Goal: Task Accomplishment & Management: Use online tool/utility

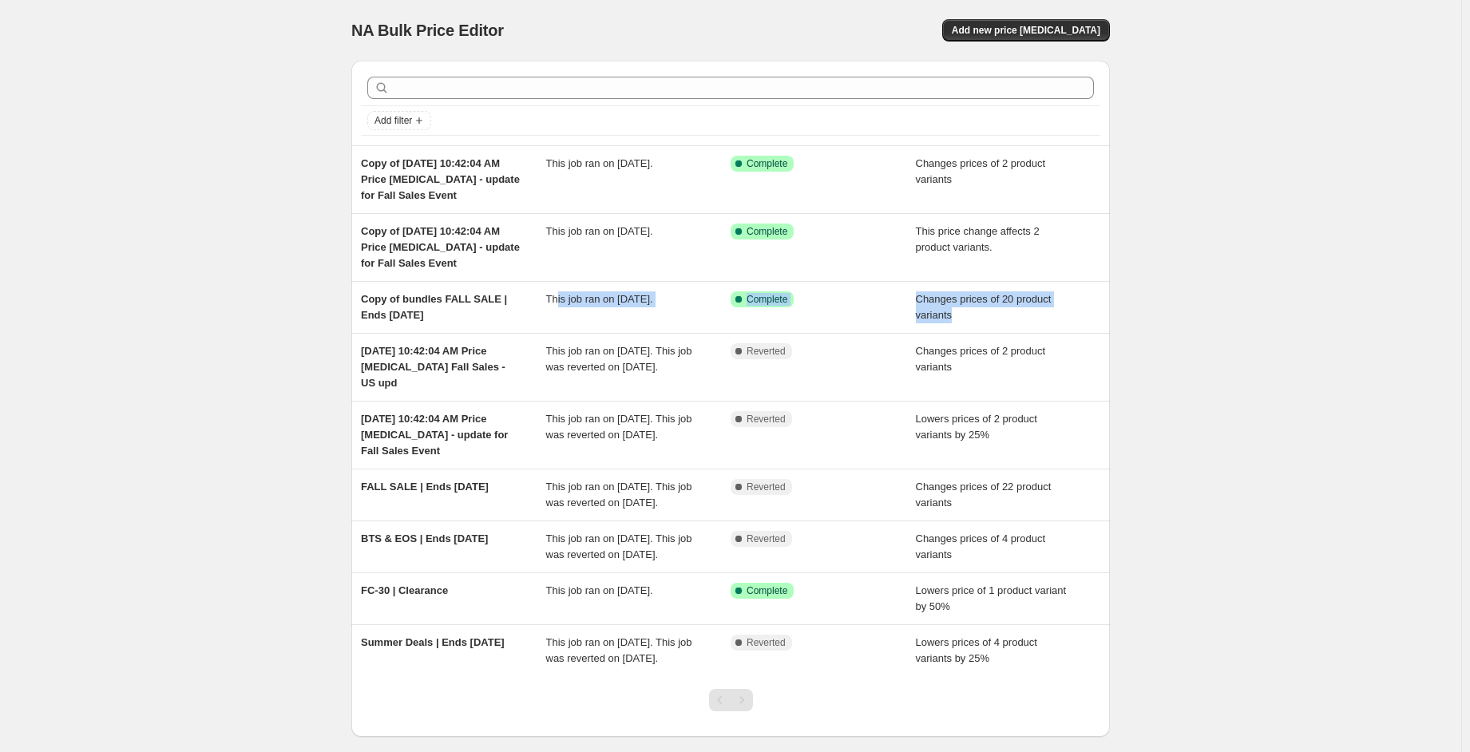
drag, startPoint x: 560, startPoint y: 299, endPoint x: 1369, endPoint y: 309, distance: 808.9
click at [1369, 311] on div "NA Bulk Price Editor. This page is ready NA Bulk Price Editor Add new price [ME…" at bounding box center [730, 417] width 1461 height 834
click at [1245, 248] on div "NA Bulk Price Editor. This page is ready NA Bulk Price Editor Add new price [ME…" at bounding box center [730, 417] width 1461 height 834
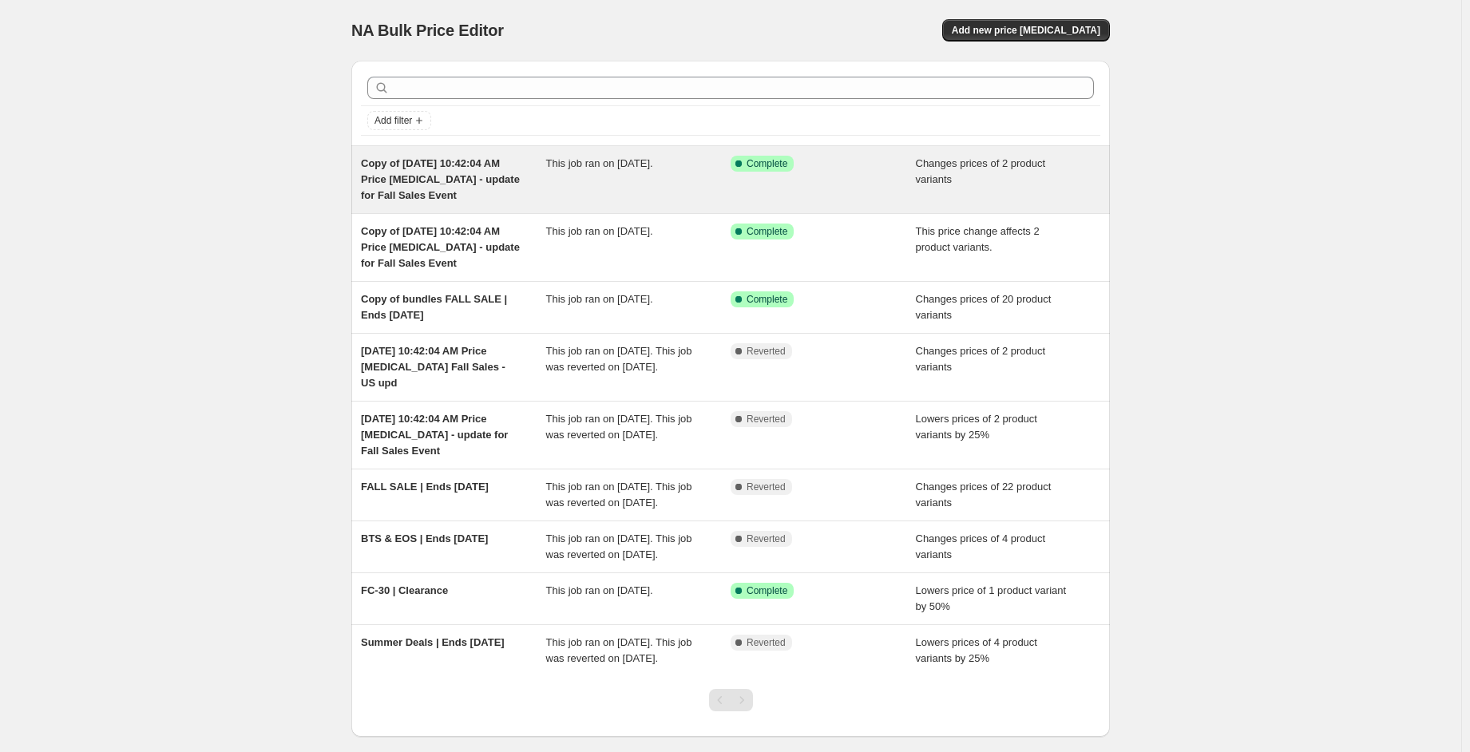
click at [794, 189] on div "Success Complete Complete" at bounding box center [823, 180] width 185 height 48
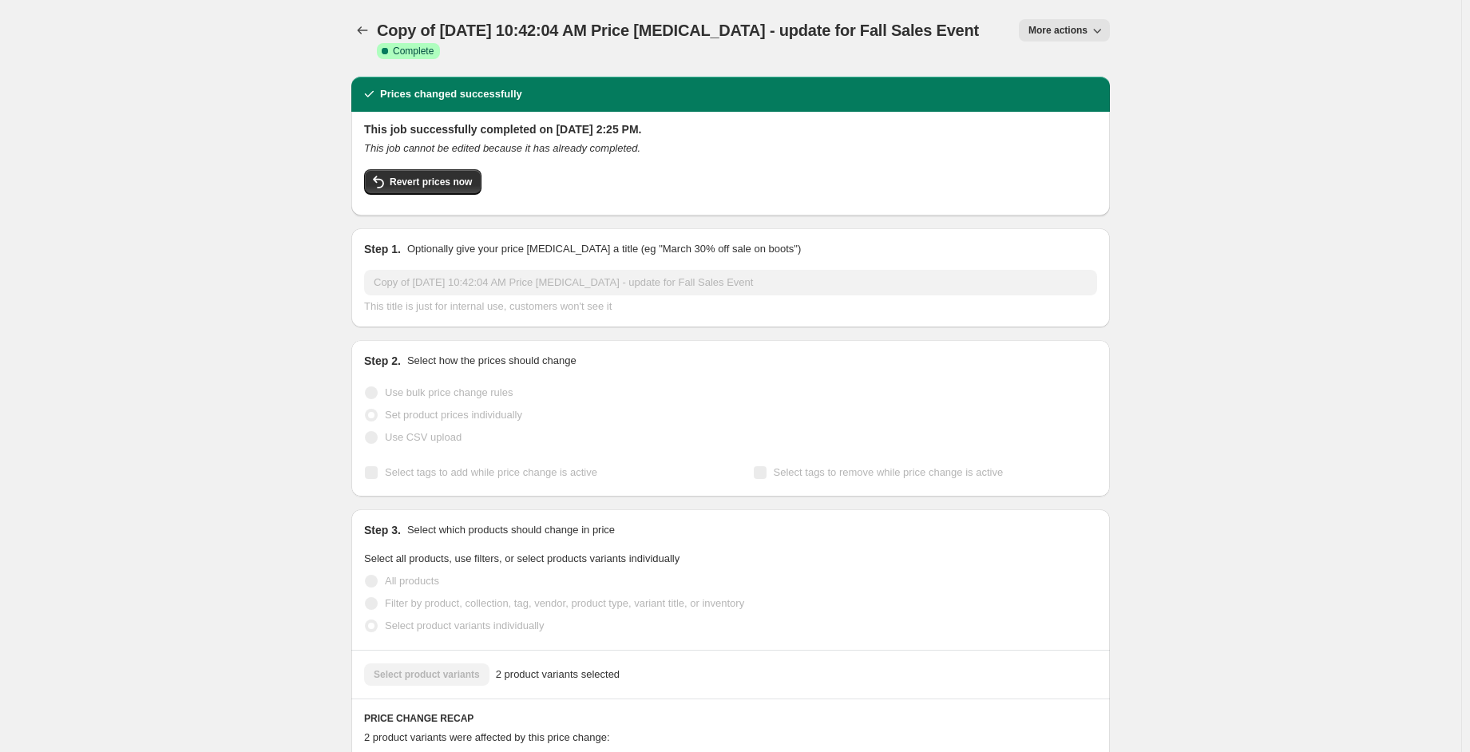
click at [1105, 28] on icon "button" at bounding box center [1097, 30] width 16 height 16
click at [1099, 80] on button "Copy to new job" at bounding box center [1087, 90] width 115 height 26
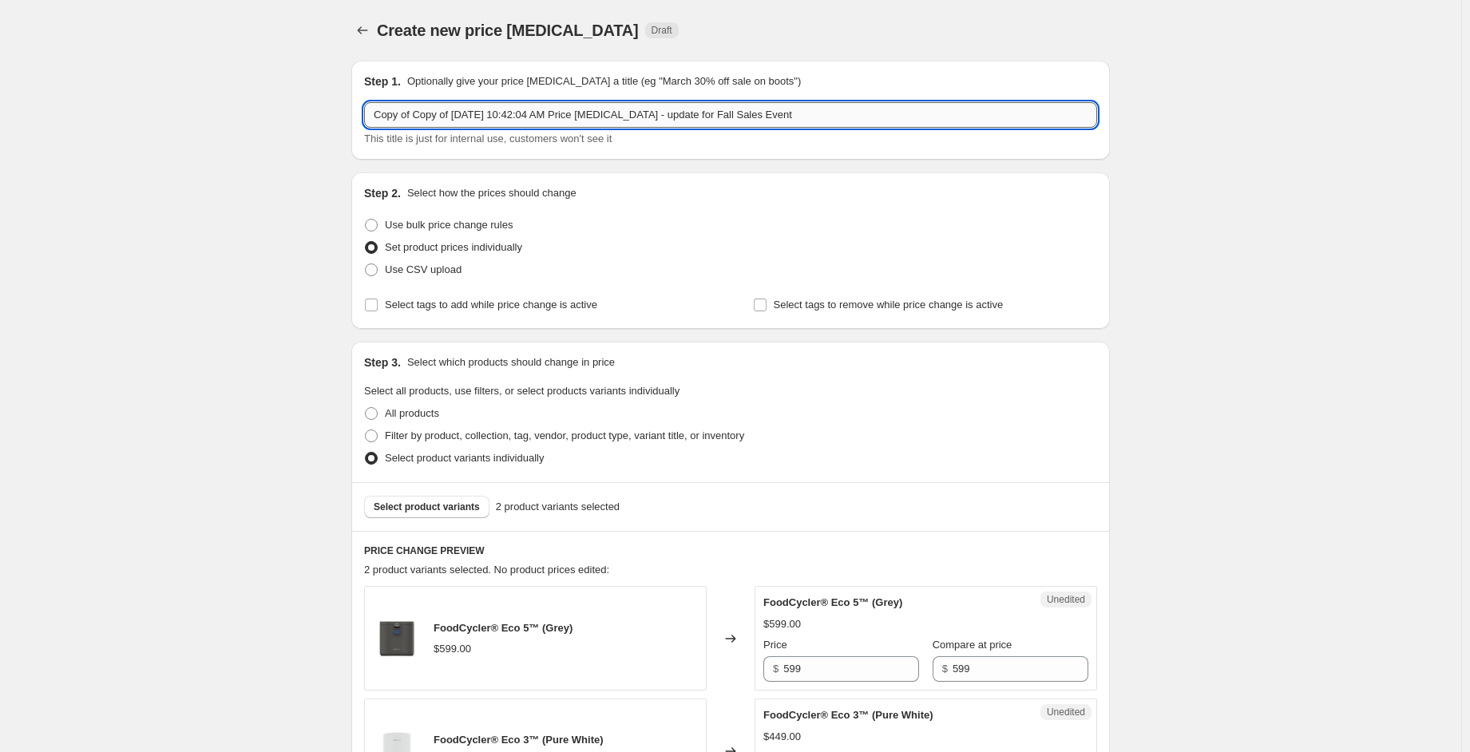
click at [443, 113] on input "Copy of Copy of [DATE] 10:42:04 AM Price [MEDICAL_DATA] - update for Fall Sales…" at bounding box center [730, 115] width 733 height 26
drag, startPoint x: 777, startPoint y: 113, endPoint x: 341, endPoint y: 97, distance: 436.2
click at [341, 97] on div "Create new price [MEDICAL_DATA]. This page is ready Create new price [MEDICAL_D…" at bounding box center [730, 681] width 797 height 1362
click at [437, 113] on input "Prime Week" at bounding box center [730, 115] width 733 height 26
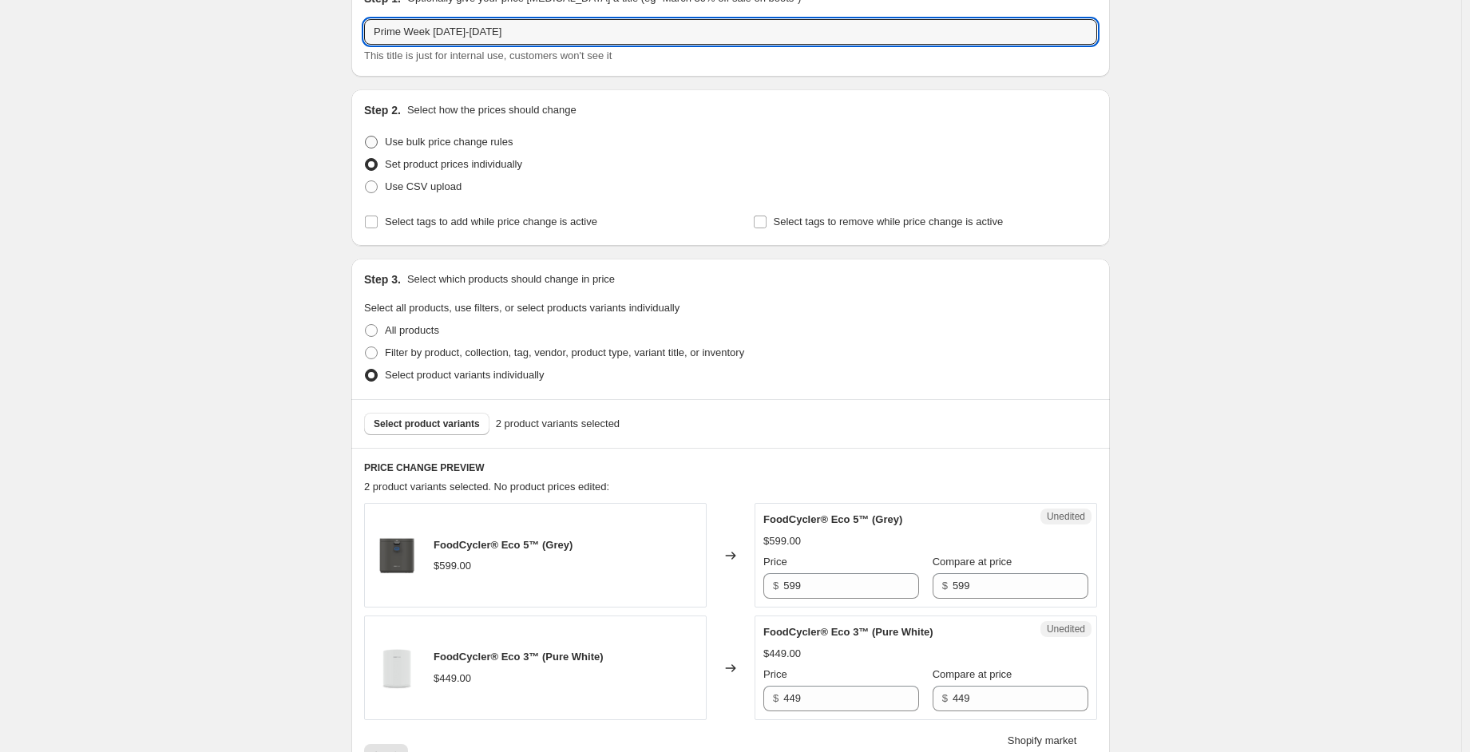
scroll to position [80, 0]
click at [520, 20] on div "Step 1. Optionally give your price [MEDICAL_DATA] a title (eg "March 30% off sa…" at bounding box center [730, 30] width 733 height 73
click at [520, 32] on input "Prime Week [DATE]-[DATE]" at bounding box center [730, 35] width 733 height 26
type input "Prime Week [DATE]-[DATE] CA"
click at [1253, 255] on div "Create new price [MEDICAL_DATA]. This page is ready Create new price [MEDICAL_D…" at bounding box center [730, 601] width 1461 height 1362
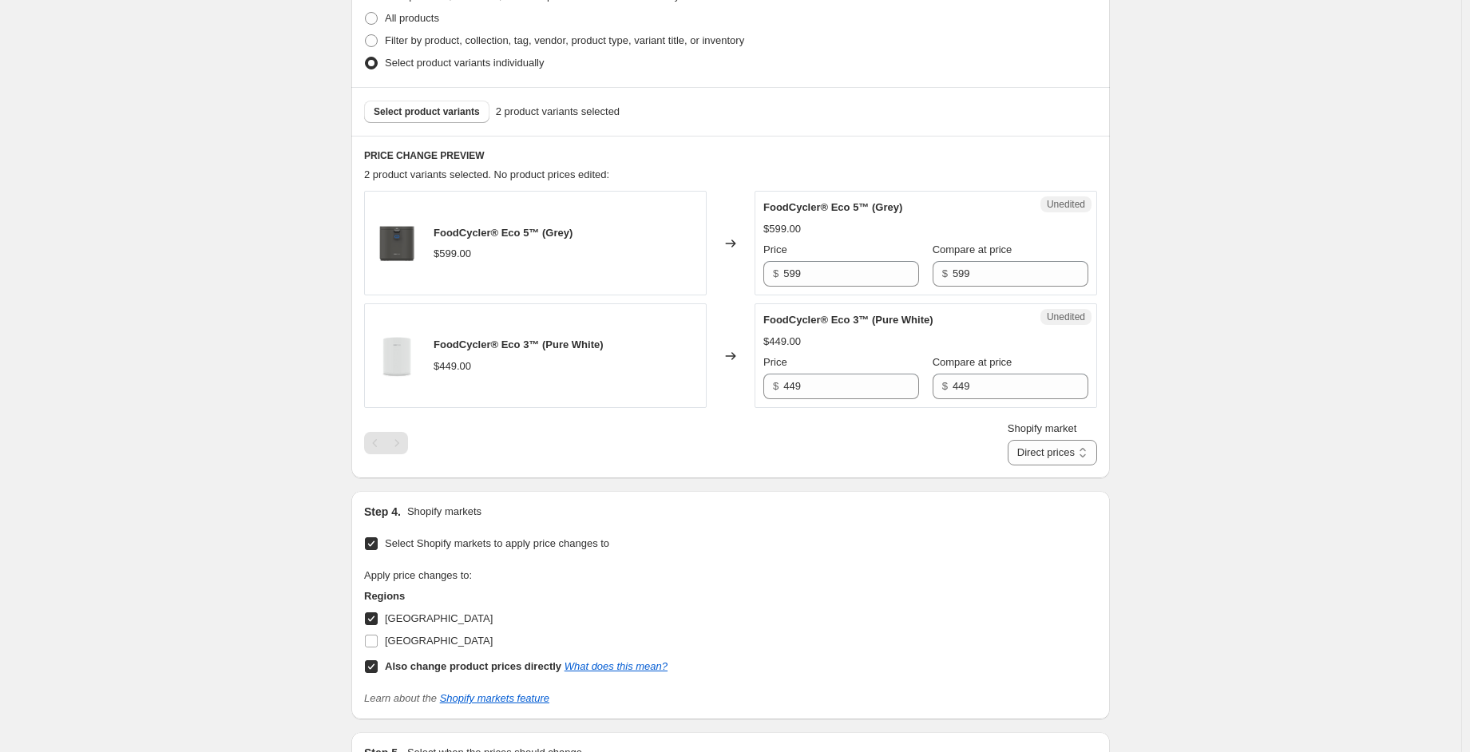
scroll to position [399, 0]
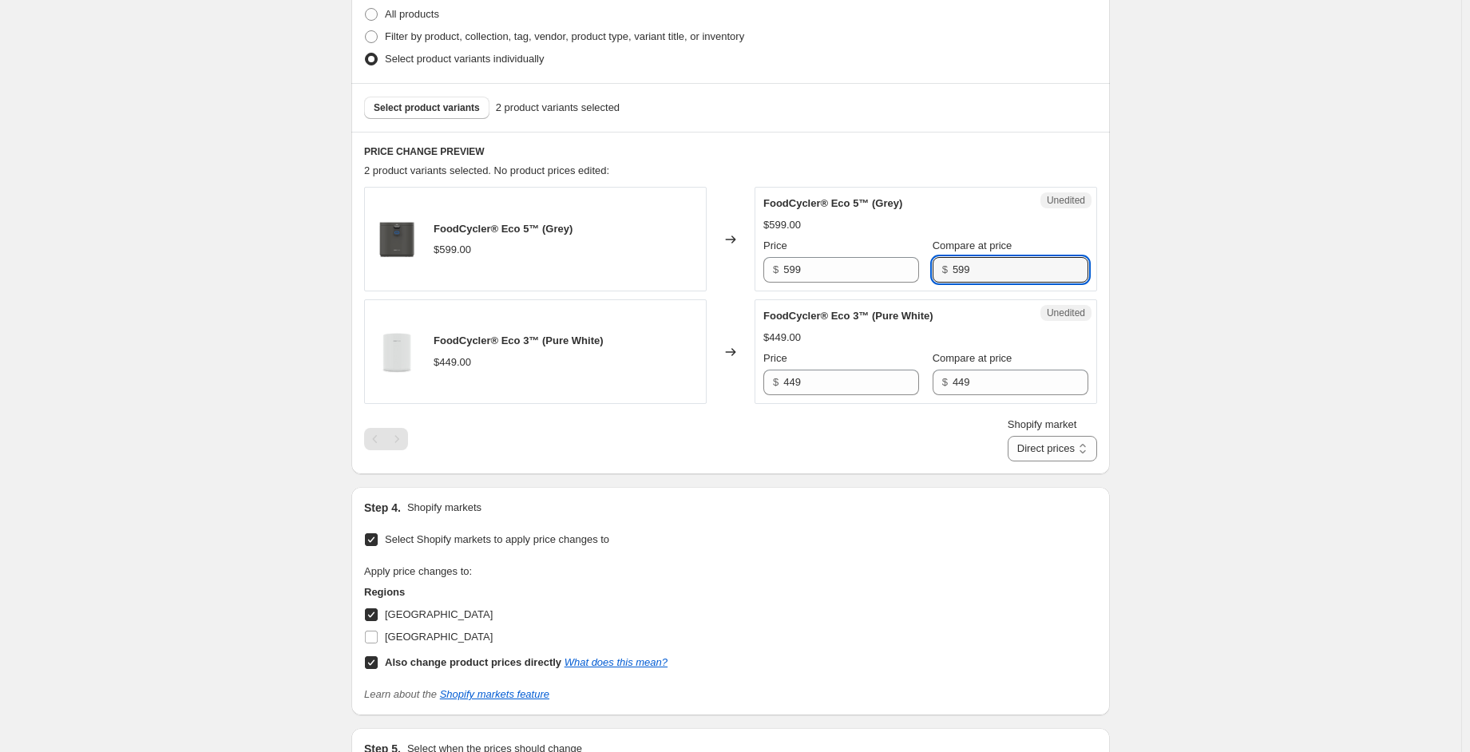
drag, startPoint x: 976, startPoint y: 258, endPoint x: 933, endPoint y: 263, distance: 43.4
click at [933, 263] on div "$ 599" at bounding box center [1011, 270] width 156 height 26
type input "799"
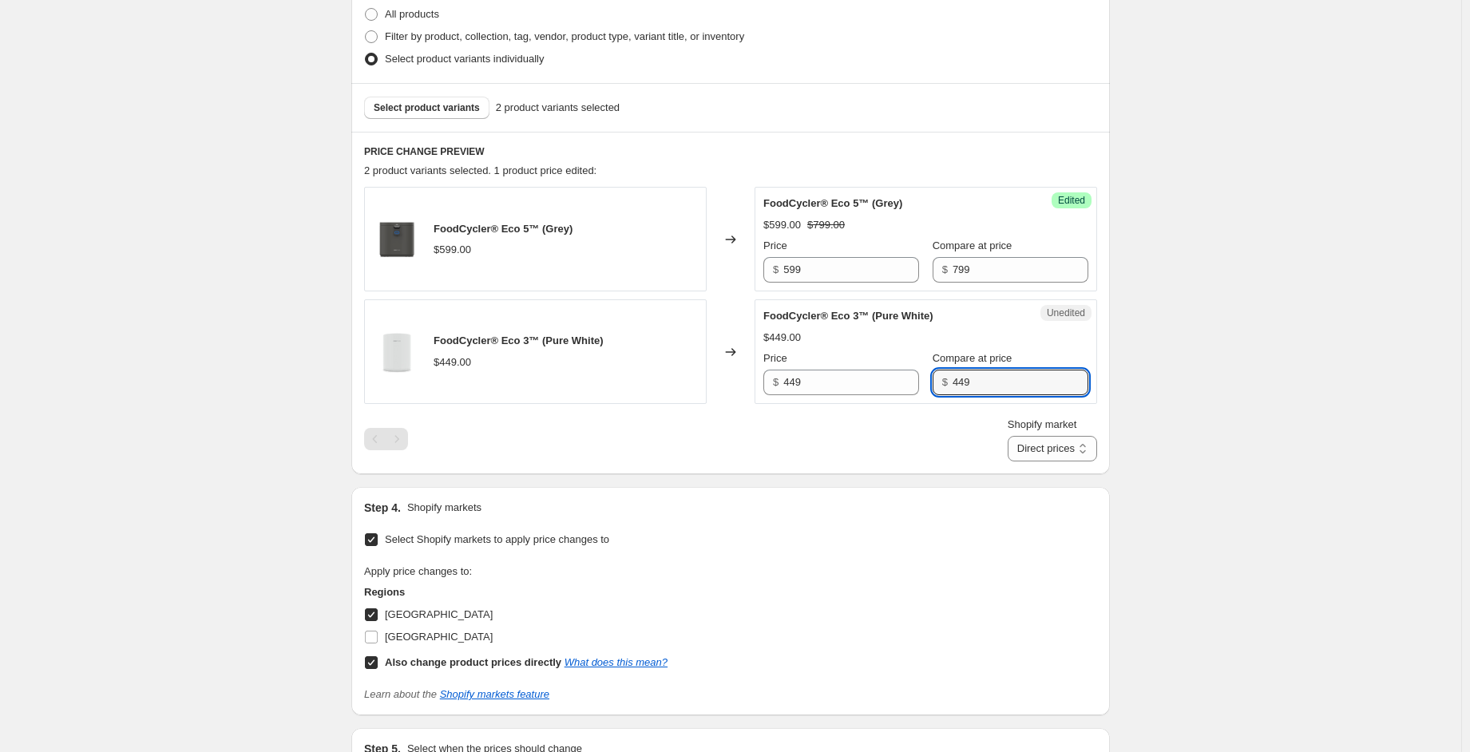
drag, startPoint x: 964, startPoint y: 375, endPoint x: 910, endPoint y: 388, distance: 55.0
click at [910, 388] on div "Price $ 449 Compare at price $ 449" at bounding box center [925, 373] width 325 height 45
type input "599"
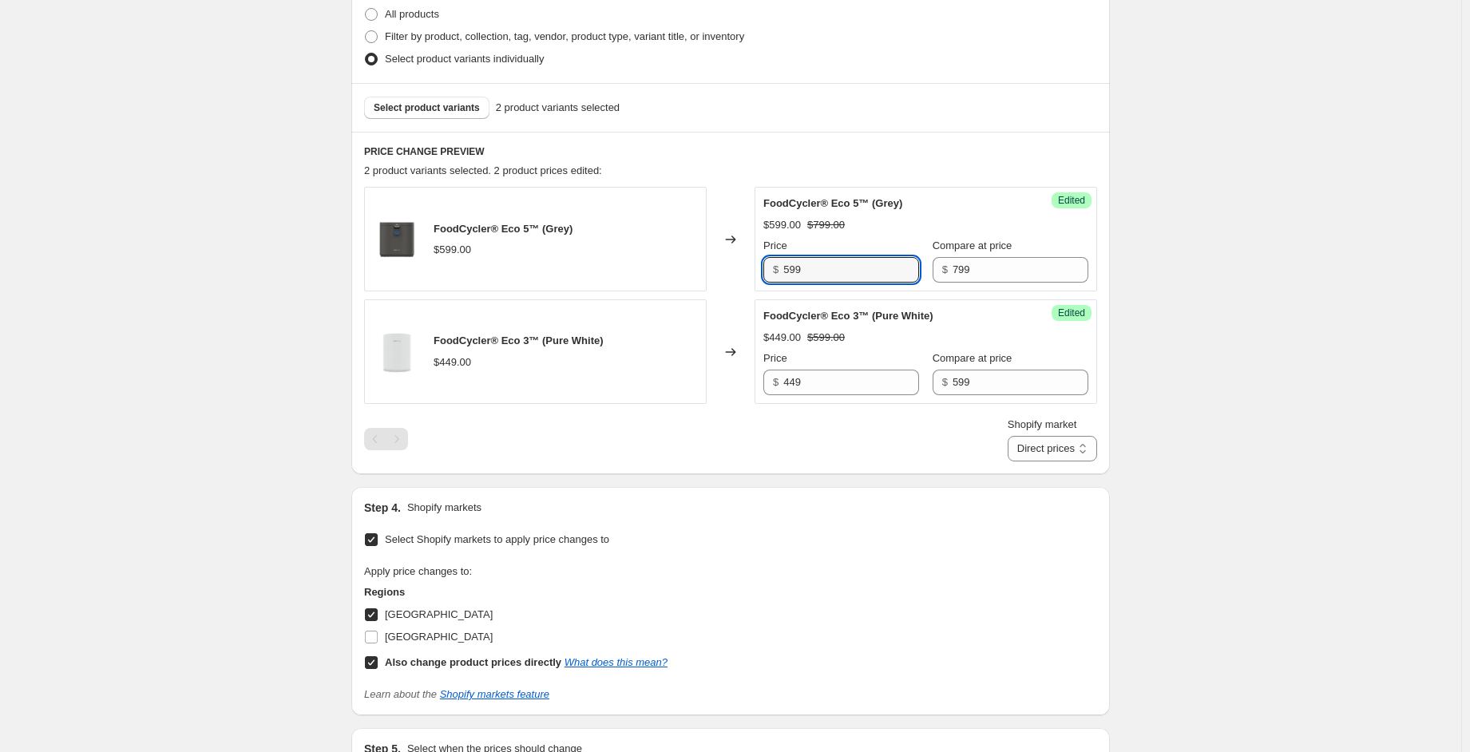
drag, startPoint x: 847, startPoint y: 274, endPoint x: 733, endPoint y: 268, distance: 114.3
click at [732, 268] on div "FoodCycler® Eco 5™ (Grey) $599.00 Changed to Success Edited FoodCycler® Eco 5™ …" at bounding box center [730, 239] width 733 height 105
type input "359"
click at [832, 390] on input "449" at bounding box center [851, 383] width 136 height 26
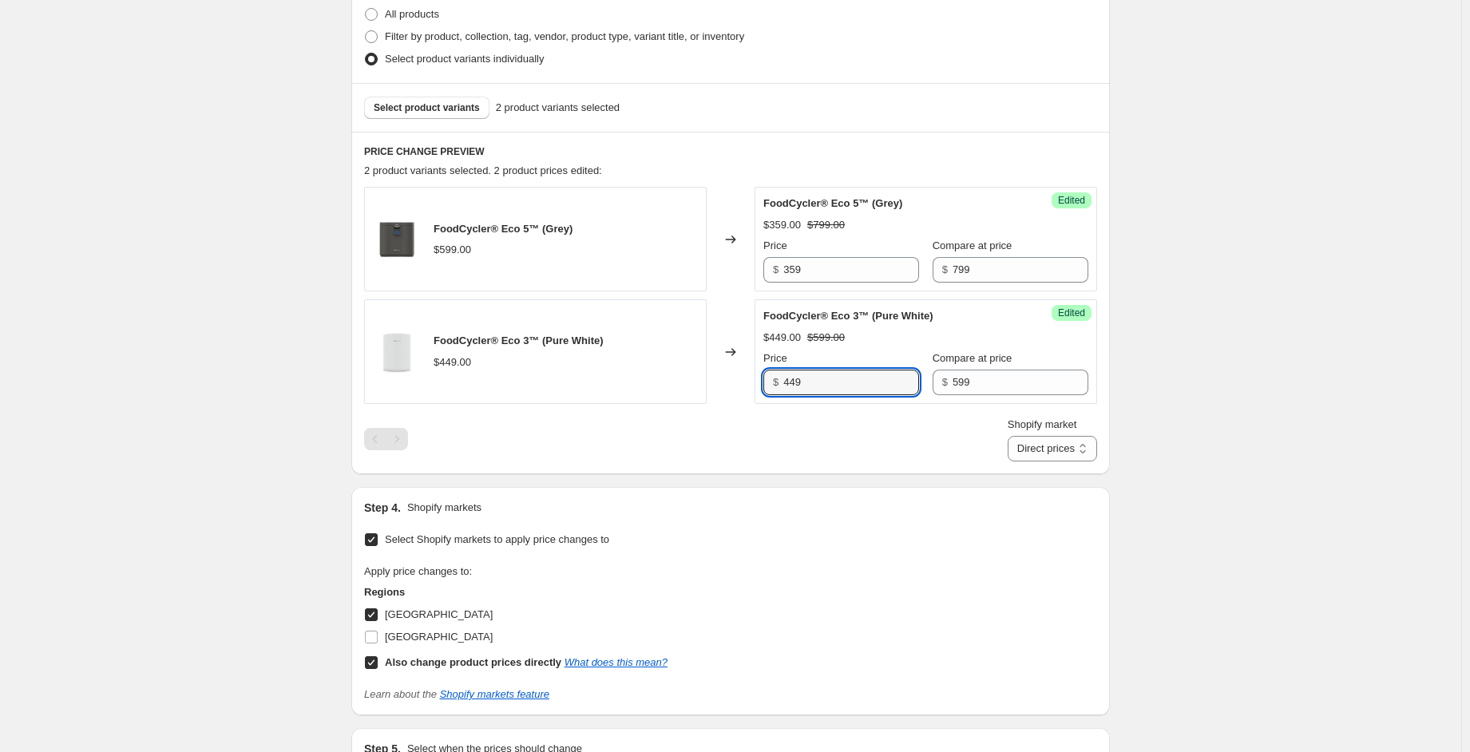
drag, startPoint x: 823, startPoint y: 388, endPoint x: 735, endPoint y: 384, distance: 87.9
click at [735, 384] on div "FoodCycler® Eco 3™ (Pure White) $449.00 Changed to Success Edited FoodCycler® E…" at bounding box center [730, 351] width 733 height 105
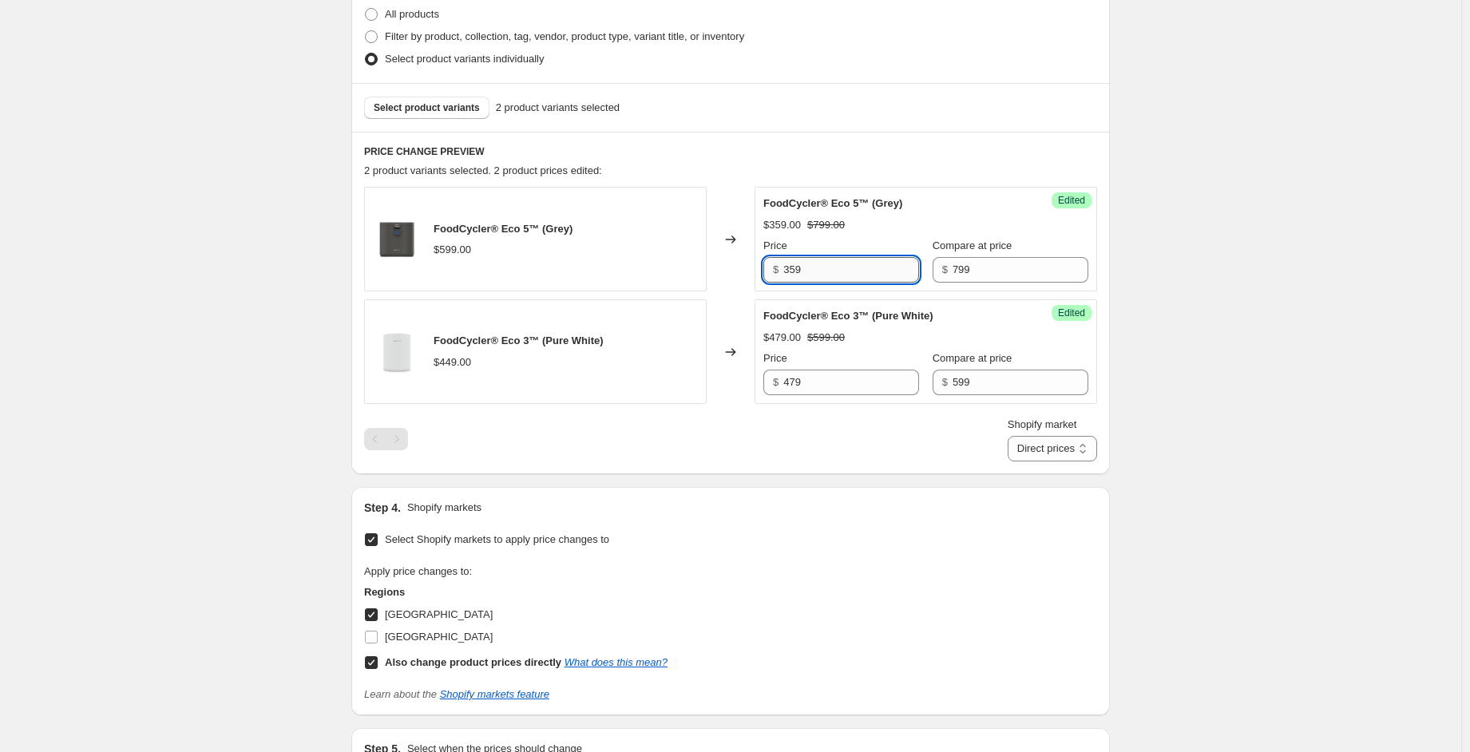
click at [834, 271] on input "359" at bounding box center [851, 270] width 136 height 26
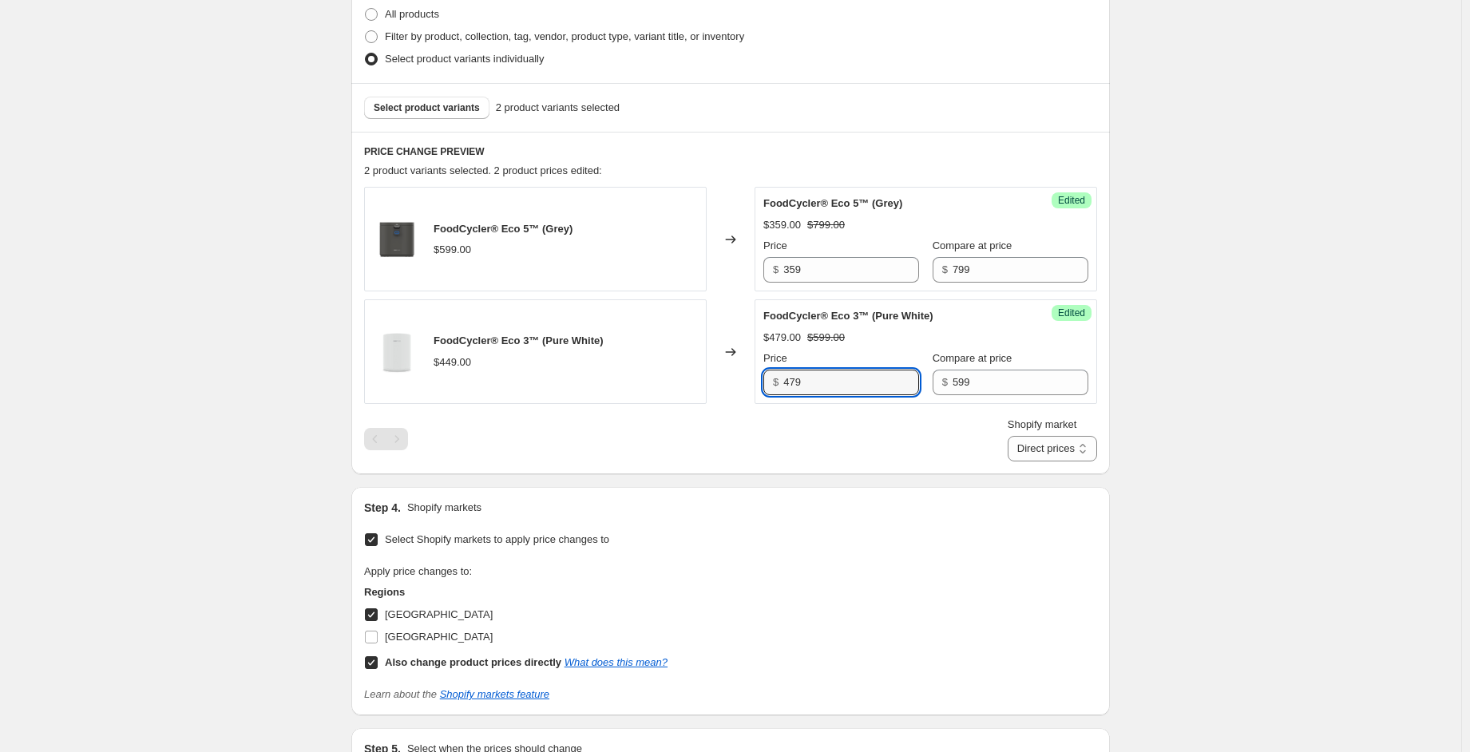
drag, startPoint x: 810, startPoint y: 386, endPoint x: 748, endPoint y: 373, distance: 63.6
click at [748, 374] on div "FoodCycler® Eco 3™ (Pure White) $449.00 Changed to Success Edited FoodCycler® E…" at bounding box center [730, 351] width 733 height 105
type input "359"
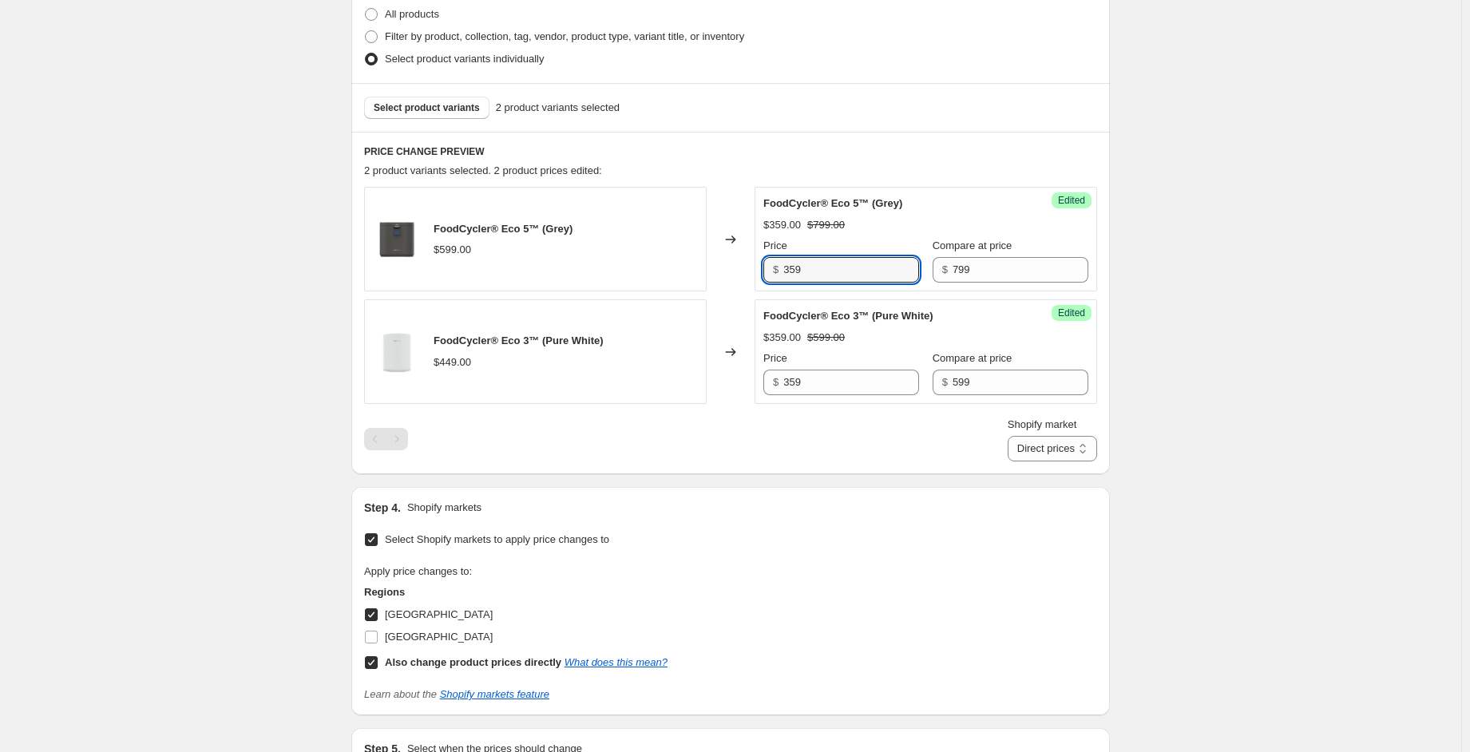
drag, startPoint x: 814, startPoint y: 276, endPoint x: 740, endPoint y: 273, distance: 73.5
click at [740, 273] on div "FoodCycler® Eco 5™ (Grey) $599.00 Changed to Success Edited FoodCycler® Eco 5™ …" at bounding box center [730, 239] width 733 height 105
type input "479"
click at [1256, 235] on div "Create new price [MEDICAL_DATA]. This page is ready Create new price [MEDICAL_D…" at bounding box center [730, 282] width 1461 height 1362
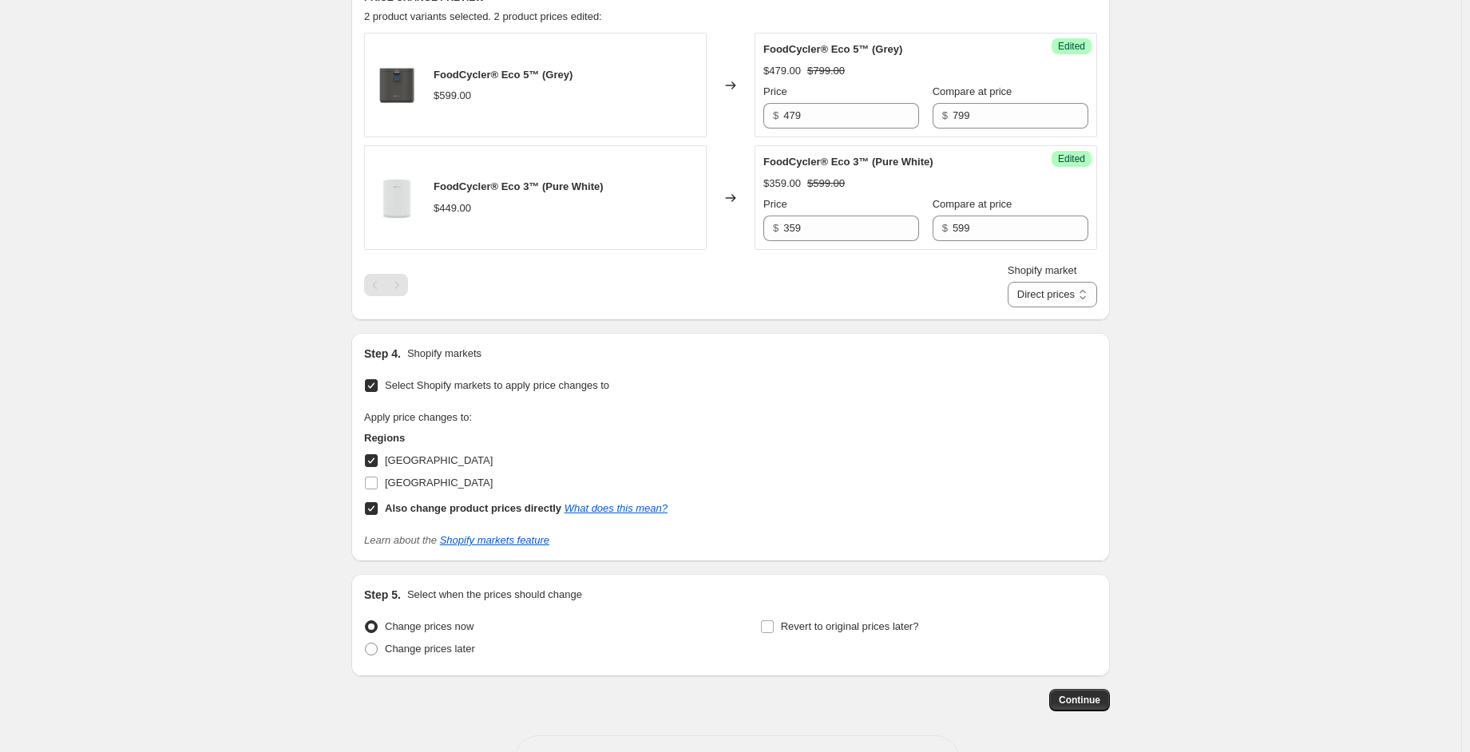
scroll to position [559, 0]
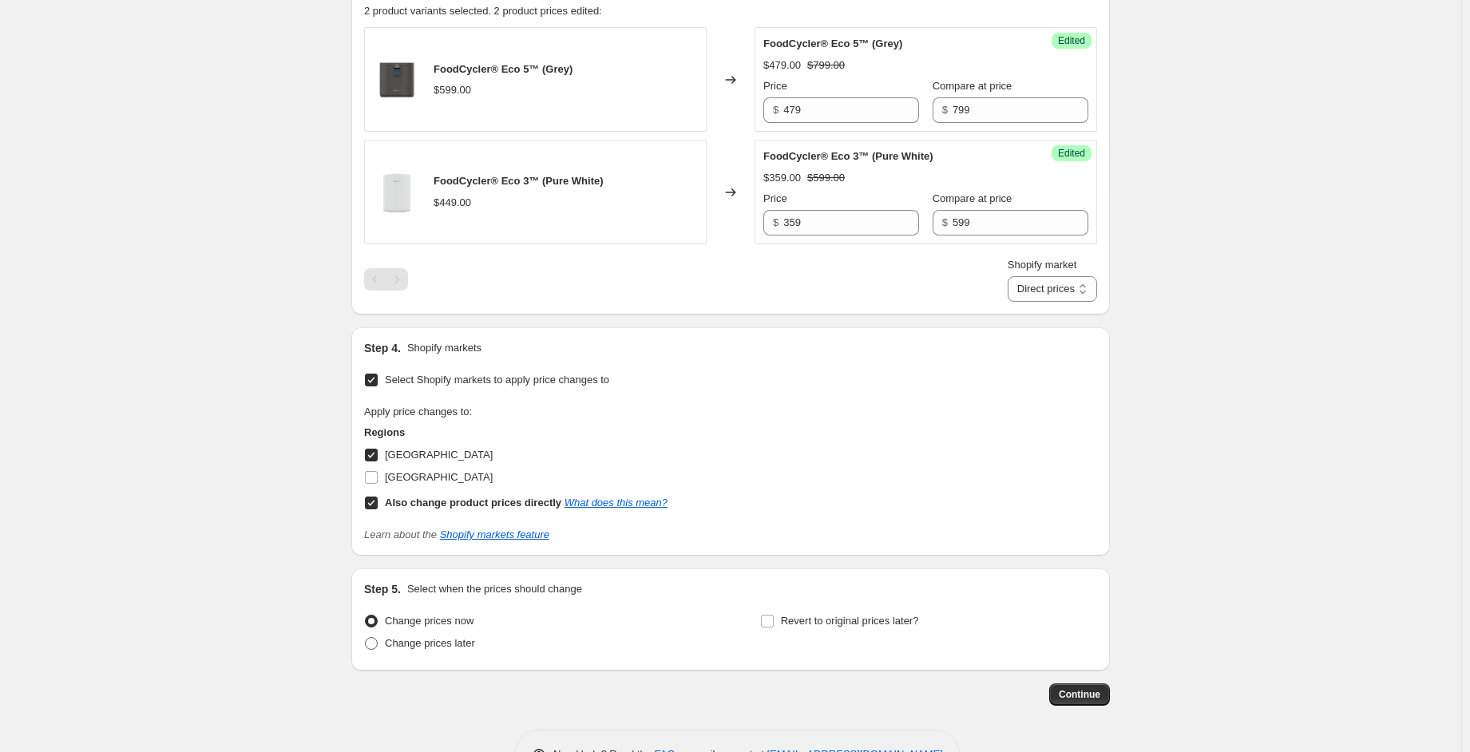
click at [472, 637] on span "Change prices later" at bounding box center [430, 643] width 90 height 12
click at [366, 637] on input "Change prices later" at bounding box center [365, 637] width 1 height 1
radio input "true"
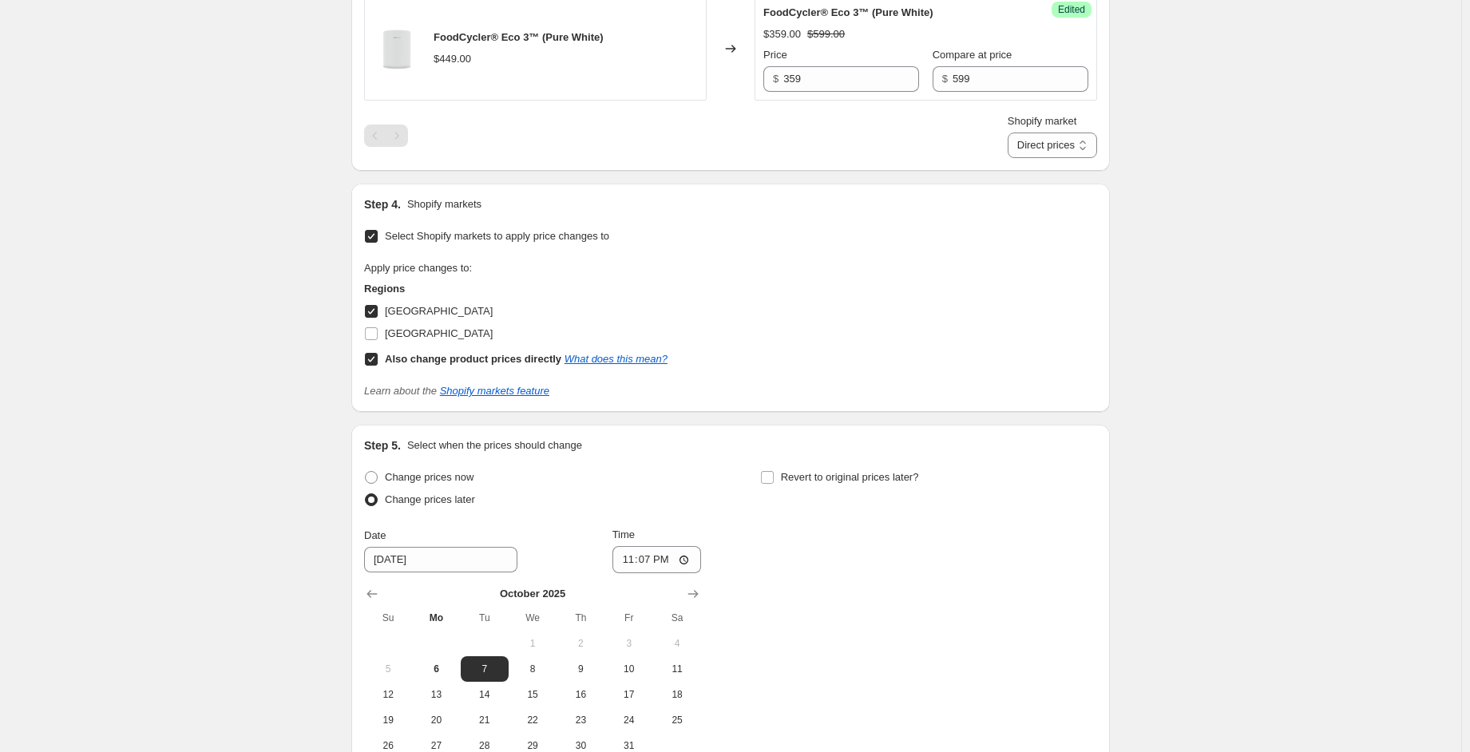
scroll to position [718, 0]
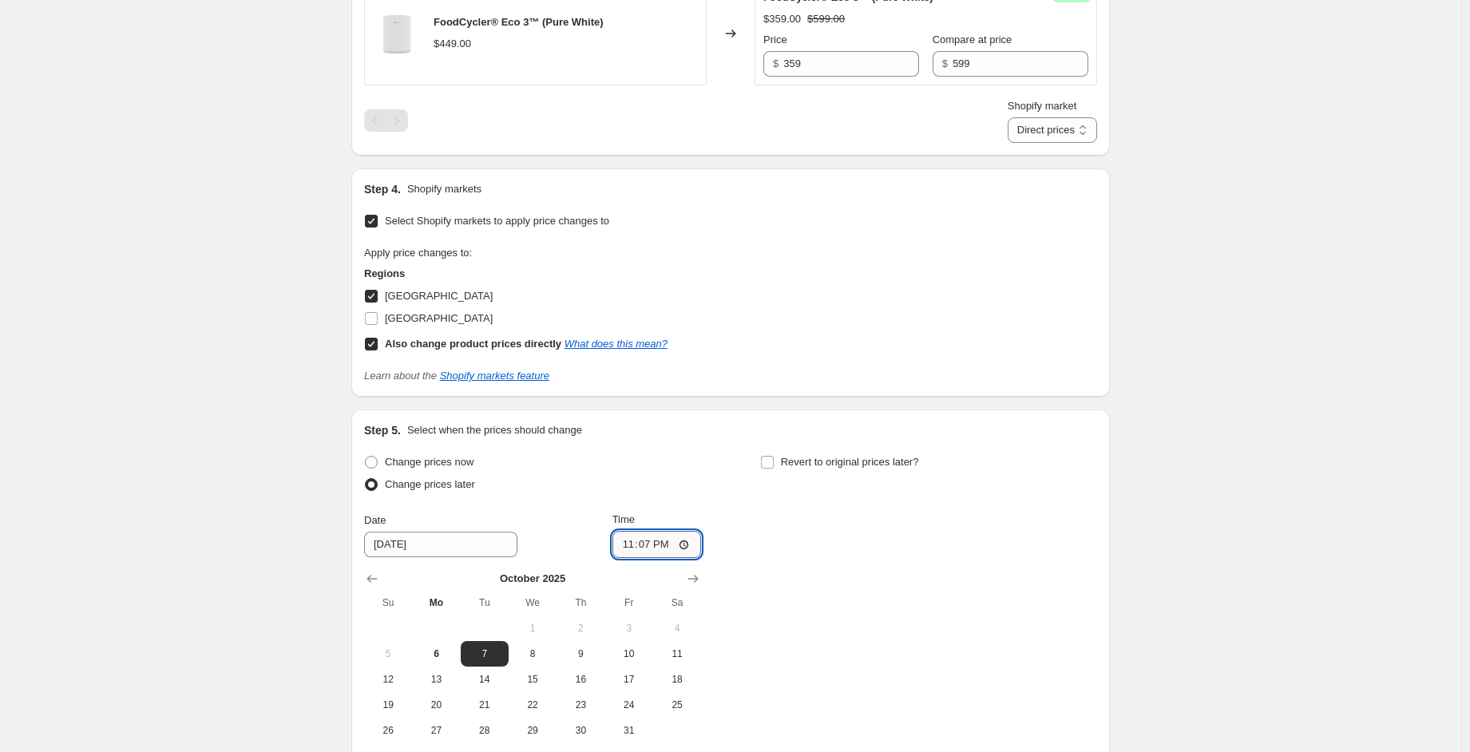
click at [653, 534] on input "23:07" at bounding box center [656, 544] width 89 height 27
click at [698, 544] on input "23:07" at bounding box center [656, 544] width 89 height 27
click at [691, 544] on input "23:07" at bounding box center [656, 544] width 89 height 27
type input "00:01"
click at [834, 646] on div "Change prices now Change prices later Date [DATE] Time 00:[DATE] Mo Tu We Th Fr…" at bounding box center [730, 597] width 733 height 292
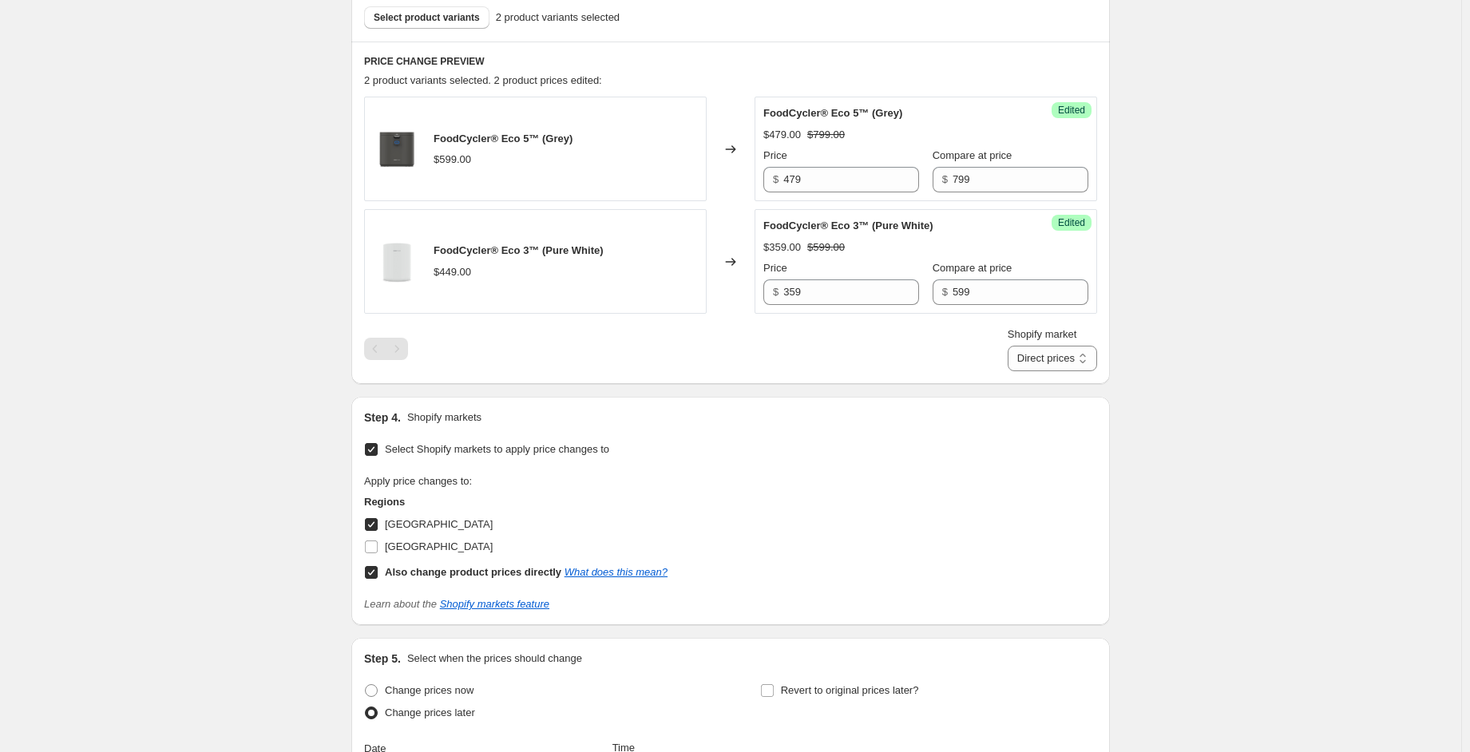
scroll to position [479, 0]
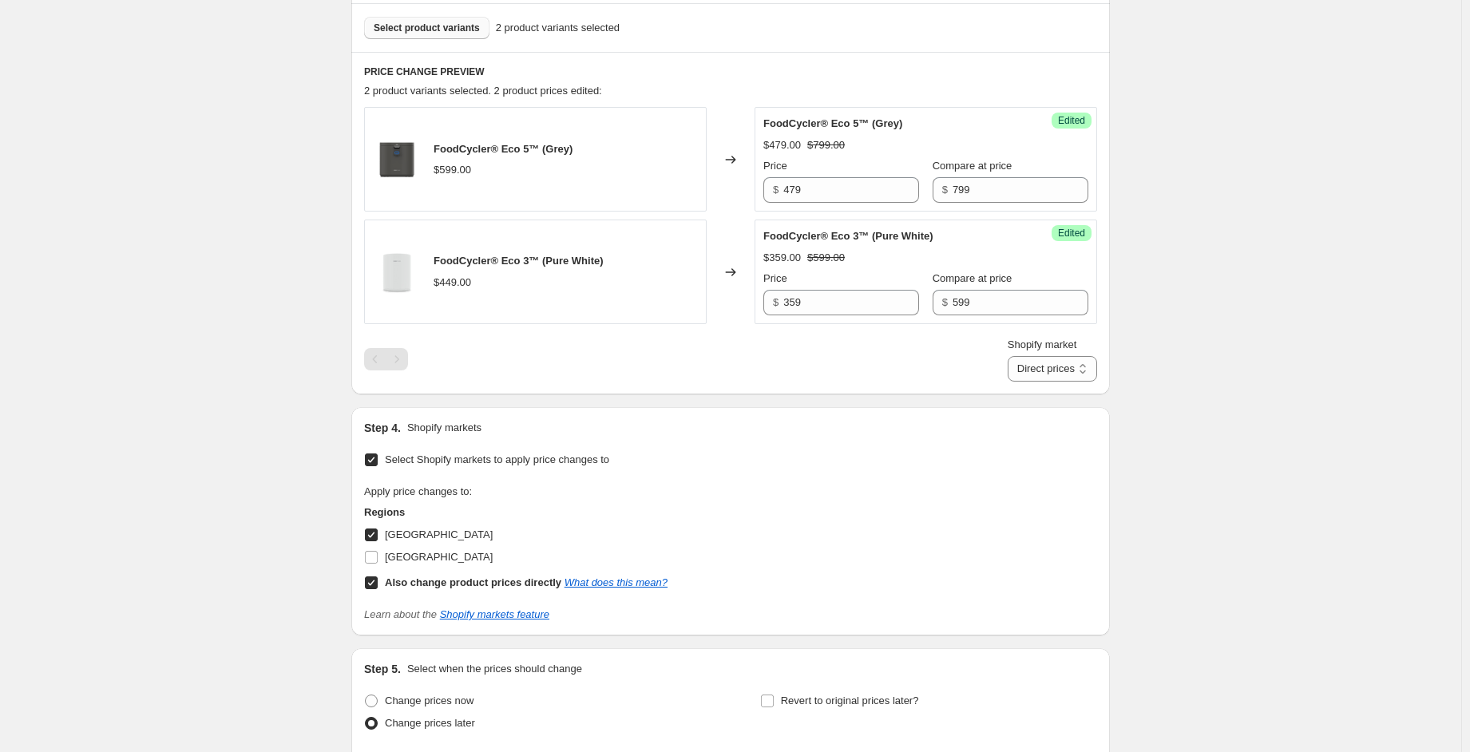
click at [418, 28] on span "Select product variants" at bounding box center [427, 28] width 106 height 13
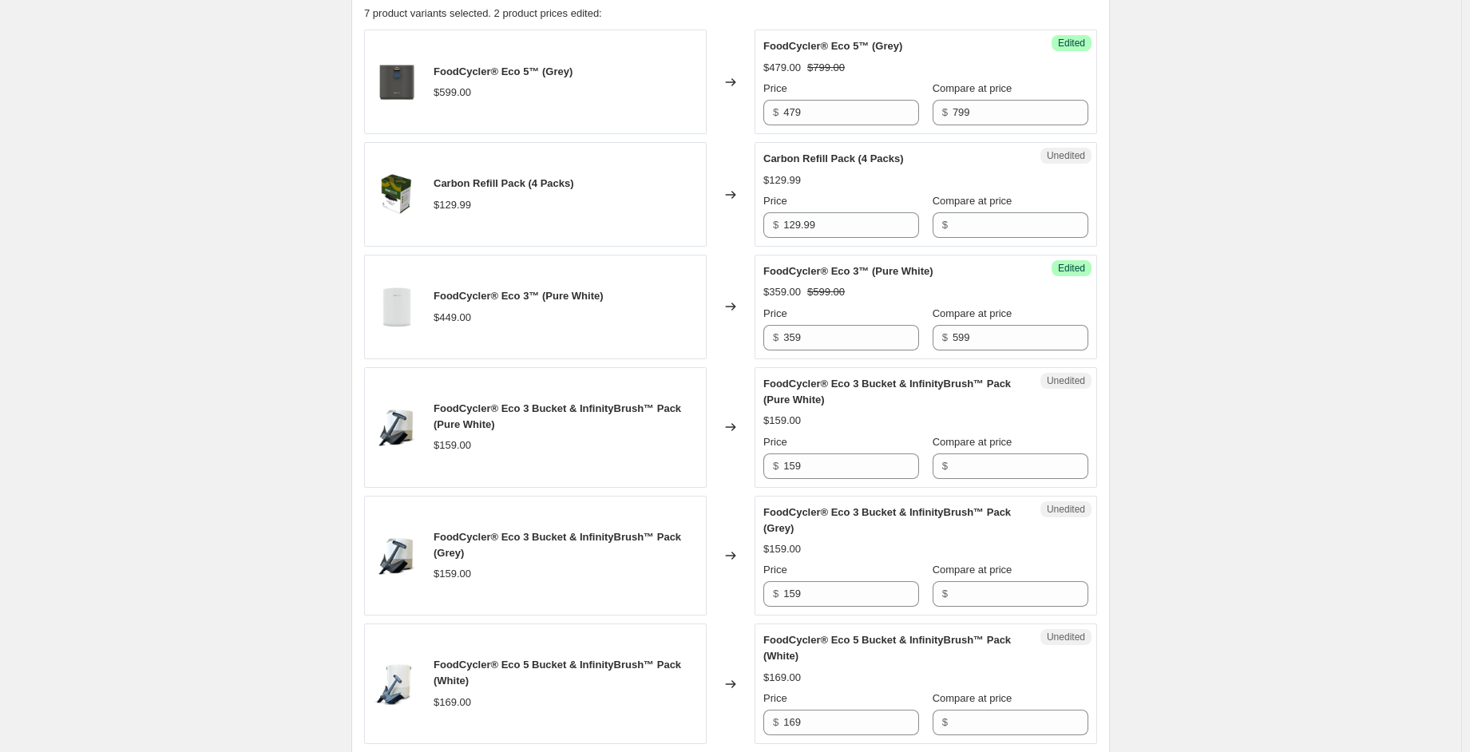
scroll to position [559, 0]
drag, startPoint x: 800, startPoint y: 450, endPoint x: 708, endPoint y: 438, distance: 92.5
click at [708, 438] on div "FoodCycler® Eco 3 Bucket & InfinityBrush™ Pack (Pure White) $159.00 Changed to …" at bounding box center [730, 425] width 733 height 121
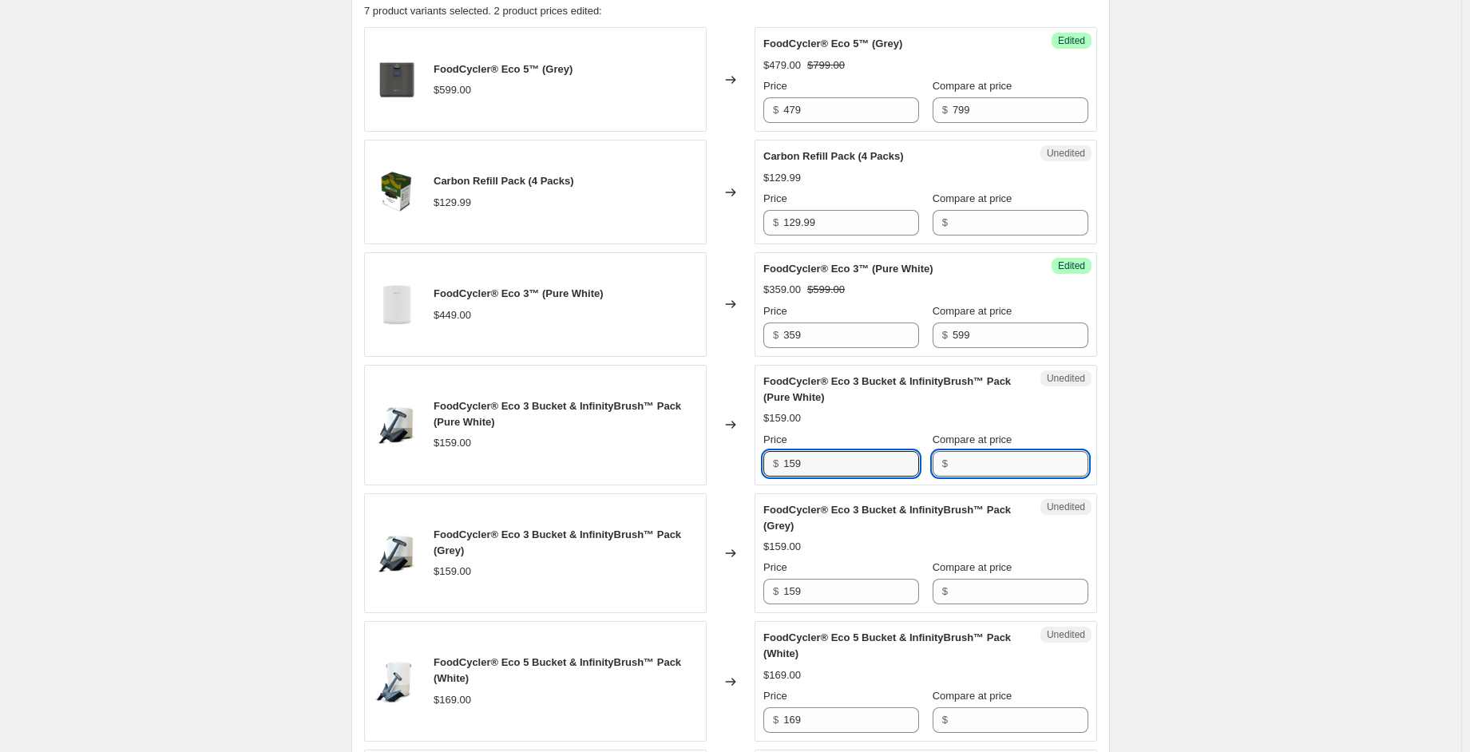
click at [953, 451] on input "Compare at price" at bounding box center [1021, 464] width 136 height 26
paste input "159"
type input "159"
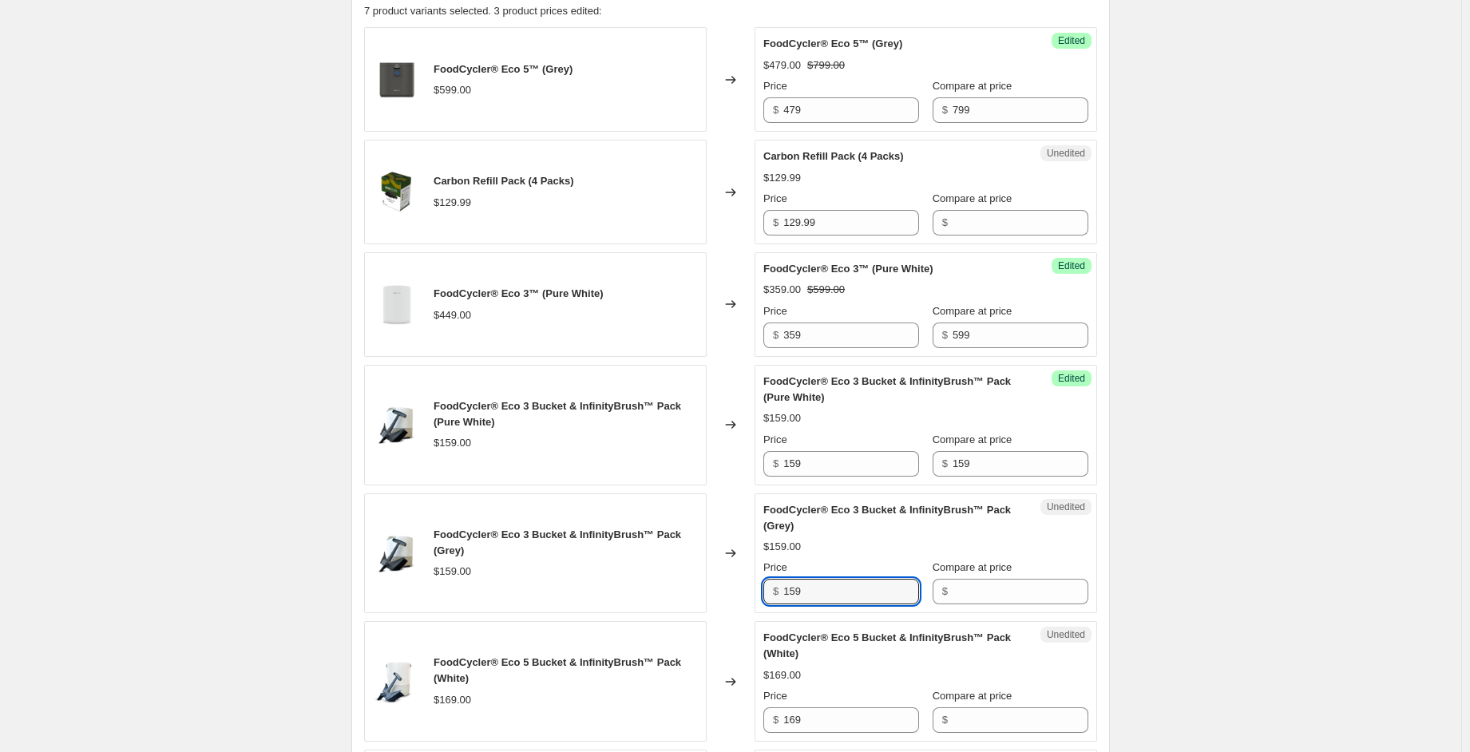
drag, startPoint x: 809, startPoint y: 590, endPoint x: 750, endPoint y: 588, distance: 59.1
click at [750, 588] on div "FoodCycler® Eco 3 Bucket & InfinityBrush™ Pack (Grey) $159.00 Changed to Unedit…" at bounding box center [730, 553] width 733 height 121
click at [973, 596] on input "Compare at price" at bounding box center [1021, 592] width 136 height 26
paste input "159"
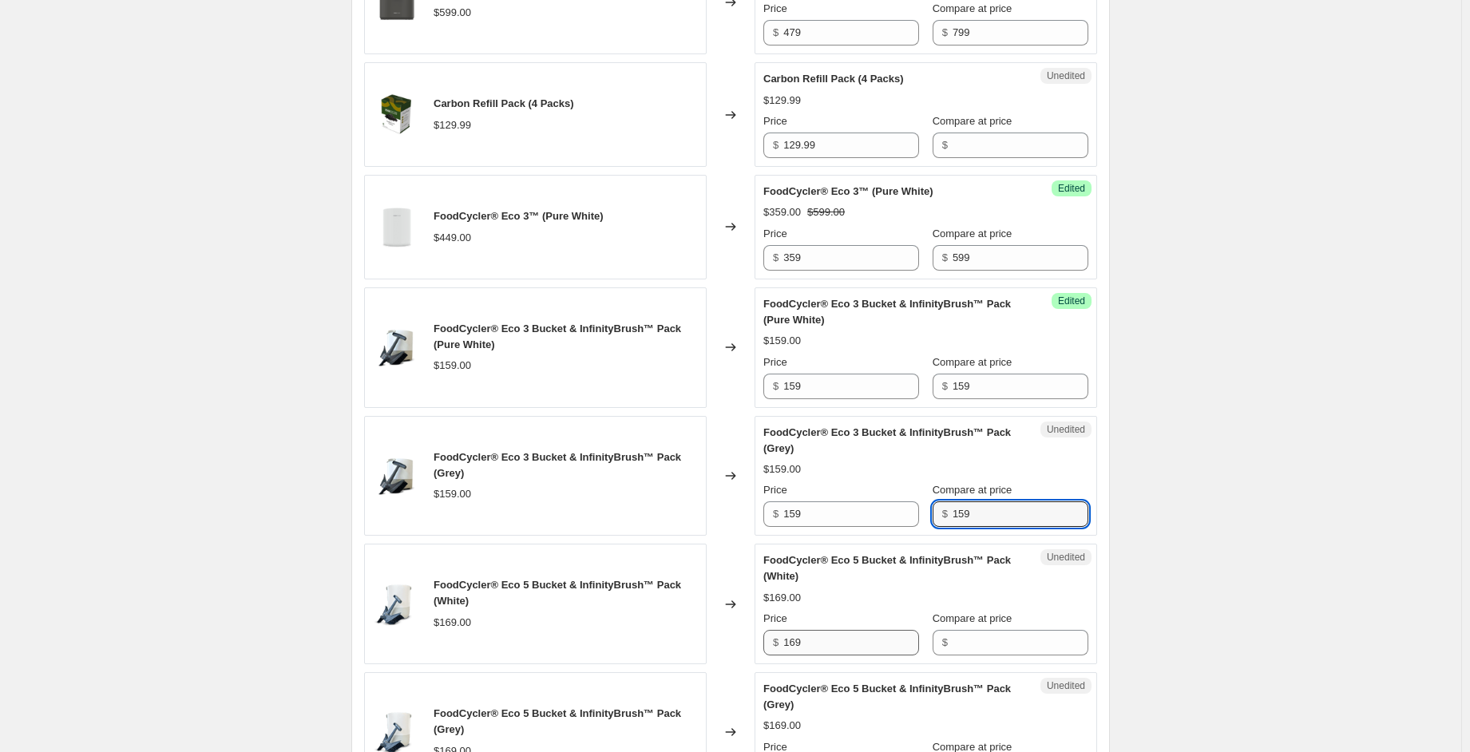
scroll to position [638, 0]
type input "159"
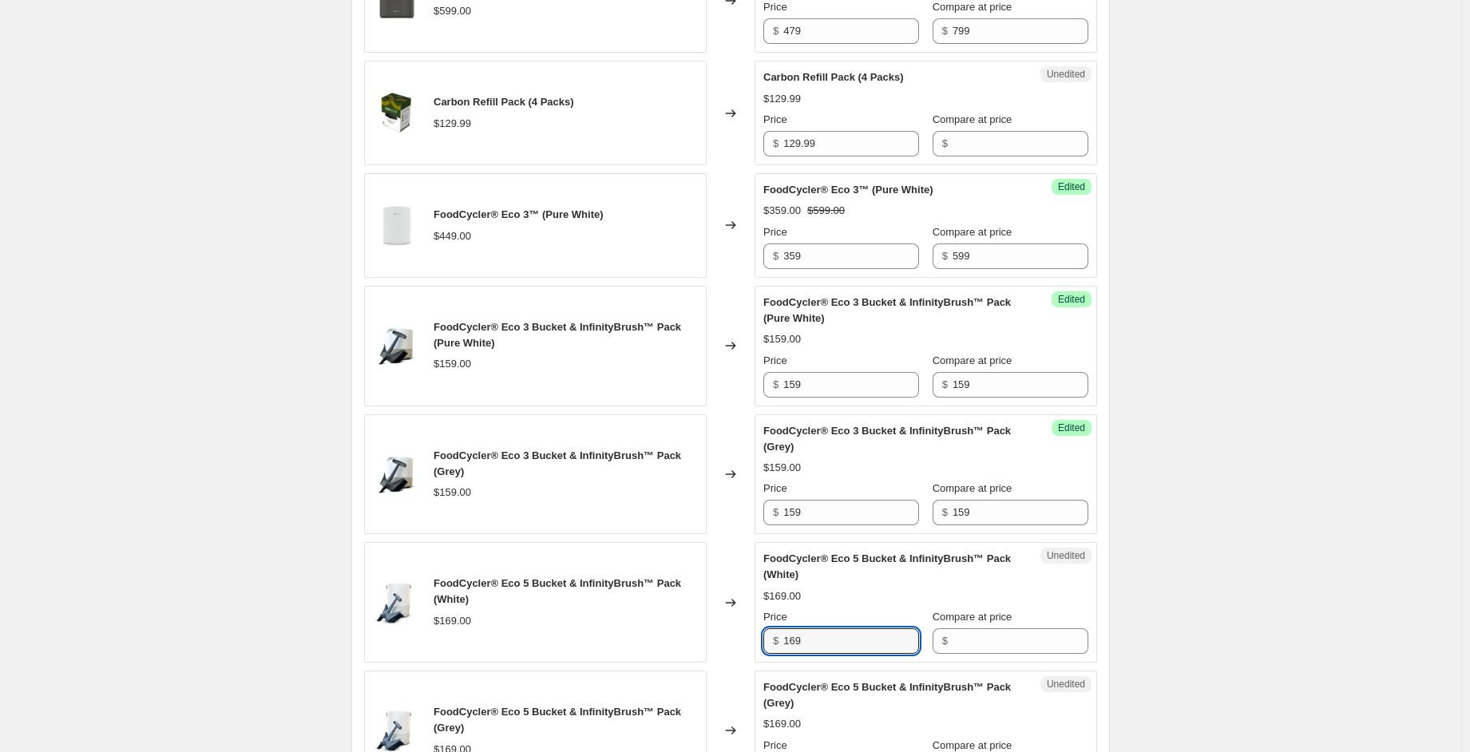
drag, startPoint x: 811, startPoint y: 643, endPoint x: 758, endPoint y: 641, distance: 53.5
click at [758, 641] on div "Unedited FoodCycler® Eco 5 Bucket & InfinityBrush™ Pack (White) $169.00 Price $…" at bounding box center [926, 602] width 343 height 121
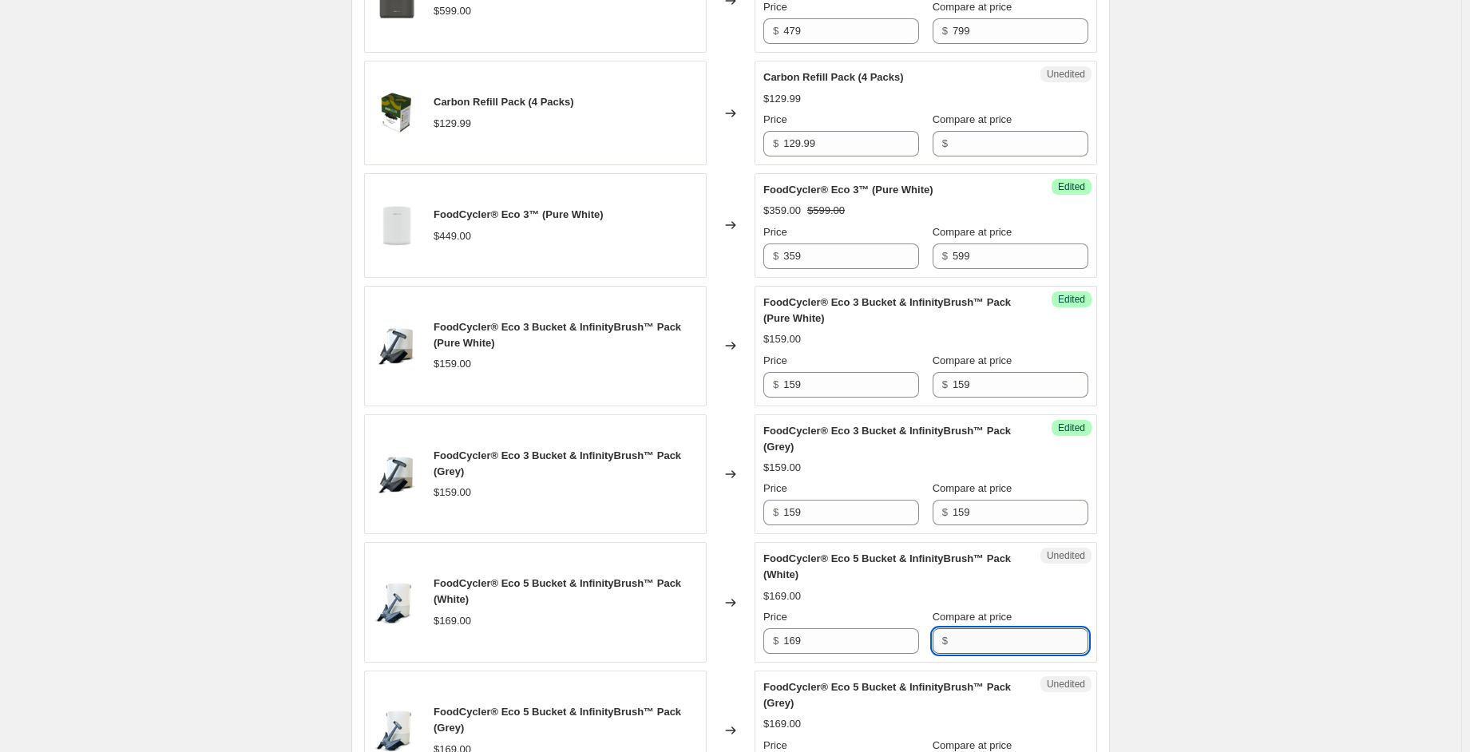
click at [953, 628] on input "Compare at price" at bounding box center [1021, 641] width 136 height 26
paste input "169"
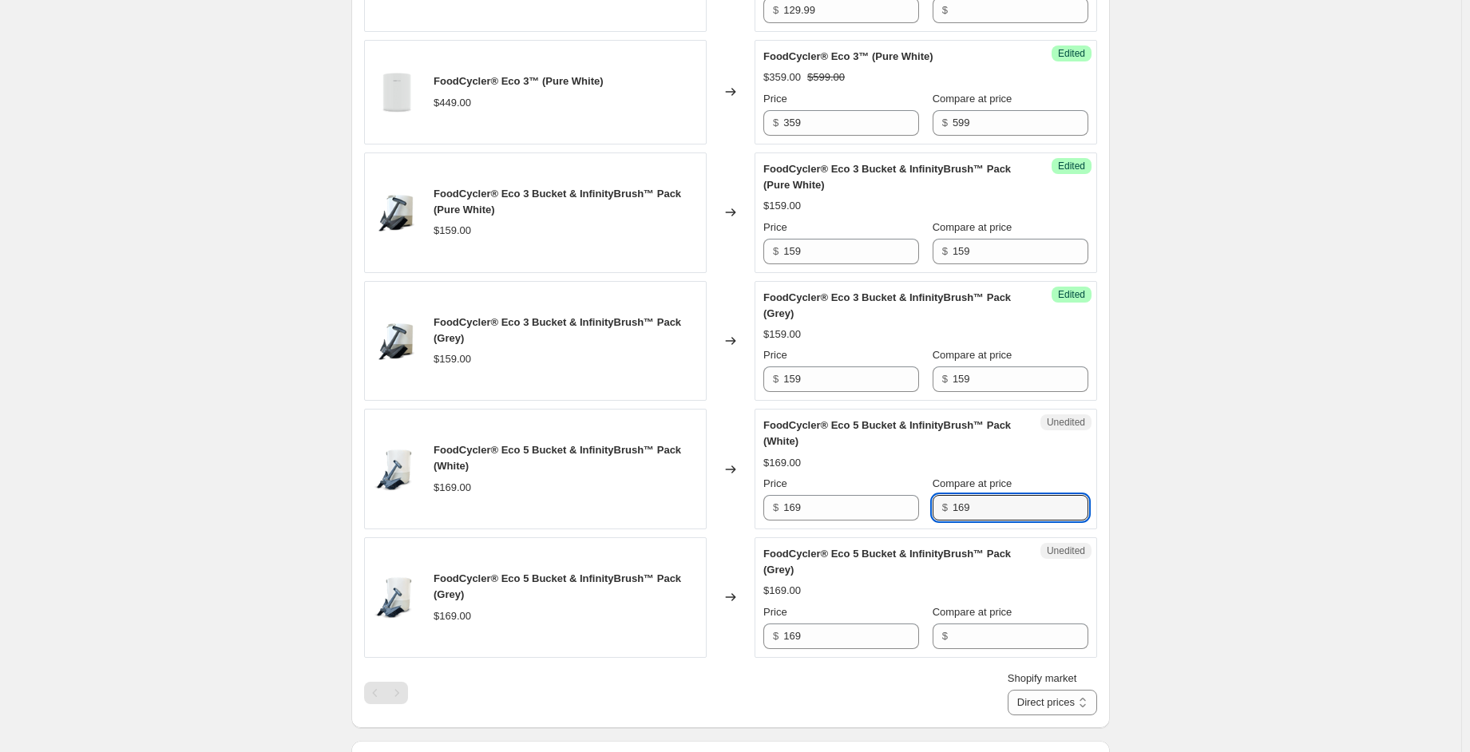
scroll to position [798, 0]
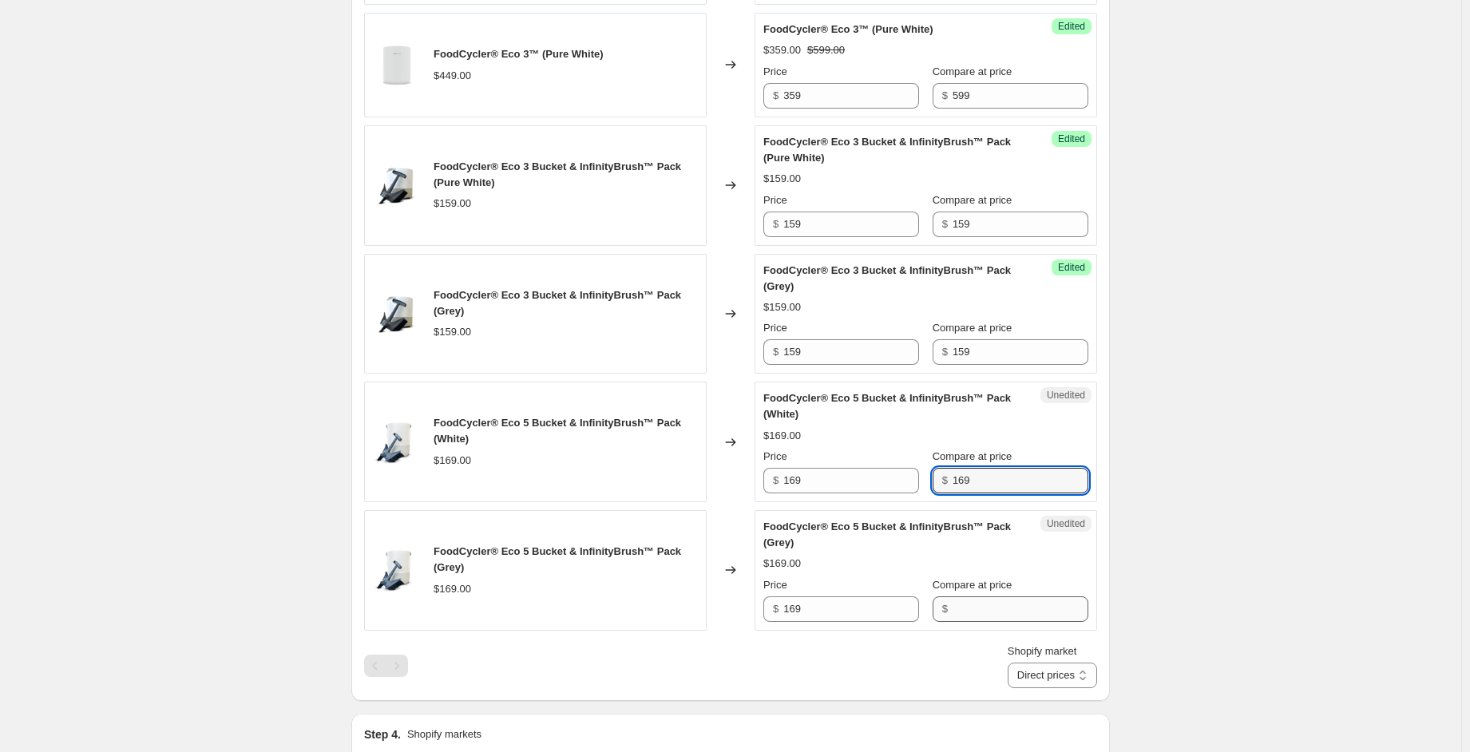
type input "169"
click at [953, 602] on input "Compare at price" at bounding box center [1021, 609] width 136 height 26
paste input "169"
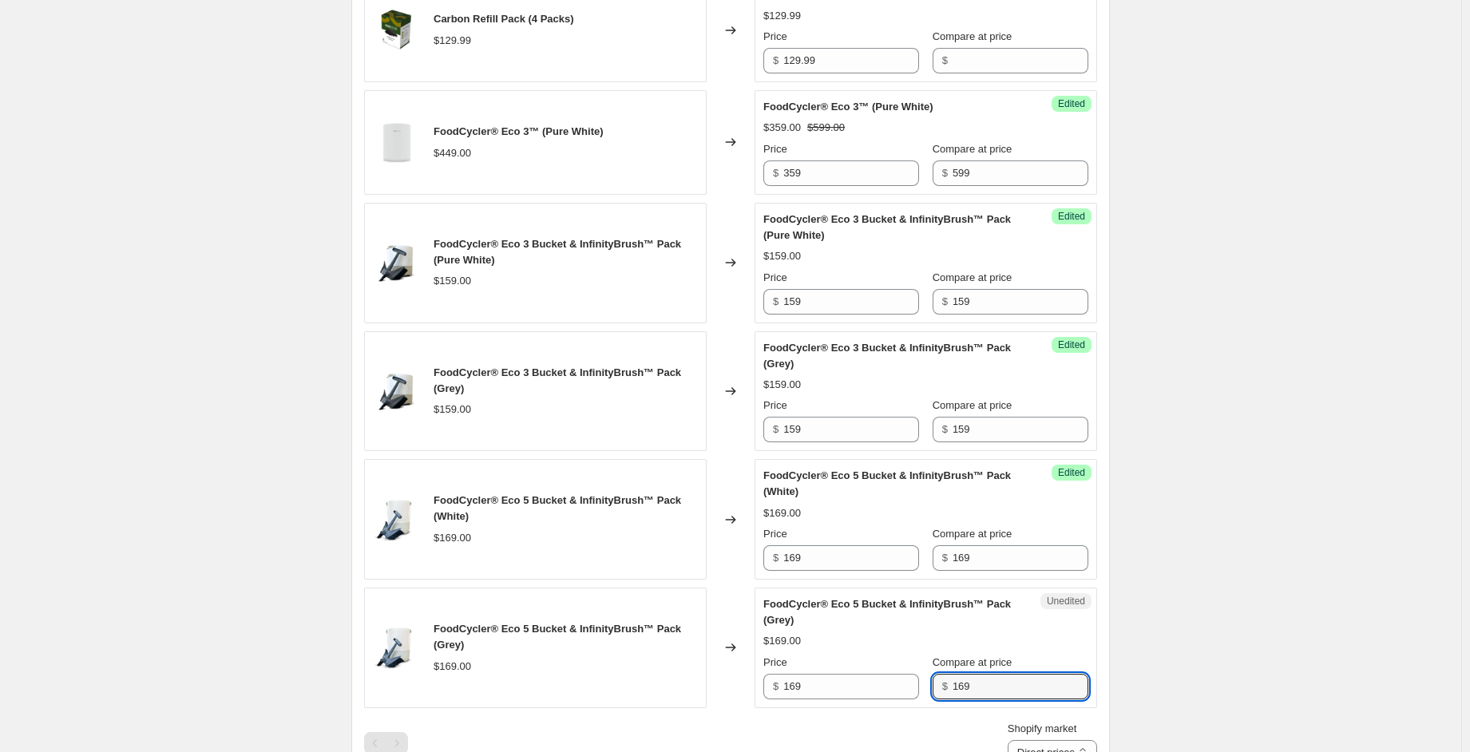
scroll to position [718, 0]
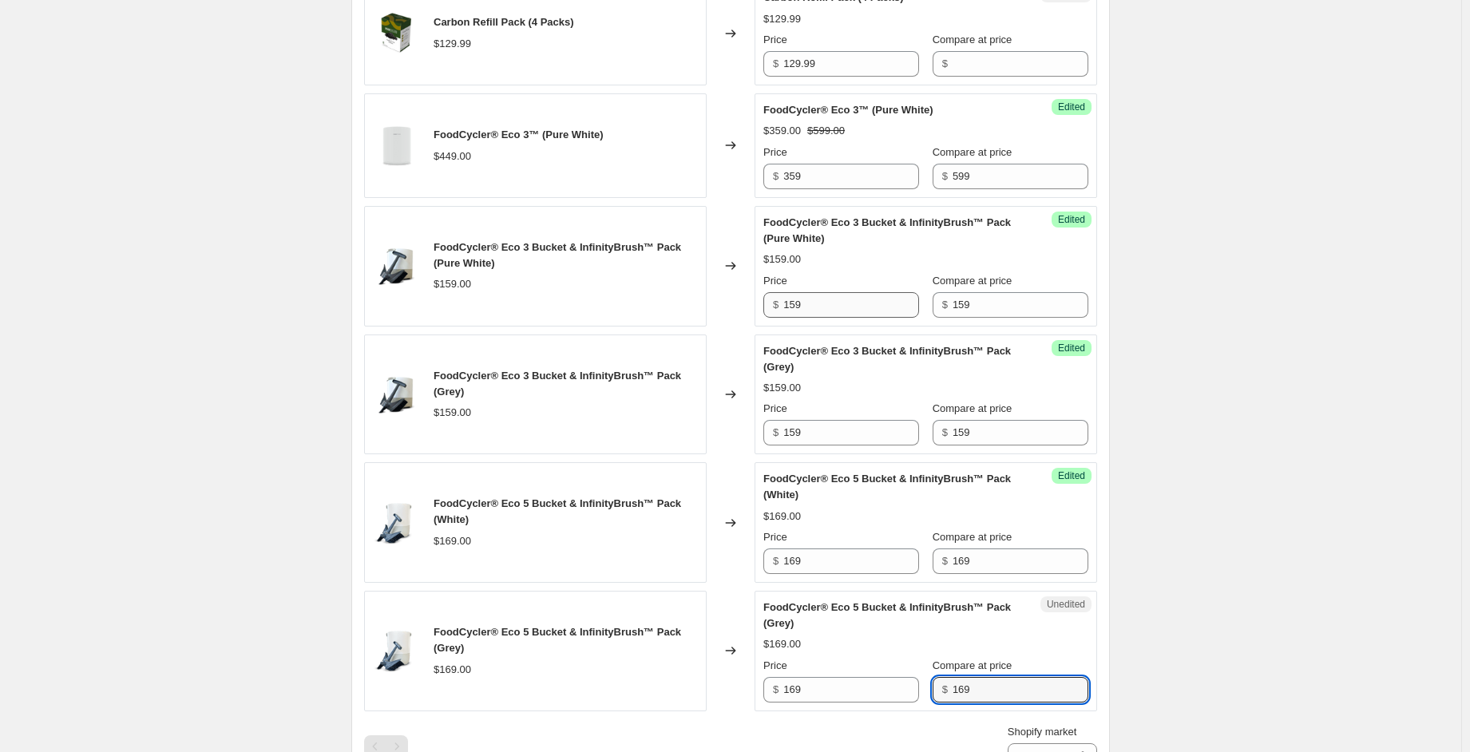
type input "169"
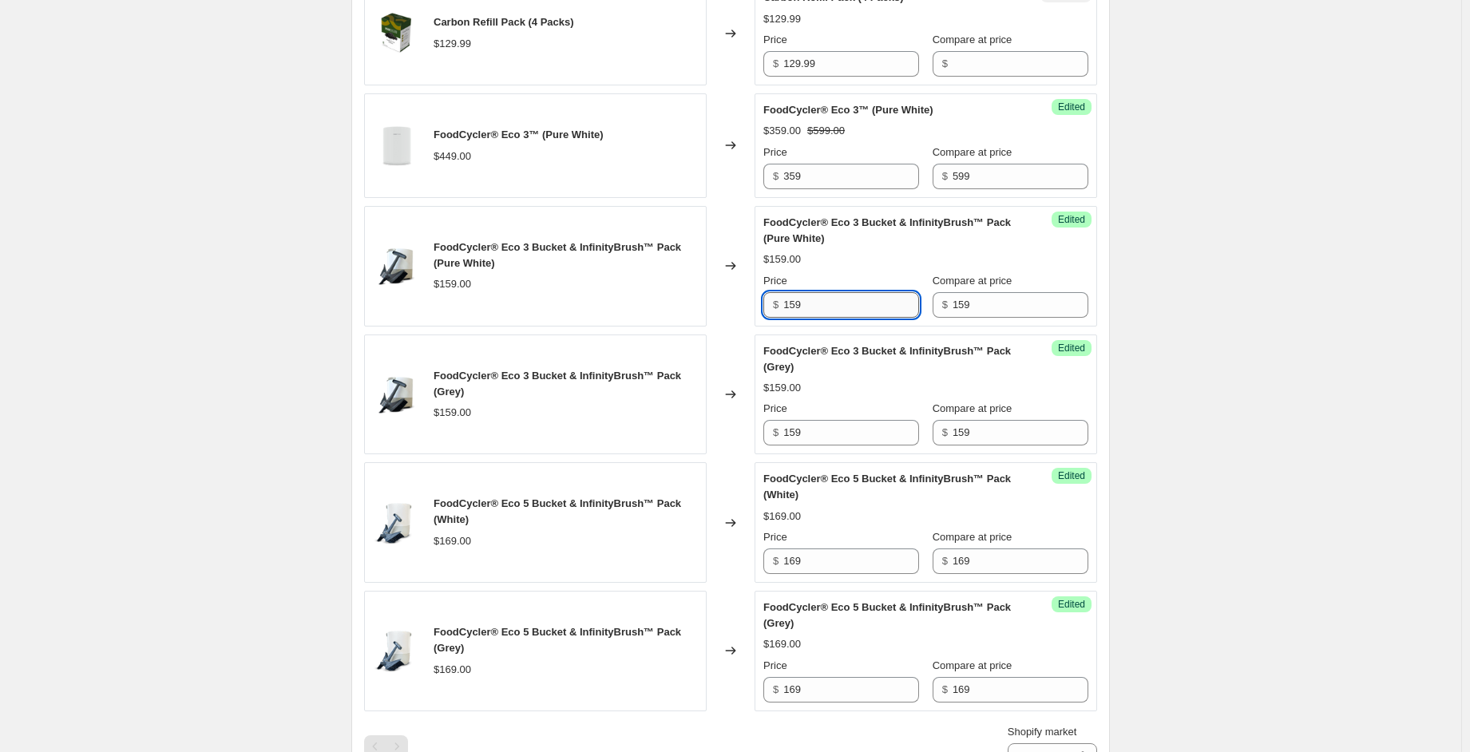
click at [835, 307] on input "159" at bounding box center [851, 305] width 136 height 26
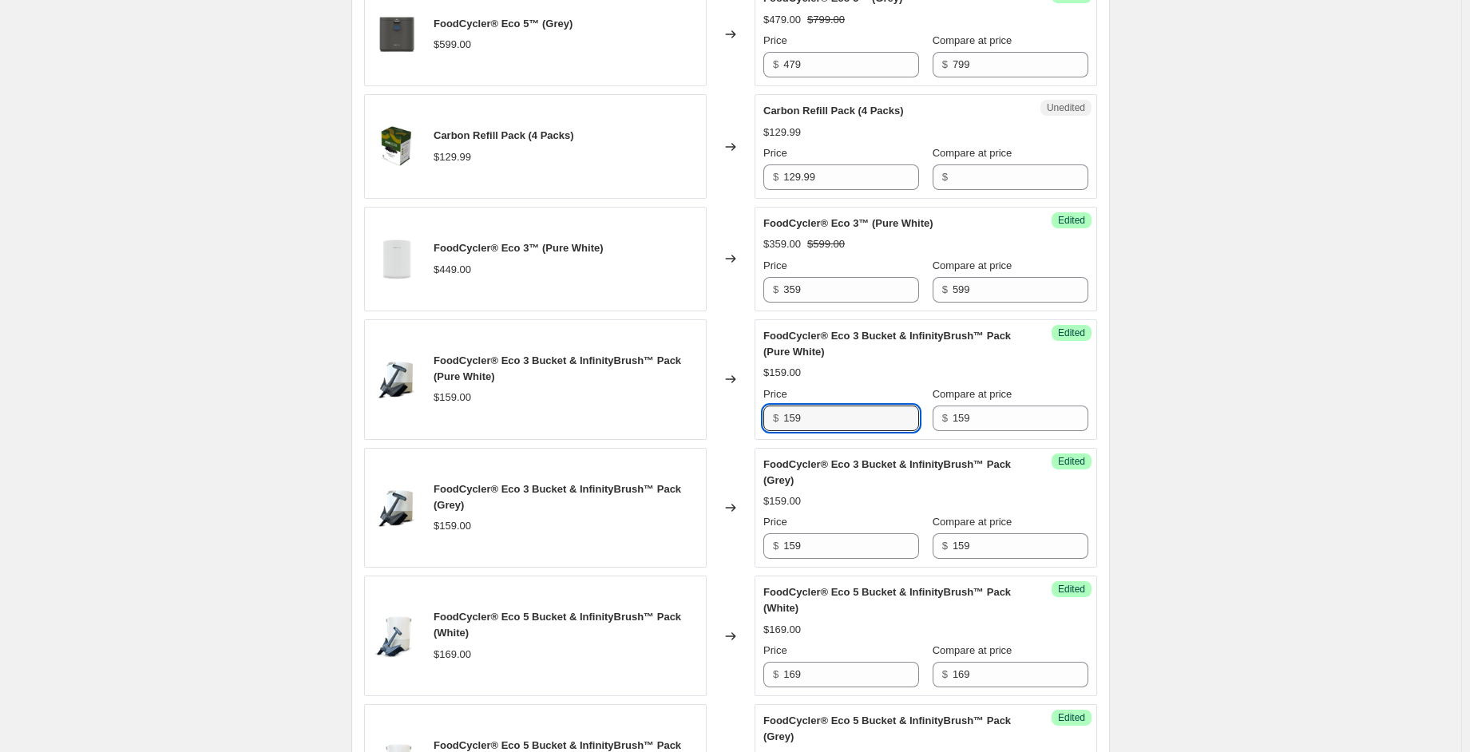
scroll to position [559, 0]
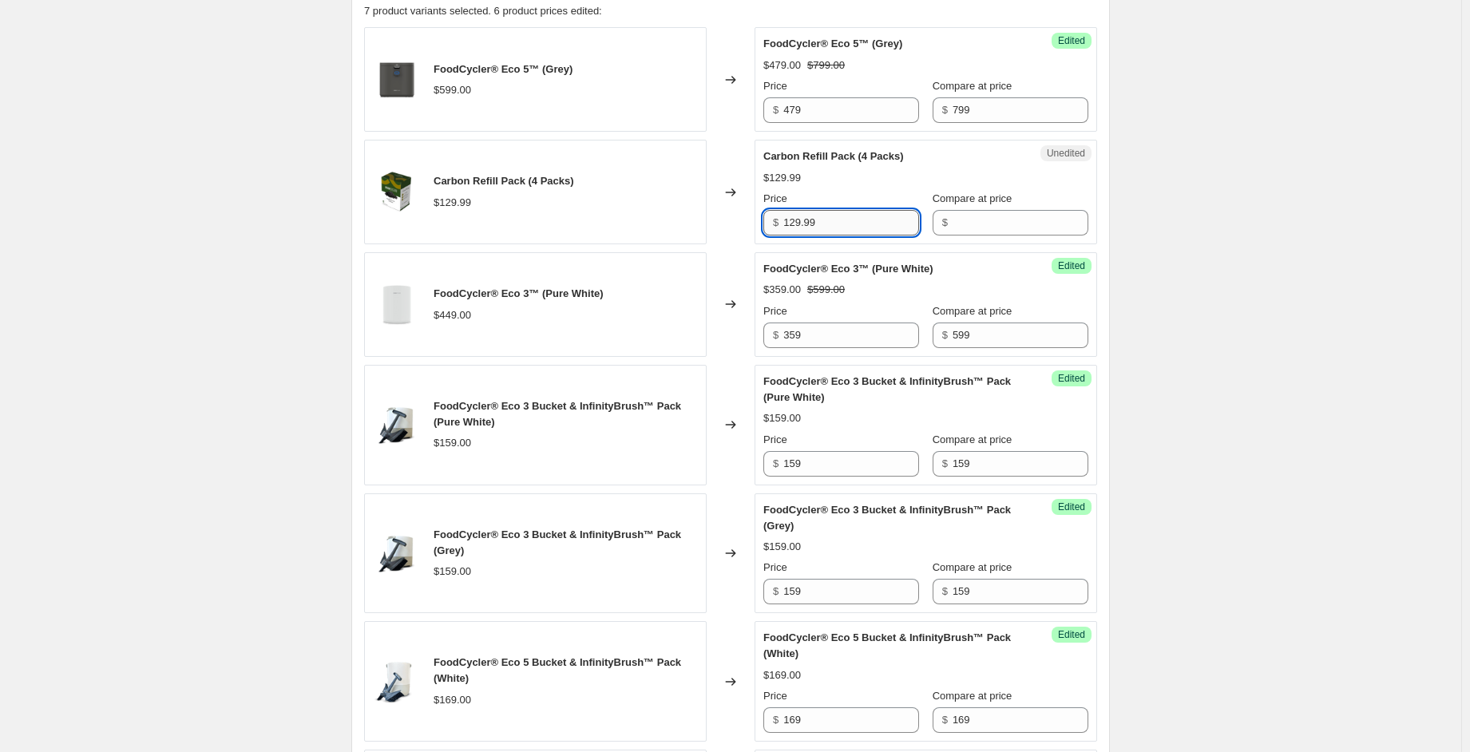
drag, startPoint x: 823, startPoint y: 221, endPoint x: 795, endPoint y: 225, distance: 28.2
click at [764, 215] on div "Unedited Carbon Refill Pack (4 Packs) $129.99 Price $ 129.99 Compare at price $" at bounding box center [926, 192] width 343 height 105
click at [953, 224] on input "Compare at price" at bounding box center [1021, 223] width 136 height 26
paste input "129.99"
type input "129.99"
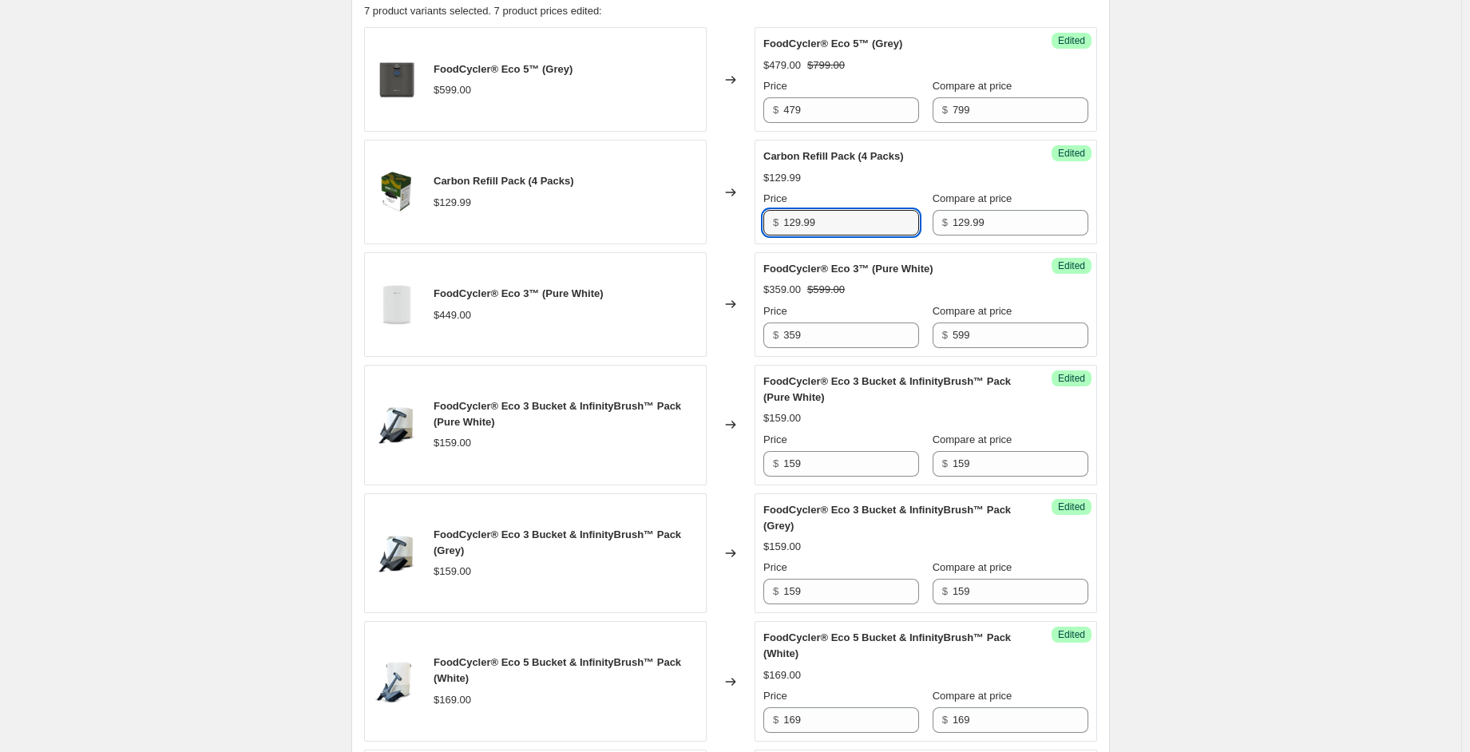
drag, startPoint x: 773, startPoint y: 226, endPoint x: 722, endPoint y: 223, distance: 51.2
click at [722, 223] on div "Carbon Refill Pack (4 Packs) $129.99 Changed to Success Edited Carbon Refill Pa…" at bounding box center [730, 192] width 733 height 105
type input "100"
click at [829, 335] on input "359" at bounding box center [851, 336] width 136 height 26
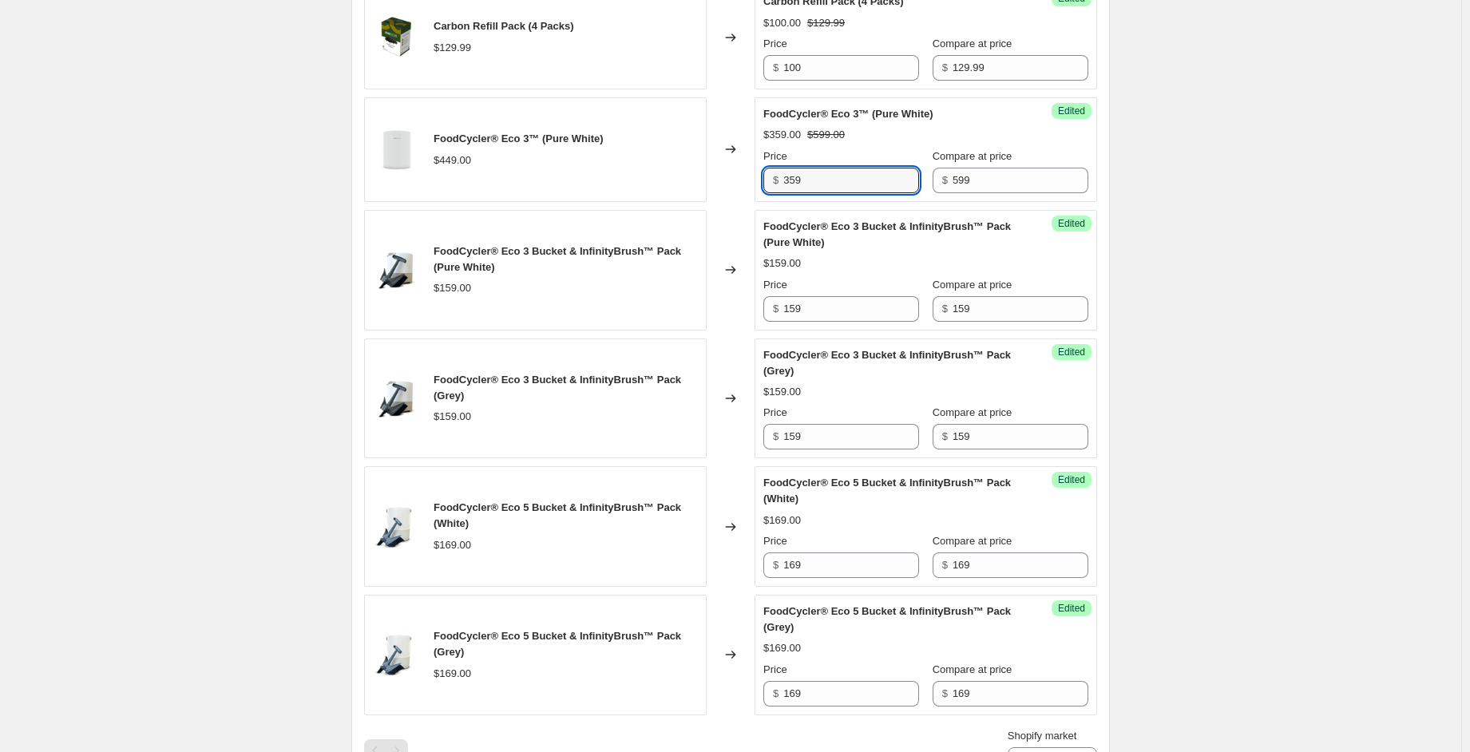
scroll to position [718, 0]
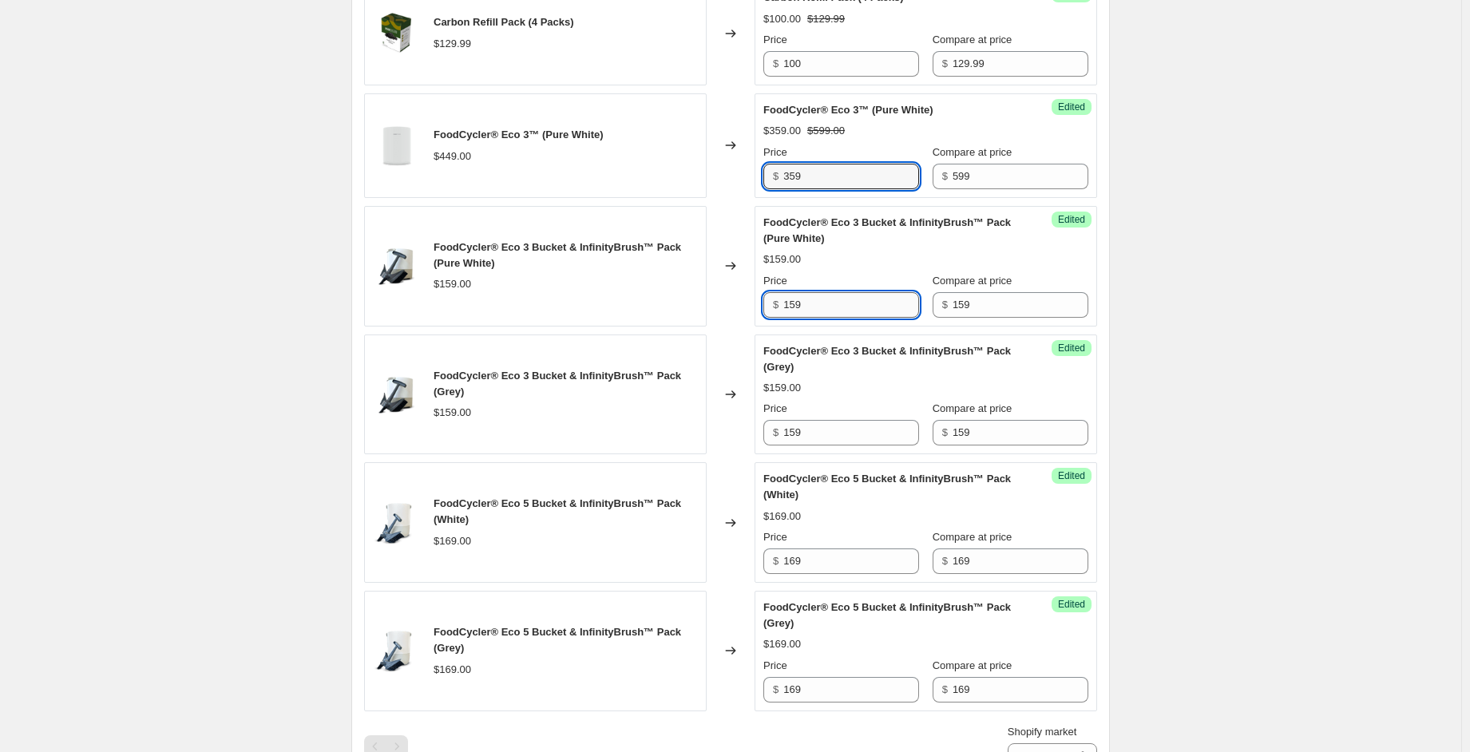
click at [831, 309] on input "159" at bounding box center [851, 305] width 136 height 26
drag, startPoint x: 810, startPoint y: 303, endPoint x: 753, endPoint y: 319, distance: 59.7
click at [753, 319] on div "FoodCycler® Eco 3 Bucket & InfinityBrush™ Pack (Pure White) $159.00 Changed to …" at bounding box center [730, 266] width 733 height 121
type input "125"
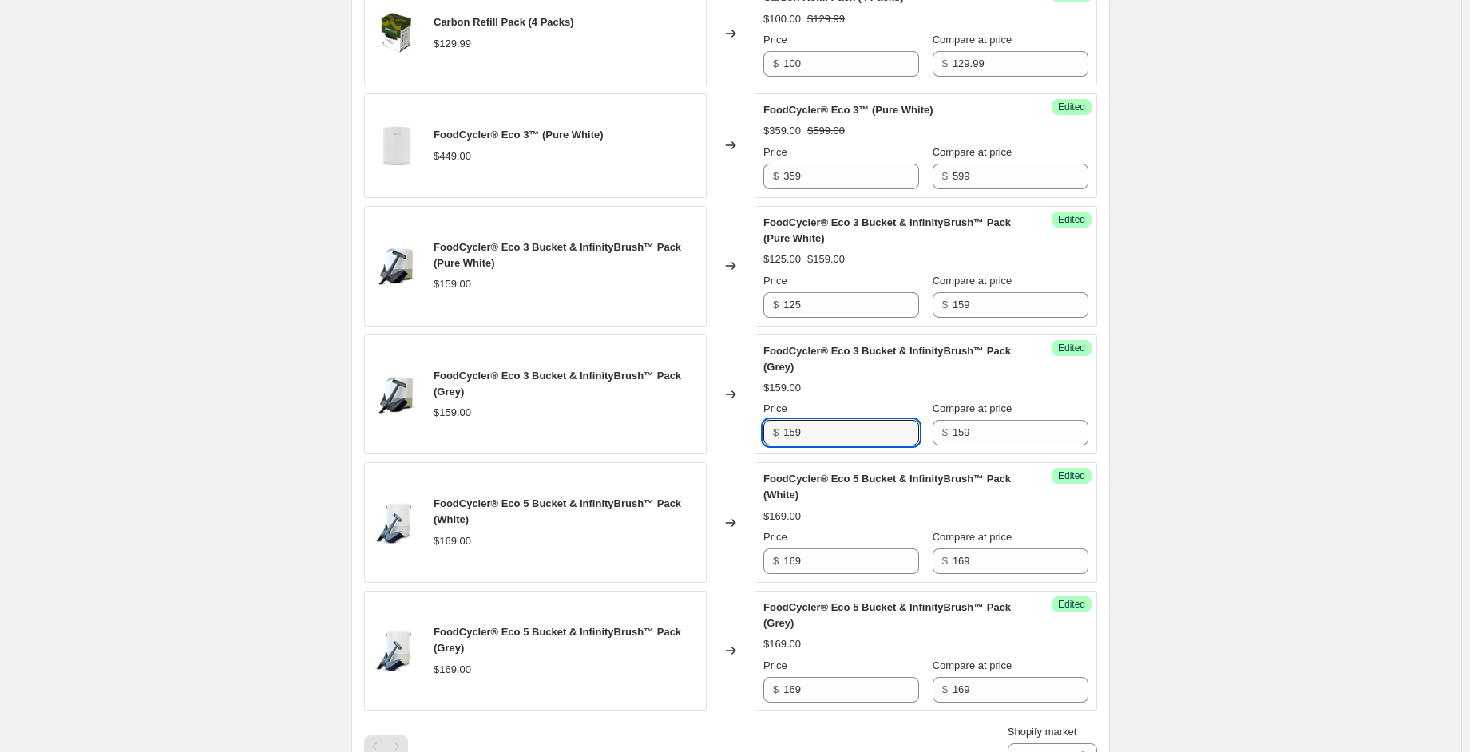
drag, startPoint x: 812, startPoint y: 424, endPoint x: 762, endPoint y: 419, distance: 50.5
click at [762, 420] on div "Success Edited FoodCycler® Eco 3 Bucket & InfinityBrush™ Pack (Grey) $159.00 Pr…" at bounding box center [926, 395] width 343 height 121
type input "125"
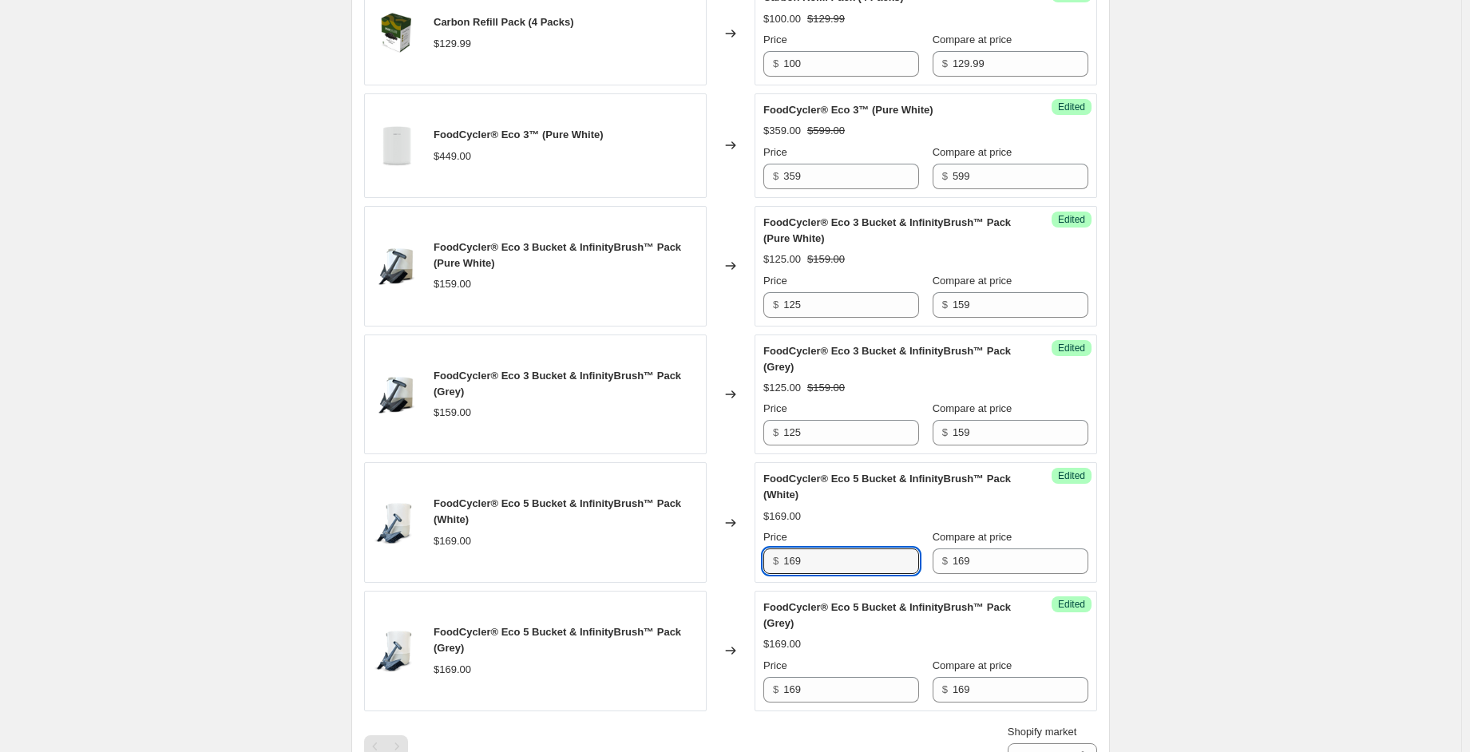
drag, startPoint x: 813, startPoint y: 565, endPoint x: 764, endPoint y: 565, distance: 48.7
click at [765, 565] on div "Success Edited FoodCycler® Eco 5 Bucket & InfinityBrush™ Pack (White) $169.00 P…" at bounding box center [926, 522] width 343 height 121
type input "130"
drag, startPoint x: 805, startPoint y: 691, endPoint x: 773, endPoint y: 687, distance: 32.1
click at [773, 687] on div "$ 169" at bounding box center [841, 690] width 156 height 26
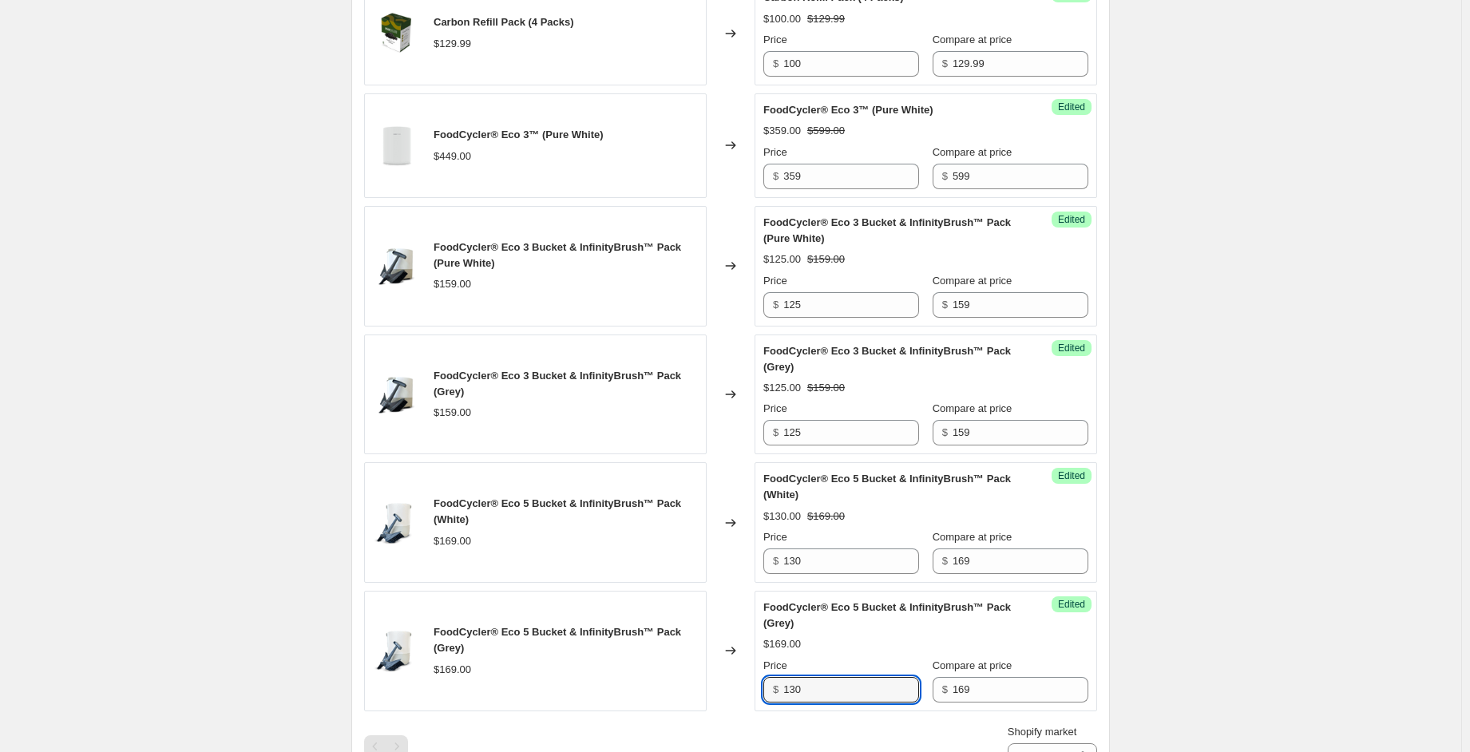
type input "130"
click at [1209, 482] on div "Create new price [MEDICAL_DATA]. This page is ready Create new price [MEDICAL_D…" at bounding box center [730, 412] width 1461 height 2261
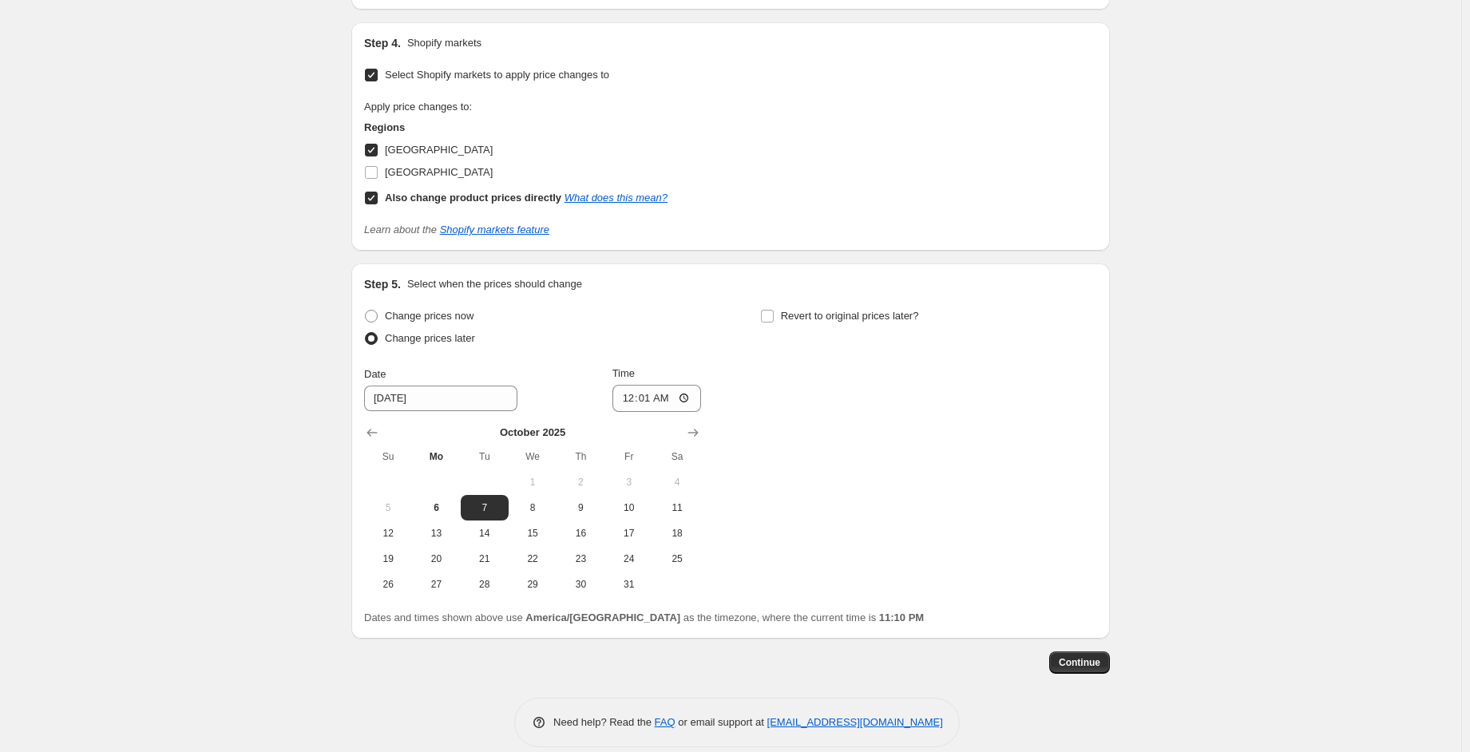
scroll to position [1505, 0]
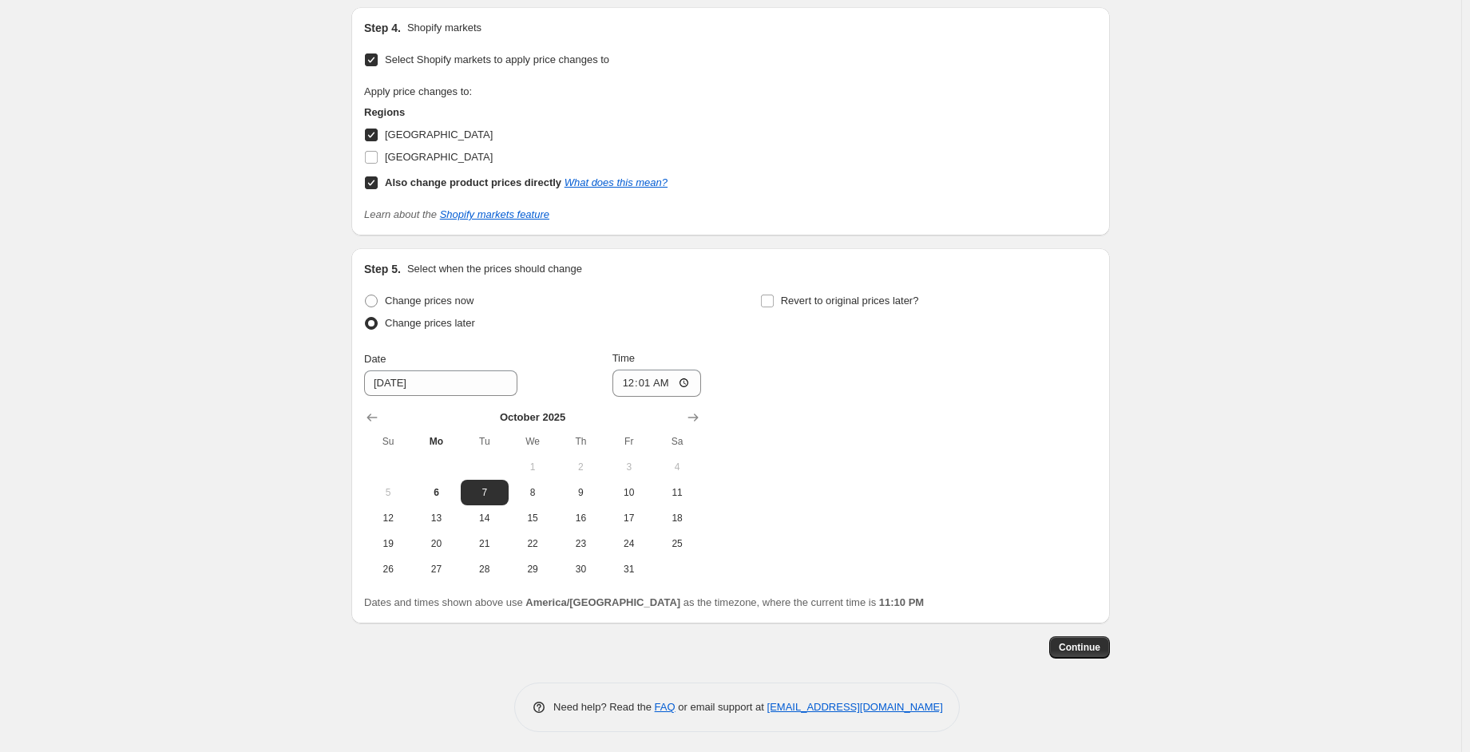
click at [377, 183] on input "Also change product prices directly What does this mean?" at bounding box center [371, 182] width 13 height 13
checkbox input "false"
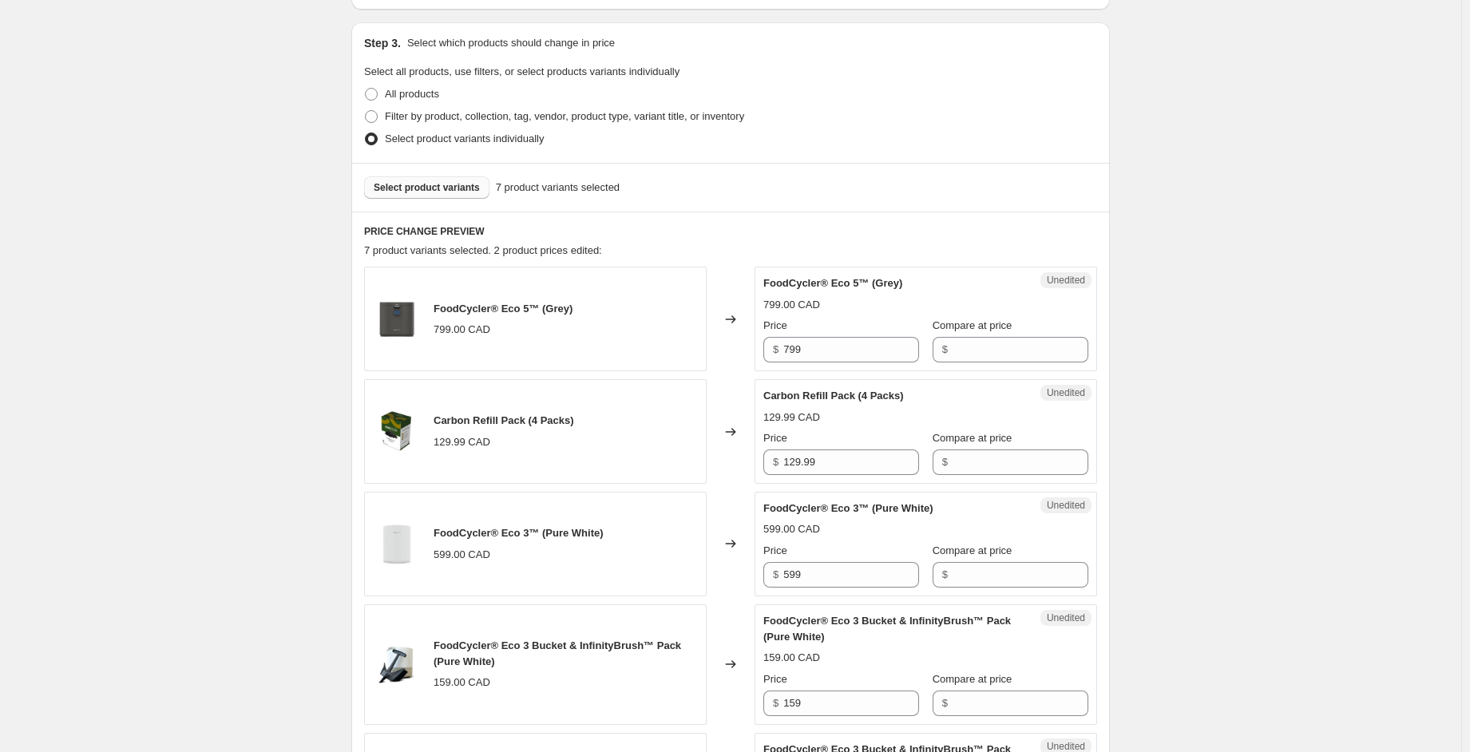
scroll to position [46, 0]
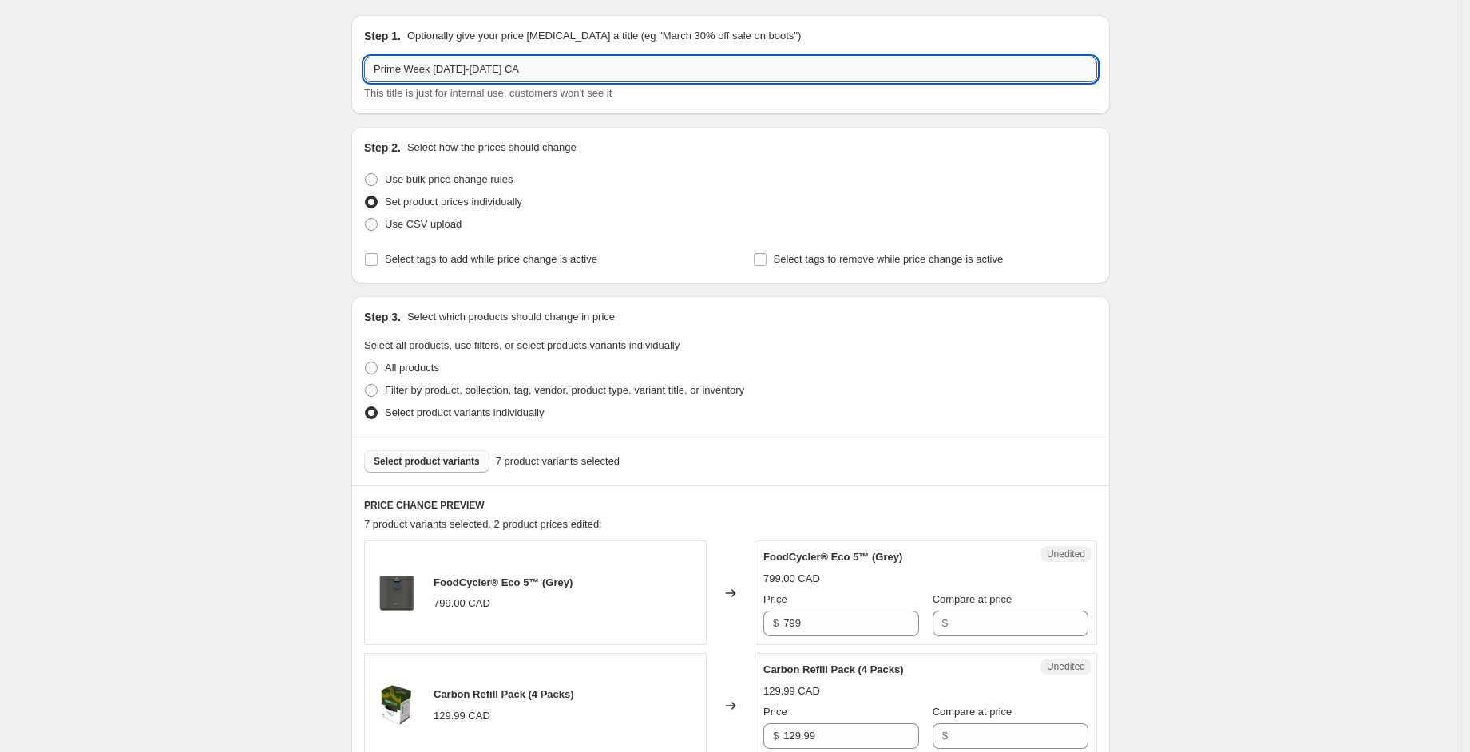
click at [509, 69] on input "Prime Week [DATE]-[DATE] CA" at bounding box center [730, 70] width 733 height 26
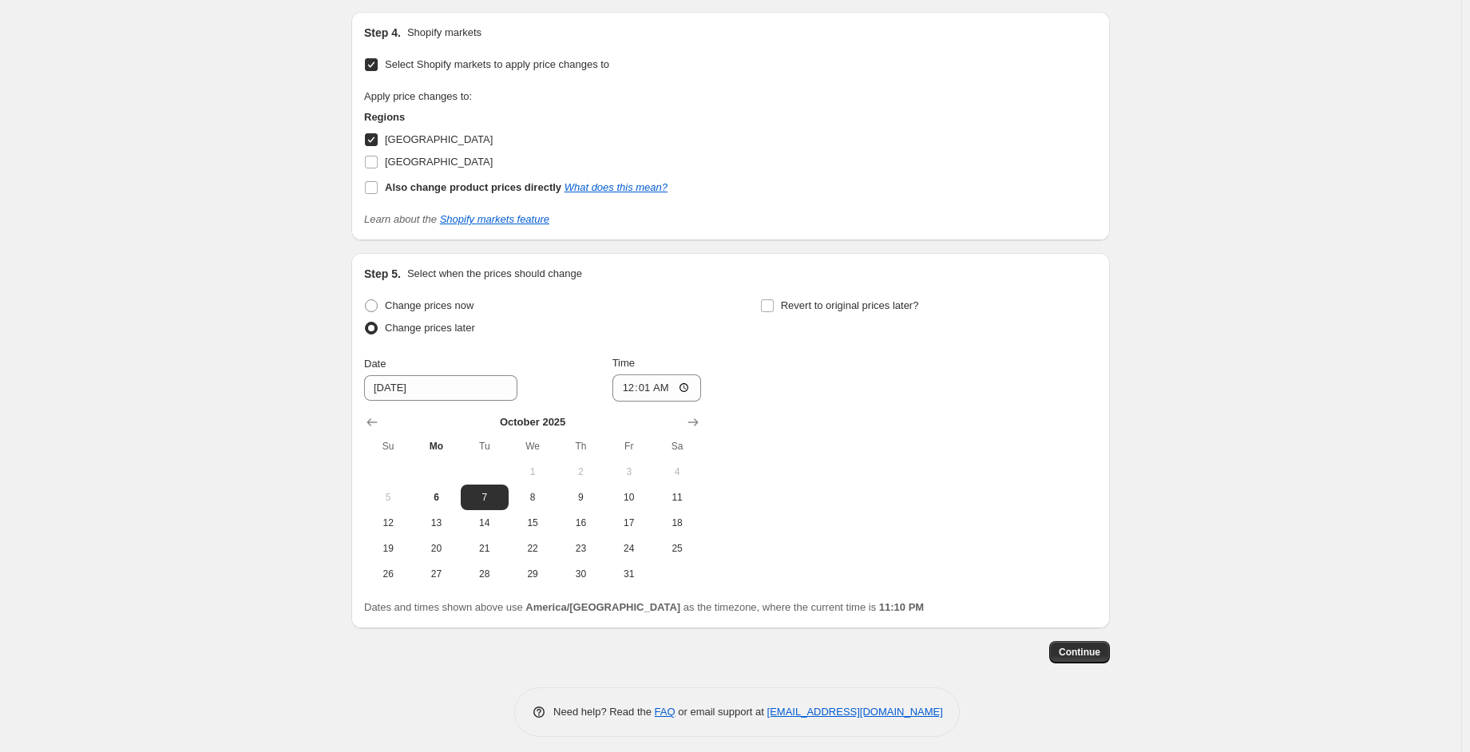
scroll to position [1483, 0]
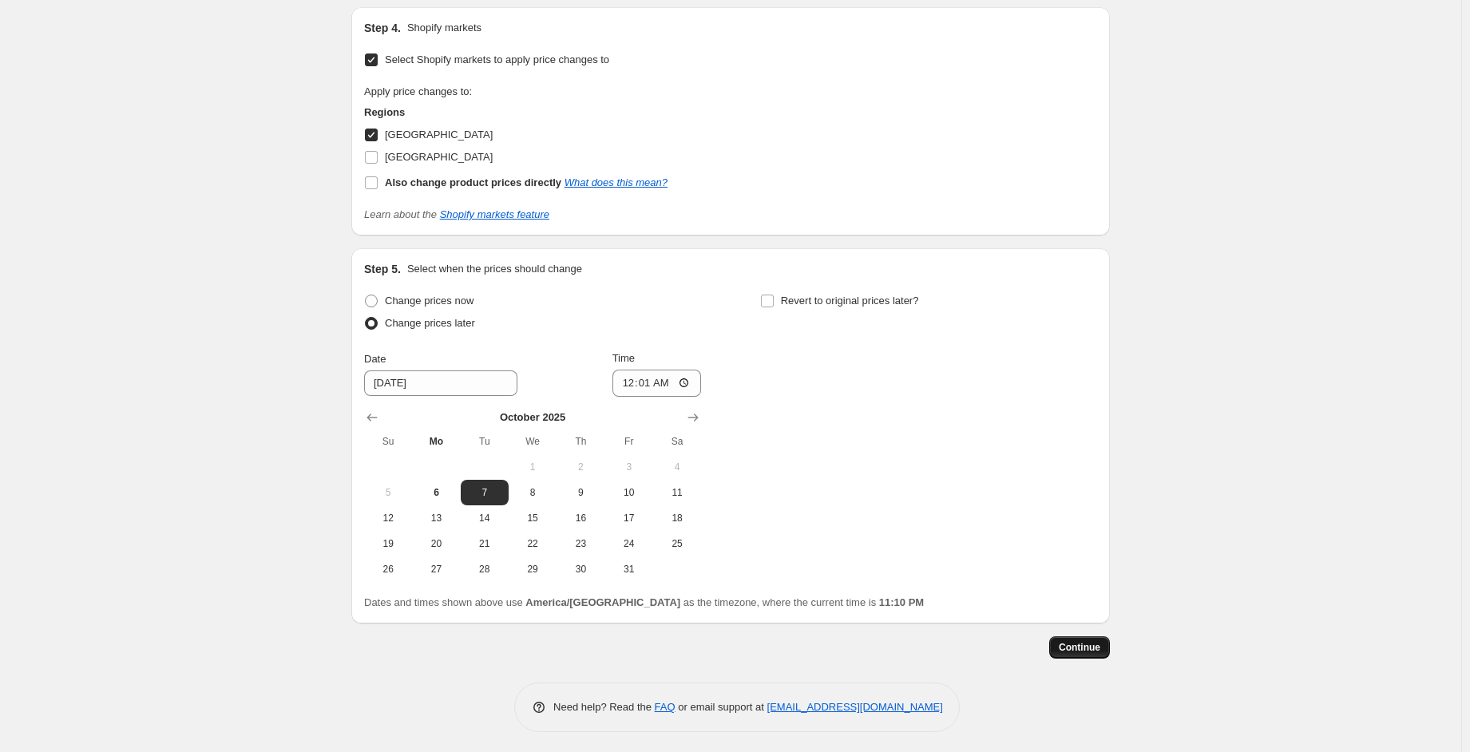
click at [1084, 650] on span "Continue" at bounding box center [1080, 647] width 42 height 13
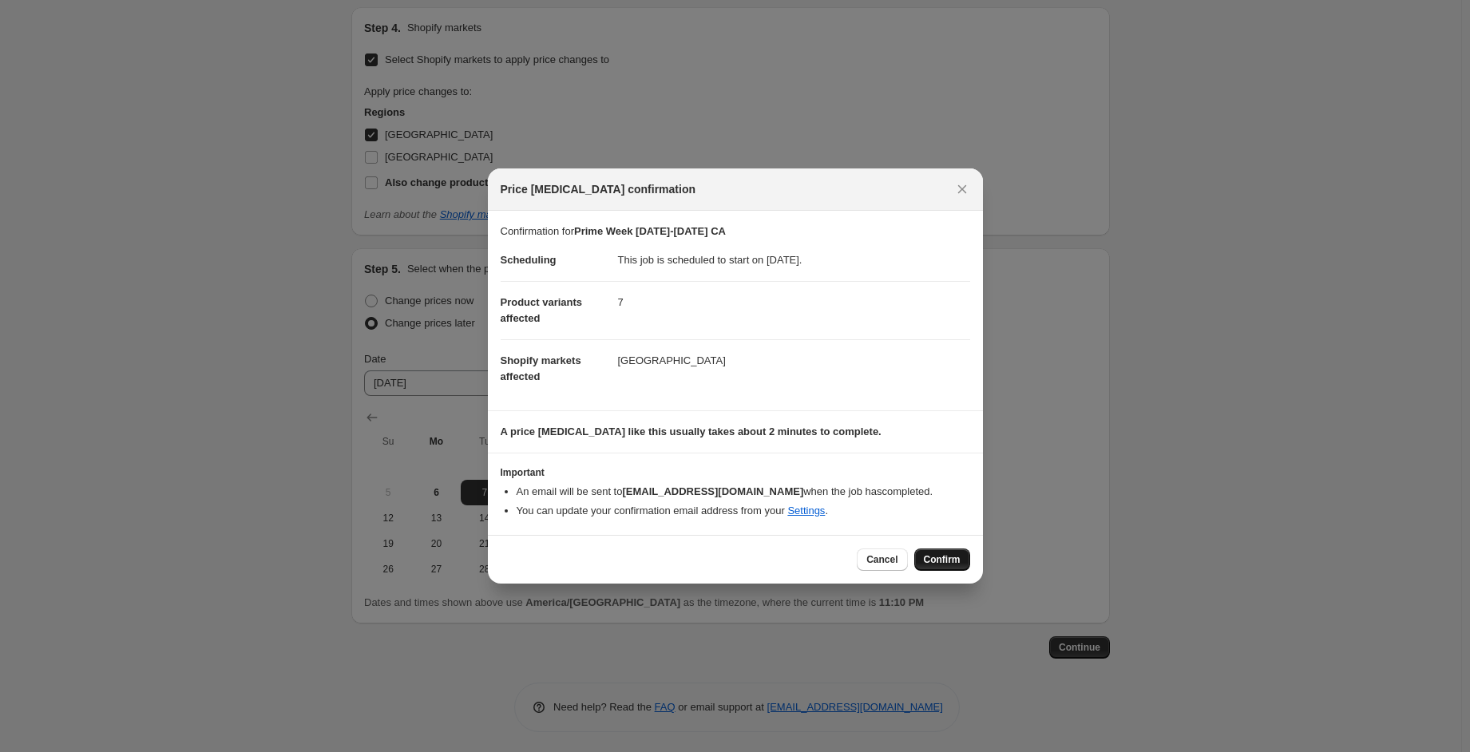
click at [922, 565] on button "Confirm" at bounding box center [942, 560] width 56 height 22
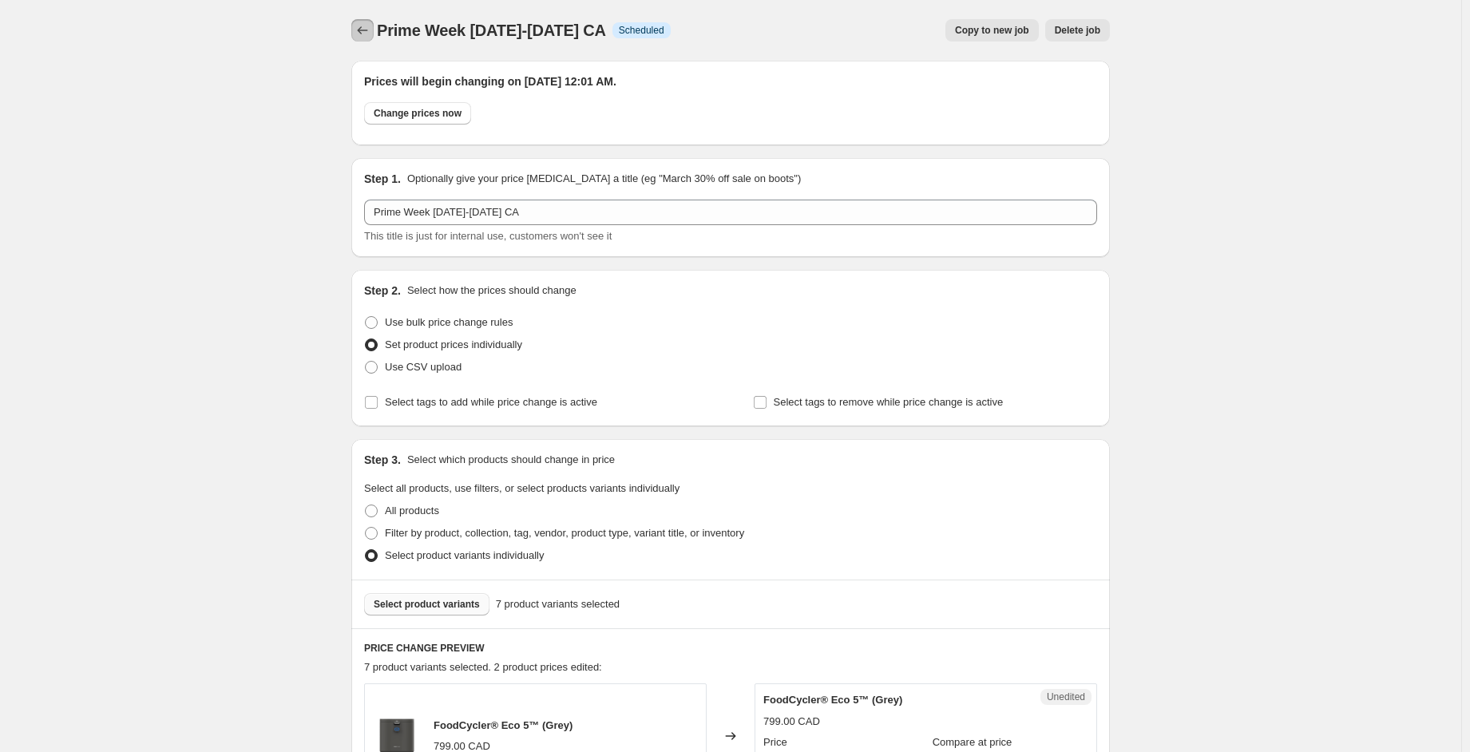
click at [365, 35] on icon "Price change jobs" at bounding box center [363, 30] width 16 height 16
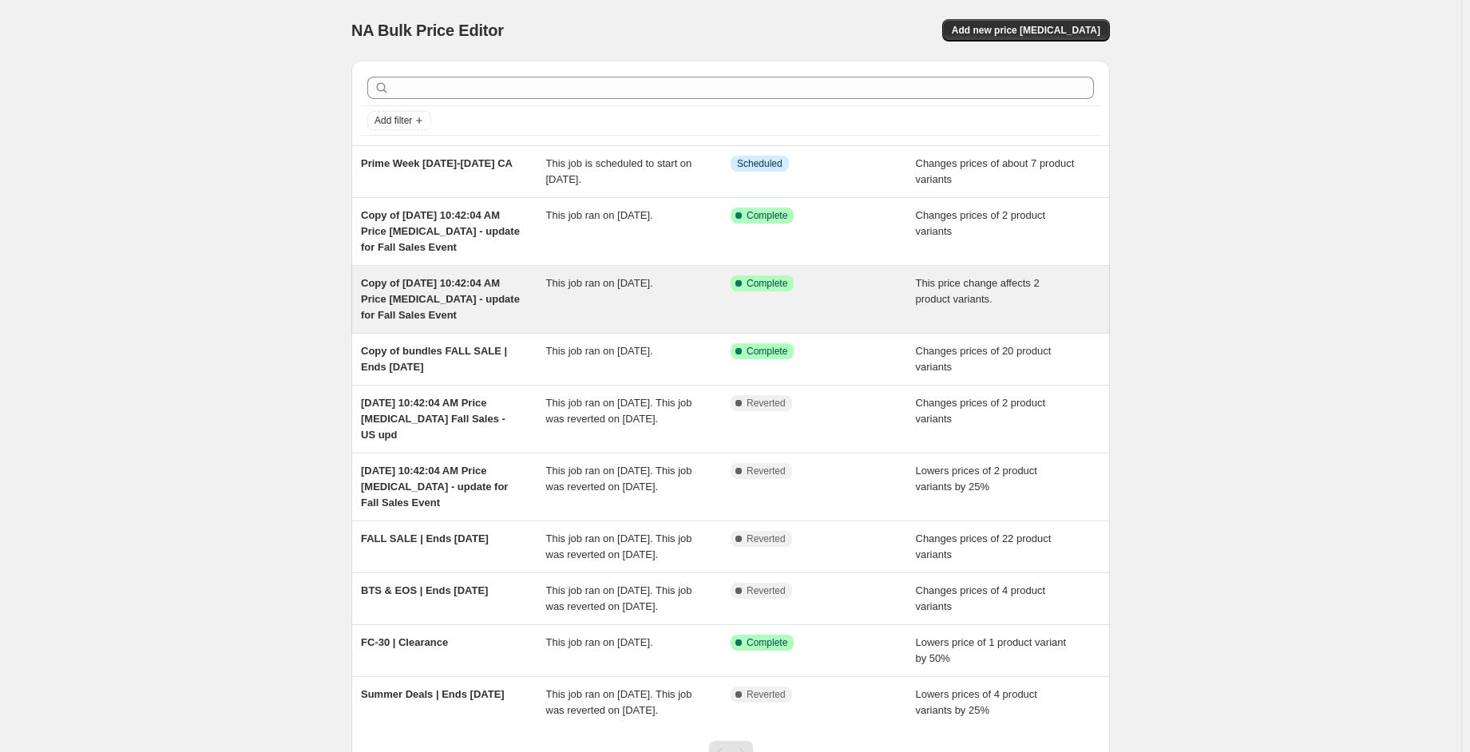
click at [572, 292] on div "This job ran on [DATE]." at bounding box center [638, 299] width 185 height 48
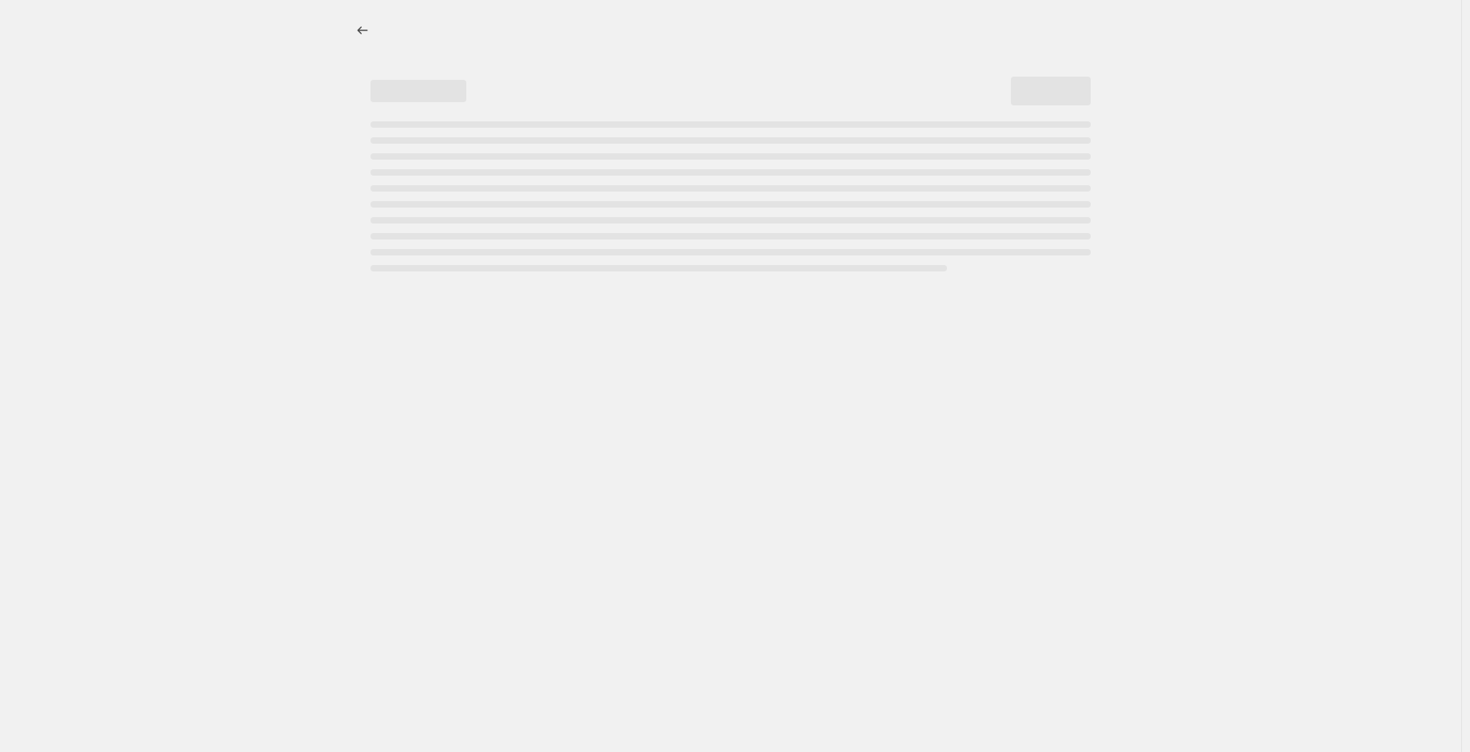
select select "no_change"
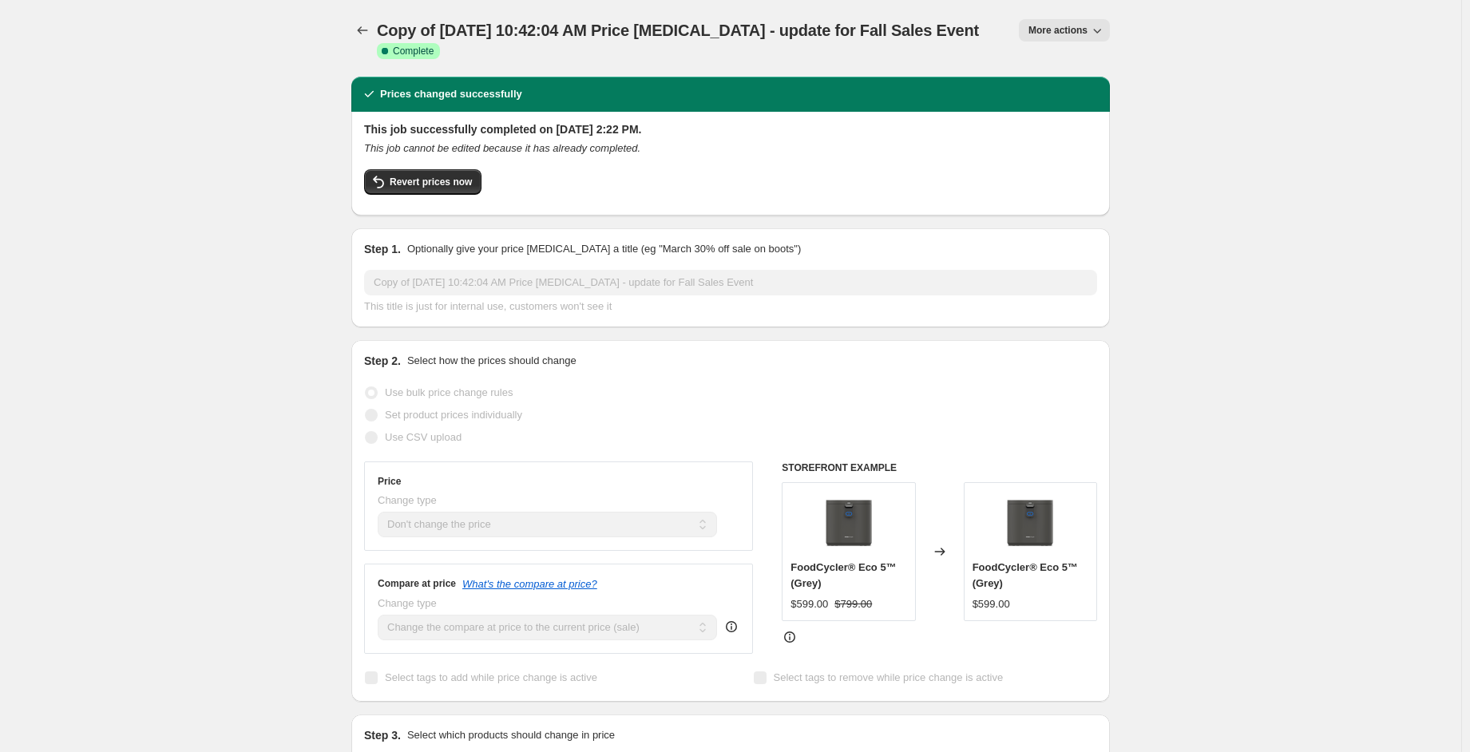
click at [1029, 35] on button "More actions" at bounding box center [1064, 30] width 91 height 22
click at [1040, 91] on span "Copy to new job" at bounding box center [1072, 90] width 74 height 12
select select "no_change"
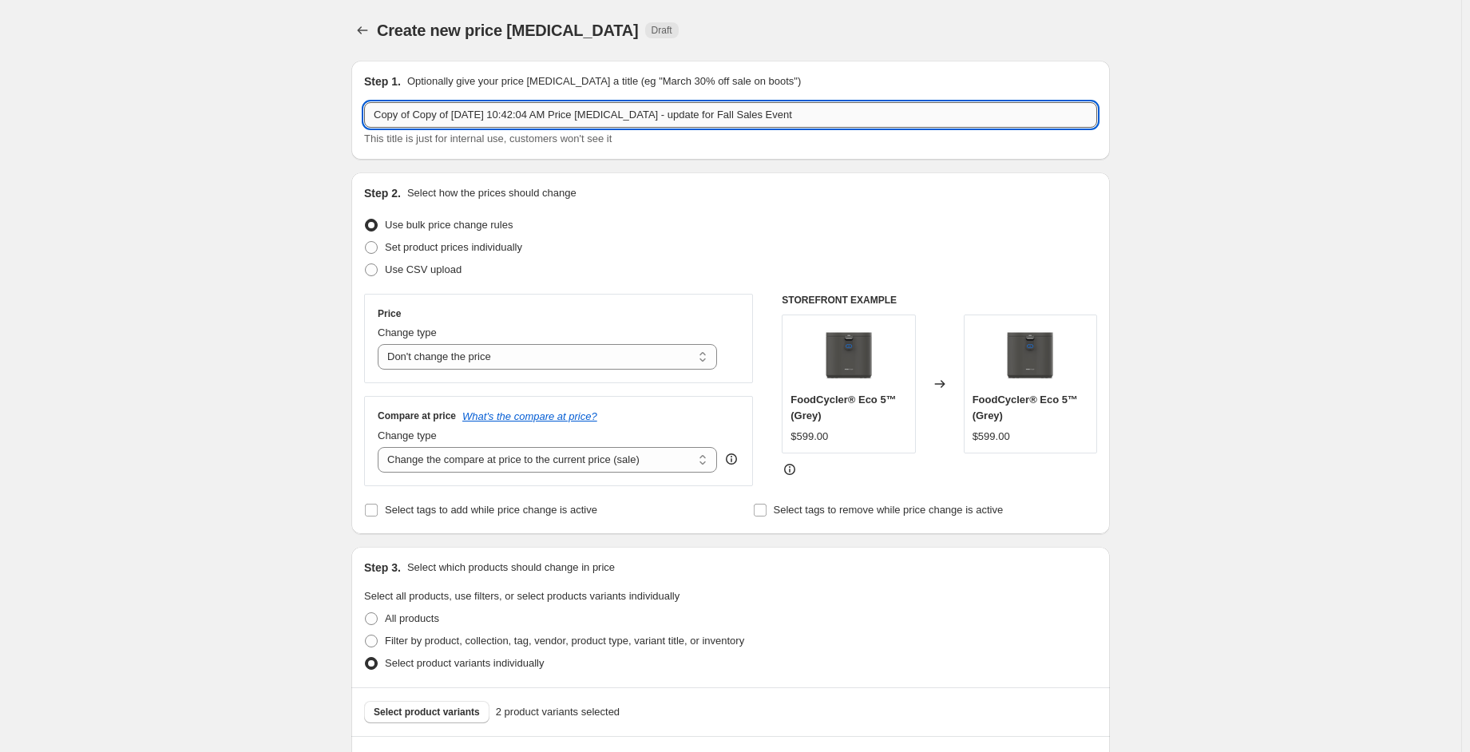
click at [533, 121] on input "Copy of Copy of [DATE] 10:42:04 AM Price [MEDICAL_DATA] - update for Fall Sales…" at bounding box center [730, 115] width 733 height 26
paste input "Prime Week [DATE]-[DATE] CA"
drag, startPoint x: 489, startPoint y: 112, endPoint x: 477, endPoint y: 113, distance: 11.2
click at [477, 113] on input "Prime Week [DATE]-[DATE] CA" at bounding box center [730, 115] width 733 height 26
type input "Prime Week [DATE]-[DATE] US"
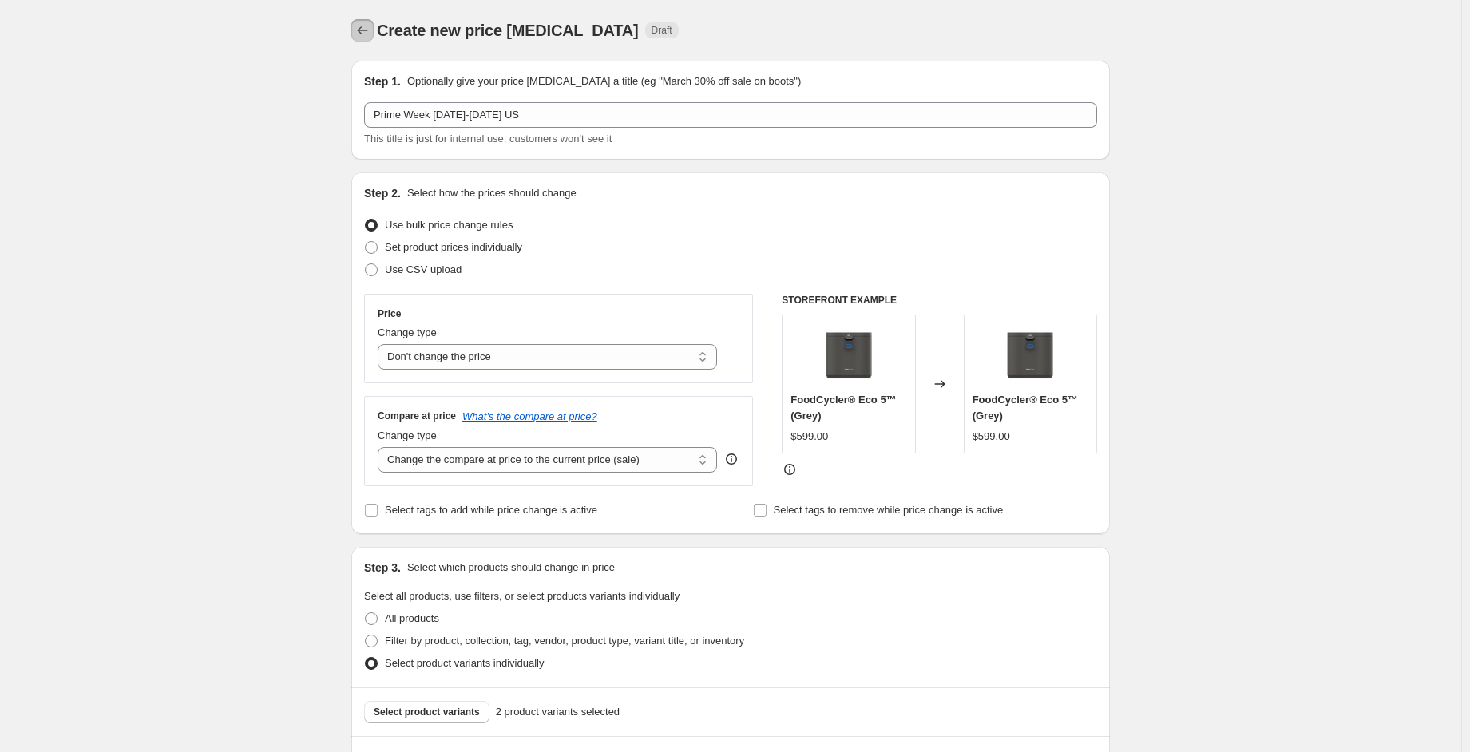
click at [366, 24] on icon "Price change jobs" at bounding box center [363, 30] width 16 height 16
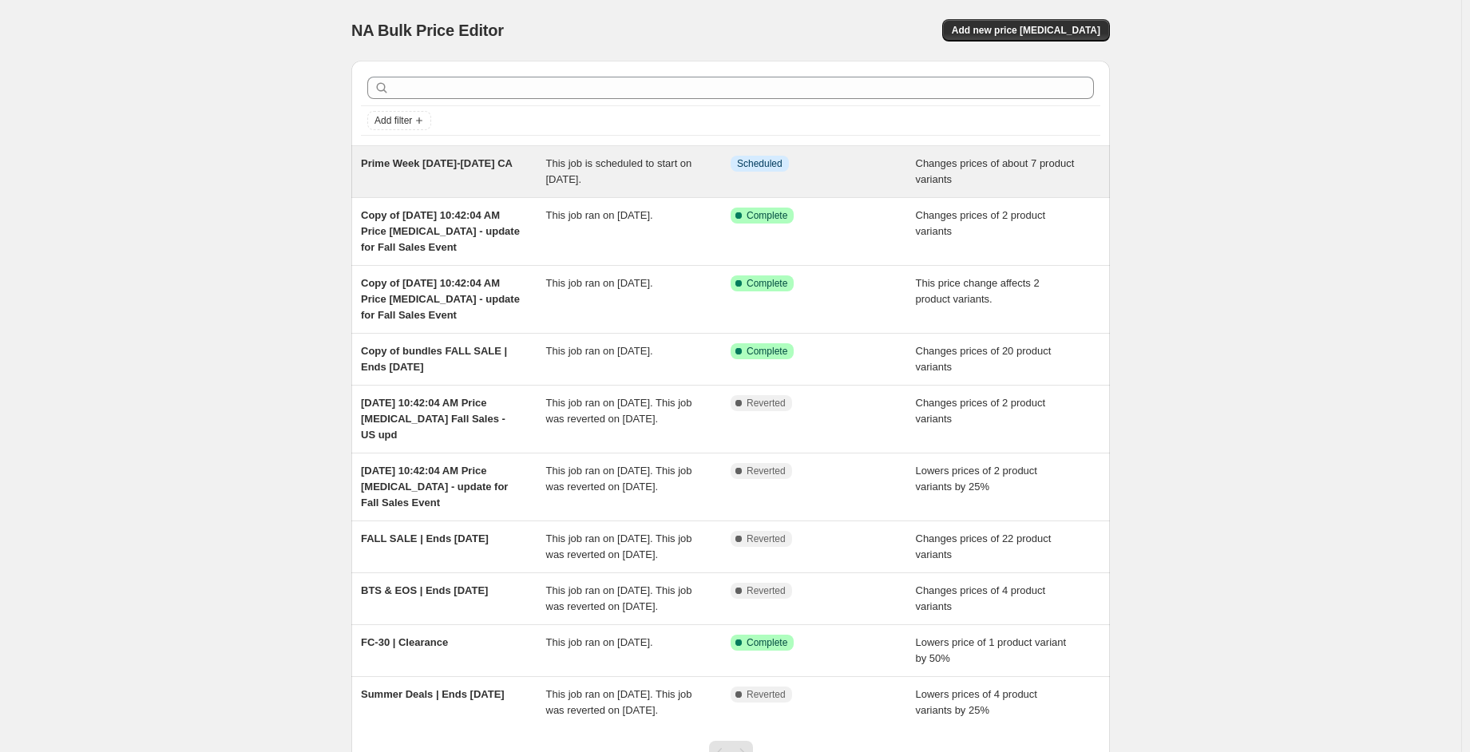
click at [698, 179] on div "This job is scheduled to start on [DATE]." at bounding box center [638, 172] width 185 height 32
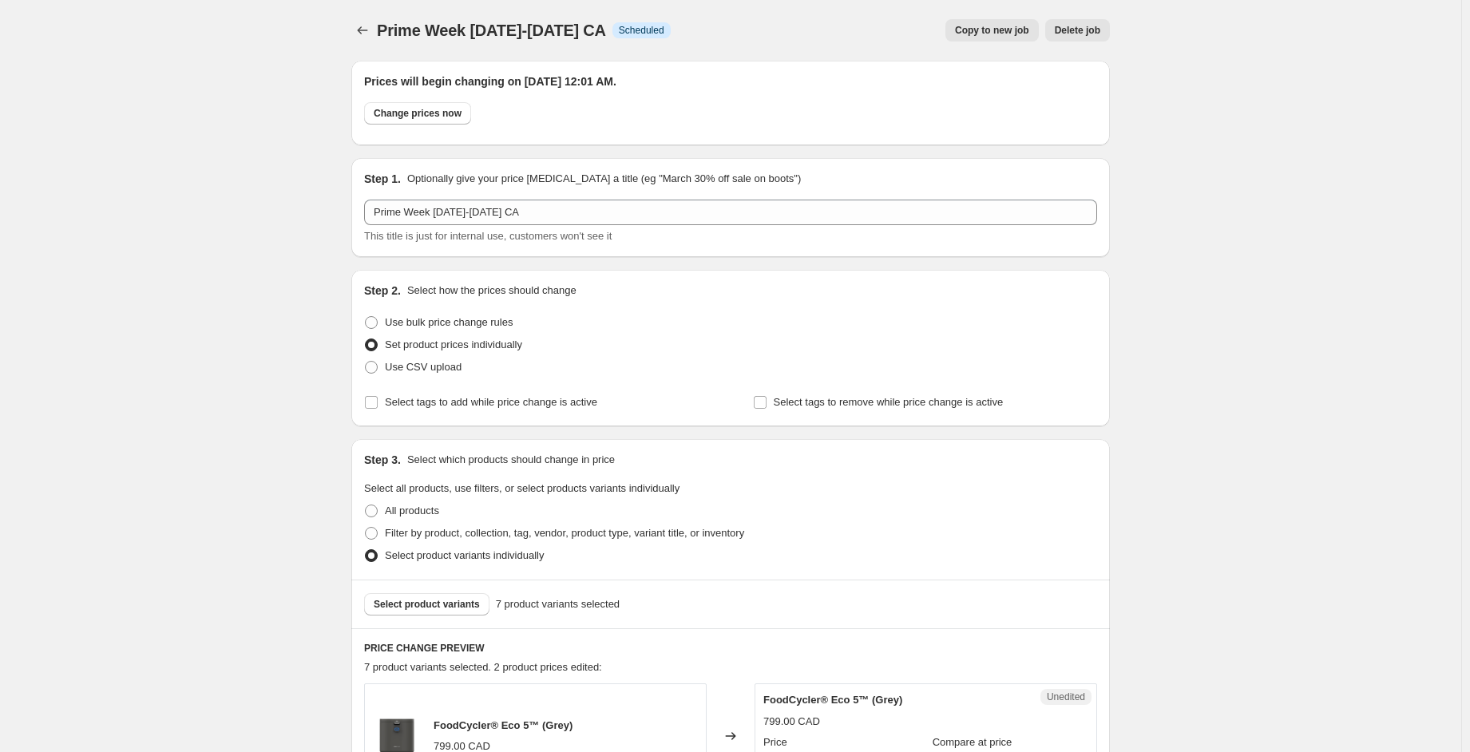
click at [1003, 35] on span "Copy to new job" at bounding box center [992, 30] width 74 height 13
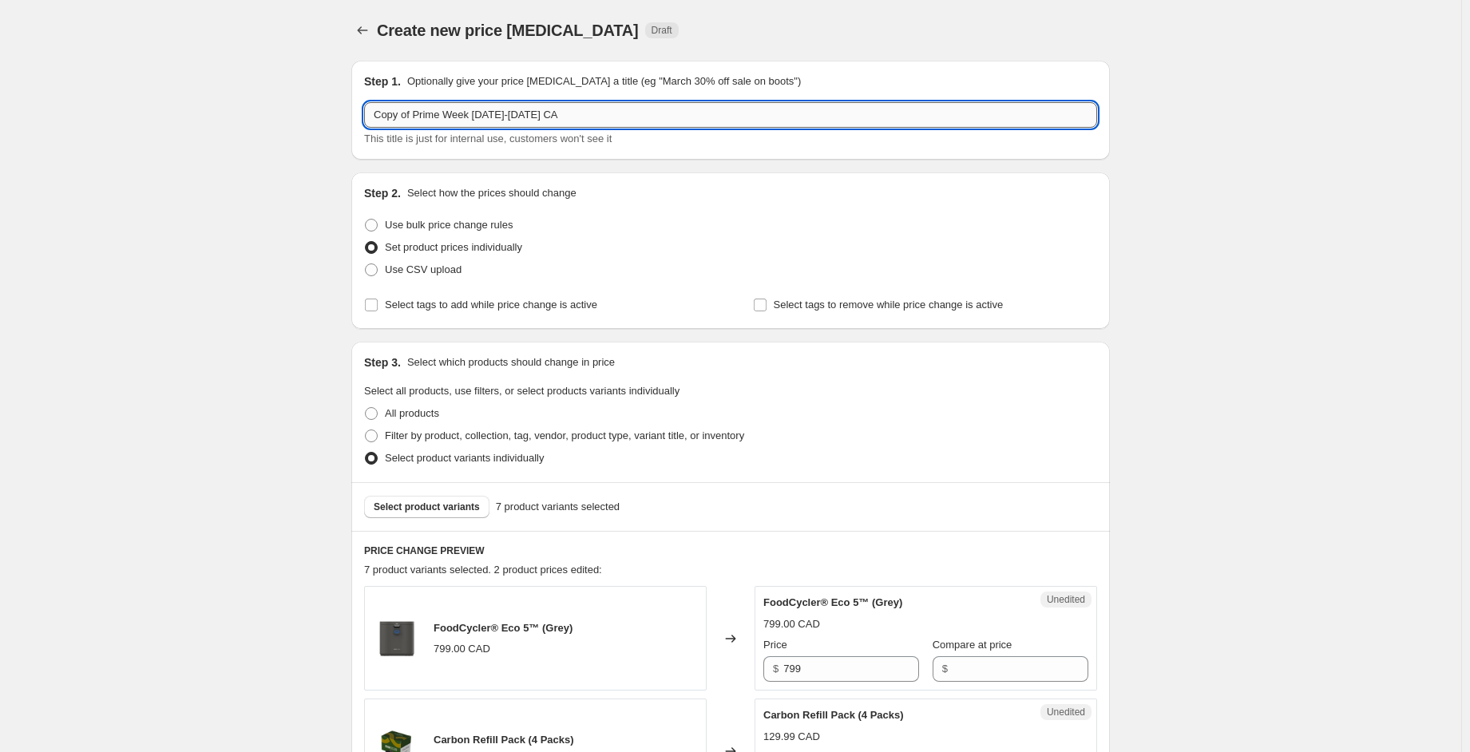
drag, startPoint x: 543, startPoint y: 117, endPoint x: 518, endPoint y: 112, distance: 25.4
click at [518, 112] on input "Copy of Prime Week [DATE]-[DATE] CA" at bounding box center [730, 115] width 733 height 26
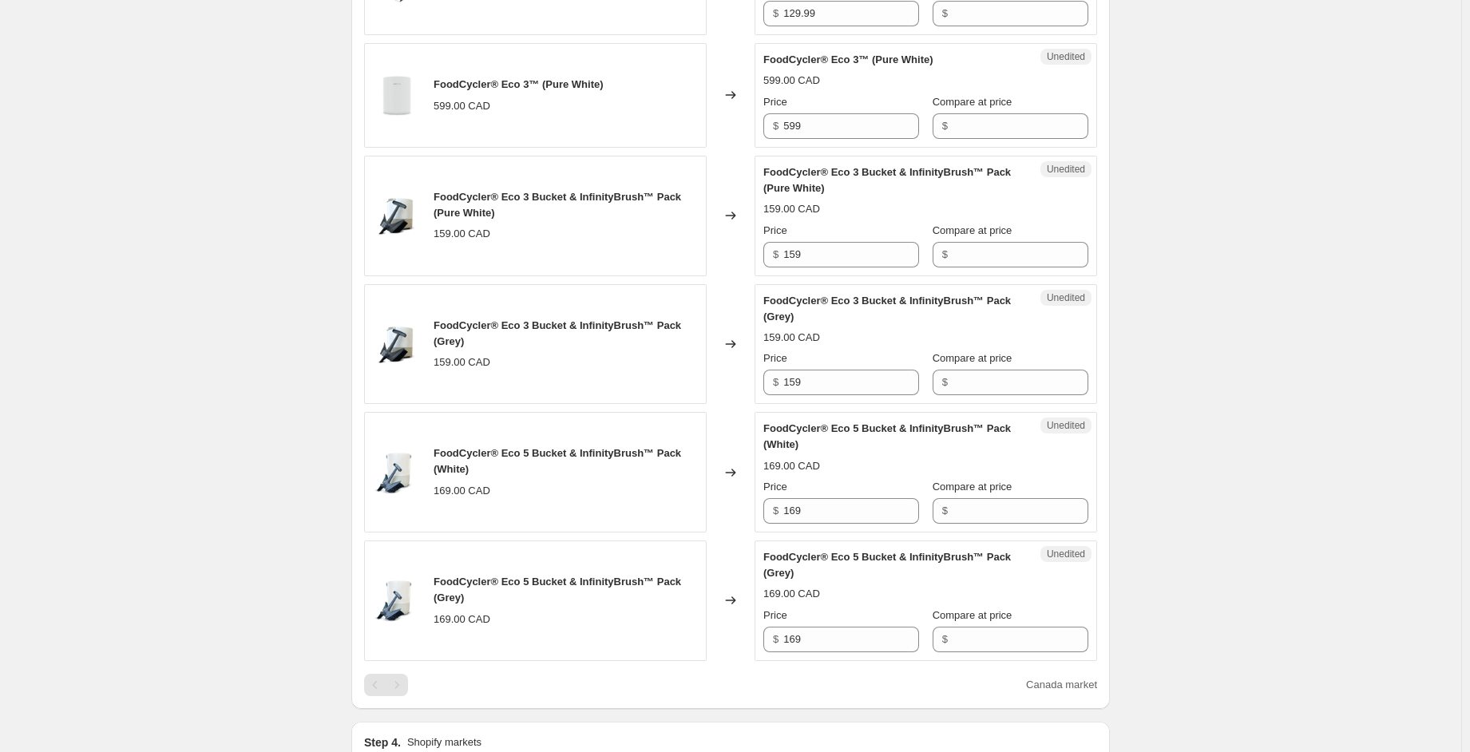
scroll to position [1198, 0]
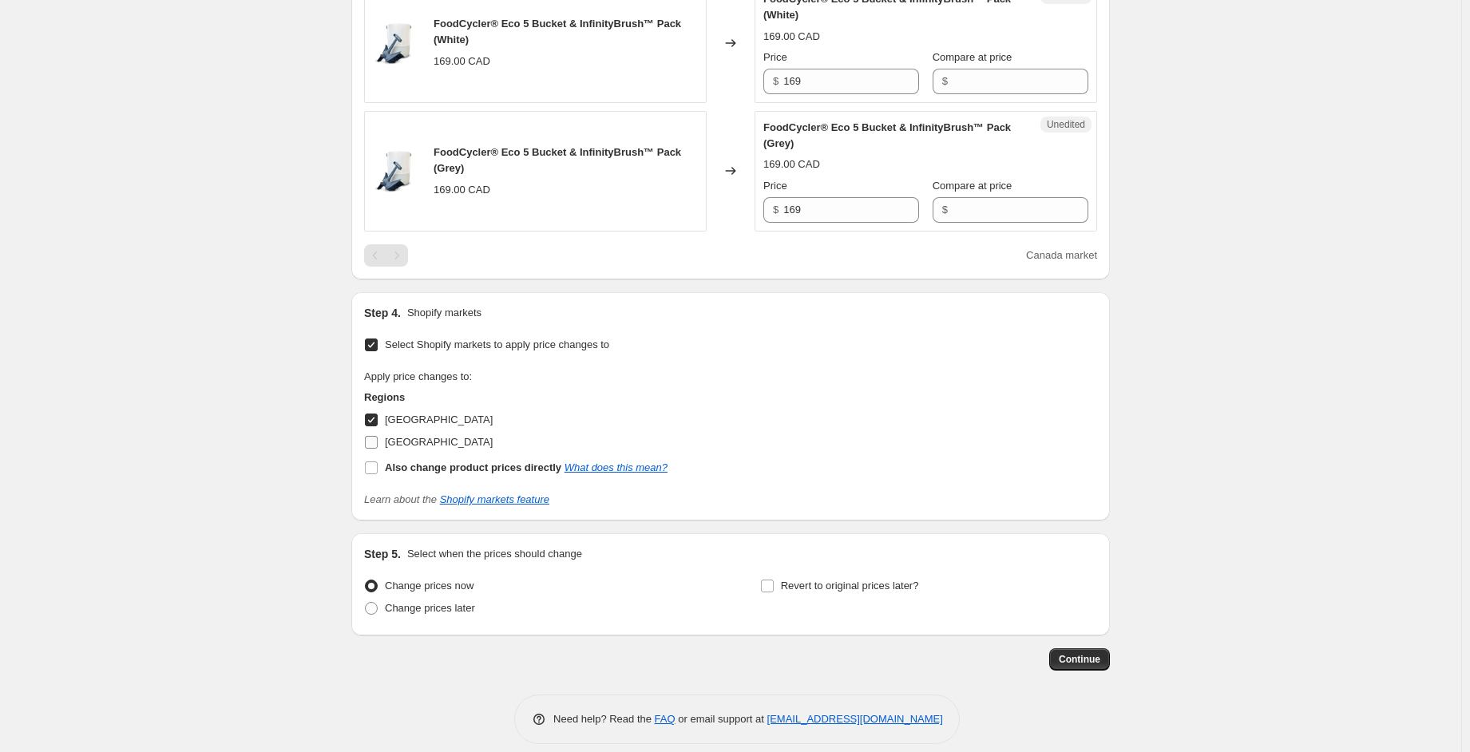
type input "Copy of Prime Week [DATE]-[DATE] US"
click at [402, 440] on span "[GEOGRAPHIC_DATA]" at bounding box center [439, 442] width 108 height 12
click at [378, 440] on input "[GEOGRAPHIC_DATA]" at bounding box center [371, 442] width 13 height 13
checkbox input "true"
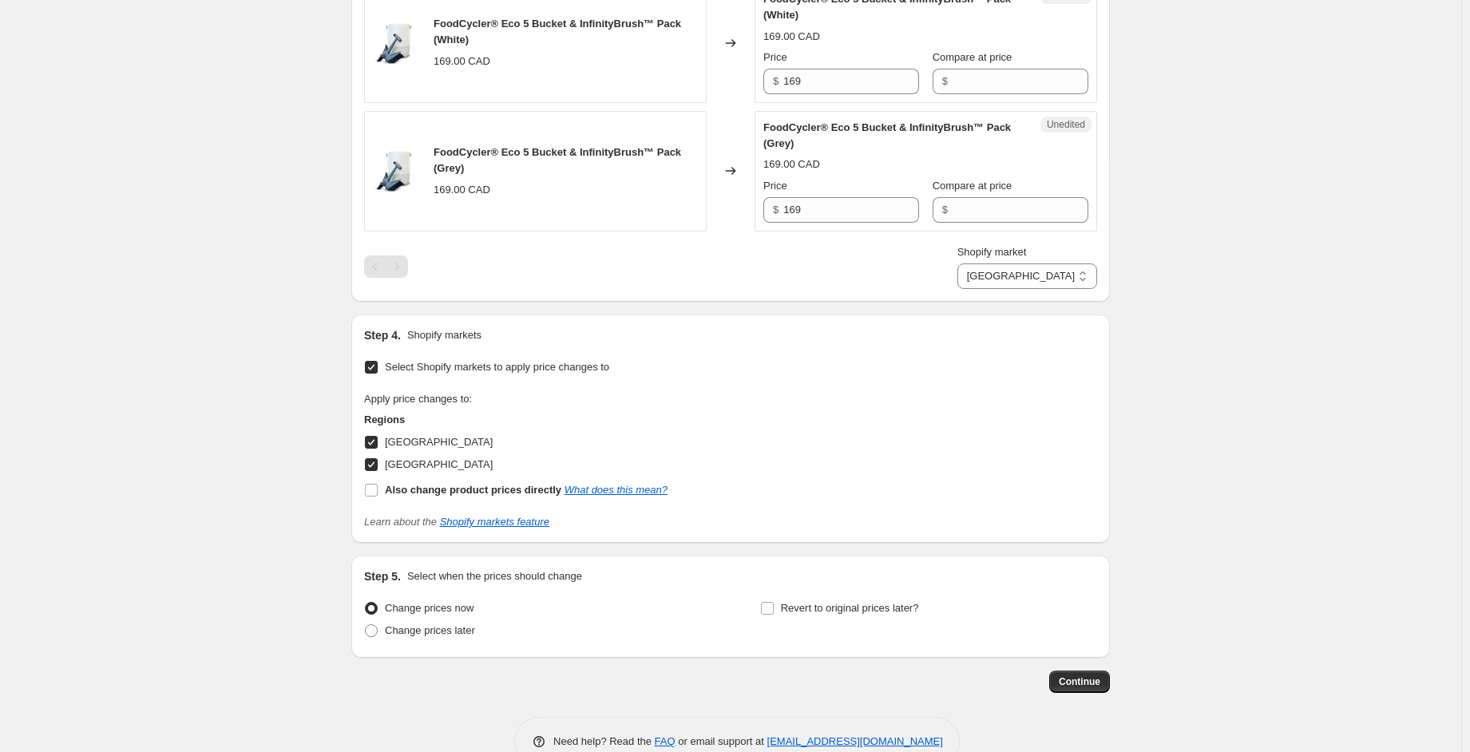
click at [393, 437] on span "[GEOGRAPHIC_DATA]" at bounding box center [439, 442] width 108 height 12
click at [378, 437] on input "[GEOGRAPHIC_DATA]" at bounding box center [371, 442] width 13 height 13
checkbox input "false"
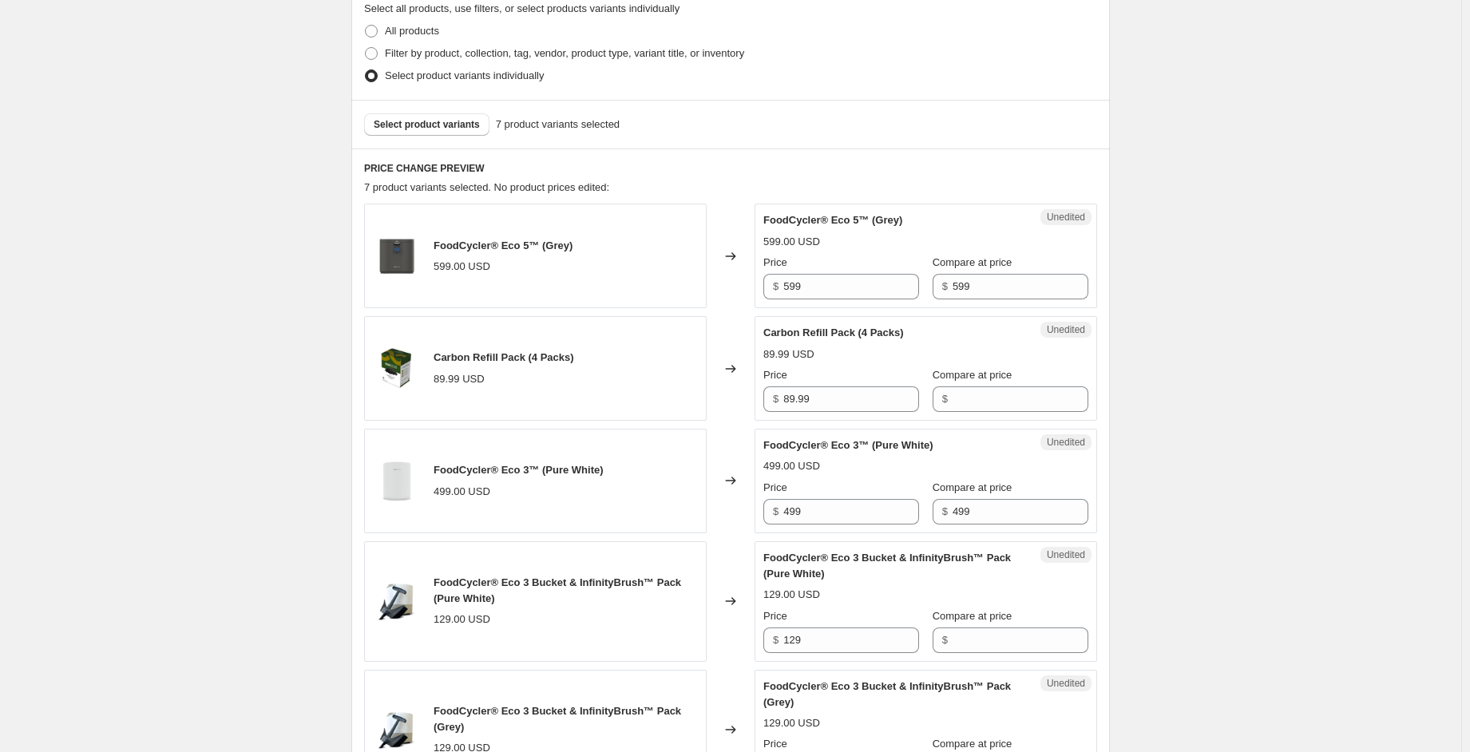
scroll to position [399, 0]
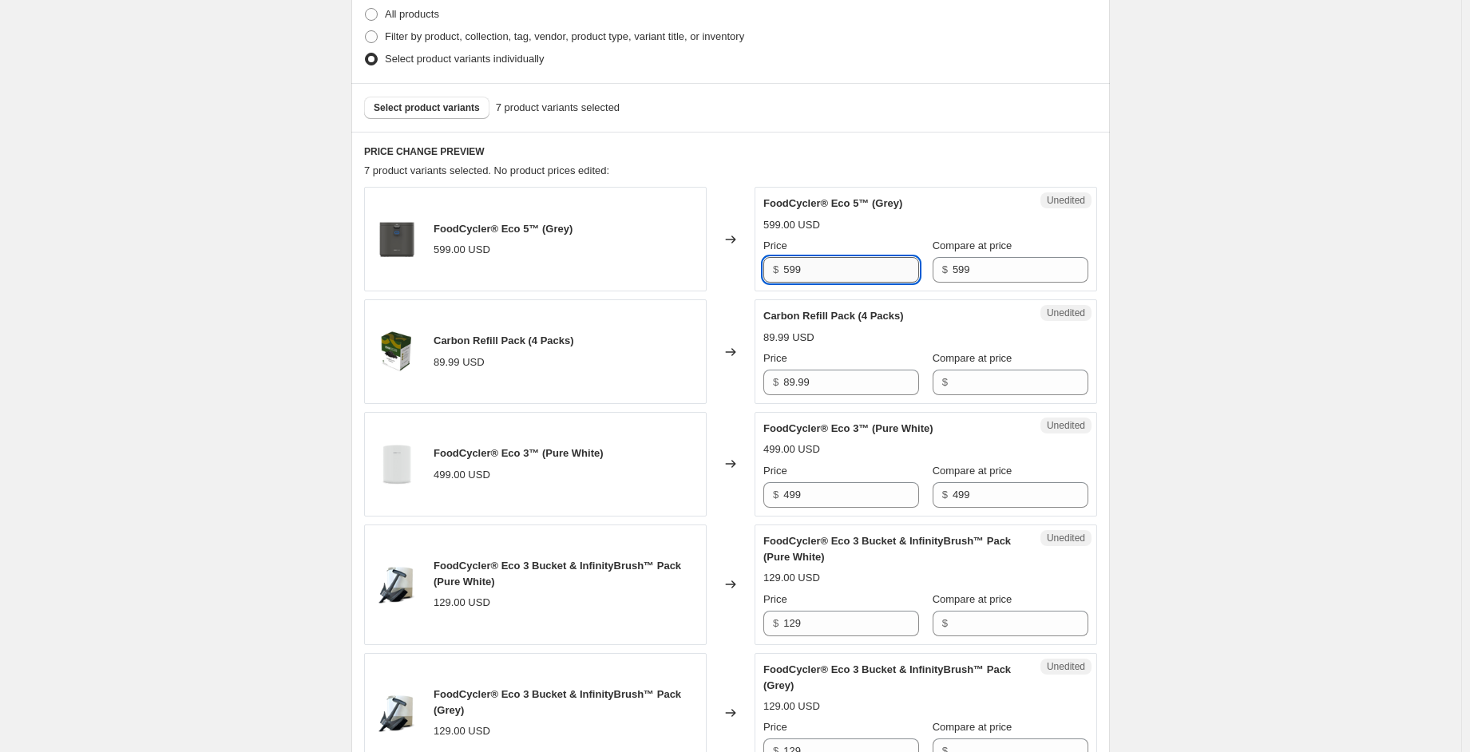
click at [835, 274] on input "599" at bounding box center [851, 270] width 136 height 26
drag, startPoint x: 808, startPoint y: 271, endPoint x: 707, endPoint y: 262, distance: 101.1
click at [707, 262] on div "FoodCycler® Eco 5™ (Grey) 599.00 USD Changed to Unedited FoodCycler® Eco 5™ (Gr…" at bounding box center [730, 239] width 733 height 105
drag, startPoint x: 867, startPoint y: 264, endPoint x: 706, endPoint y: 253, distance: 161.7
click at [705, 253] on div "FoodCycler® Eco 5™ (Grey) 599.00 USD Changed to Unedited FoodCycler® Eco 5™ (Gr…" at bounding box center [730, 239] width 733 height 105
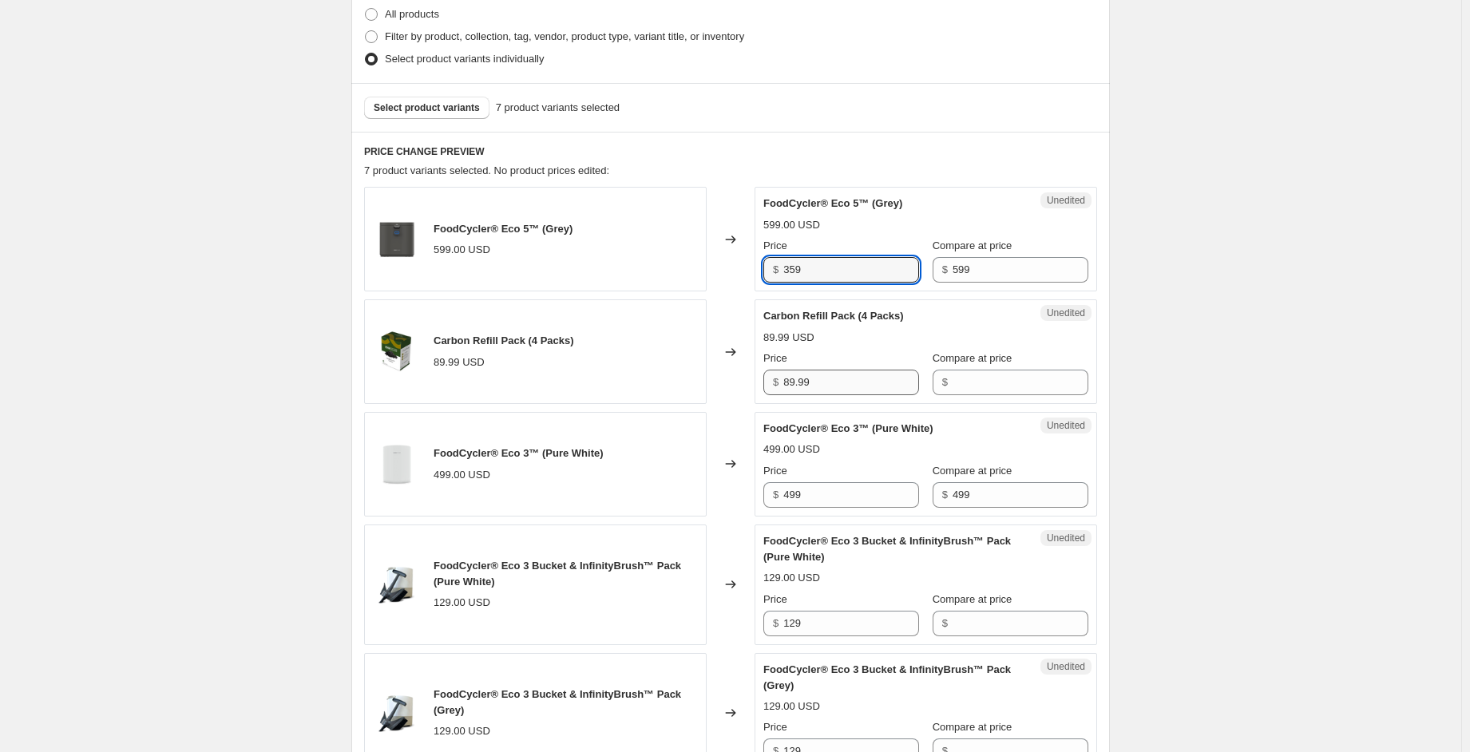
type input "359"
click at [836, 383] on input "89.99" at bounding box center [851, 383] width 136 height 26
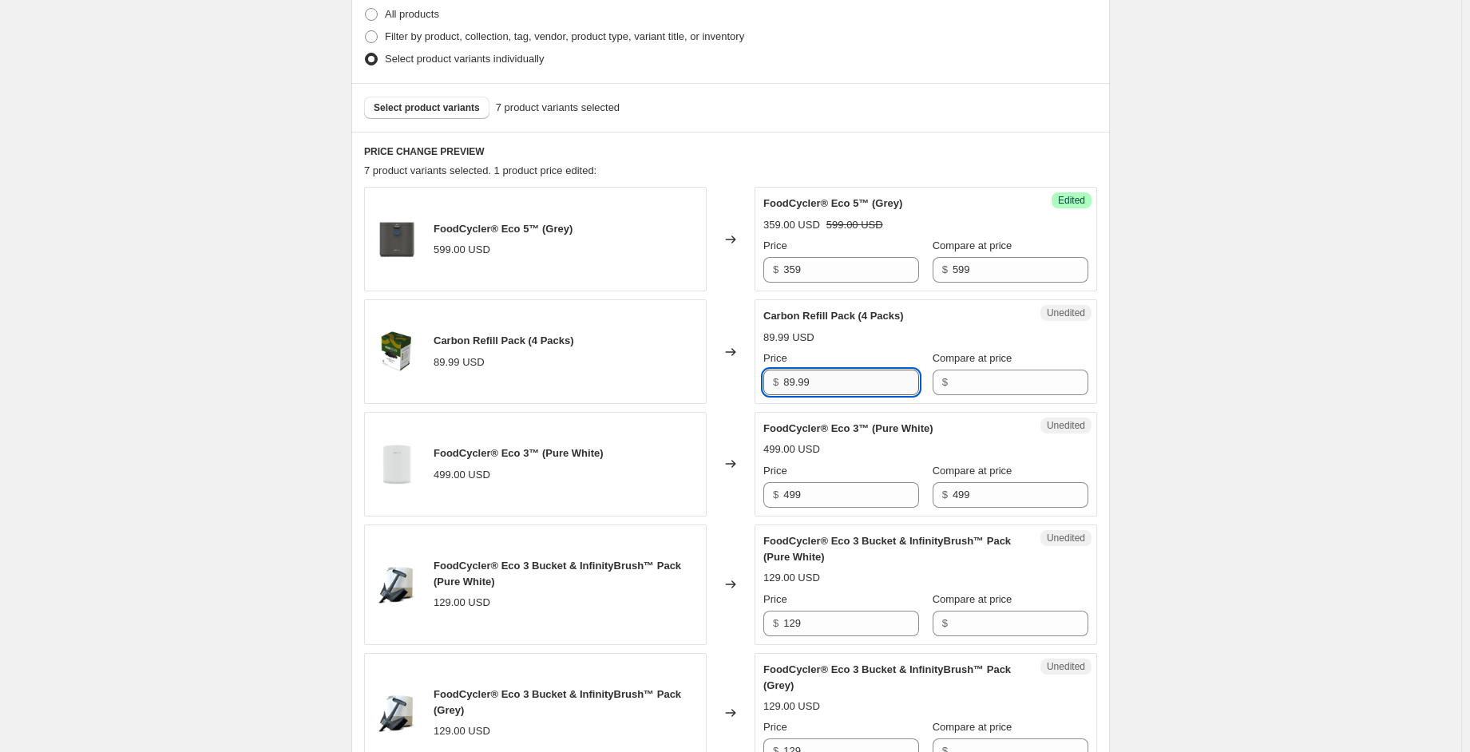
drag, startPoint x: 836, startPoint y: 383, endPoint x: 789, endPoint y: 378, distance: 47.4
click at [749, 378] on div "Carbon Refill Pack (4 Packs) 89.99 USD Changed to Unedited Carbon Refill Pack (…" at bounding box center [730, 351] width 733 height 105
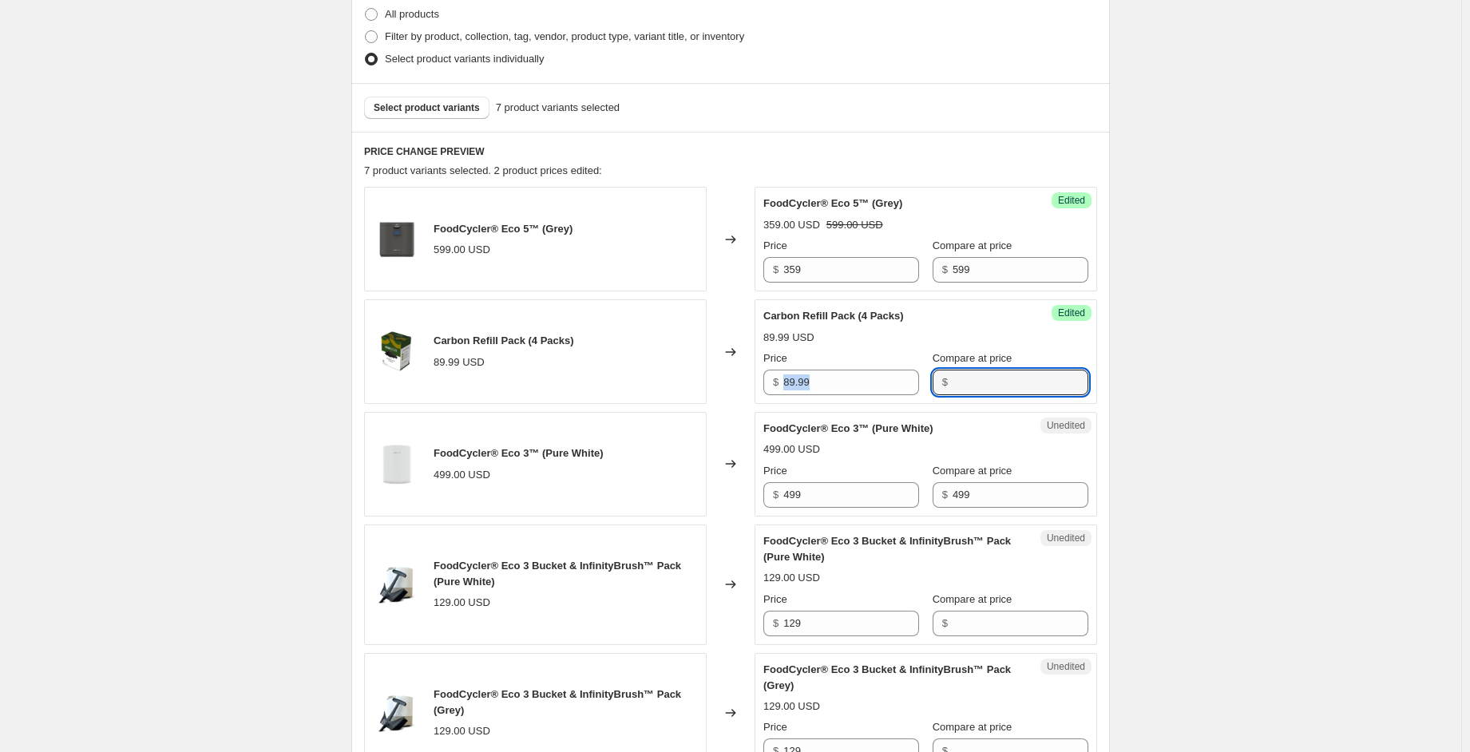
drag, startPoint x: 864, startPoint y: 366, endPoint x: 776, endPoint y: 386, distance: 90.2
click at [776, 386] on div "Price $ 89.99" at bounding box center [841, 373] width 156 height 45
click at [953, 379] on input "Compare at price" at bounding box center [1021, 383] width 136 height 26
paste input "359"
type input "359"
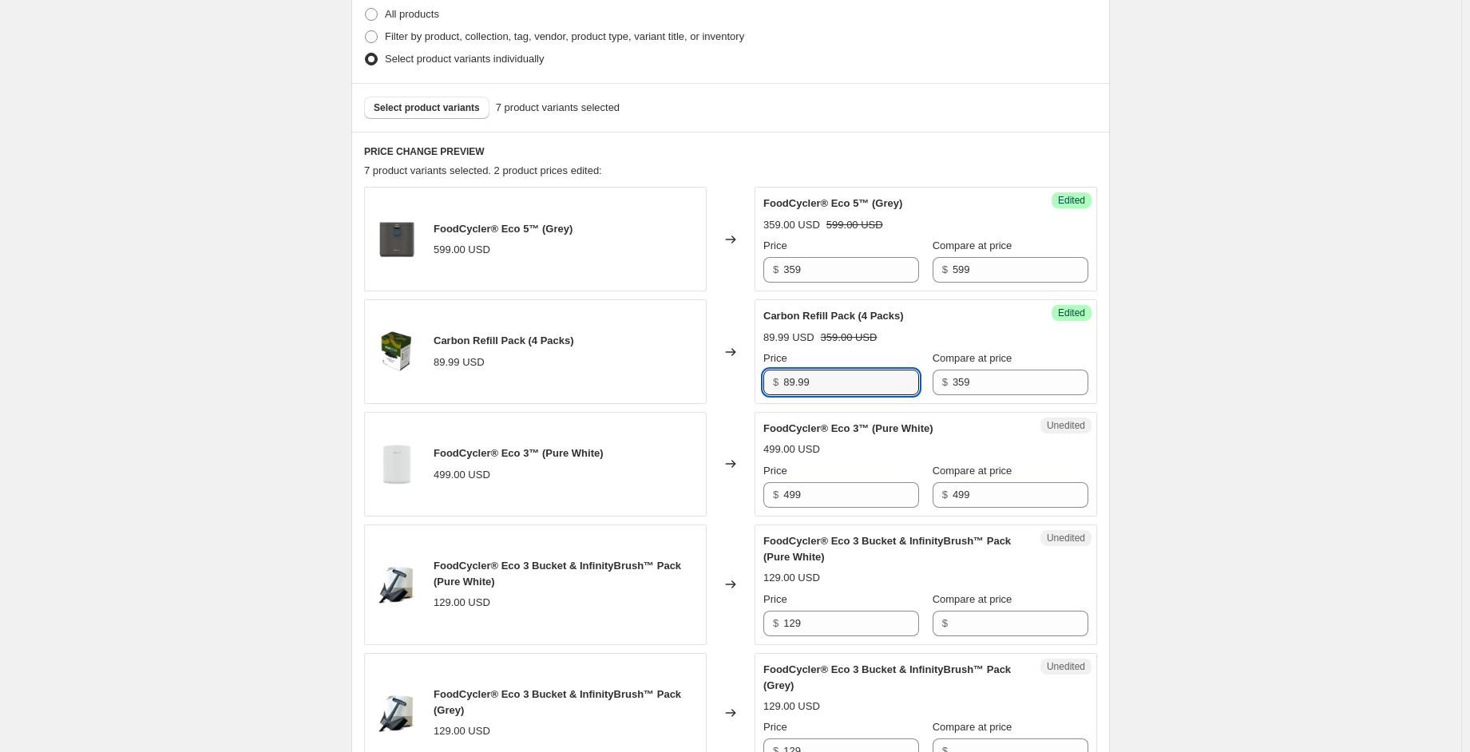
drag, startPoint x: 797, startPoint y: 386, endPoint x: 739, endPoint y: 385, distance: 57.5
click at [739, 385] on div "Carbon Refill Pack (4 Packs) 89.99 USD Changed to Success Edited Carbon Refill …" at bounding box center [730, 351] width 733 height 105
type input "89.99"
drag, startPoint x: 958, startPoint y: 378, endPoint x: 917, endPoint y: 380, distance: 40.8
click at [917, 380] on div "Price $ 89.99 Compare at price $ 359" at bounding box center [925, 373] width 325 height 45
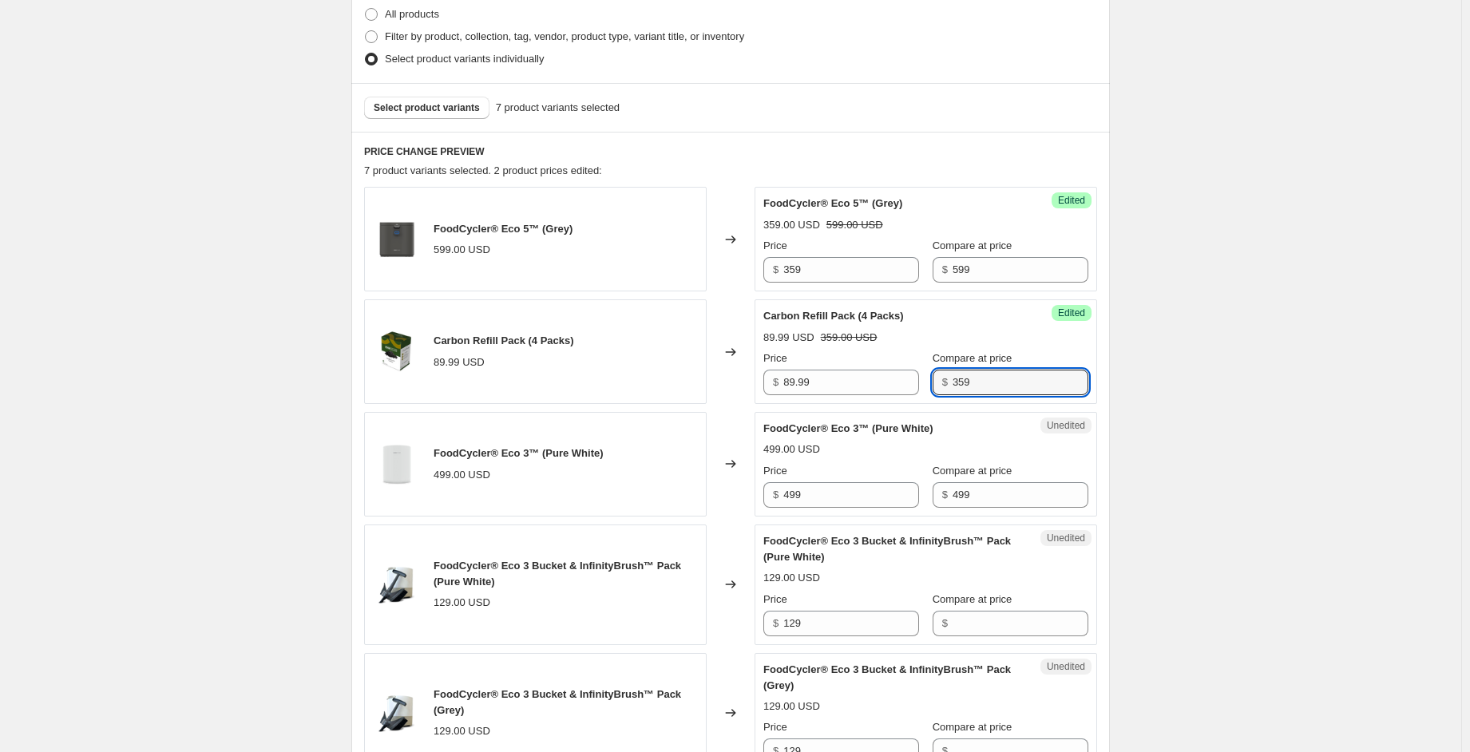
paste input "89.9"
type input "89.99"
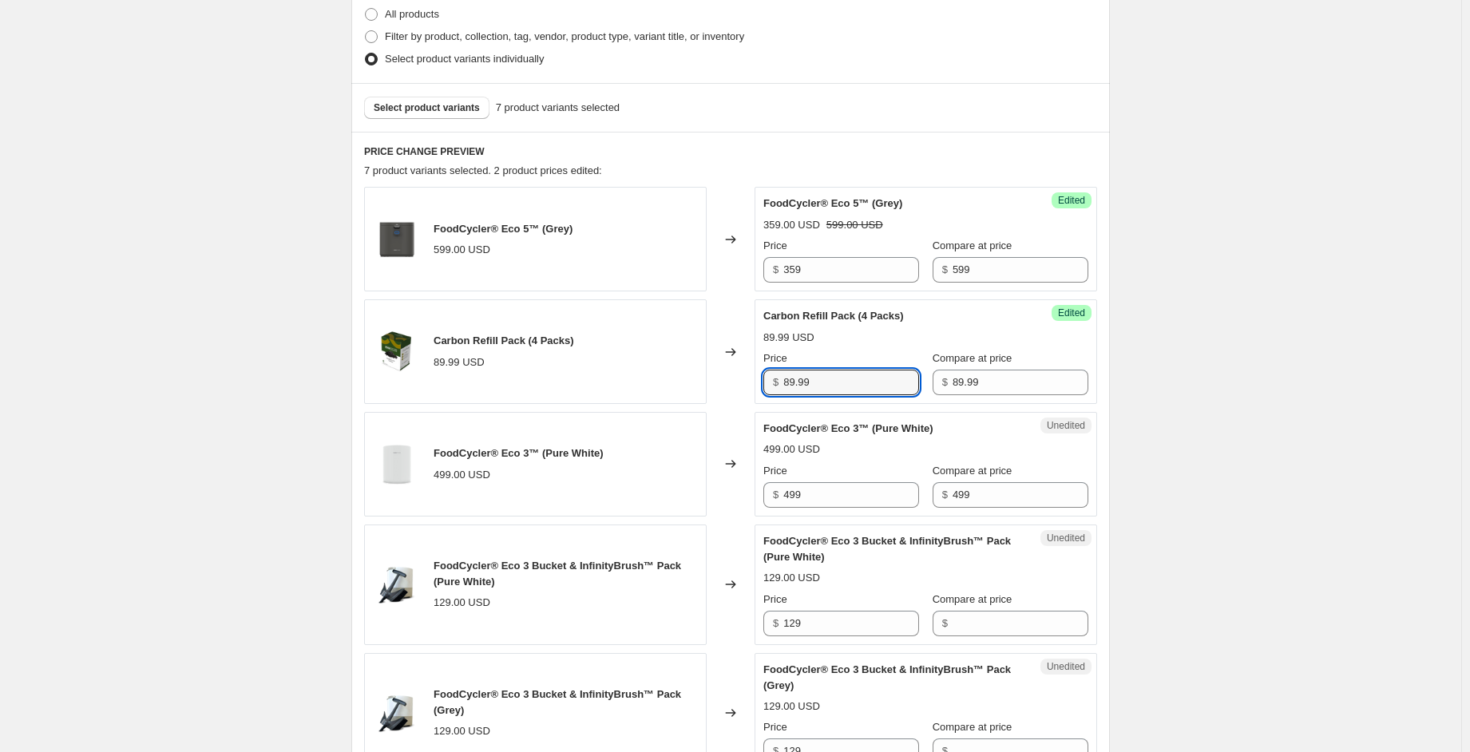
drag, startPoint x: 815, startPoint y: 381, endPoint x: 719, endPoint y: 379, distance: 96.6
click at [719, 379] on div "Carbon Refill Pack (4 Packs) 89.99 USD Changed to Success Edited Carbon Refill …" at bounding box center [730, 351] width 733 height 105
type input "69.99"
click at [1225, 374] on div "Create new price [MEDICAL_DATA]. This page is ready Create new price [MEDICAL_D…" at bounding box center [730, 584] width 1461 height 1966
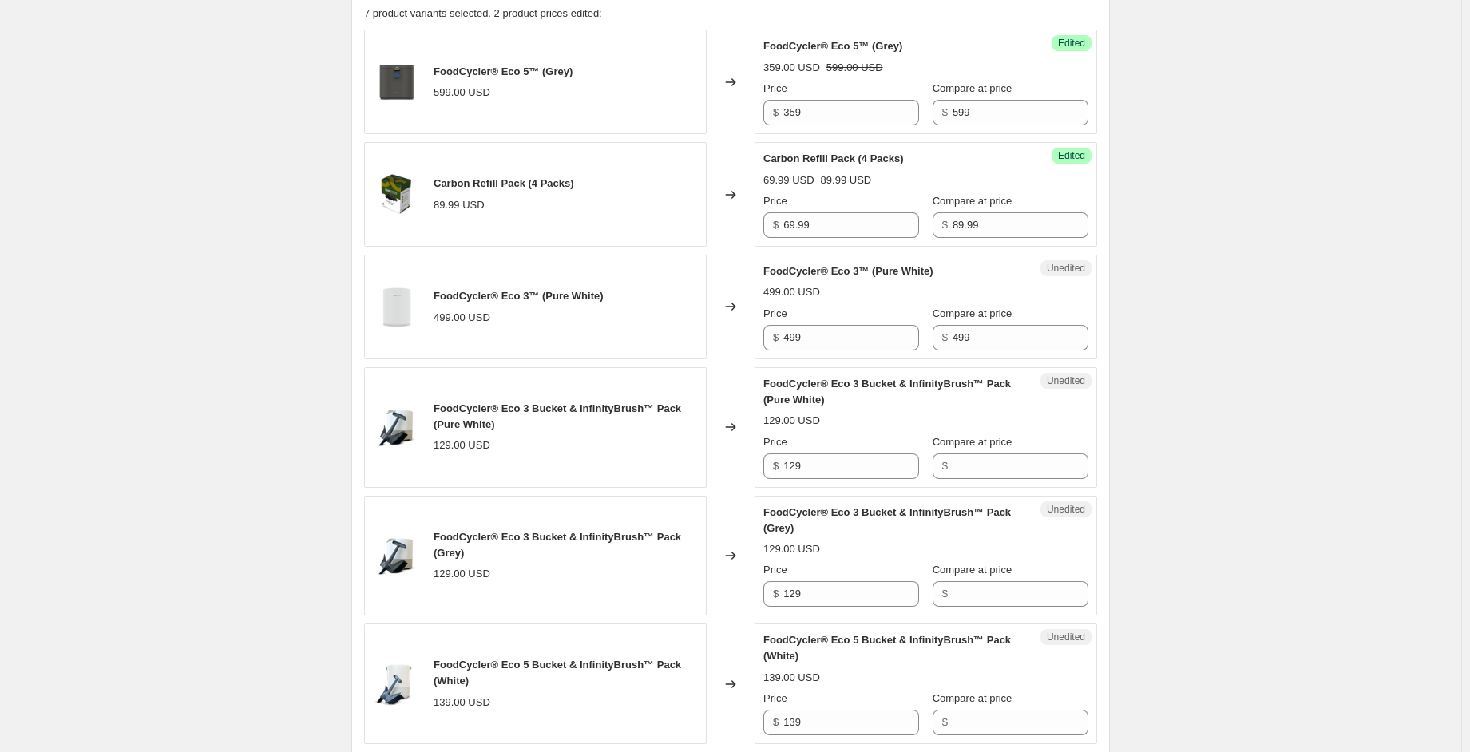
scroll to position [559, 0]
drag, startPoint x: 818, startPoint y: 336, endPoint x: 673, endPoint y: 326, distance: 145.7
click at [672, 326] on div "FoodCycler® Eco 3™ (Pure White) 499.00 USD Changed to Unedited FoodCycler® Eco …" at bounding box center [730, 304] width 733 height 105
type input "299.99"
click at [1198, 315] on div "Create new price [MEDICAL_DATA]. This page is ready Create new price [MEDICAL_D…" at bounding box center [730, 424] width 1461 height 1966
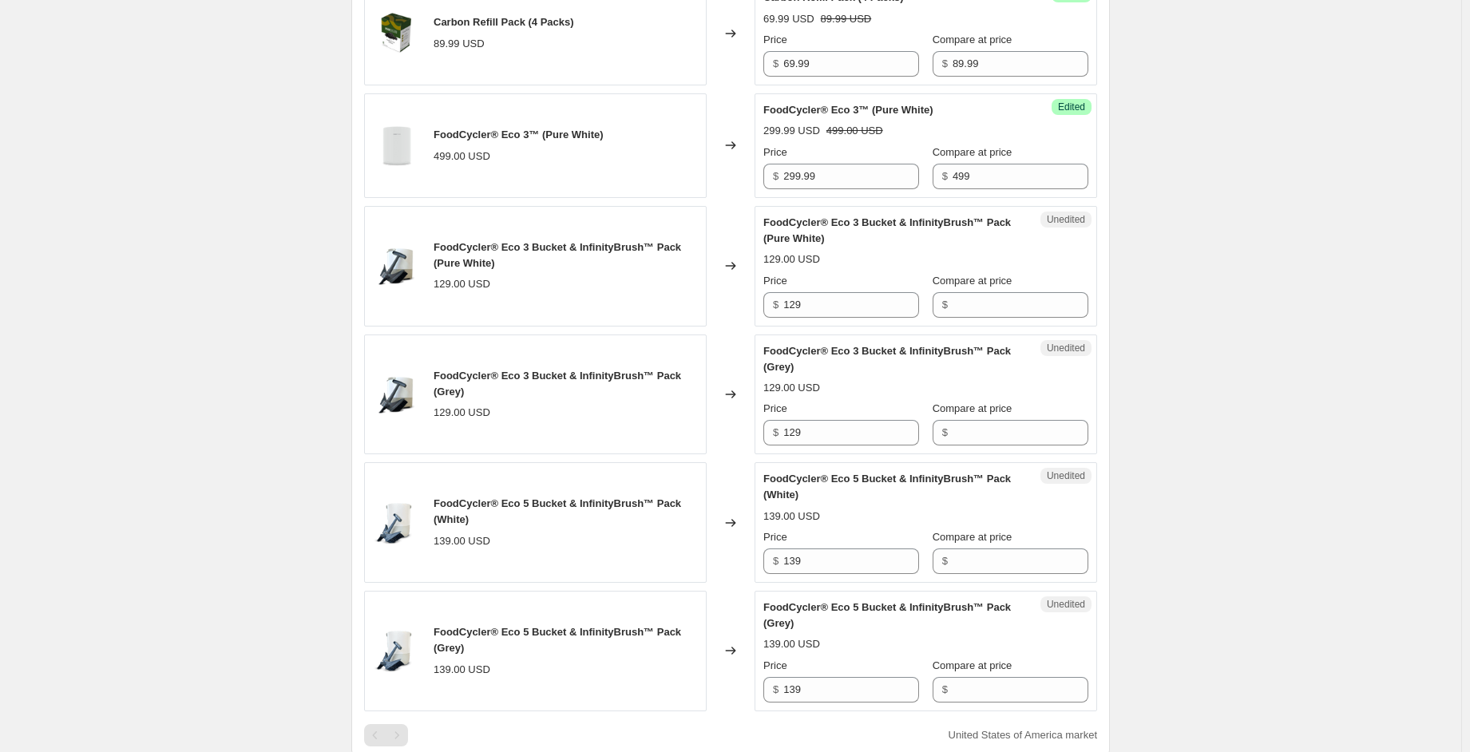
scroll to position [718, 0]
drag, startPoint x: 847, startPoint y: 310, endPoint x: 743, endPoint y: 311, distance: 104.6
click at [743, 311] on div "FoodCycler® Eco 3 Bucket & InfinityBrush™ Pack (Pure White) 129.00 USD Changed …" at bounding box center [730, 266] width 733 height 121
click at [992, 315] on input "Compare at price" at bounding box center [1021, 305] width 136 height 26
paste input "129"
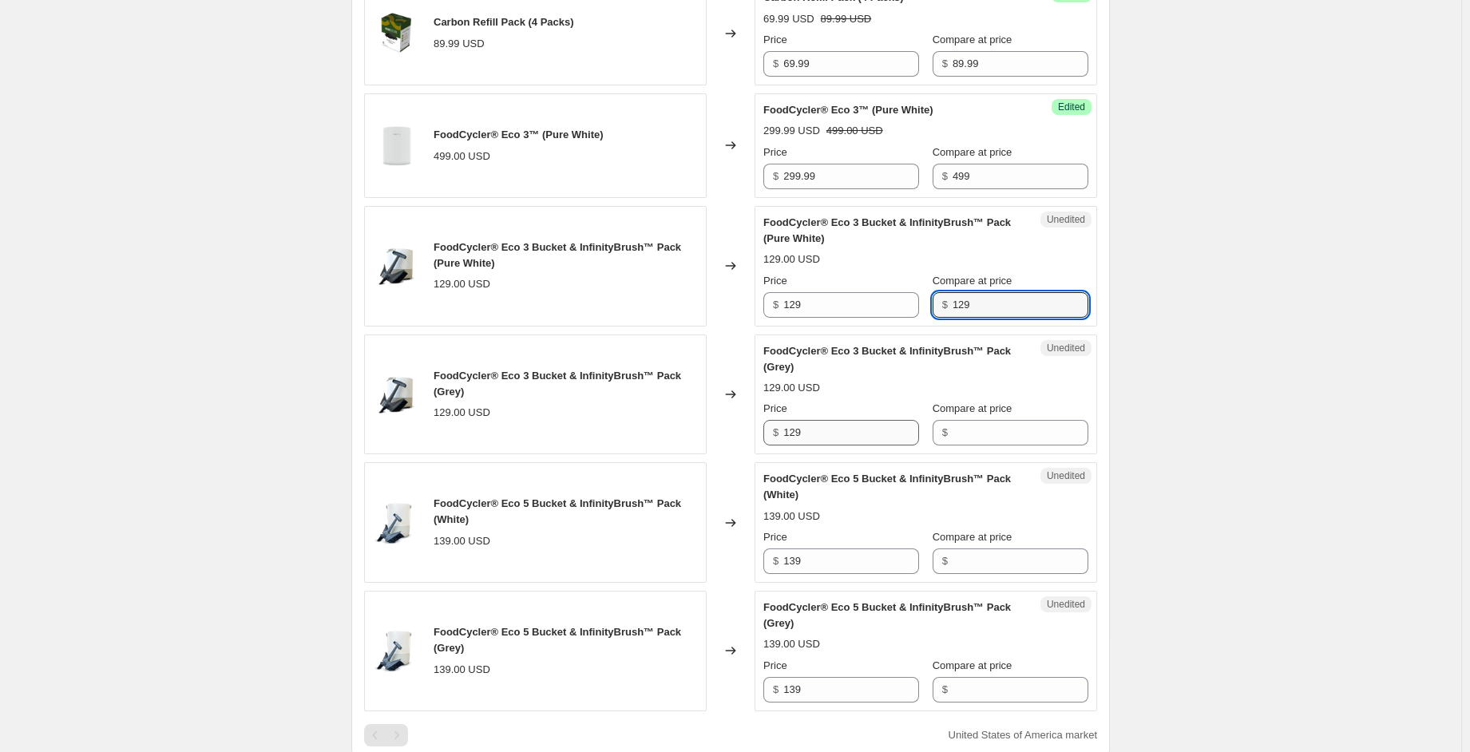
type input "129"
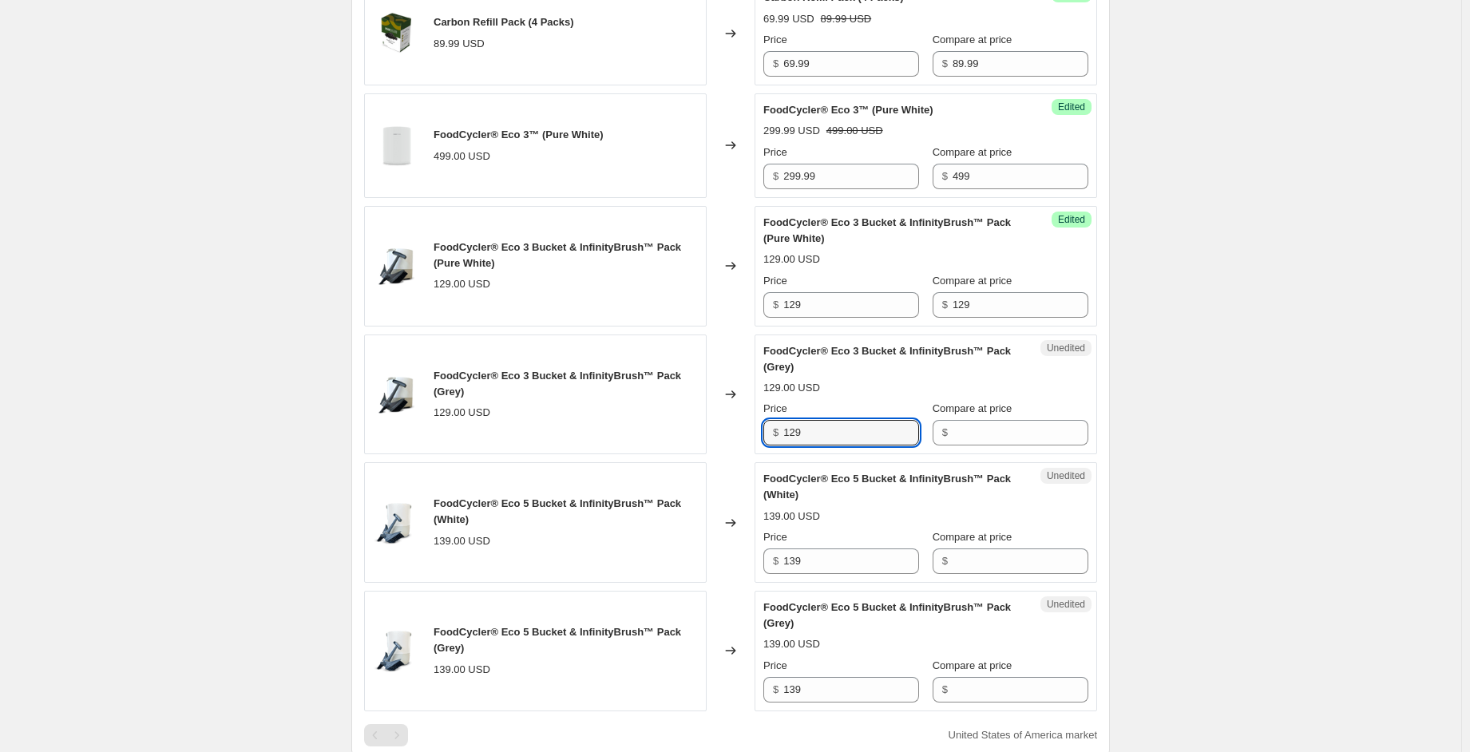
drag, startPoint x: 839, startPoint y: 422, endPoint x: 731, endPoint y: 433, distance: 108.4
click at [731, 433] on div "FoodCycler® Eco 3 Bucket & InfinityBrush™ Pack (Grey) 129.00 USD Changed to Une…" at bounding box center [730, 395] width 733 height 121
drag, startPoint x: 1016, startPoint y: 424, endPoint x: 971, endPoint y: 438, distance: 46.7
click at [1014, 424] on input "Compare at price" at bounding box center [1021, 433] width 136 height 26
paste input "129"
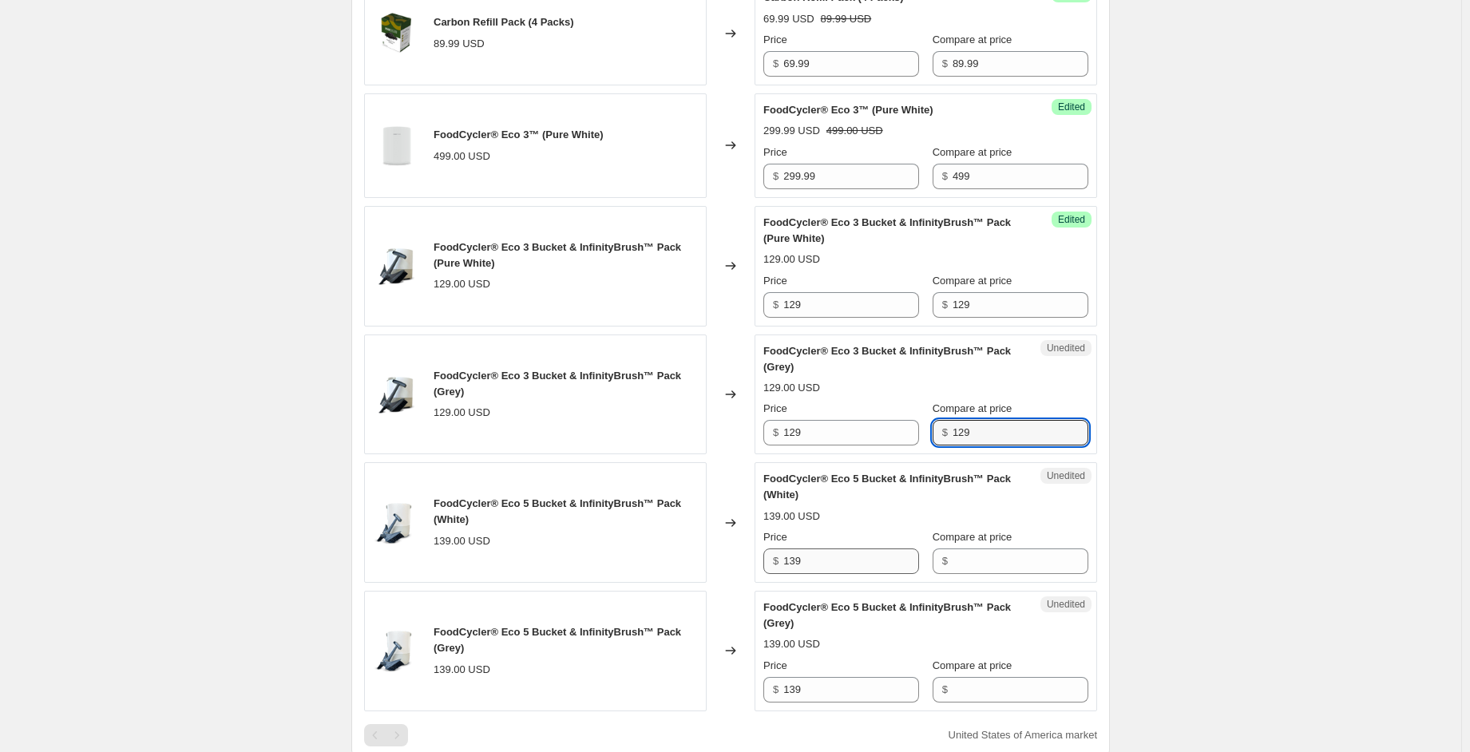
type input "129"
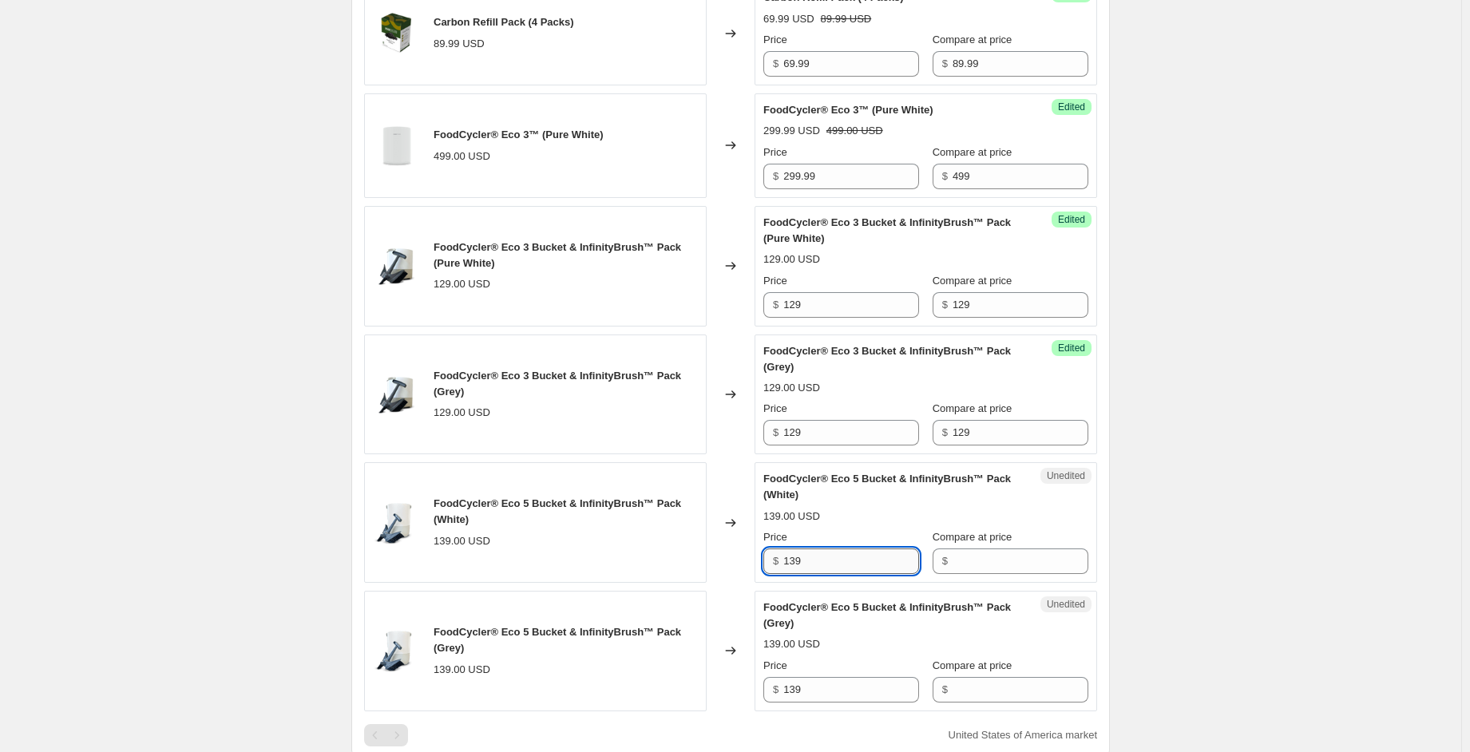
drag, startPoint x: 845, startPoint y: 549, endPoint x: 821, endPoint y: 556, distance: 24.8
click at [740, 553] on div "FoodCycler® Eco 5 Bucket & InfinityBrush™ Pack (White) 139.00 USD Changed to Un…" at bounding box center [730, 522] width 733 height 121
click at [992, 562] on input "Compare at price" at bounding box center [1021, 562] width 136 height 26
paste input "139"
type input "139"
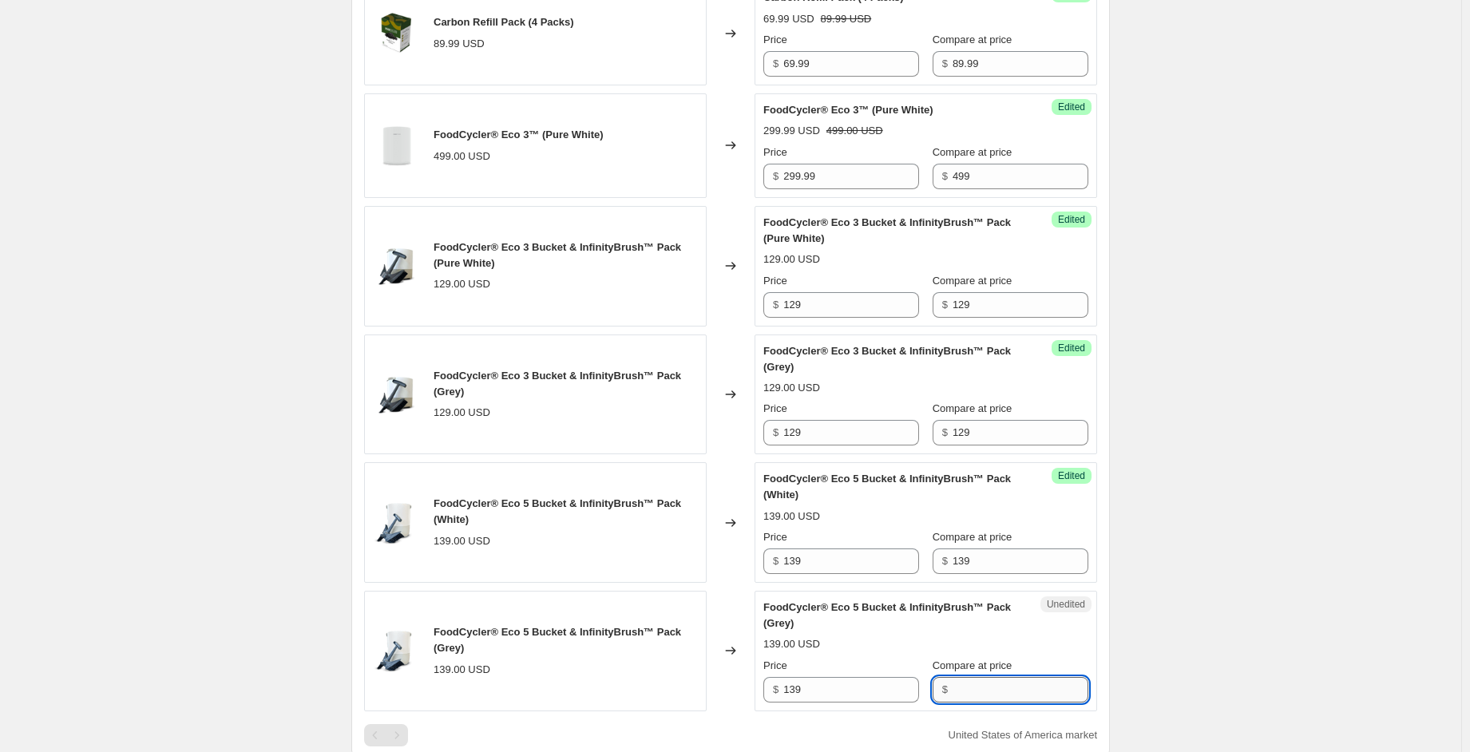
click at [981, 687] on input "Compare at price" at bounding box center [1021, 690] width 136 height 26
paste input "139"
type input "139"
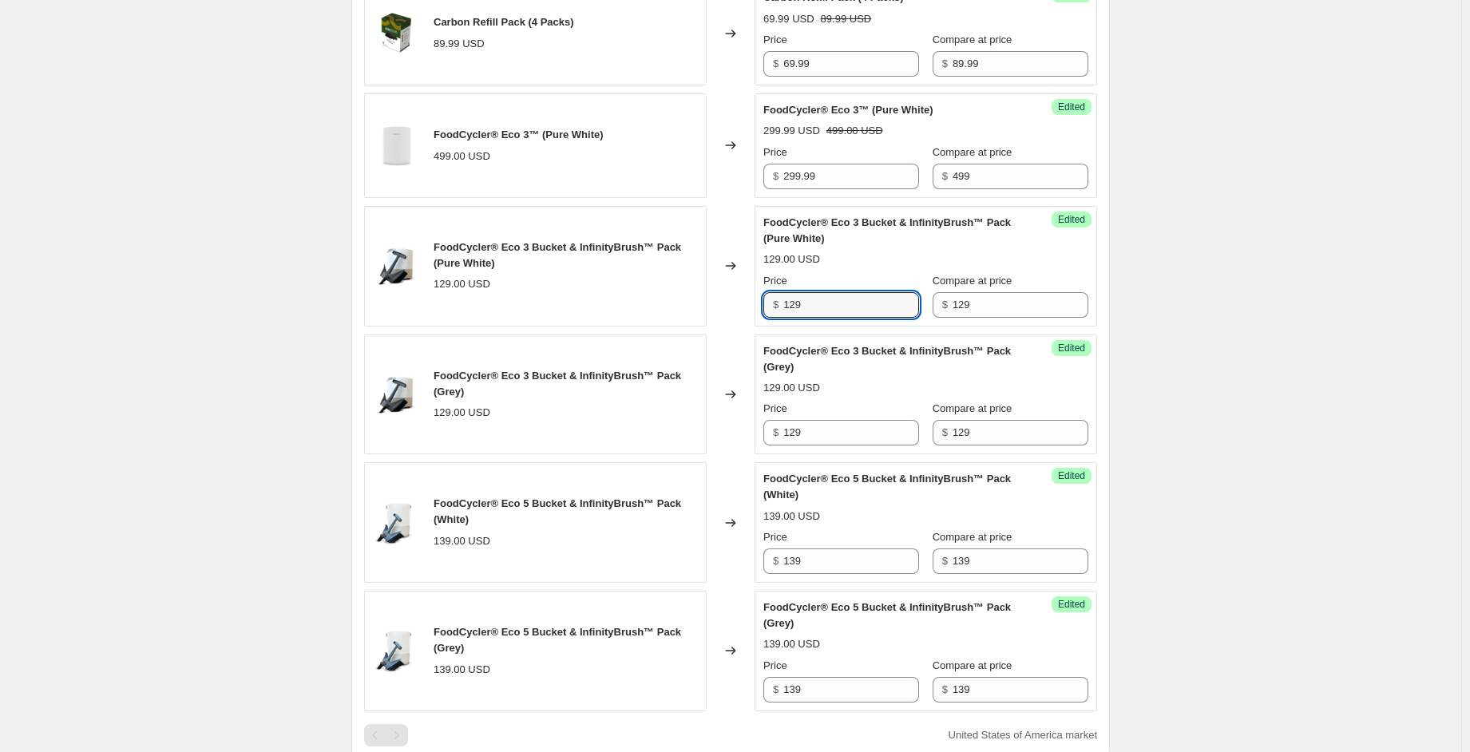
click at [734, 299] on div "FoodCycler® Eco 3 Bucket & InfinityBrush™ Pack (Pure White) 129.00 USD Changed …" at bounding box center [730, 266] width 733 height 121
type input "100"
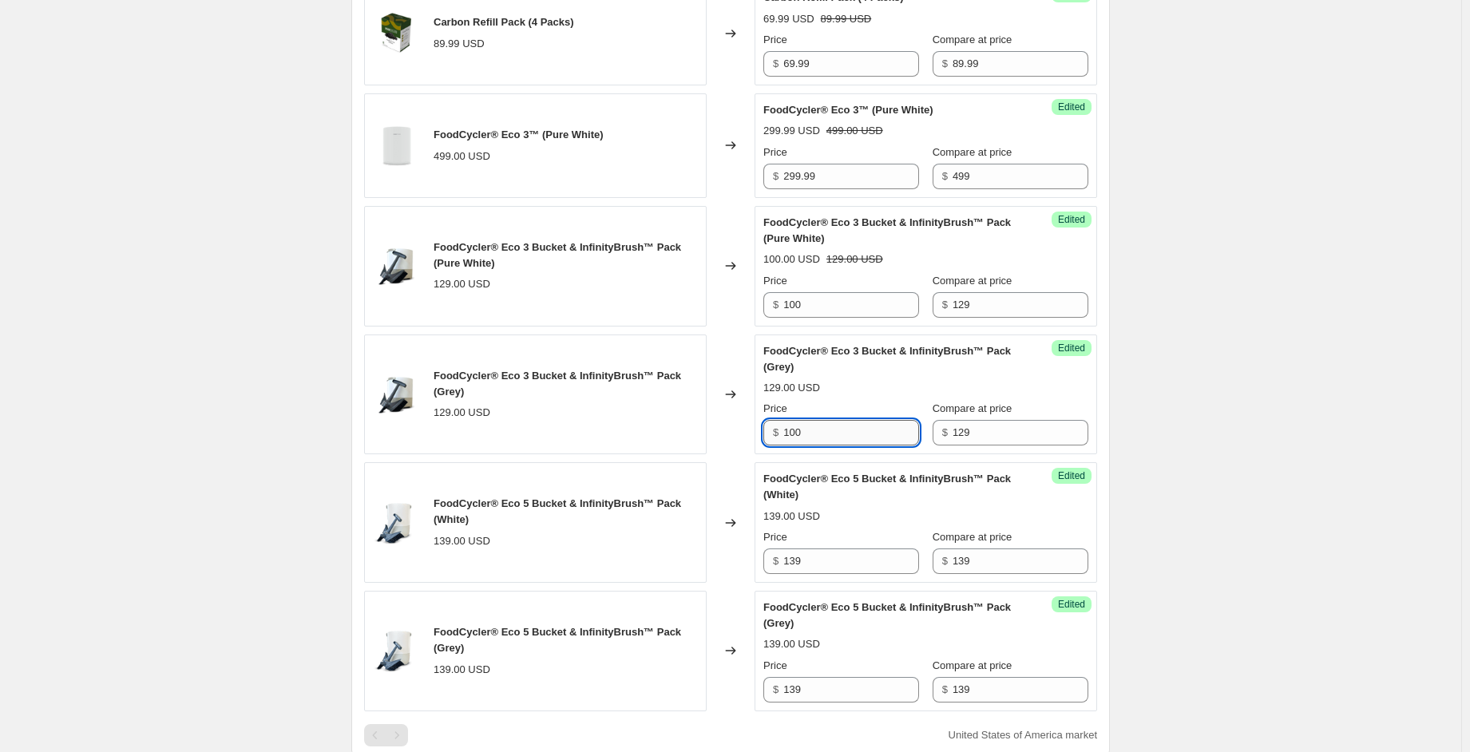
type input "100"
type input "105"
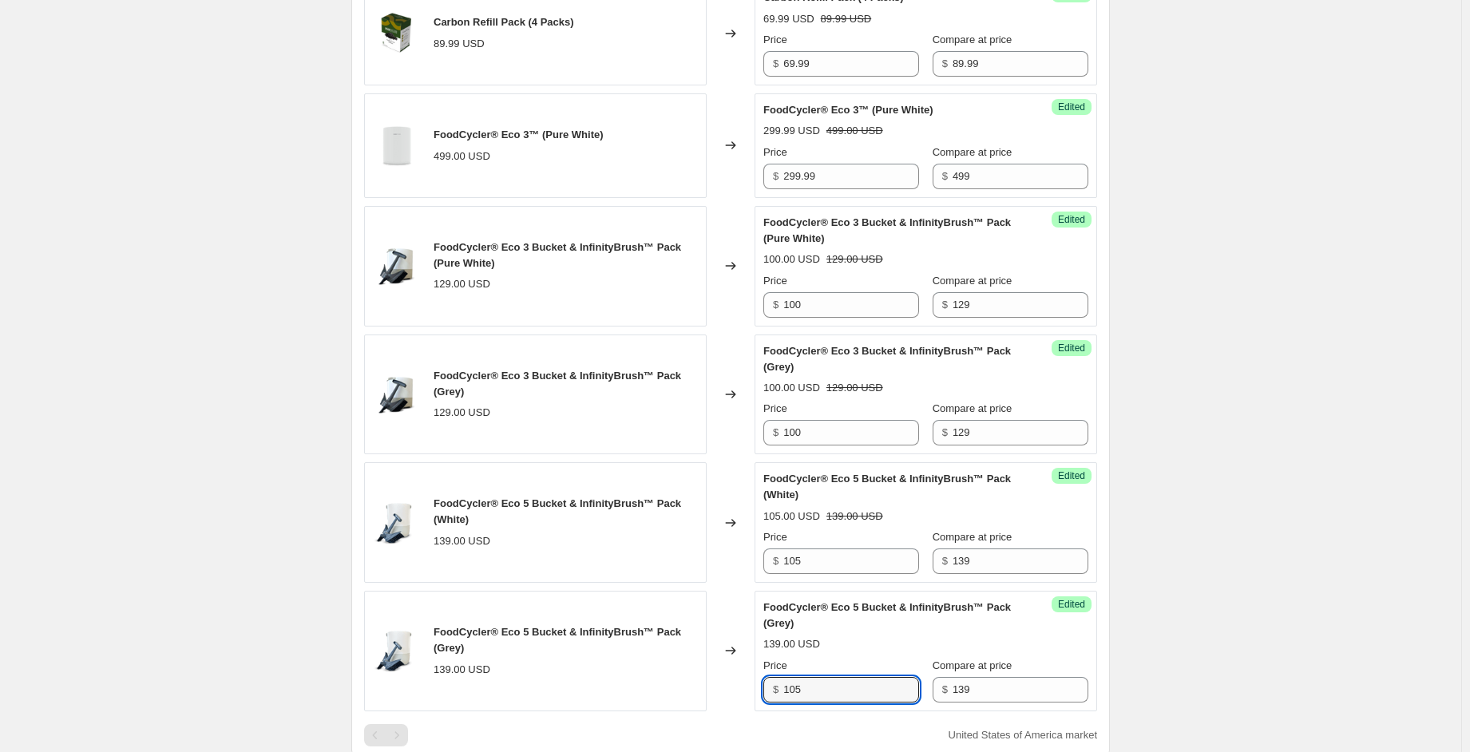
type input "105"
click at [1171, 429] on div "Create new price [MEDICAL_DATA]. This page is ready Create new price [MEDICAL_D…" at bounding box center [730, 265] width 1461 height 1966
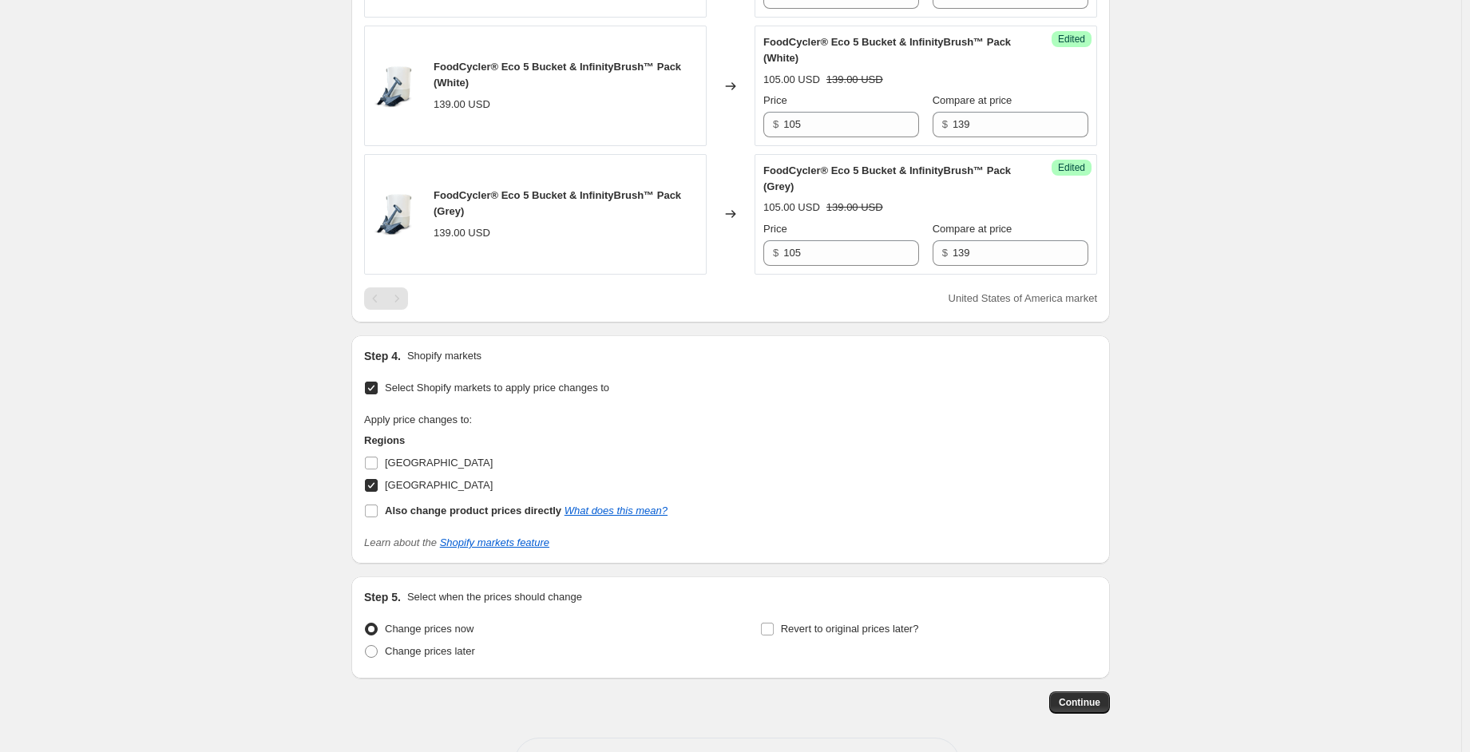
scroll to position [1210, 0]
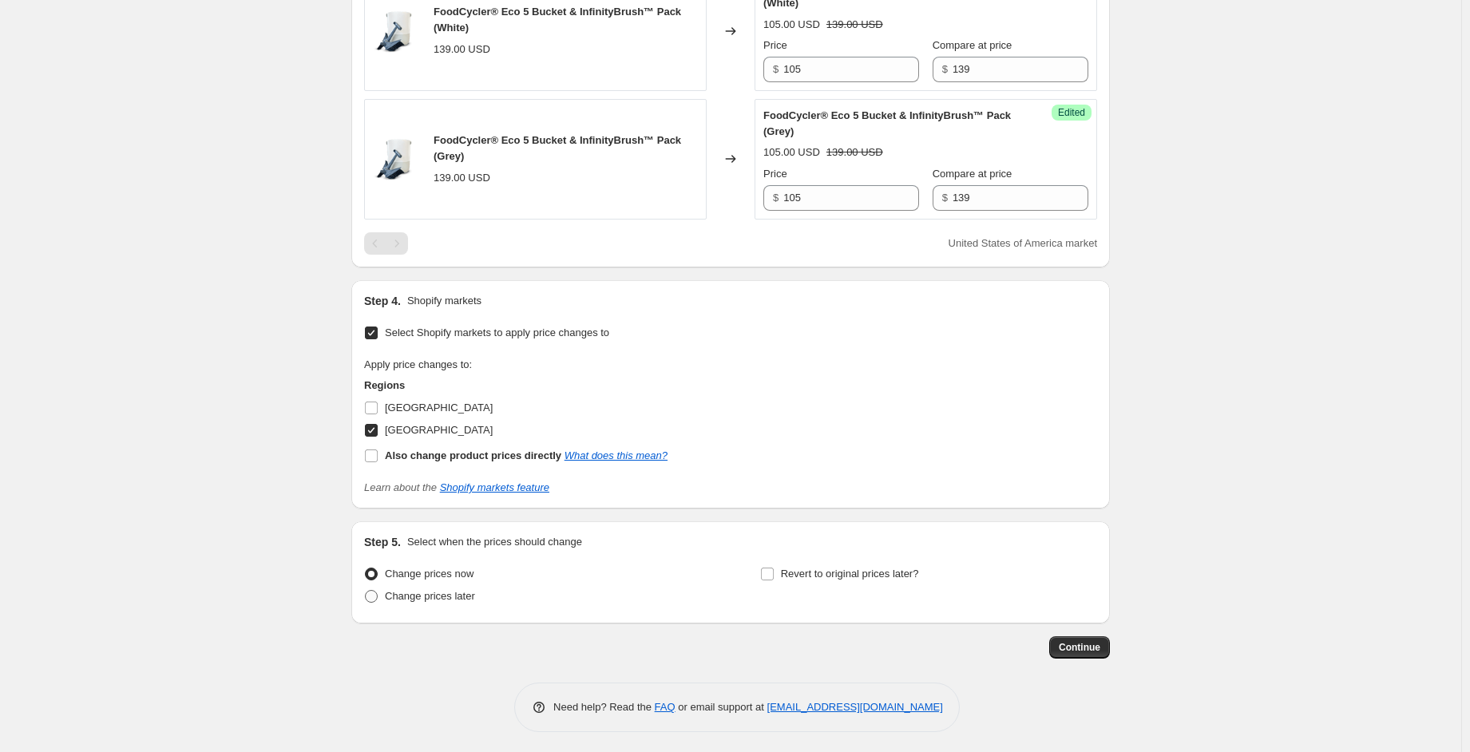
click at [451, 593] on span "Change prices later" at bounding box center [430, 596] width 90 height 12
click at [366, 591] on input "Change prices later" at bounding box center [365, 590] width 1 height 1
radio input "true"
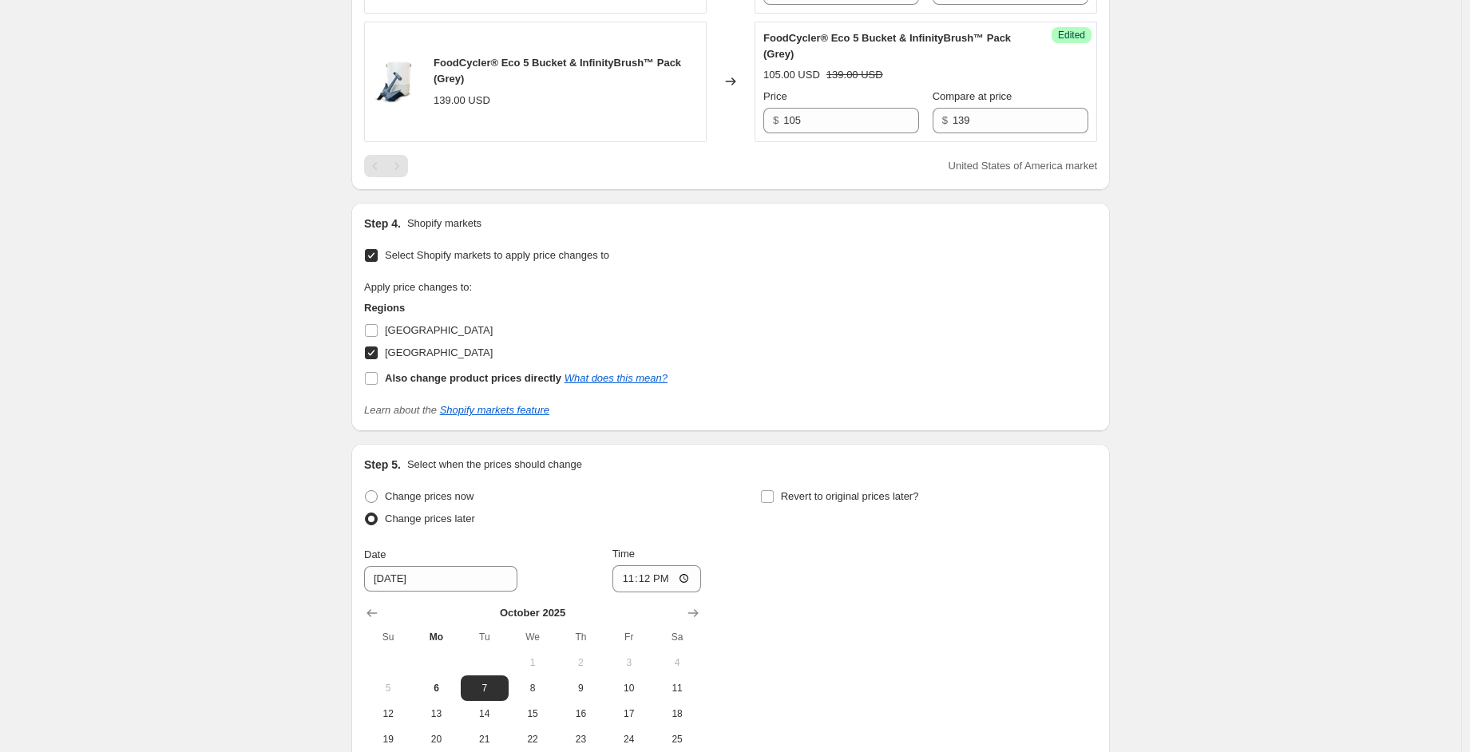
scroll to position [1290, 0]
click at [690, 569] on input "23:12" at bounding box center [656, 575] width 89 height 27
type input "00:01"
click at [871, 591] on div "Change prices now Change prices later Date [DATE] Time 00:[DATE] Mo Tu We Th Fr…" at bounding box center [730, 628] width 733 height 292
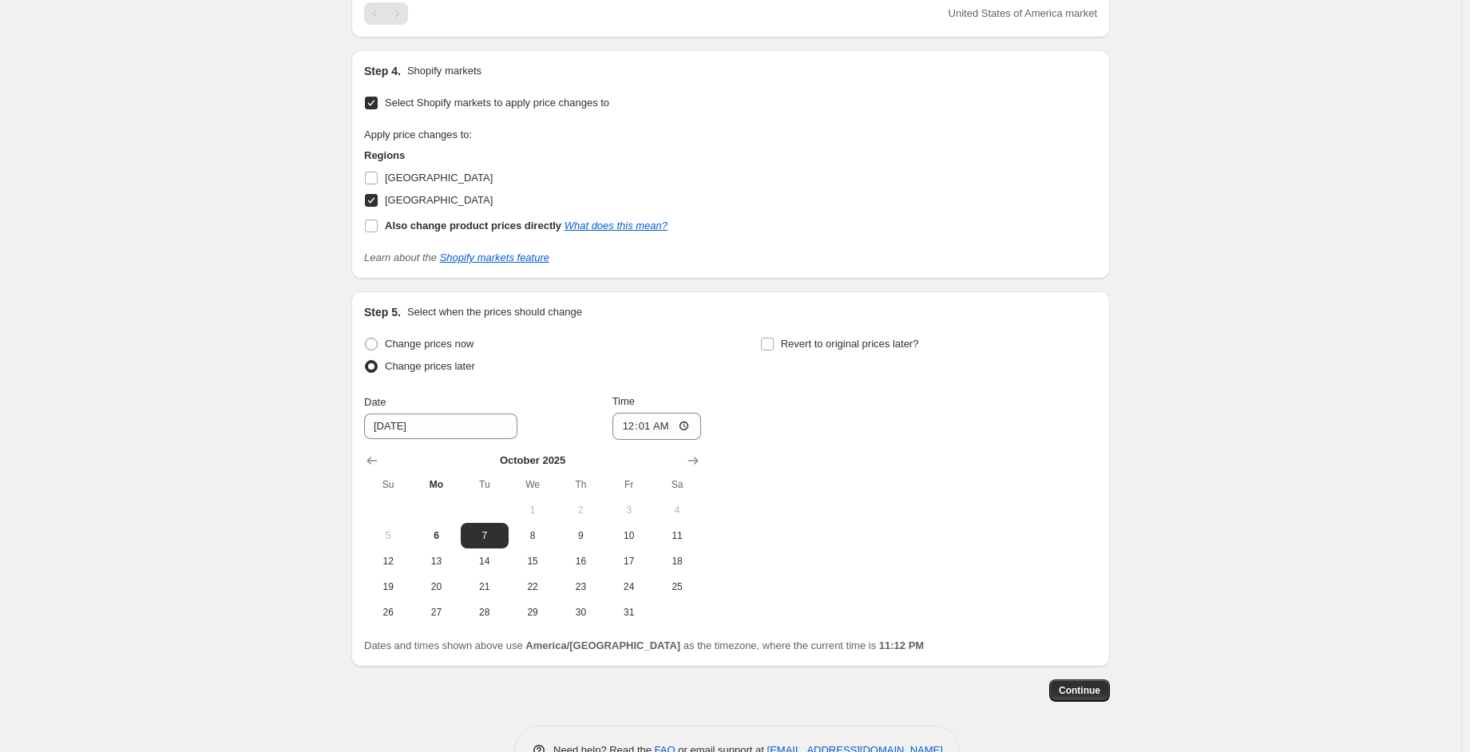
scroll to position [1449, 0]
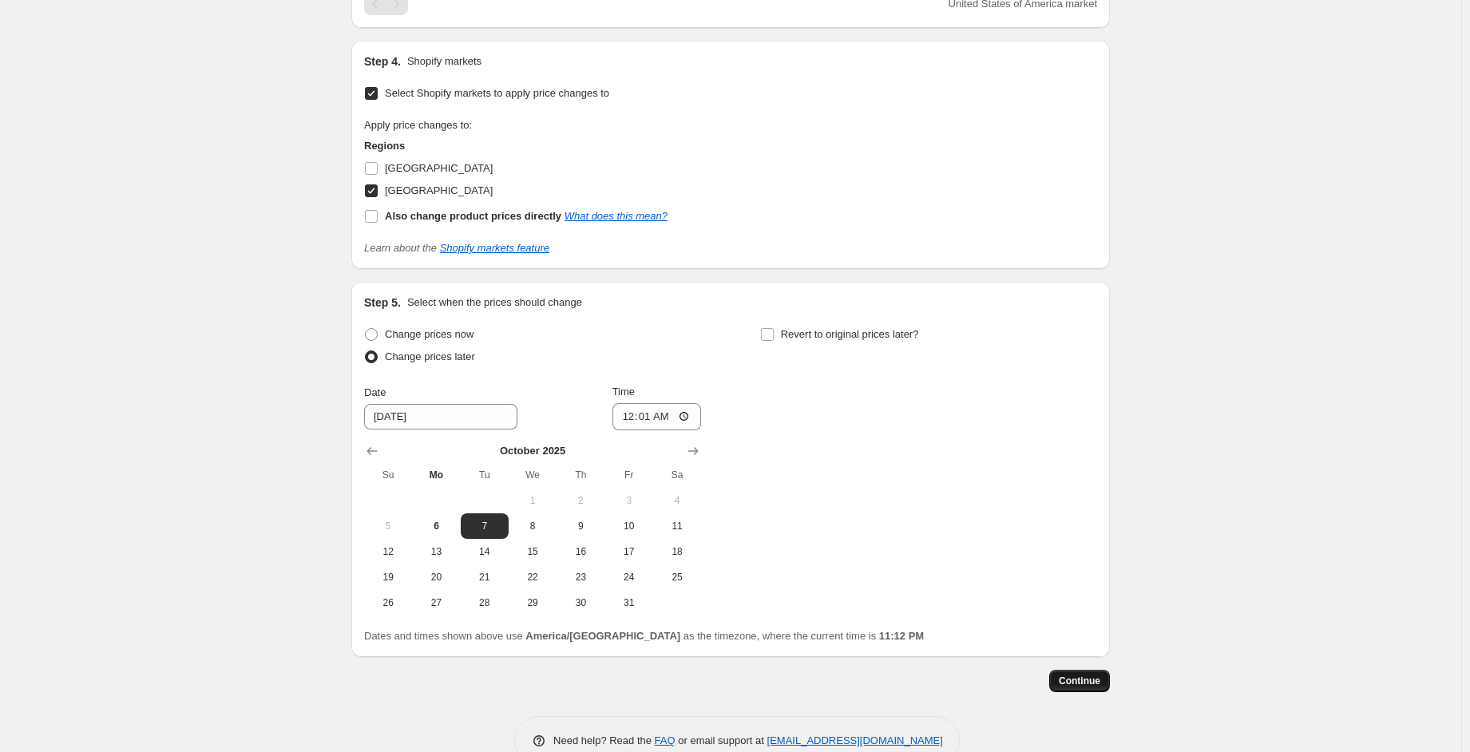
click at [1083, 675] on span "Continue" at bounding box center [1080, 681] width 42 height 13
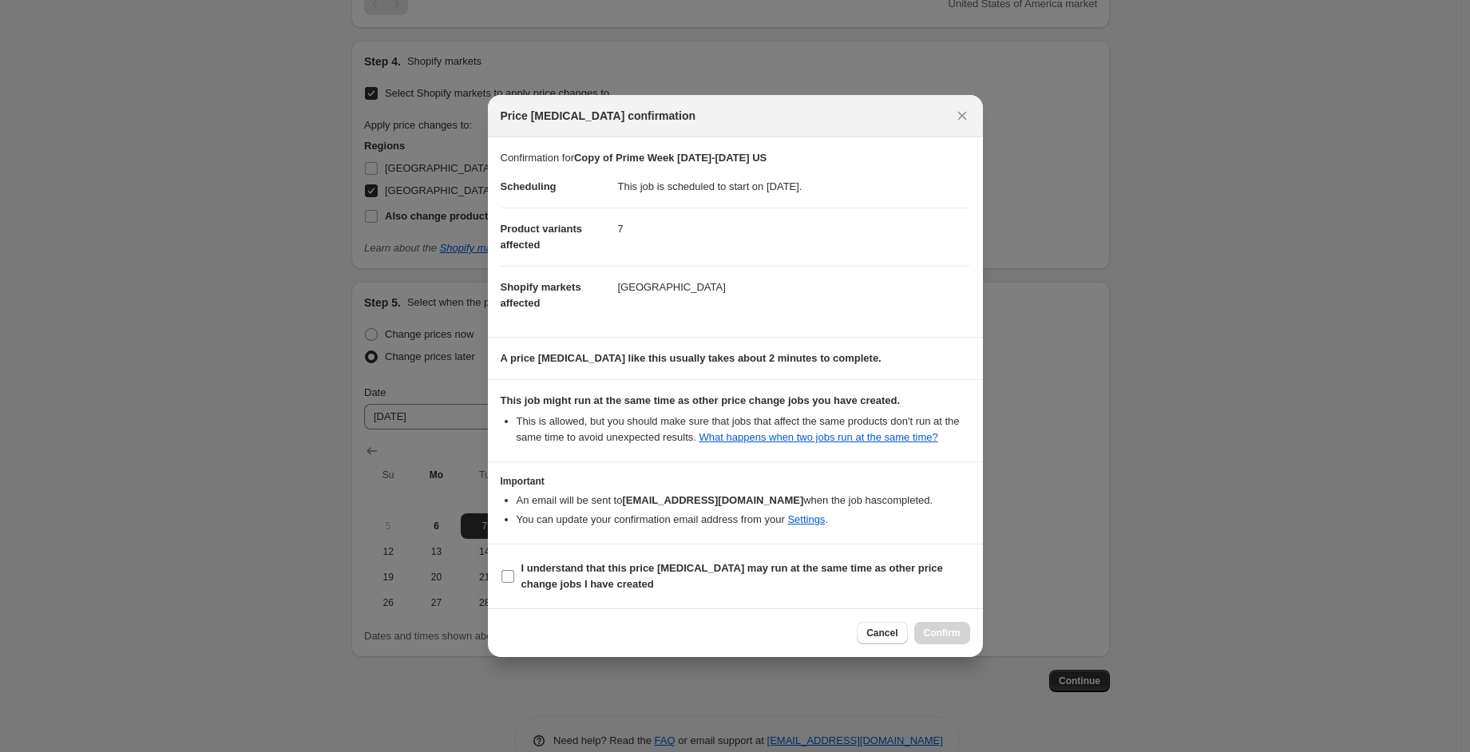
click at [552, 576] on b "I understand that this price [MEDICAL_DATA] may run at the same time as other p…" at bounding box center [732, 576] width 422 height 28
click at [514, 576] on input "I understand that this price [MEDICAL_DATA] may run at the same time as other p…" at bounding box center [507, 576] width 13 height 13
checkbox input "true"
click at [953, 633] on span "Confirm" at bounding box center [942, 633] width 37 height 13
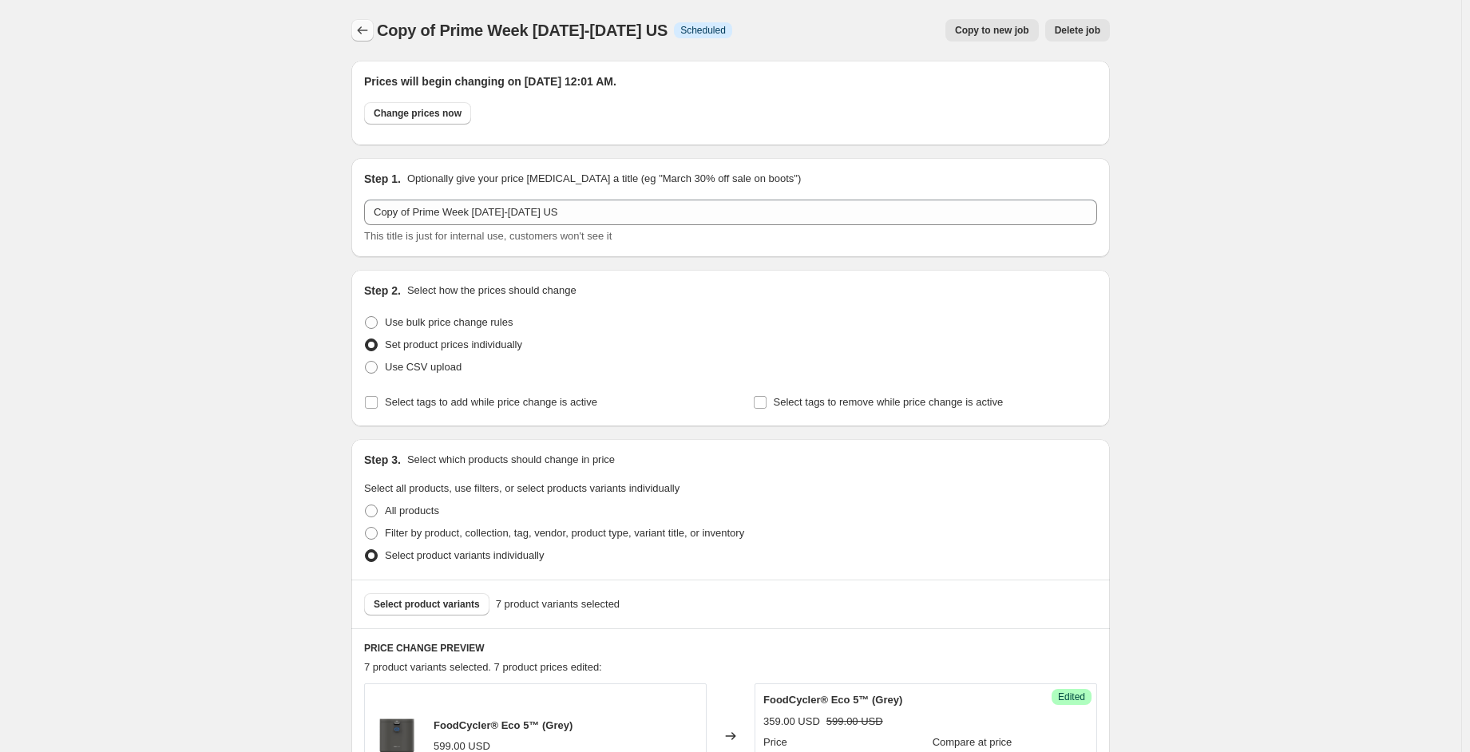
click at [369, 36] on icon "Price change jobs" at bounding box center [363, 30] width 16 height 16
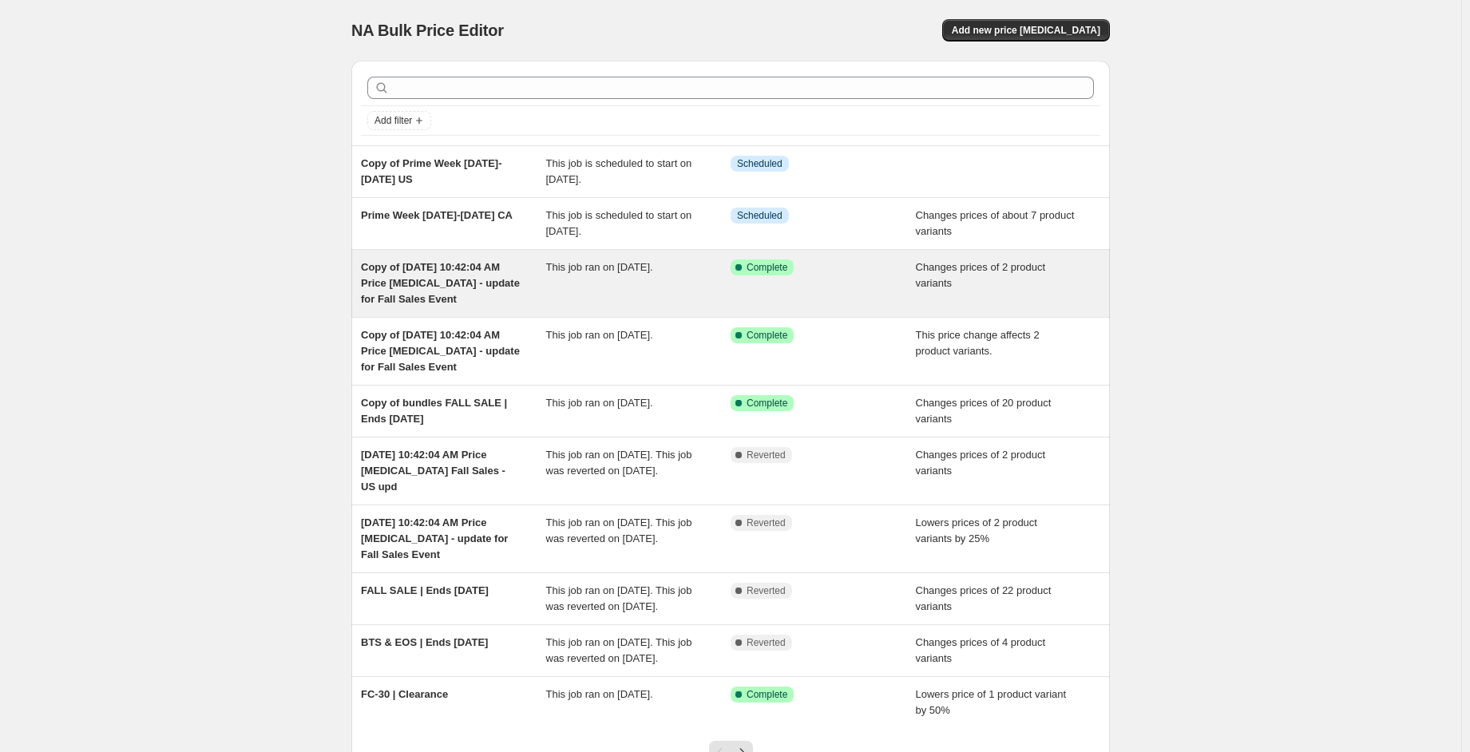
click at [612, 307] on div "Copy of [DATE] 10:42:04 AM Price [MEDICAL_DATA] - update for Fall Sales Event T…" at bounding box center [730, 283] width 759 height 67
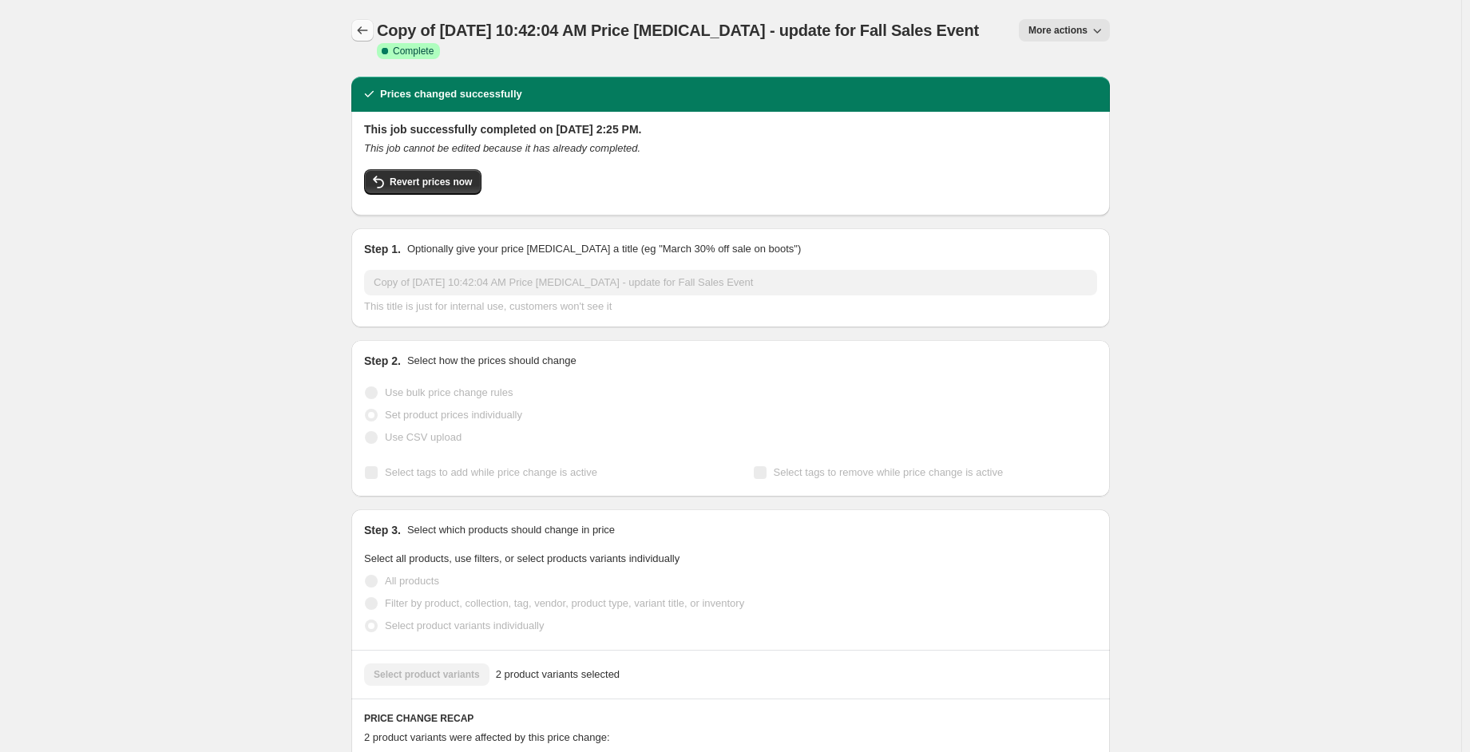
click at [362, 34] on icon "Price change jobs" at bounding box center [363, 30] width 16 height 16
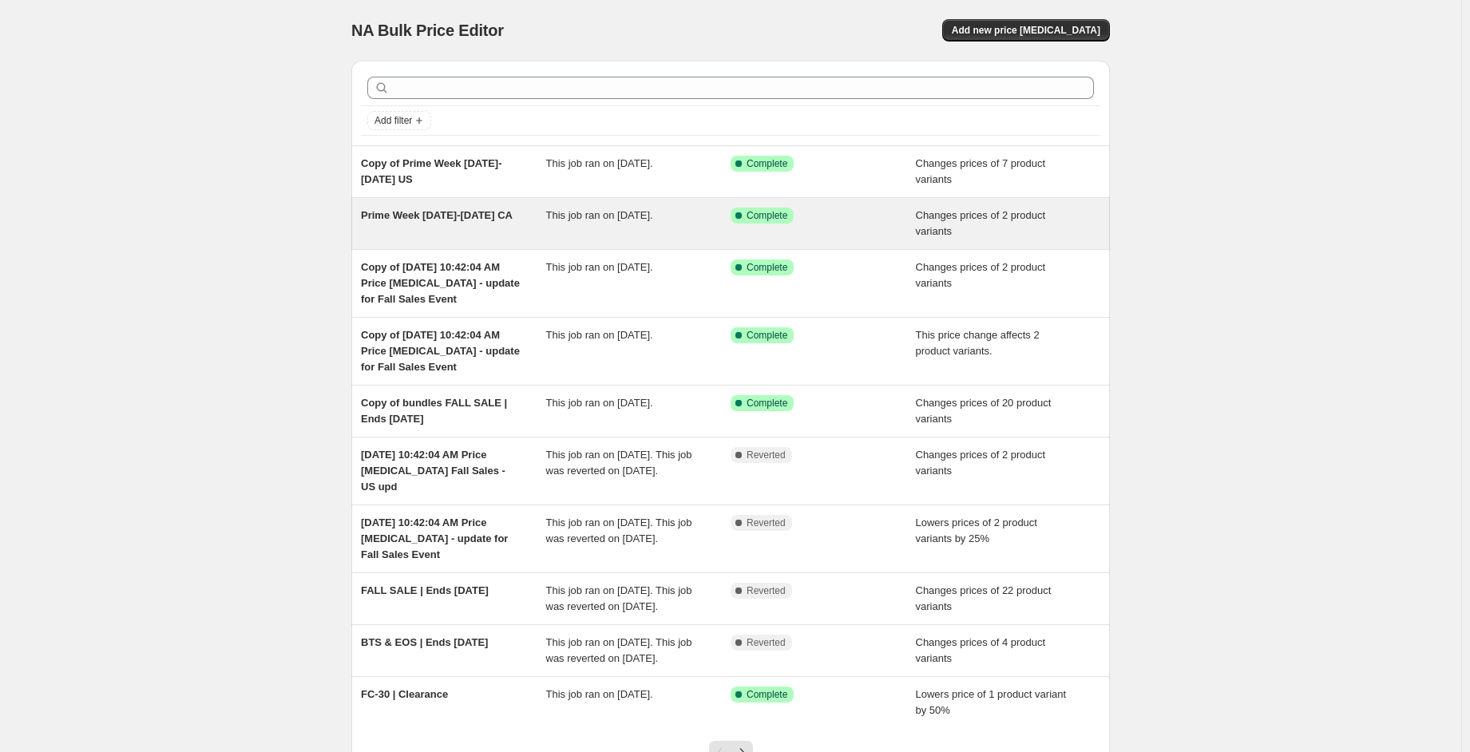
click at [506, 226] on div "Prime Week [DATE]-[DATE] CA" at bounding box center [453, 224] width 185 height 32
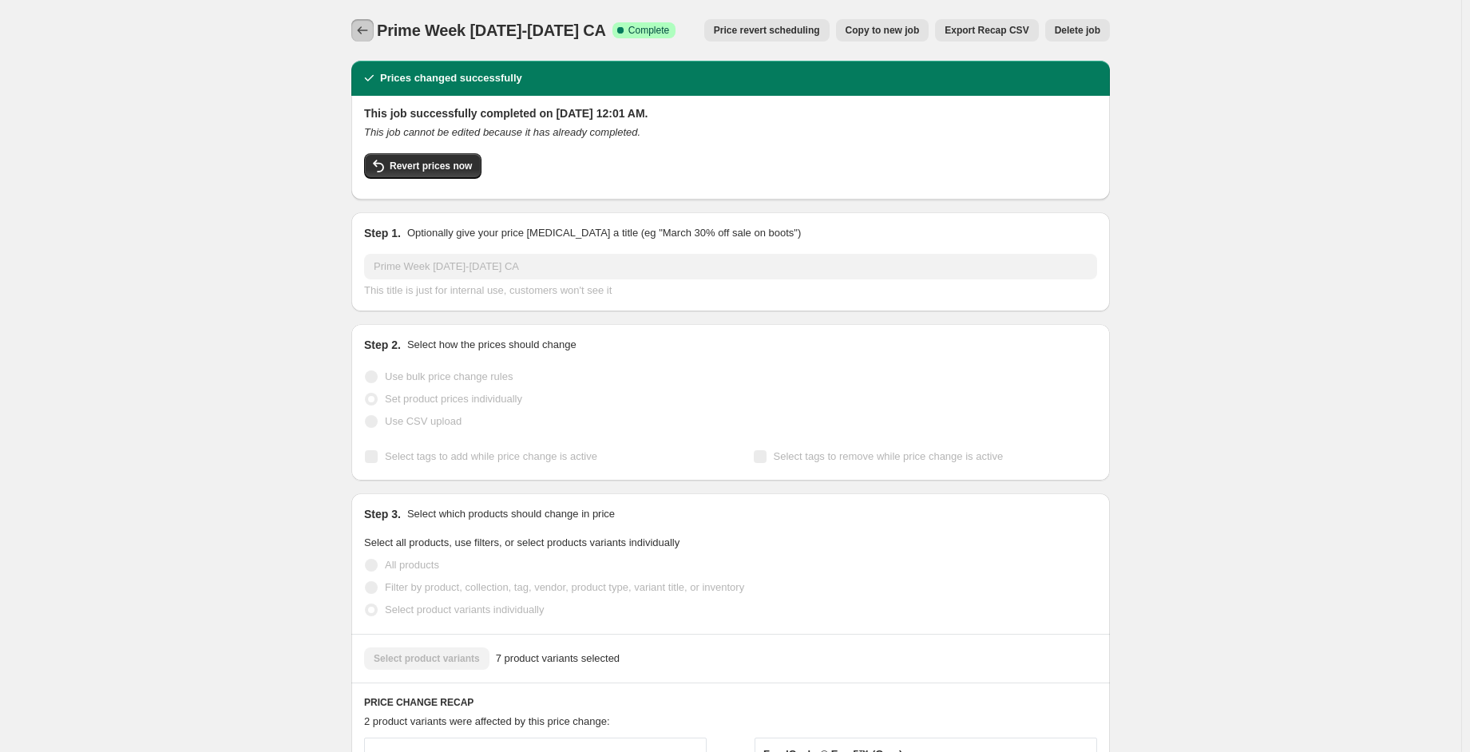
click at [362, 19] on button "Price change jobs" at bounding box center [362, 30] width 22 height 22
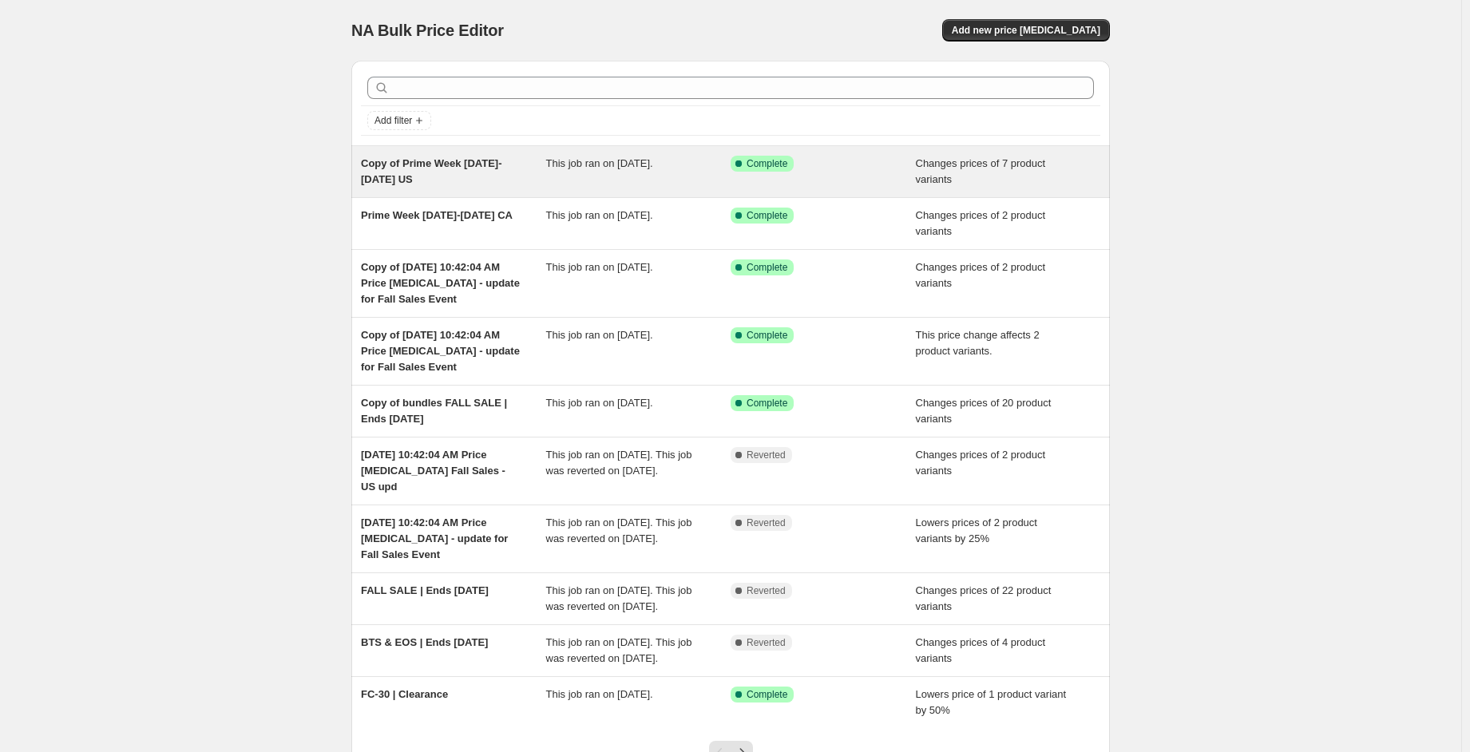
click at [460, 165] on span "Copy of Prime Week [DATE]-[DATE] US" at bounding box center [431, 171] width 141 height 28
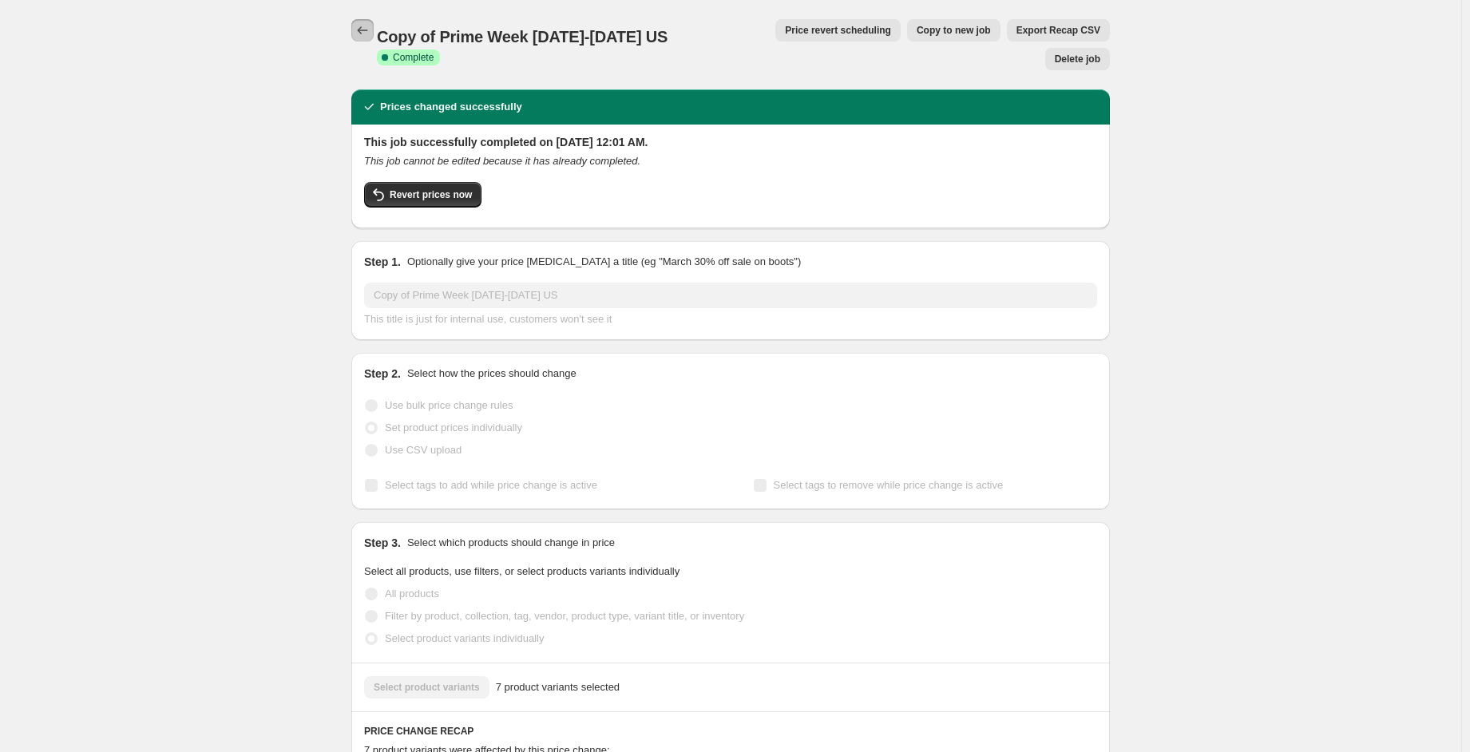
click at [366, 24] on icon "Price change jobs" at bounding box center [363, 30] width 16 height 16
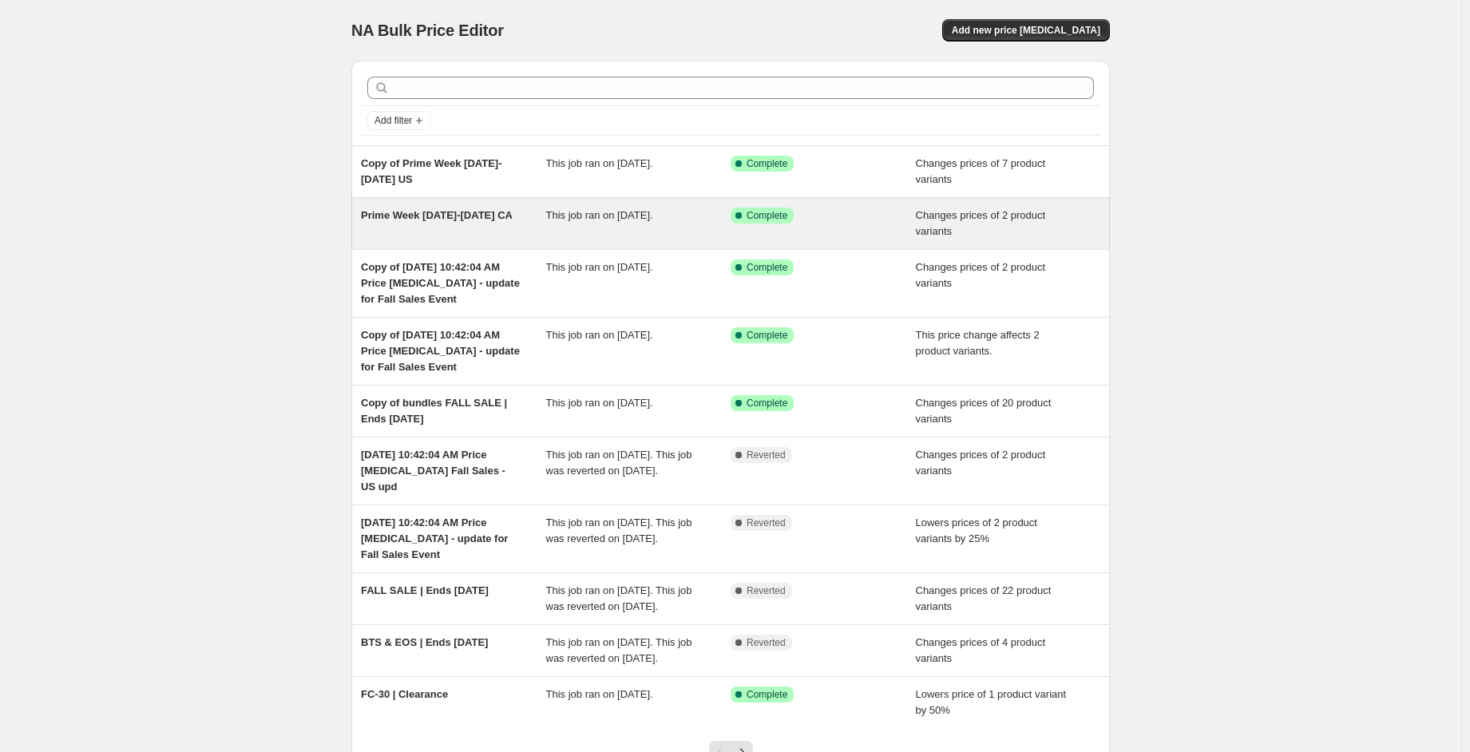
click at [462, 227] on div "Prime Week [DATE]-[DATE] CA" at bounding box center [453, 224] width 185 height 32
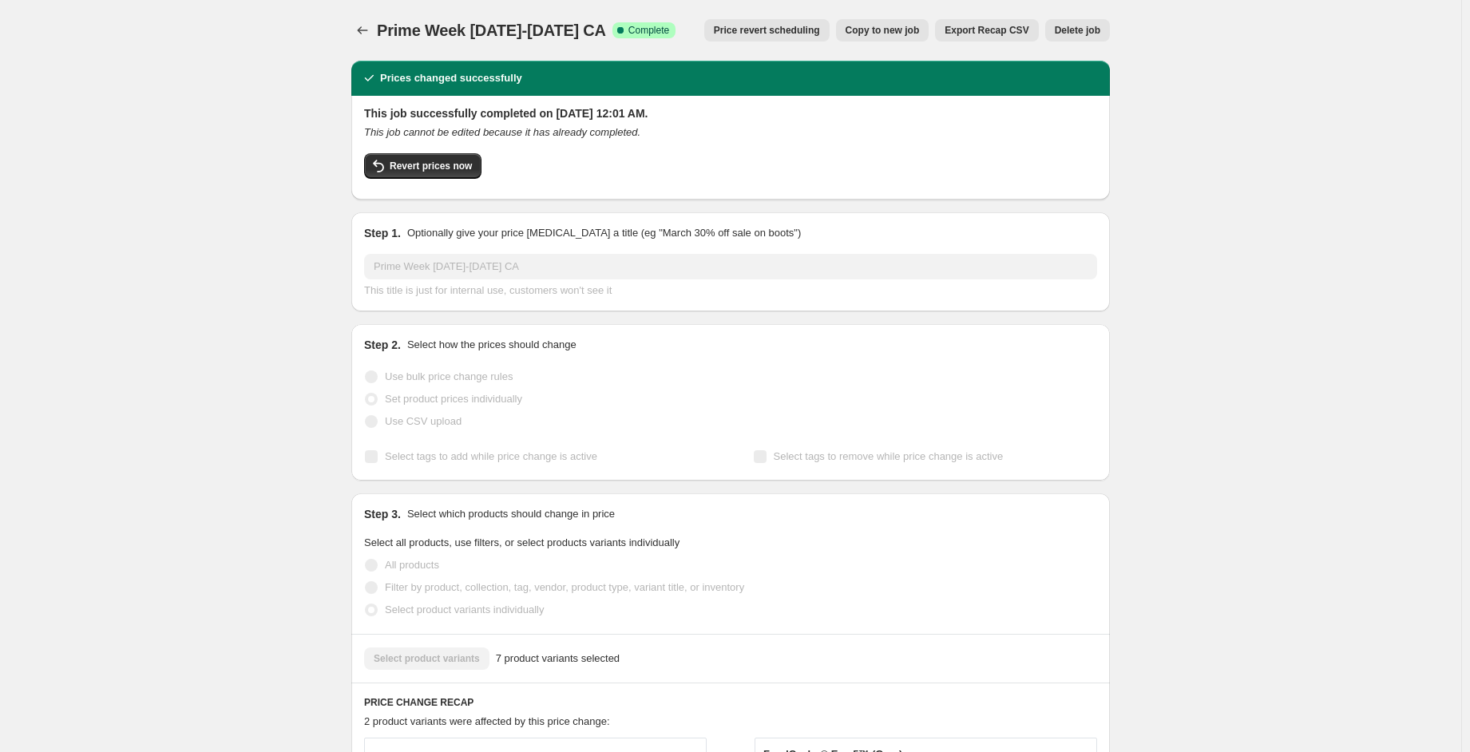
click at [369, 42] on div "Prime Week Oct 7-13 CA. This page is ready Prime Week Oct 7-13 CA Success Compl…" at bounding box center [730, 30] width 759 height 61
click at [366, 38] on icon "Price change jobs" at bounding box center [363, 30] width 16 height 16
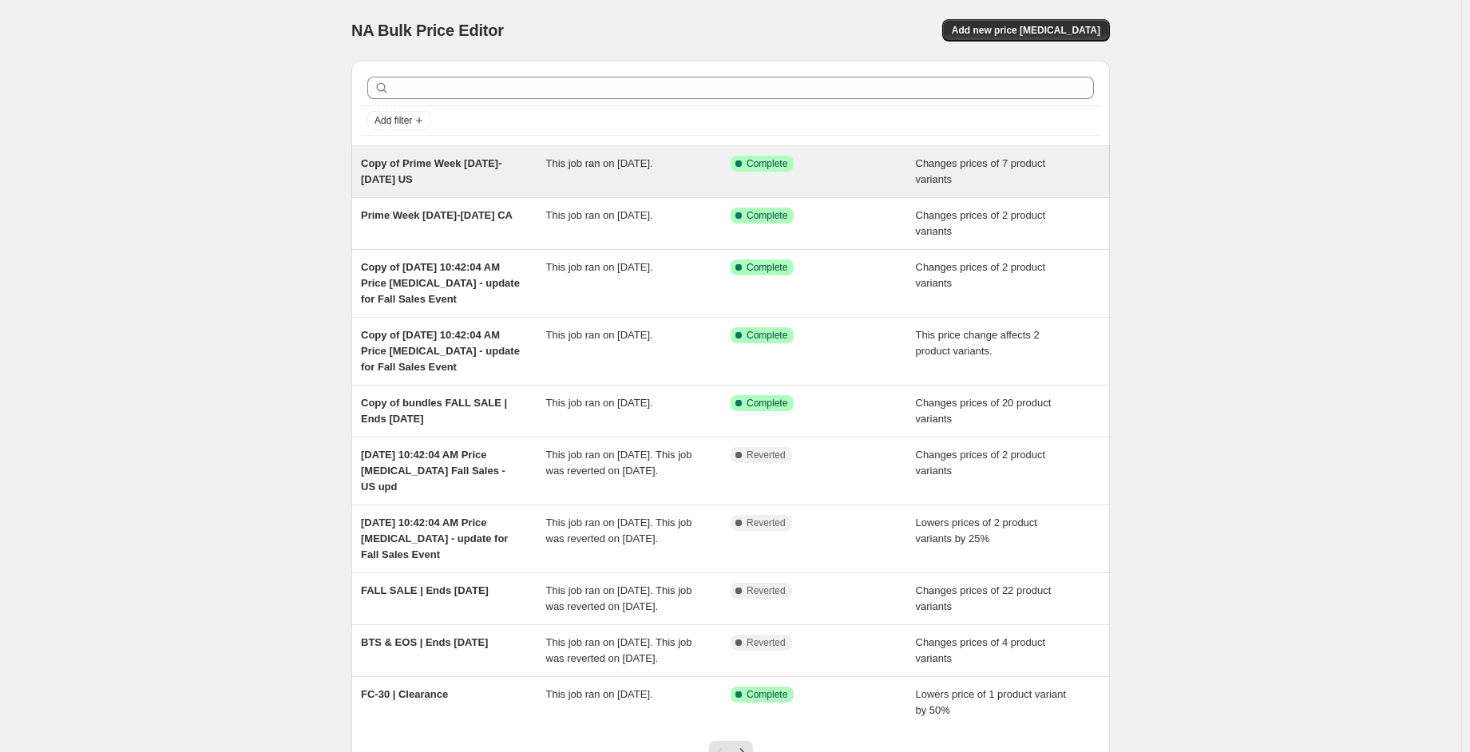
click at [948, 168] on span "Changes prices of 7 product variants" at bounding box center [981, 171] width 130 height 28
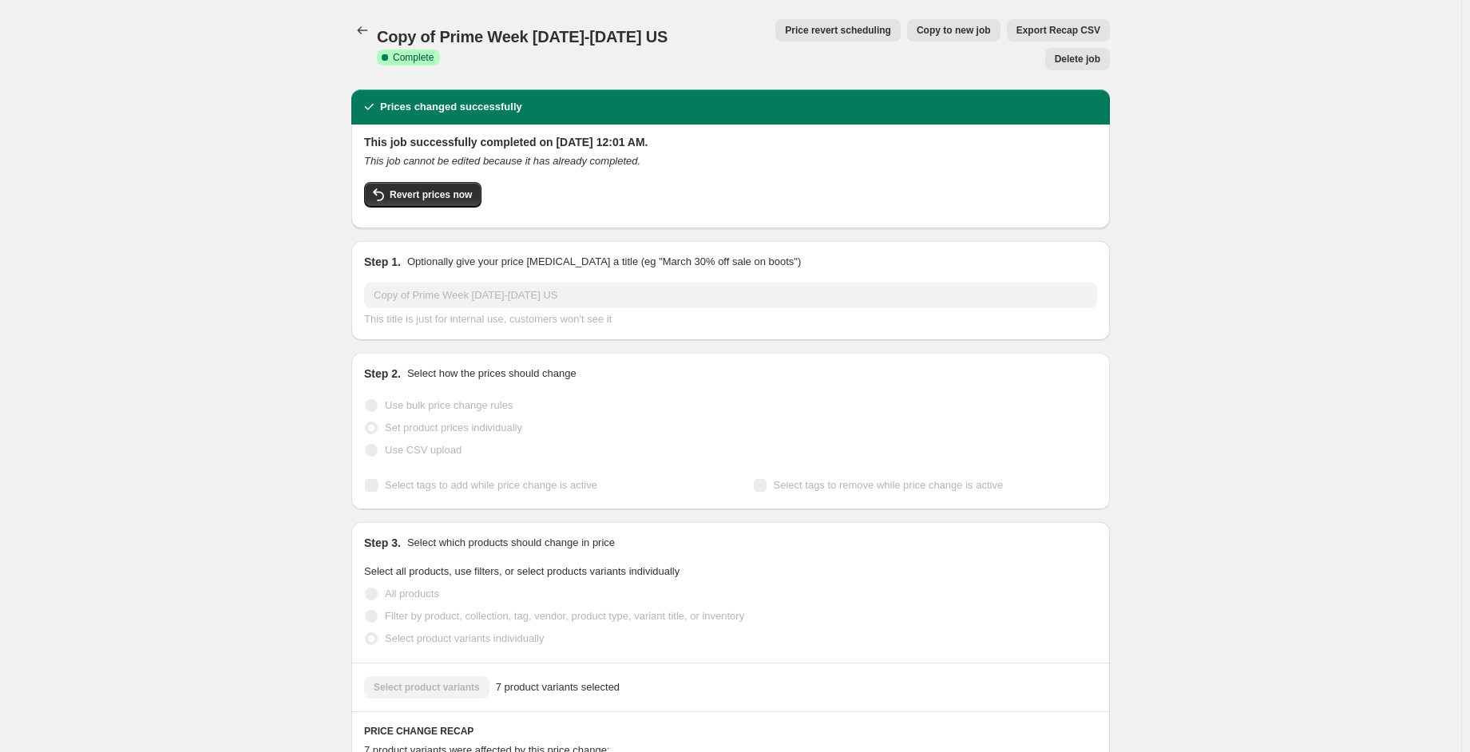
click at [917, 28] on span "Copy to new job" at bounding box center [954, 30] width 74 height 13
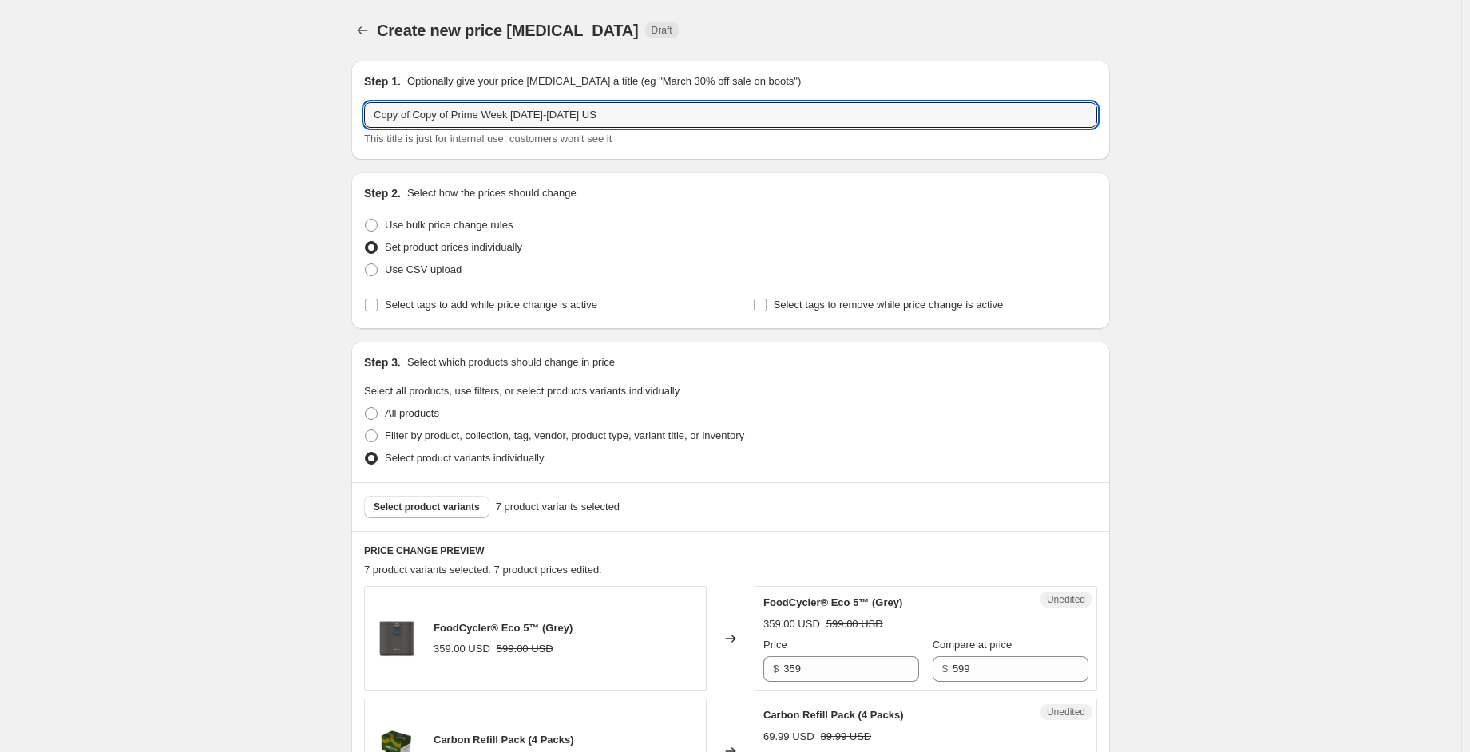
drag, startPoint x: 454, startPoint y: 111, endPoint x: 356, endPoint y: 101, distance: 97.9
click at [355, 101] on div "Step 1. Optionally give your price change job a title (eg "March 30% off sale o…" at bounding box center [730, 110] width 759 height 99
drag, startPoint x: 509, startPoint y: 108, endPoint x: 477, endPoint y: 105, distance: 31.2
click at [477, 105] on input "Prime Week [DATE]-[DATE] US" at bounding box center [730, 115] width 733 height 26
type input "Prime Week [DATE]-[DATE] CA"
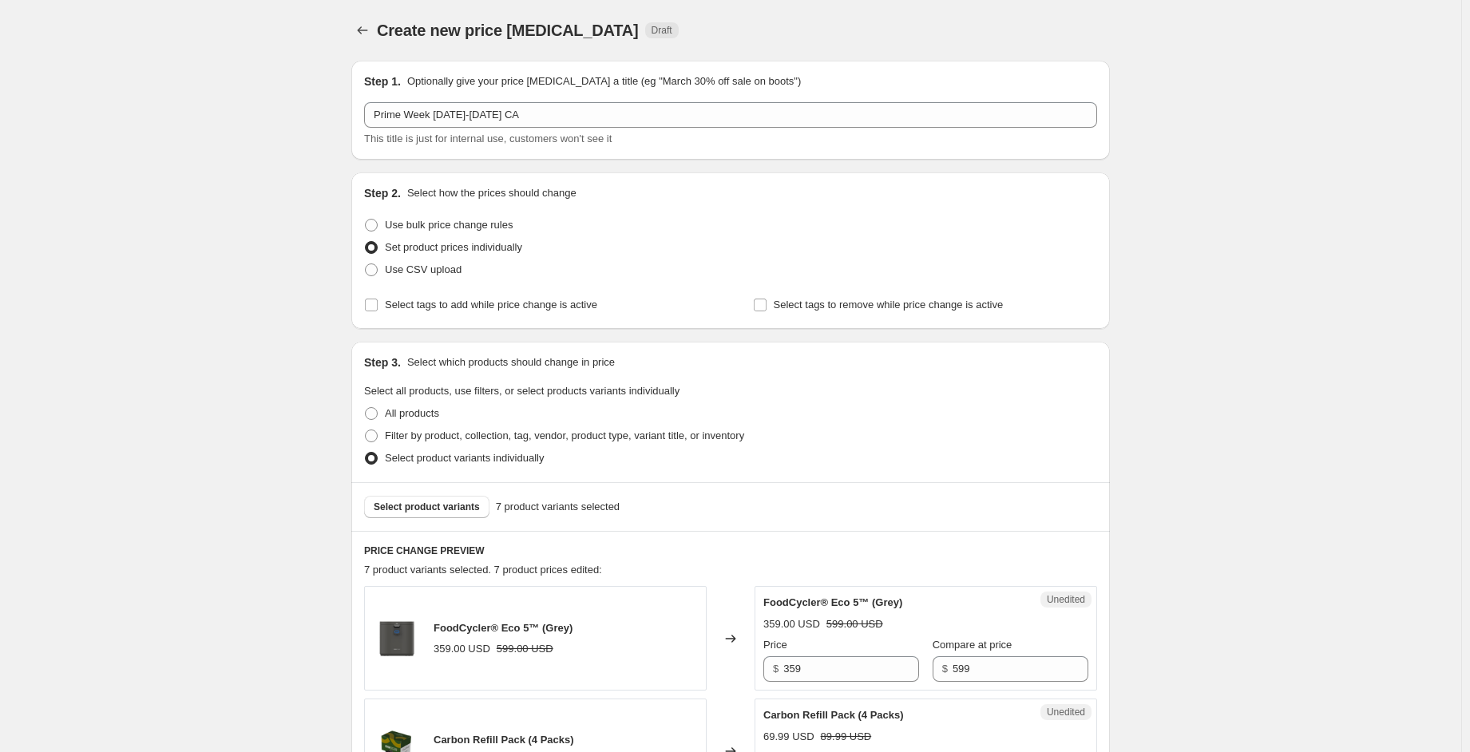
click at [366, 33] on icon "Price change jobs" at bounding box center [363, 30] width 16 height 16
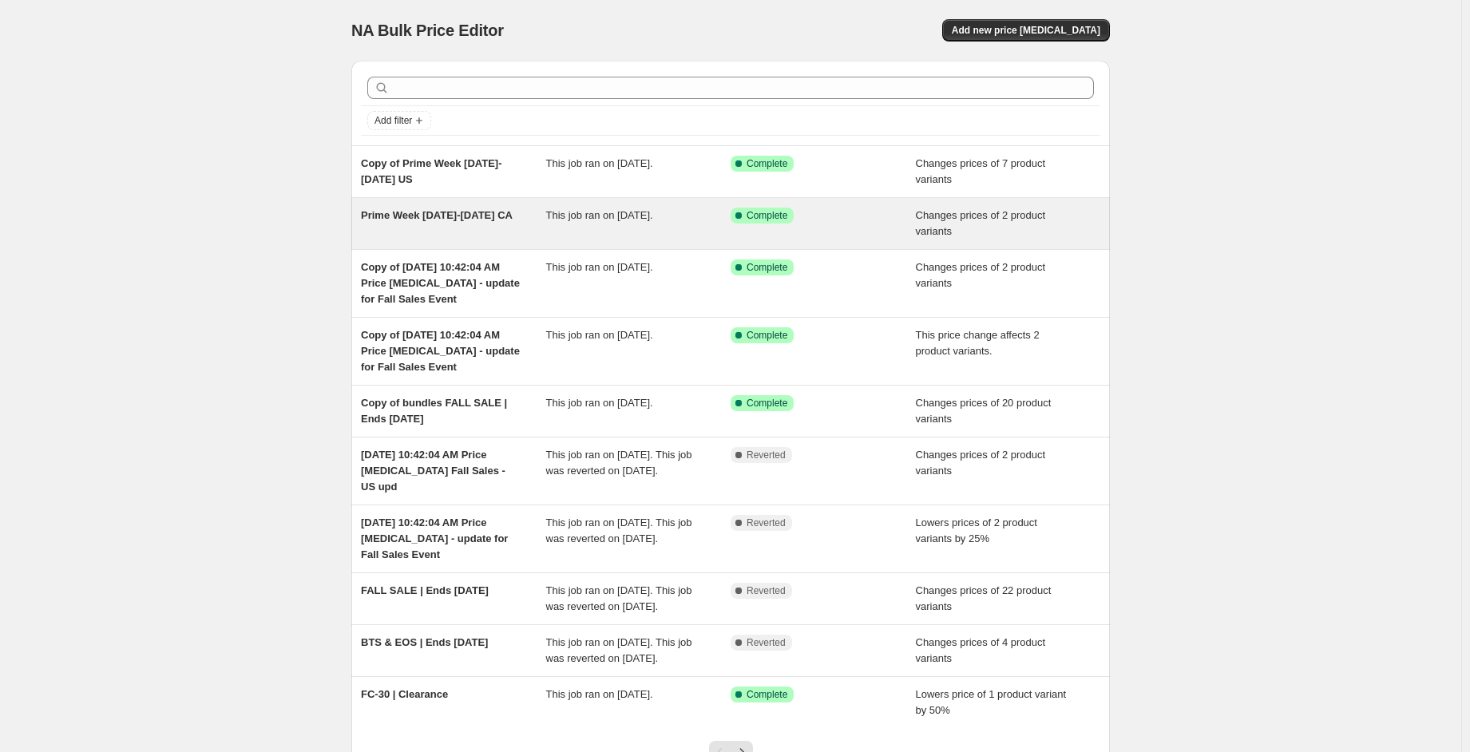
click at [549, 235] on div "This job ran on October 7, 2025." at bounding box center [638, 224] width 185 height 32
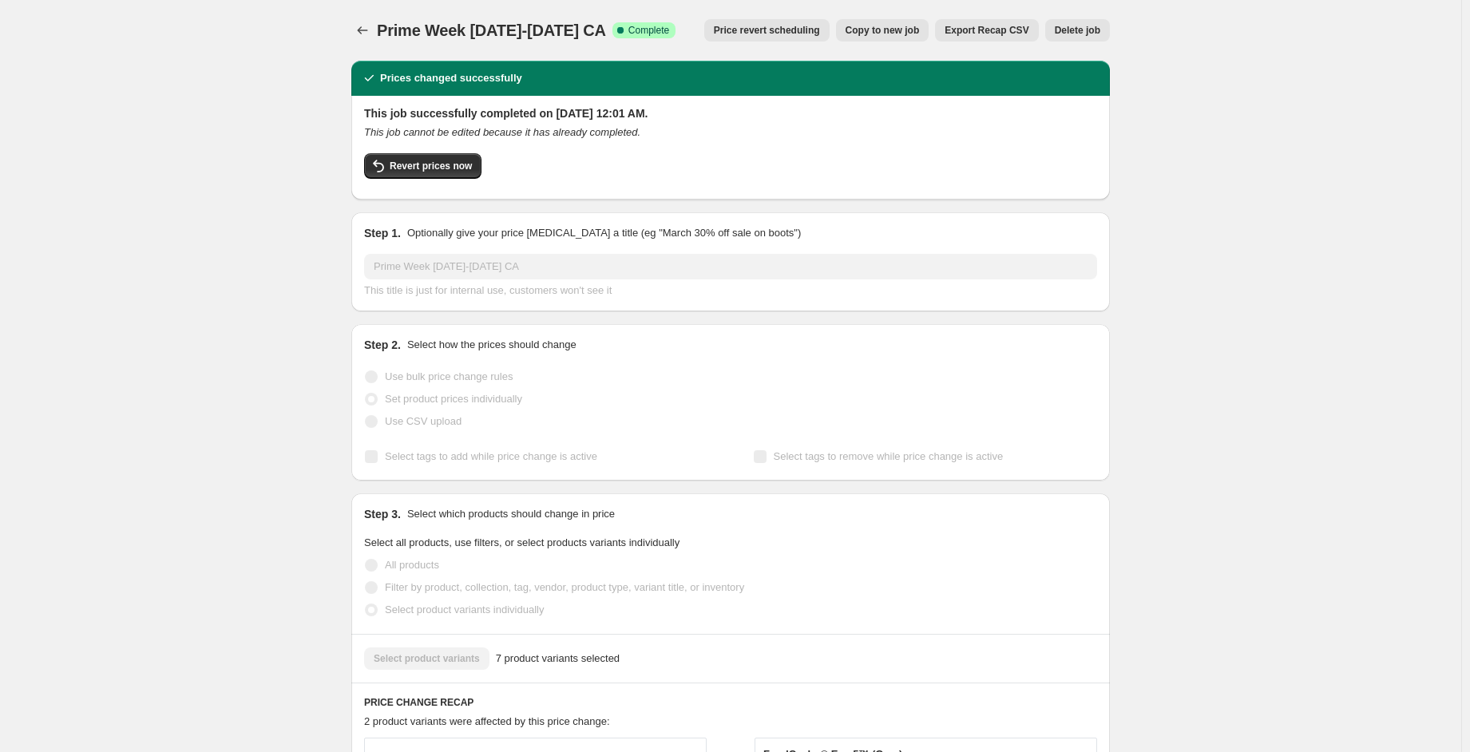
click at [901, 34] on span "Copy to new job" at bounding box center [883, 30] width 74 height 13
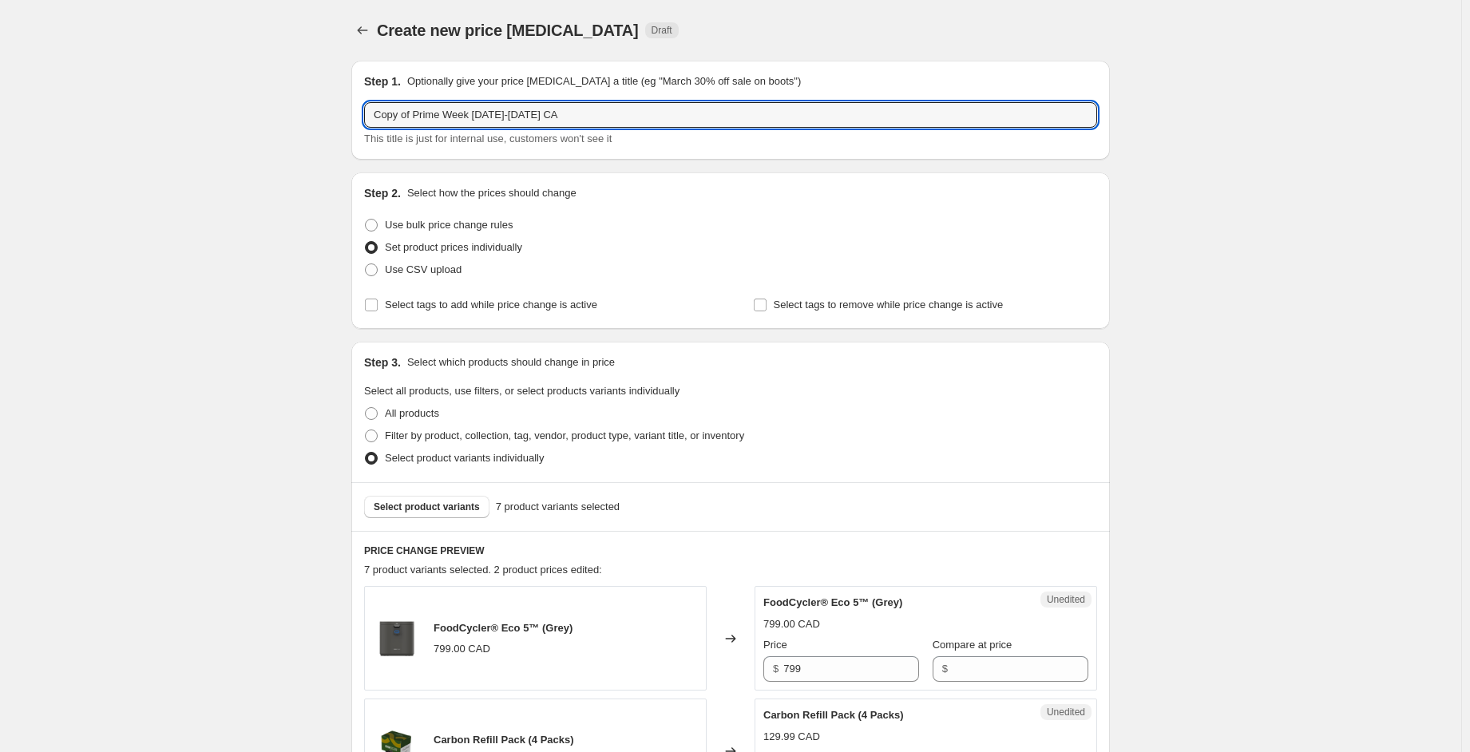
drag, startPoint x: 418, startPoint y: 116, endPoint x: 350, endPoint y: 112, distance: 68.8
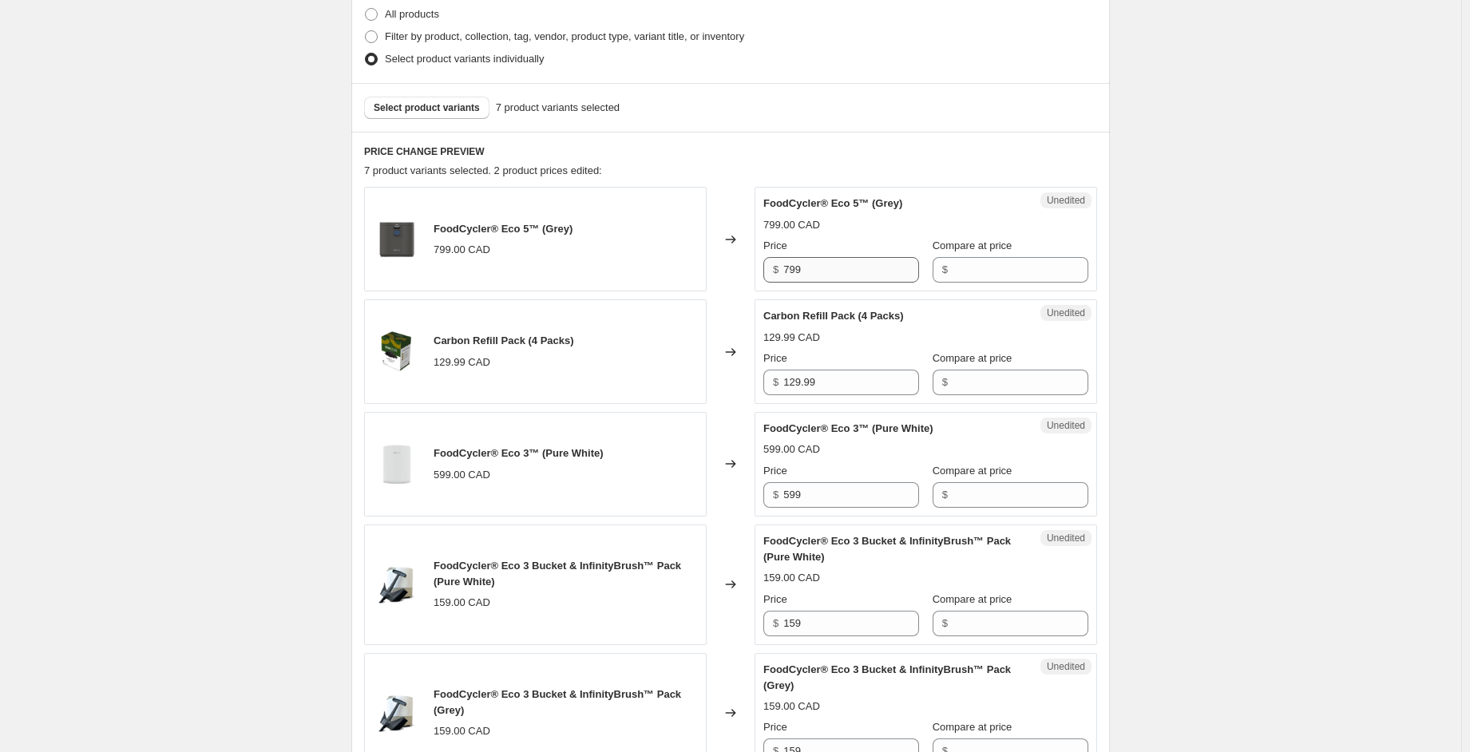
type input "Prime Week [DATE]-[DATE] CA"
drag, startPoint x: 820, startPoint y: 267, endPoint x: 784, endPoint y: 262, distance: 36.4
click at [784, 262] on div "$ 799" at bounding box center [841, 270] width 156 height 26
type input "799"
click at [970, 276] on input "Compare at price" at bounding box center [1021, 270] width 136 height 26
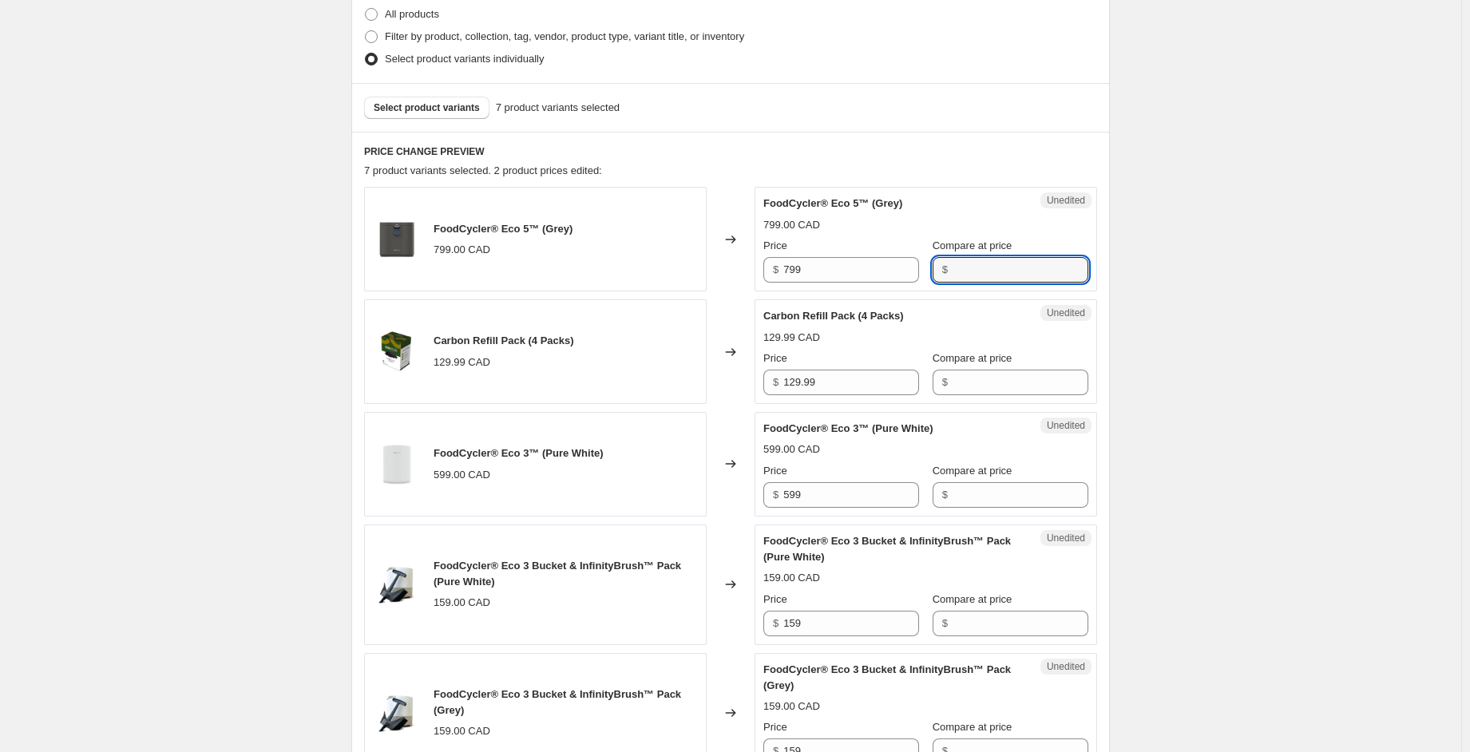
paste input "799"
type input "799"
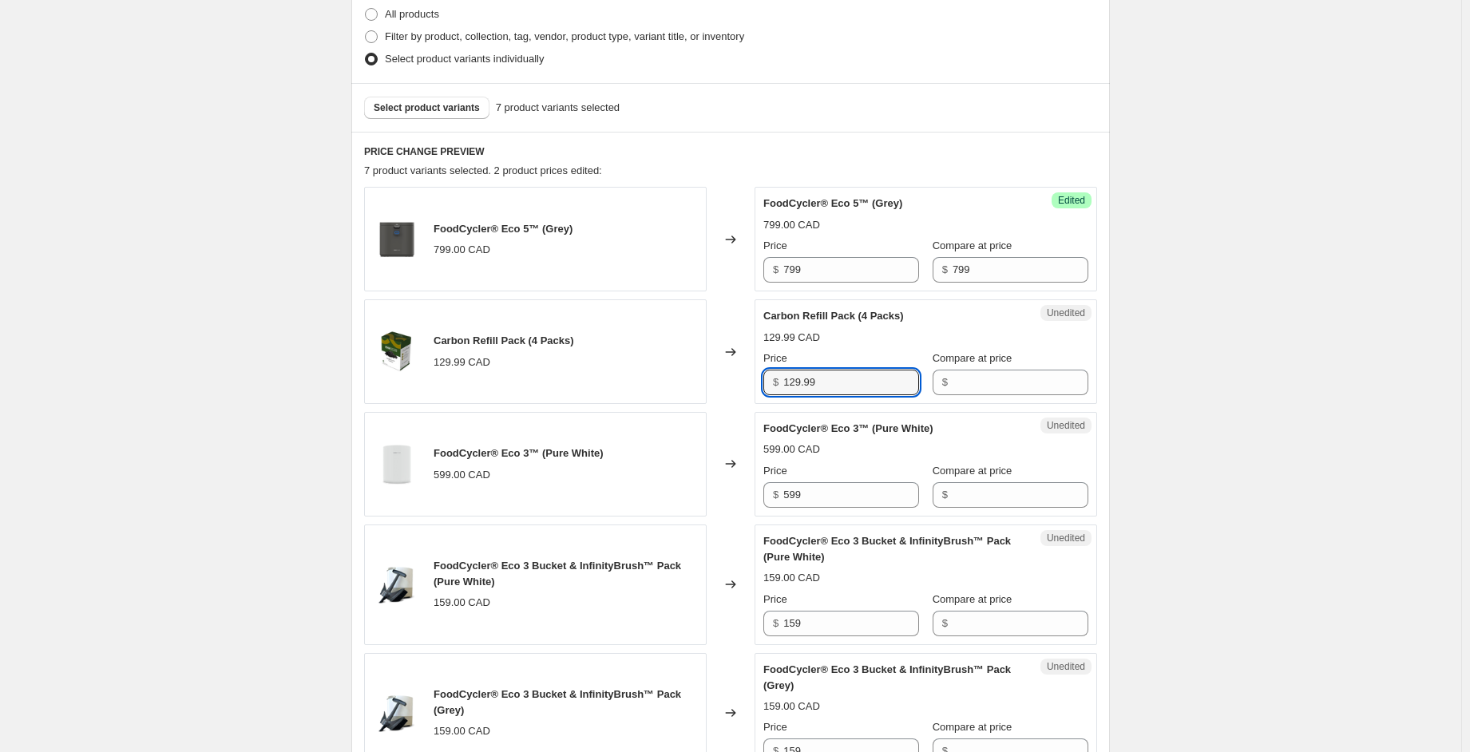
drag, startPoint x: 806, startPoint y: 379, endPoint x: 778, endPoint y: 381, distance: 28.8
click at [770, 379] on div "$ 129.99" at bounding box center [841, 383] width 156 height 26
type input "129.99"
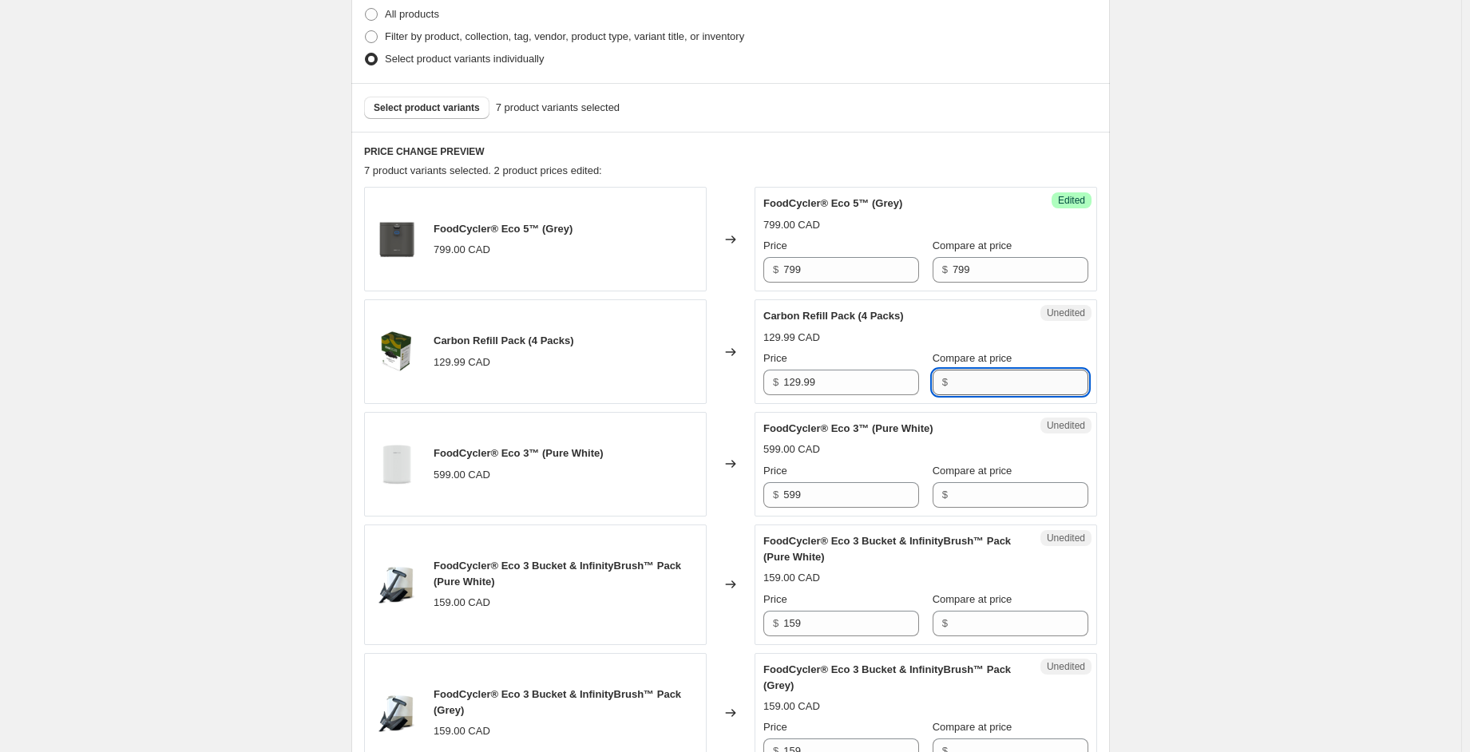
click at [965, 387] on input "Compare at price" at bounding box center [1021, 383] width 136 height 26
paste input "129.99"
type input "129.99"
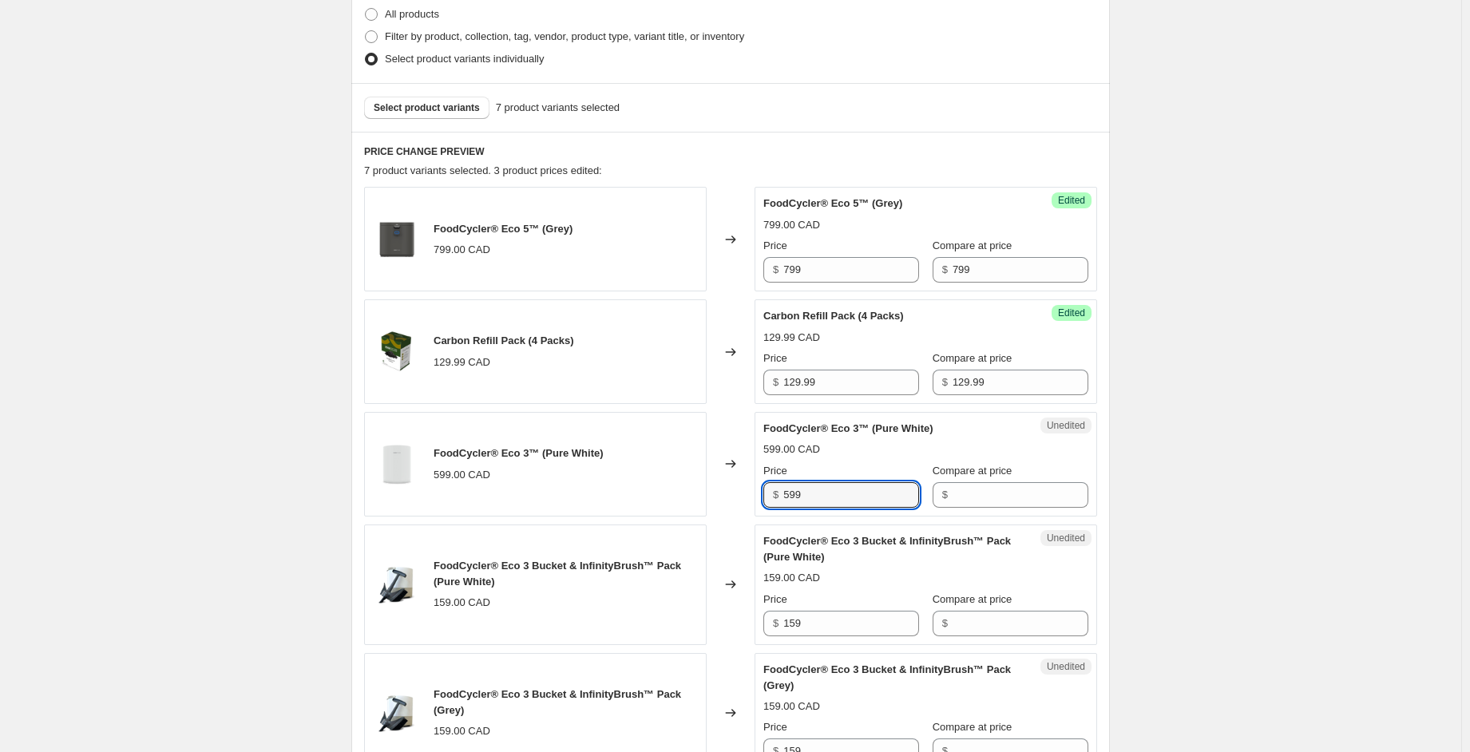
drag, startPoint x: 800, startPoint y: 490, endPoint x: 755, endPoint y: 487, distance: 44.8
click at [744, 487] on div "FoodCycler® Eco 3™ (Pure White) 599.00 CAD Changed to Unedited FoodCycler® Eco …" at bounding box center [730, 464] width 733 height 105
type input "599"
click at [953, 485] on input "Compare at price" at bounding box center [1021, 495] width 136 height 26
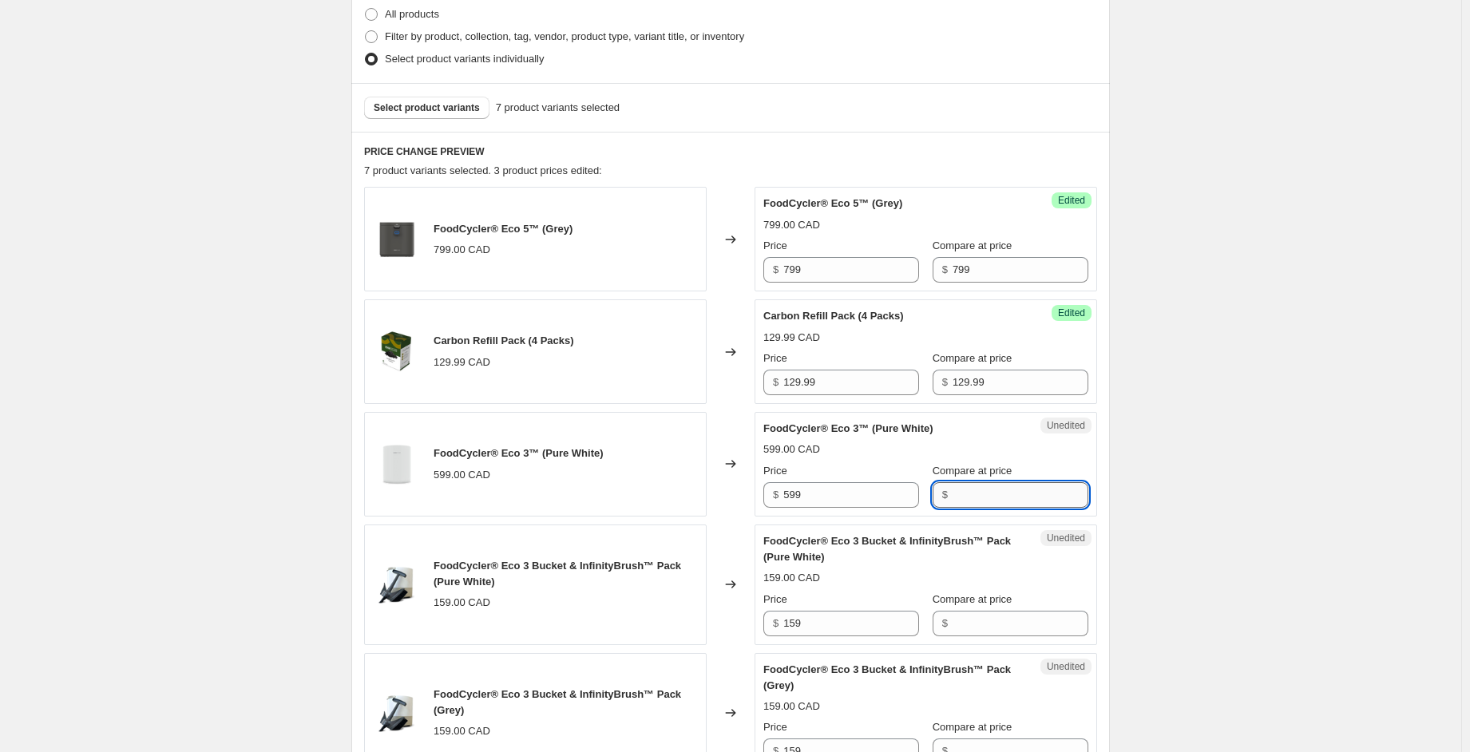
paste input "599"
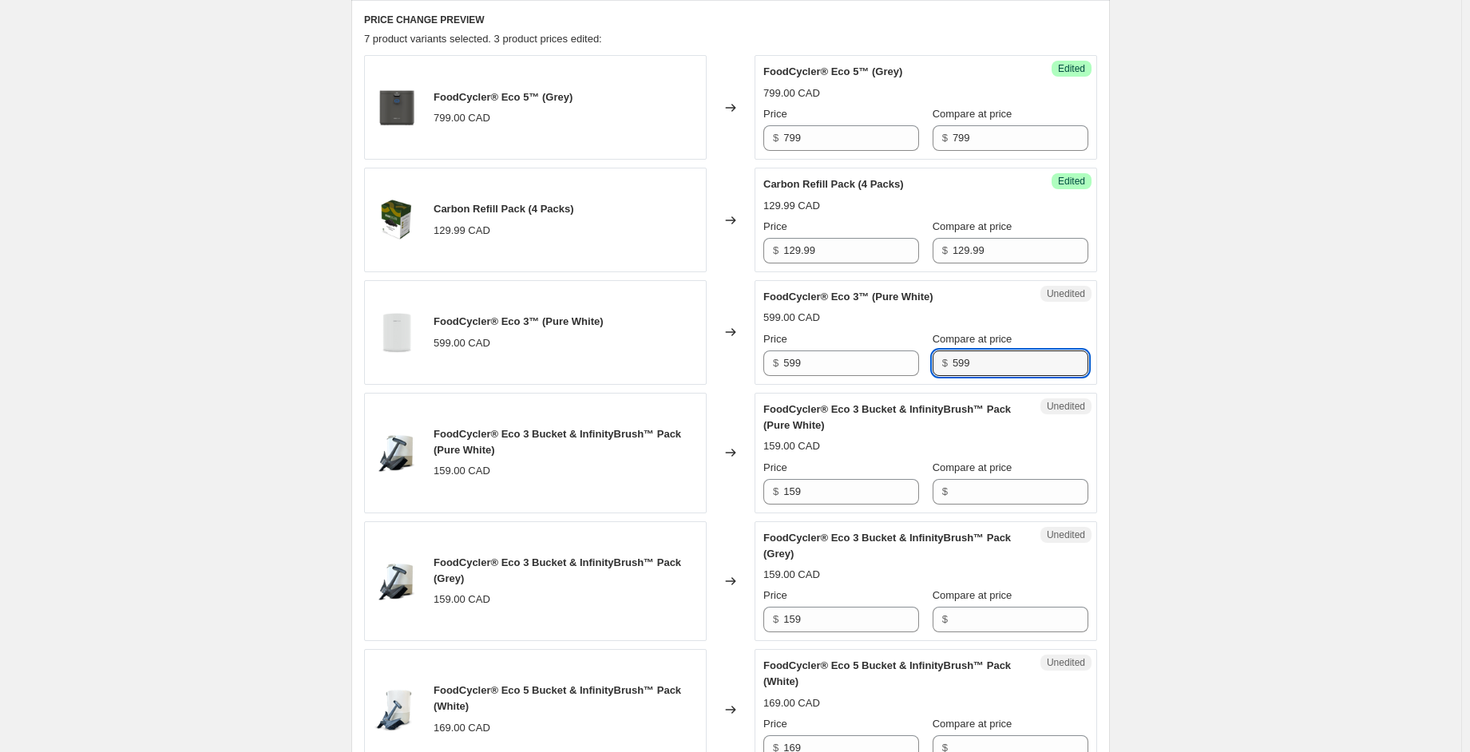
scroll to position [559, 0]
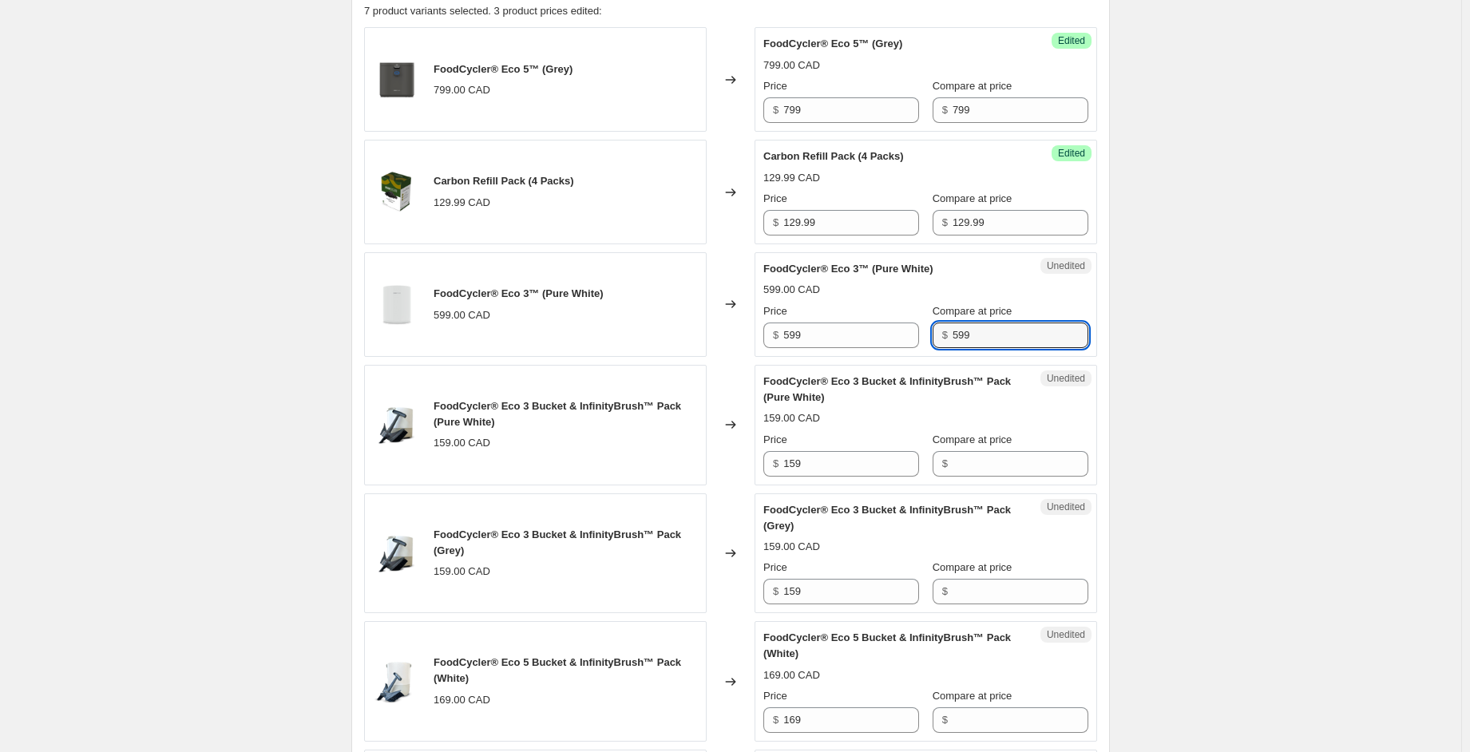
type input "599"
click at [764, 465] on div "Unedited FoodCycler® Eco 3 Bucket & InfinityBrush™ Pack (Pure White) 159.00 CAD…" at bounding box center [926, 425] width 343 height 121
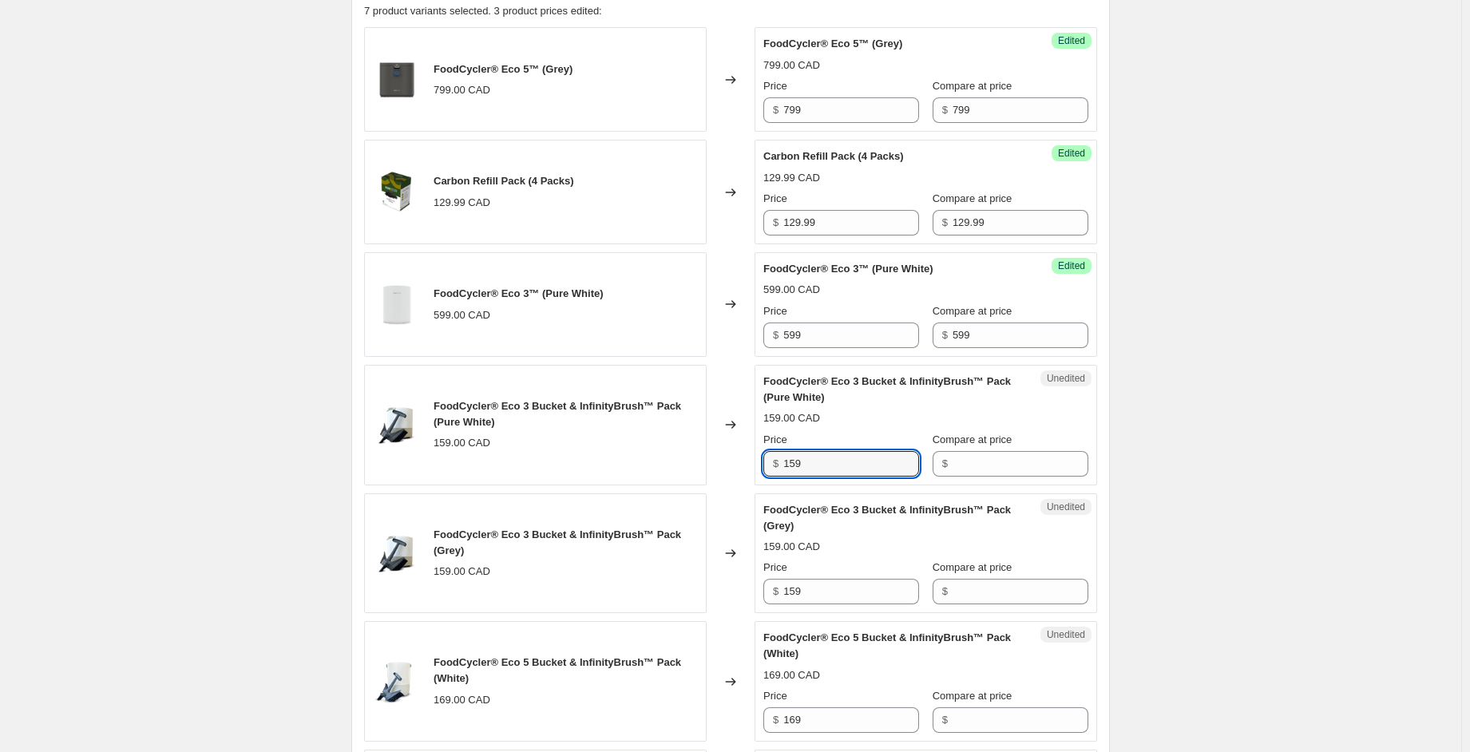
paste input "59"
click at [812, 473] on input "599" at bounding box center [851, 464] width 136 height 26
type input "159"
click at [970, 454] on input "Compare at price" at bounding box center [1021, 464] width 136 height 26
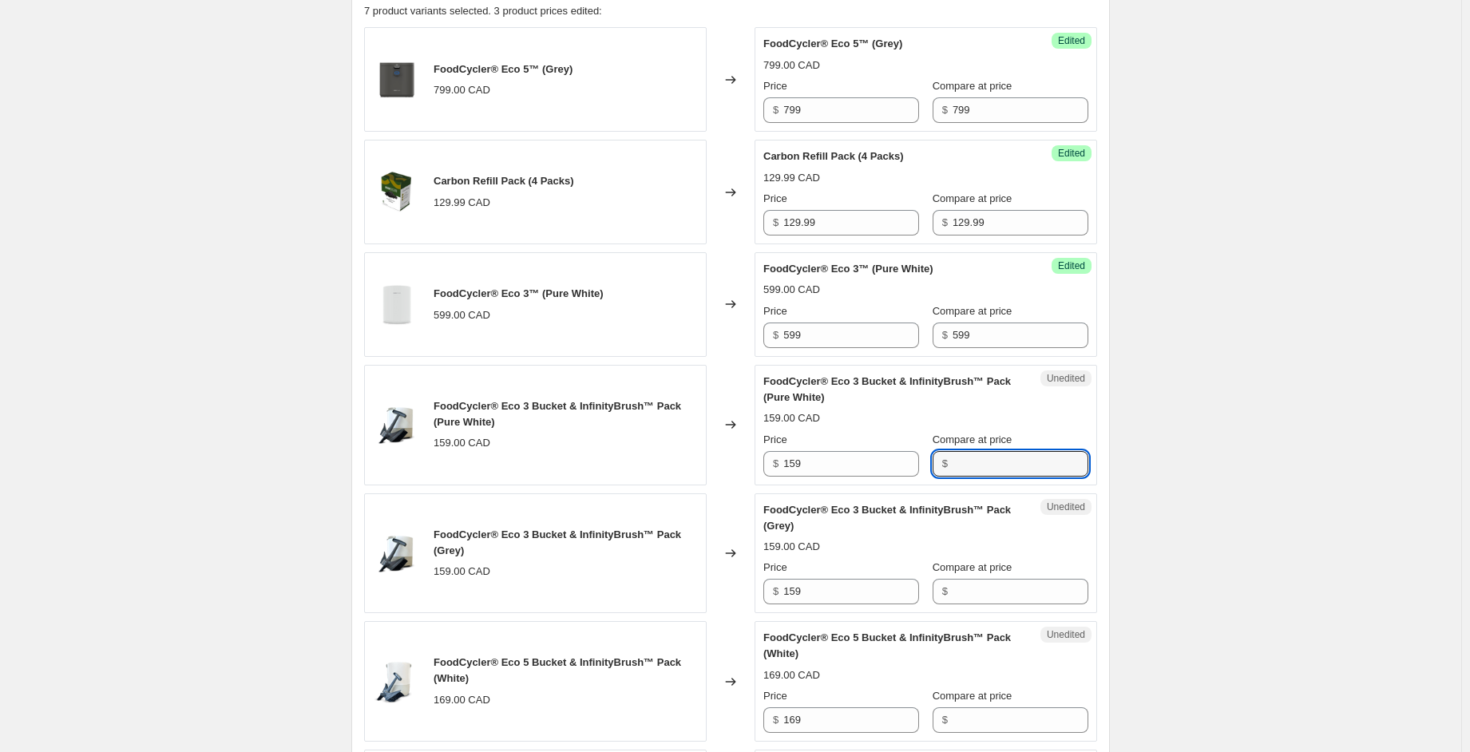
paste input "159"
type input "159"
click at [963, 586] on input "Compare at price" at bounding box center [1021, 592] width 136 height 26
paste input "159"
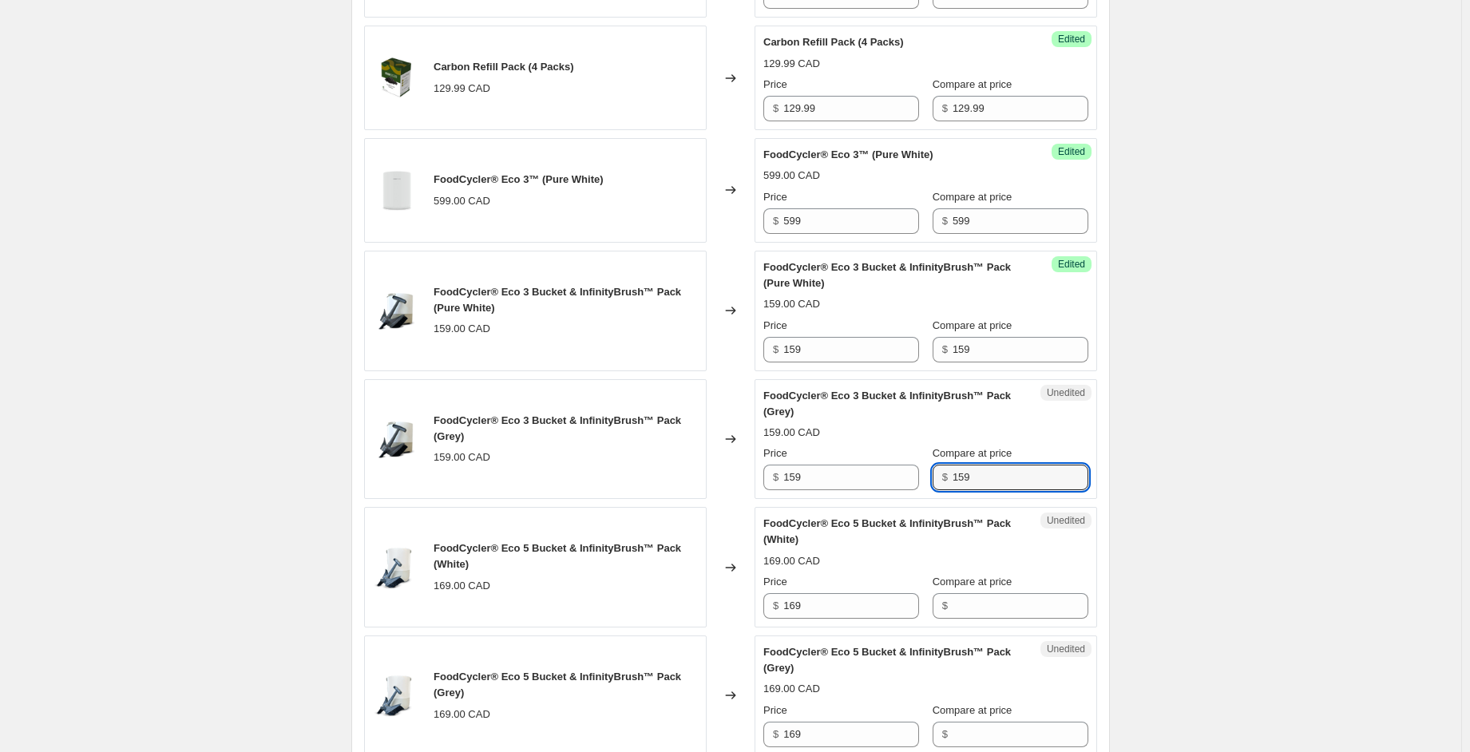
scroll to position [718, 0]
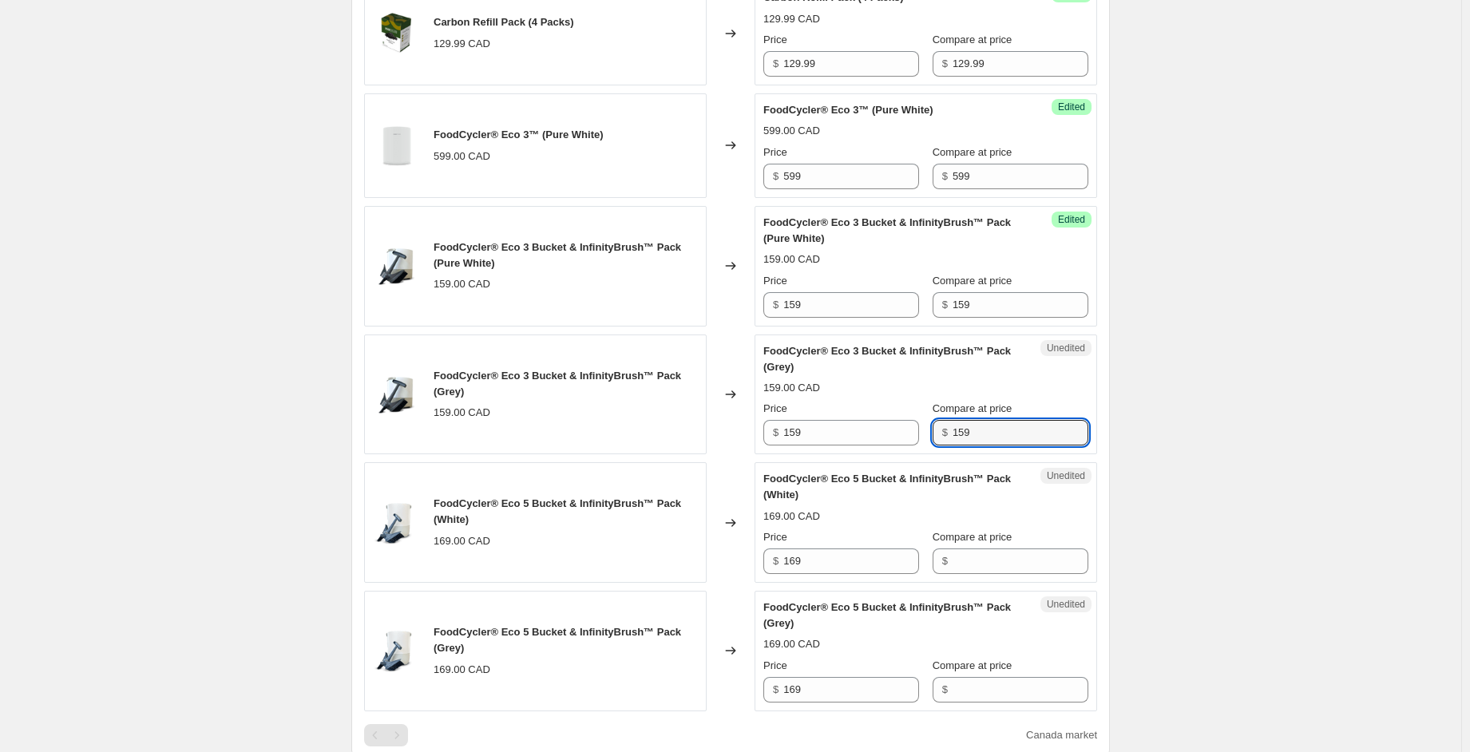
type input "159"
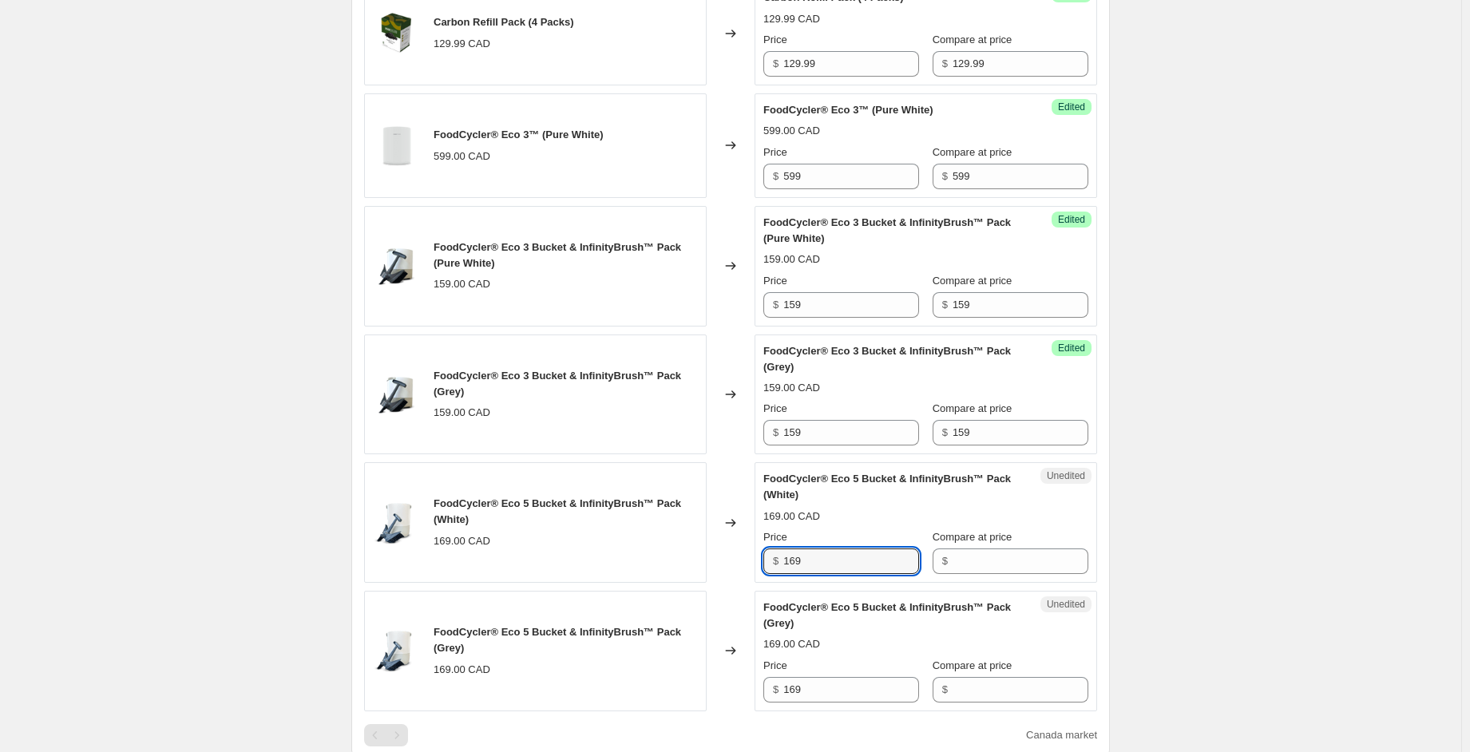
click at [726, 553] on div "FoodCycler® Eco 5 Bucket & InfinityBrush™ Pack (White) 169.00 CAD Changed to Un…" at bounding box center [730, 522] width 733 height 121
type input "169"
click at [964, 557] on input "Compare at price" at bounding box center [1021, 562] width 136 height 26
paste input "169"
type input "169"
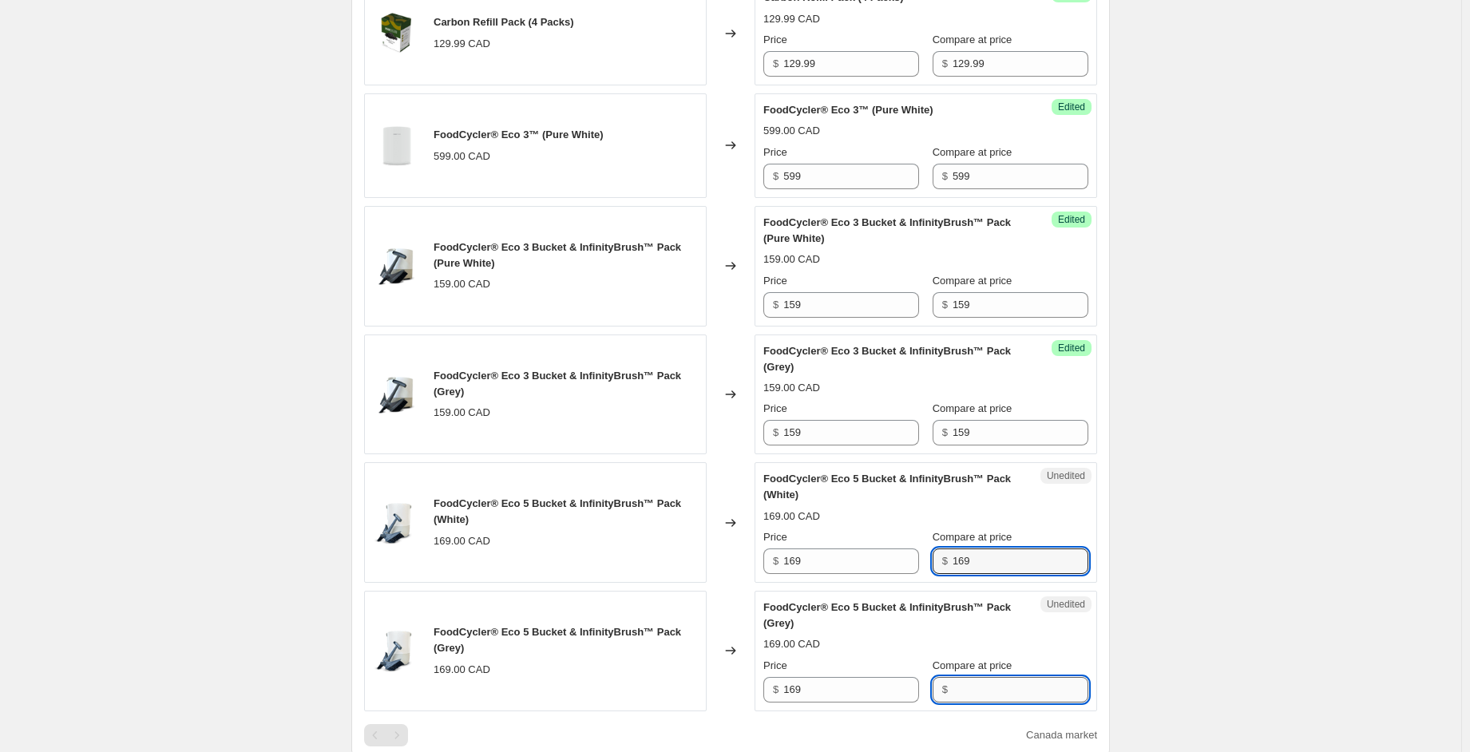
click at [980, 687] on input "Compare at price" at bounding box center [1021, 690] width 136 height 26
paste input "169"
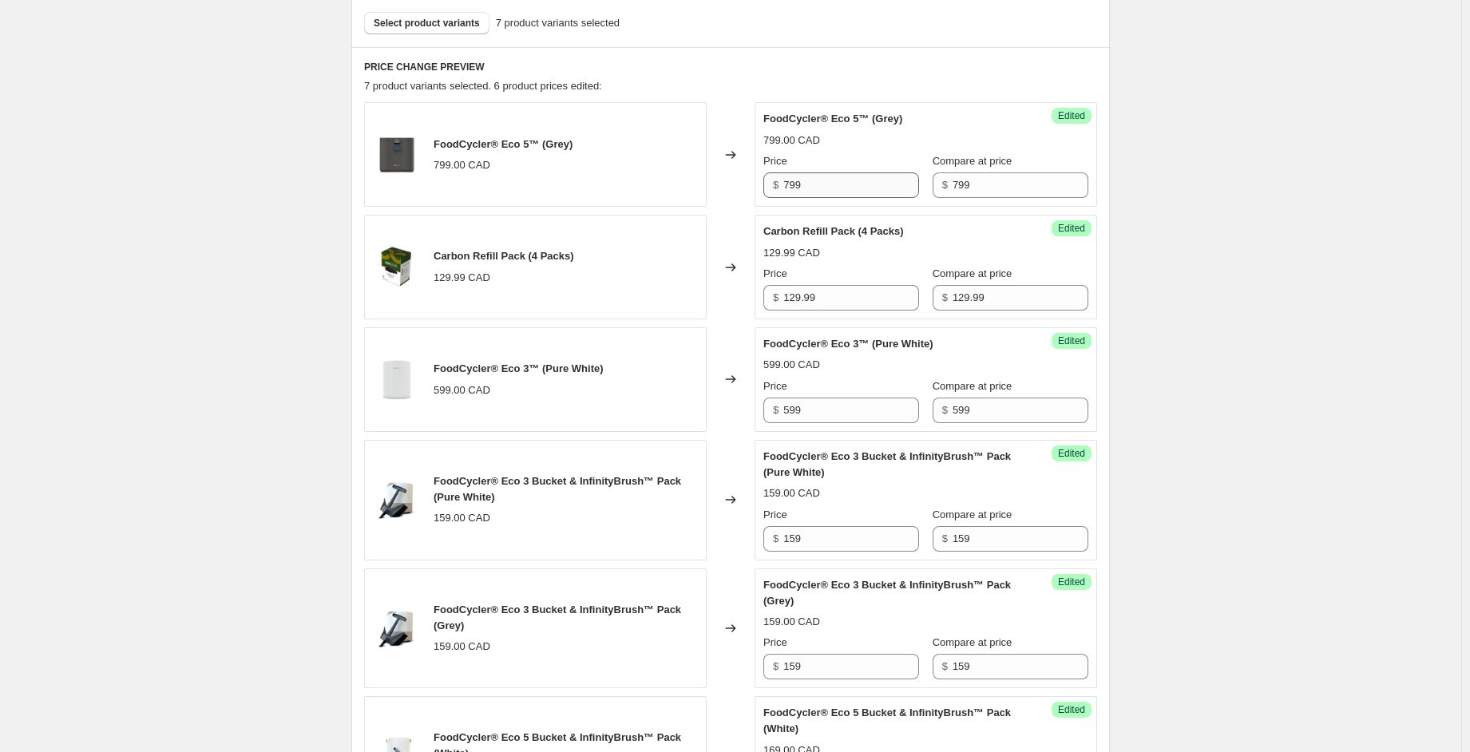
scroll to position [479, 0]
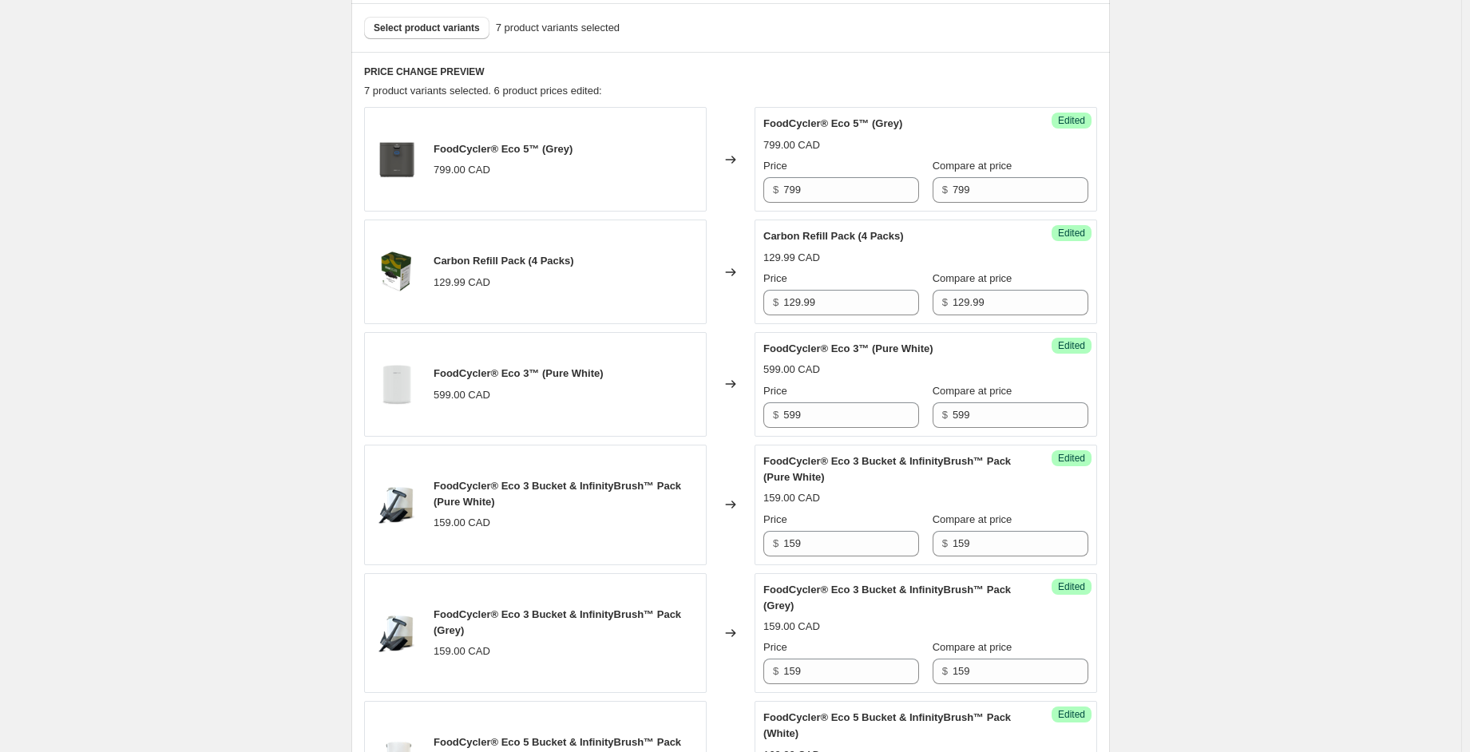
type input "169"
drag, startPoint x: 763, startPoint y: 204, endPoint x: 716, endPoint y: 215, distance: 48.4
click at [719, 210] on div "FoodCycler® Eco 5™ (Grey) 799.00 CAD Changed to Success Edited FoodCycler® Eco …" at bounding box center [730, 528] width 733 height 842
drag, startPoint x: 804, startPoint y: 189, endPoint x: 740, endPoint y: 184, distance: 64.1
click at [740, 184] on div "FoodCycler® Eco 5™ (Grey) 799.00 CAD Changed to Success Edited FoodCycler® Eco …" at bounding box center [730, 159] width 733 height 105
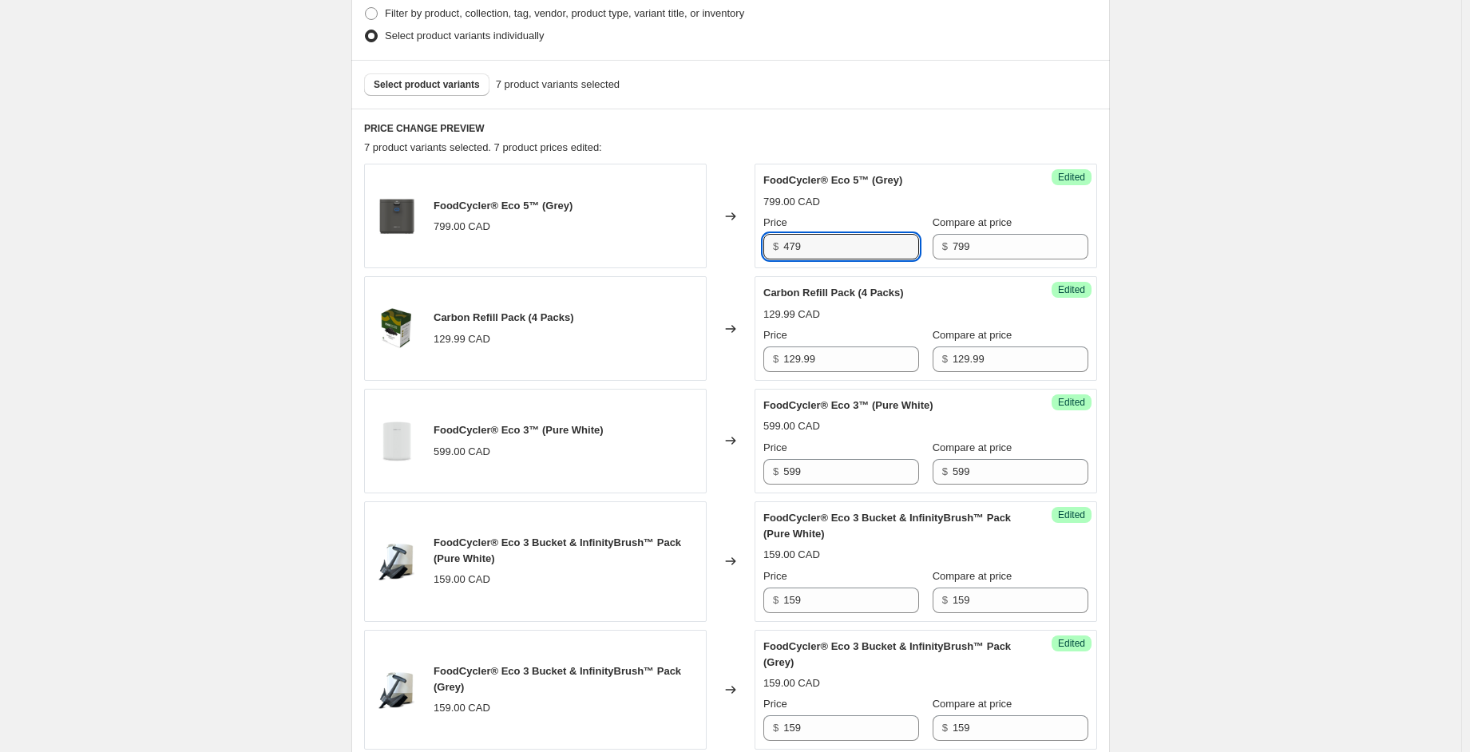
scroll to position [319, 0]
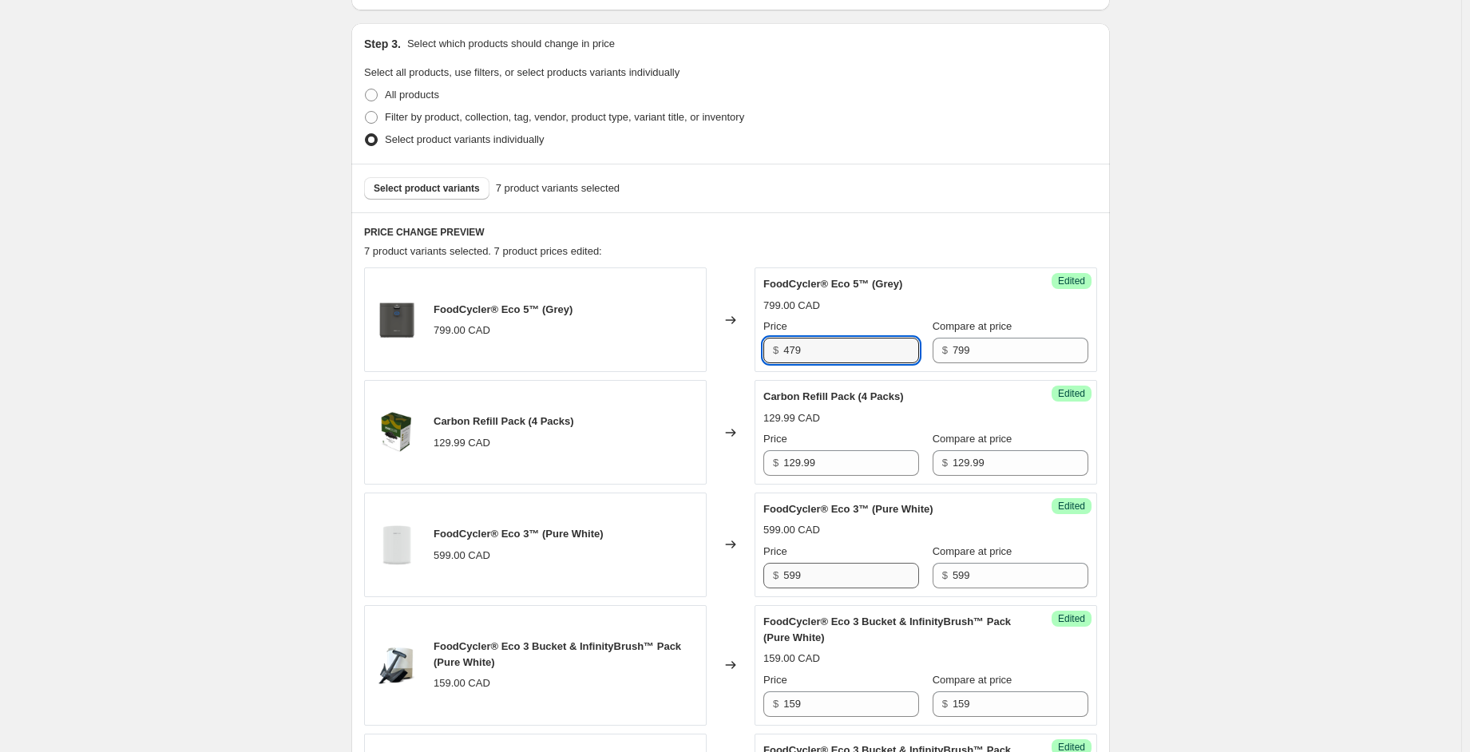
type input "479"
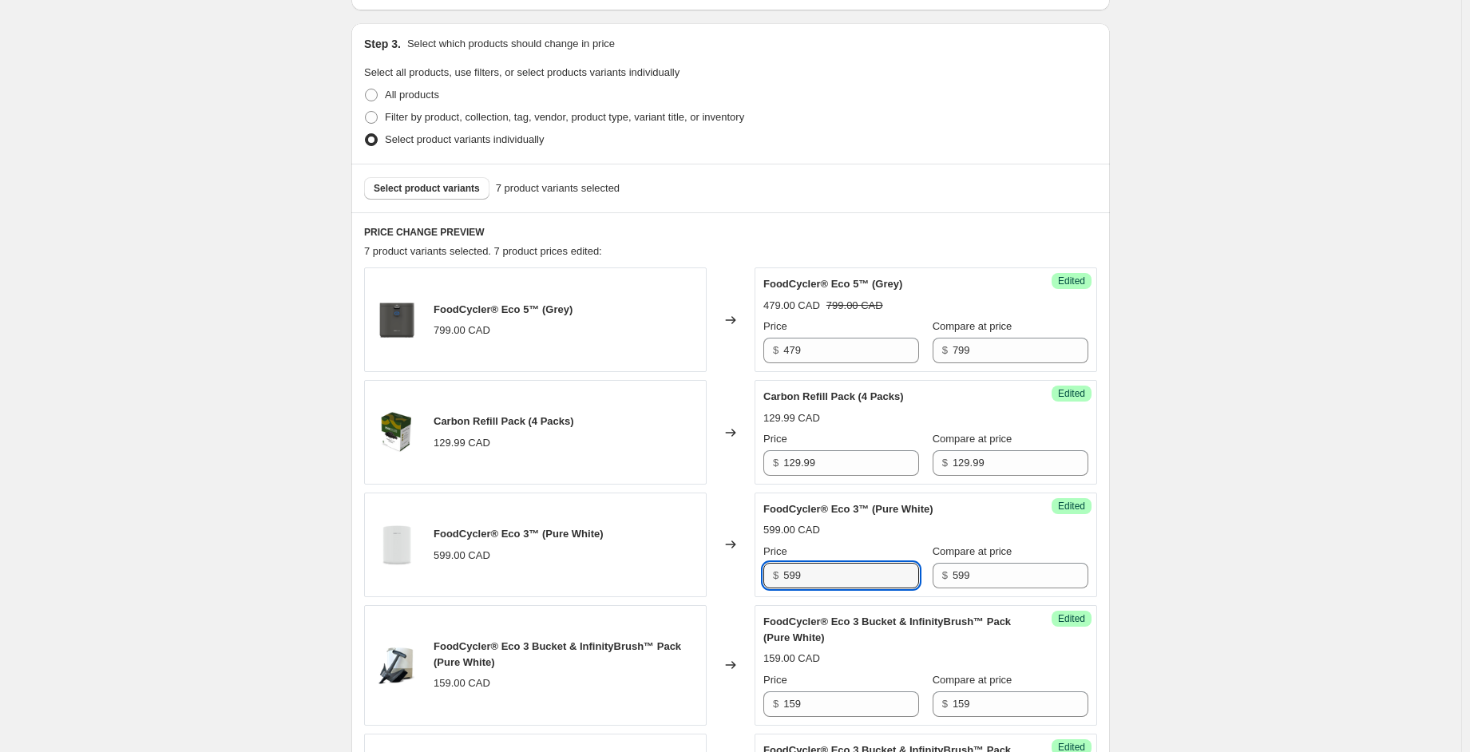
drag, startPoint x: 818, startPoint y: 580, endPoint x: 748, endPoint y: 572, distance: 70.8
click at [748, 572] on div "FoodCycler® Eco 3™ (Pure White) 599.00 CAD Changed to Success Edited FoodCycler…" at bounding box center [730, 545] width 733 height 105
type input "359"
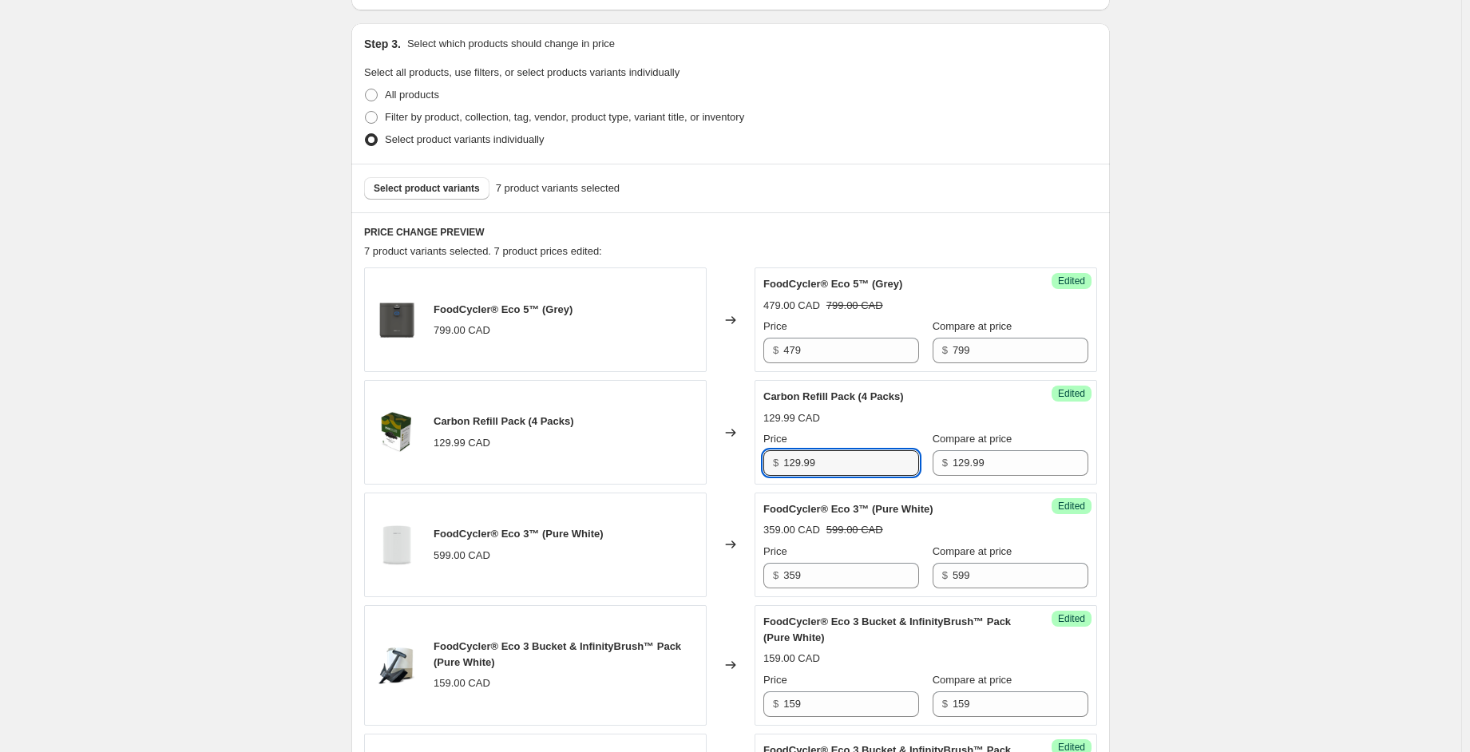
drag, startPoint x: 830, startPoint y: 468, endPoint x: 772, endPoint y: 461, distance: 57.9
click at [772, 461] on div "$ 129.99" at bounding box center [841, 463] width 156 height 26
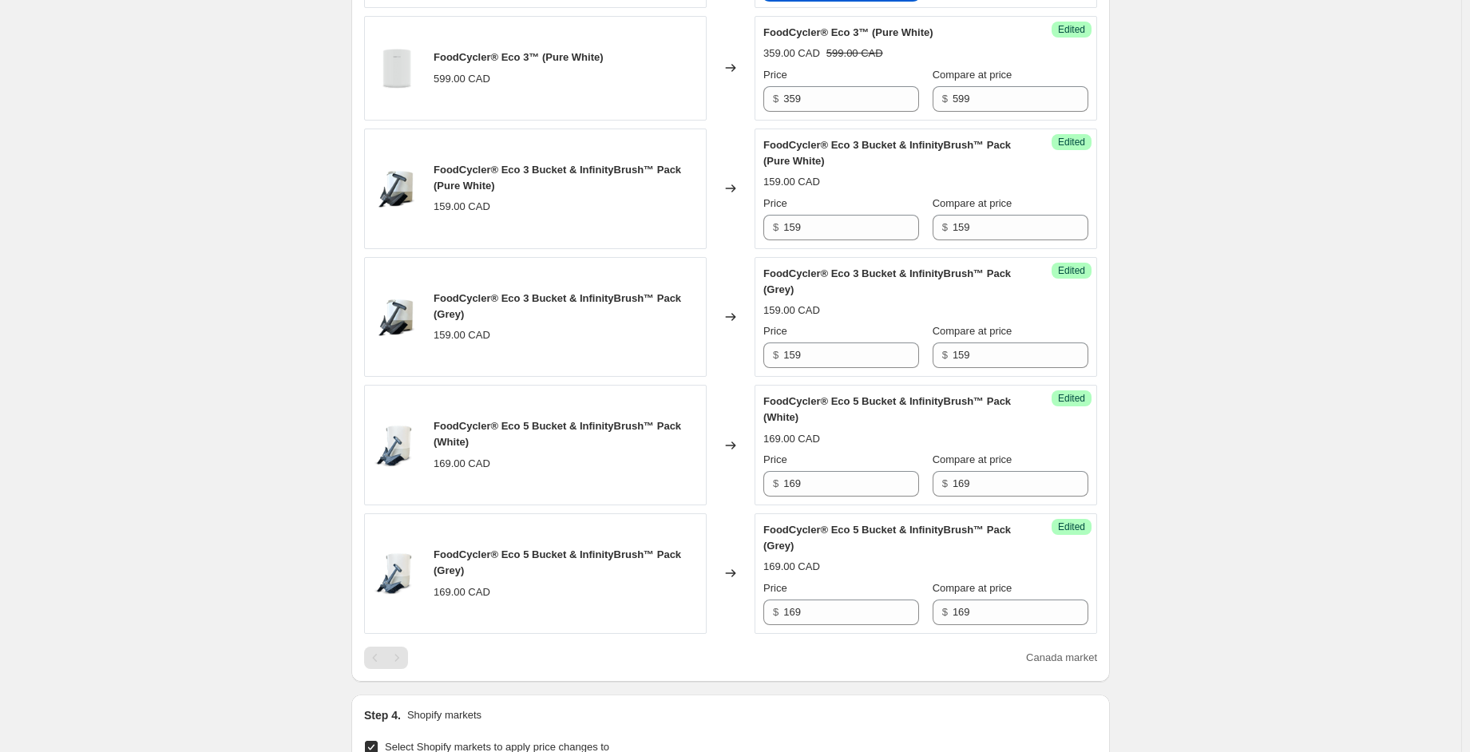
scroll to position [798, 0]
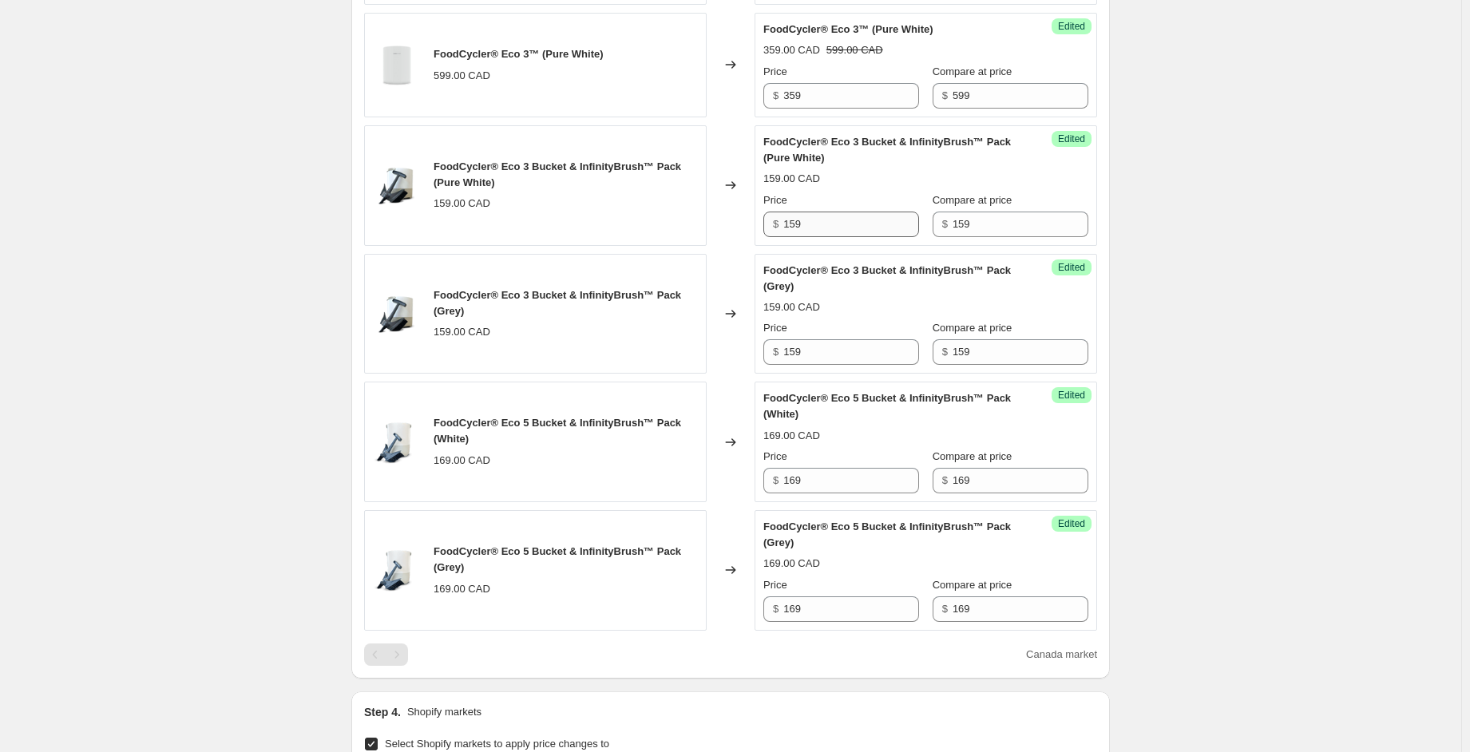
type input "100"
click at [828, 224] on input "159" at bounding box center [851, 225] width 136 height 26
drag, startPoint x: 821, startPoint y: 238, endPoint x: 745, endPoint y: 224, distance: 77.2
click at [745, 224] on div "FoodCycler® Eco 3 Bucket & InfinityBrush™ Pack (Pure White) 159.00 CAD Changed …" at bounding box center [730, 185] width 733 height 121
drag, startPoint x: 782, startPoint y: 224, endPoint x: 751, endPoint y: 220, distance: 30.6
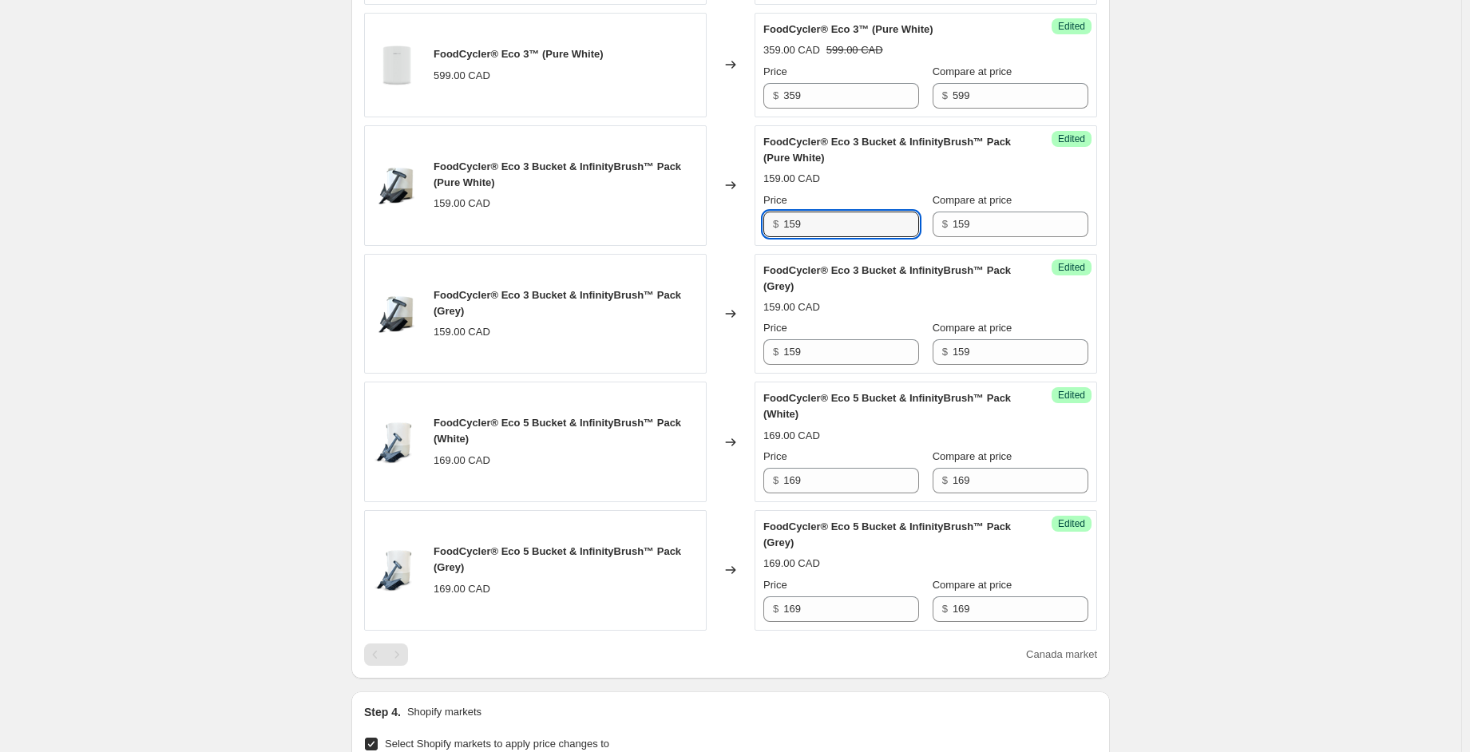
click at [751, 220] on div "FoodCycler® Eco 3 Bucket & InfinityBrush™ Pack (Pure White) 159.00 CAD Changed …" at bounding box center [730, 185] width 733 height 121
drag, startPoint x: 802, startPoint y: 225, endPoint x: 749, endPoint y: 217, distance: 54.1
click at [749, 217] on div "FoodCycler® Eco 3 Bucket & InfinityBrush™ Pack (Pure White) 159.00 CAD Changed …" at bounding box center [730, 185] width 733 height 121
type input "125"
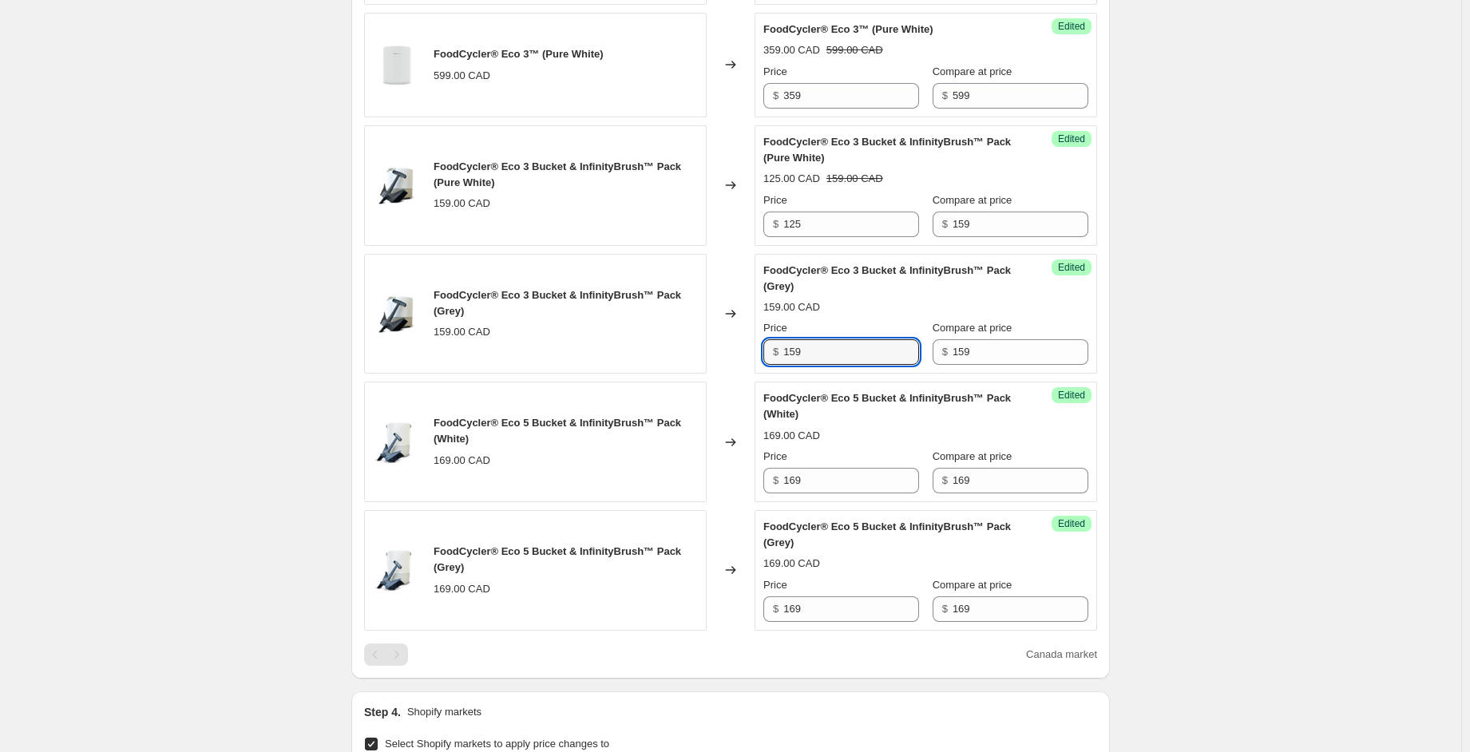
drag, startPoint x: 789, startPoint y: 353, endPoint x: 764, endPoint y: 351, distance: 24.9
click at [767, 351] on div "$ 159" at bounding box center [841, 352] width 156 height 26
paste input "25"
type input "125"
drag, startPoint x: 815, startPoint y: 472, endPoint x: 741, endPoint y: 481, distance: 74.8
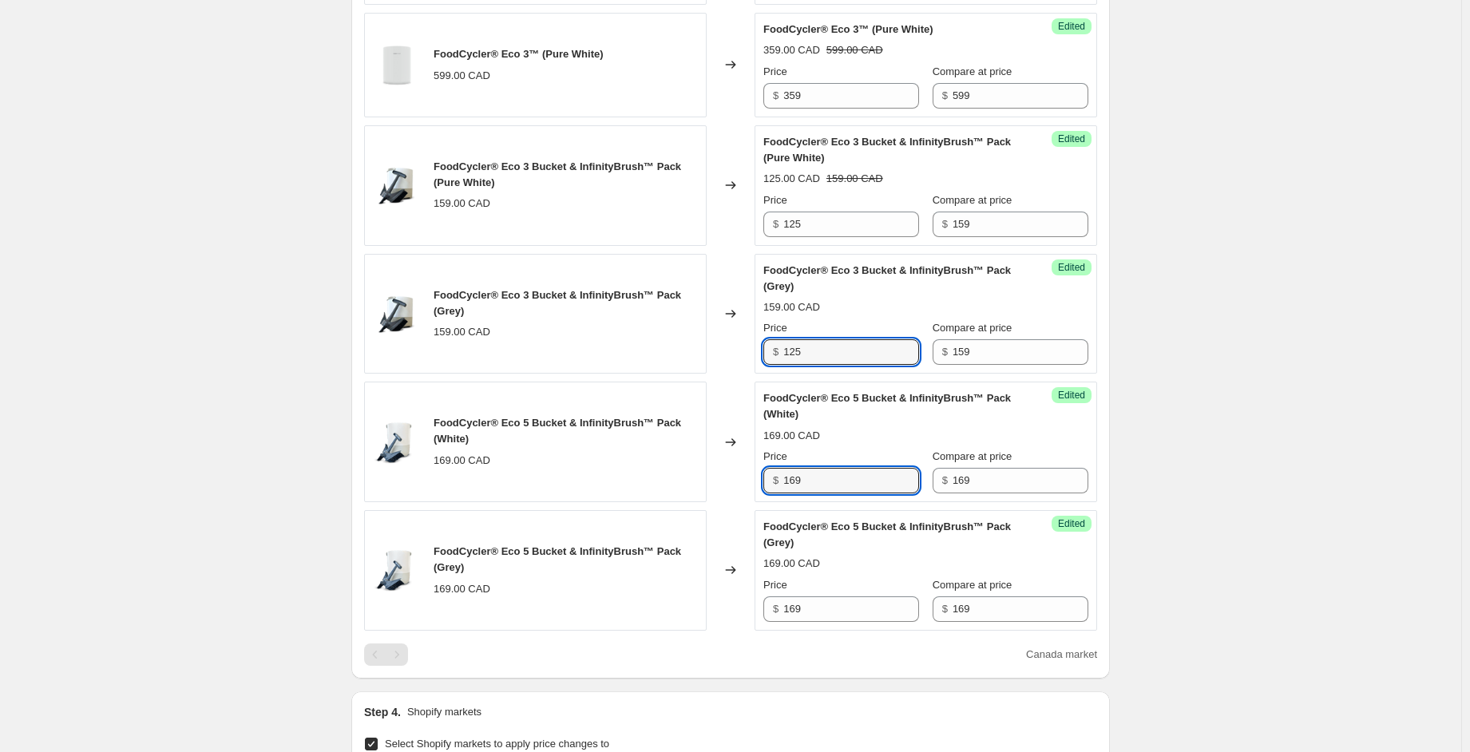
click at [739, 481] on div "FoodCycler® Eco 5 Bucket & InfinityBrush™ Pack (White) 169.00 CAD Changed to Su…" at bounding box center [730, 442] width 733 height 121
drag, startPoint x: 825, startPoint y: 485, endPoint x: 698, endPoint y: 484, distance: 127.0
click at [697, 484] on div "FoodCycler® Eco 5 Bucket & InfinityBrush™ Pack (White) 169.00 CAD Changed to Su…" at bounding box center [730, 442] width 733 height 121
type input "130"
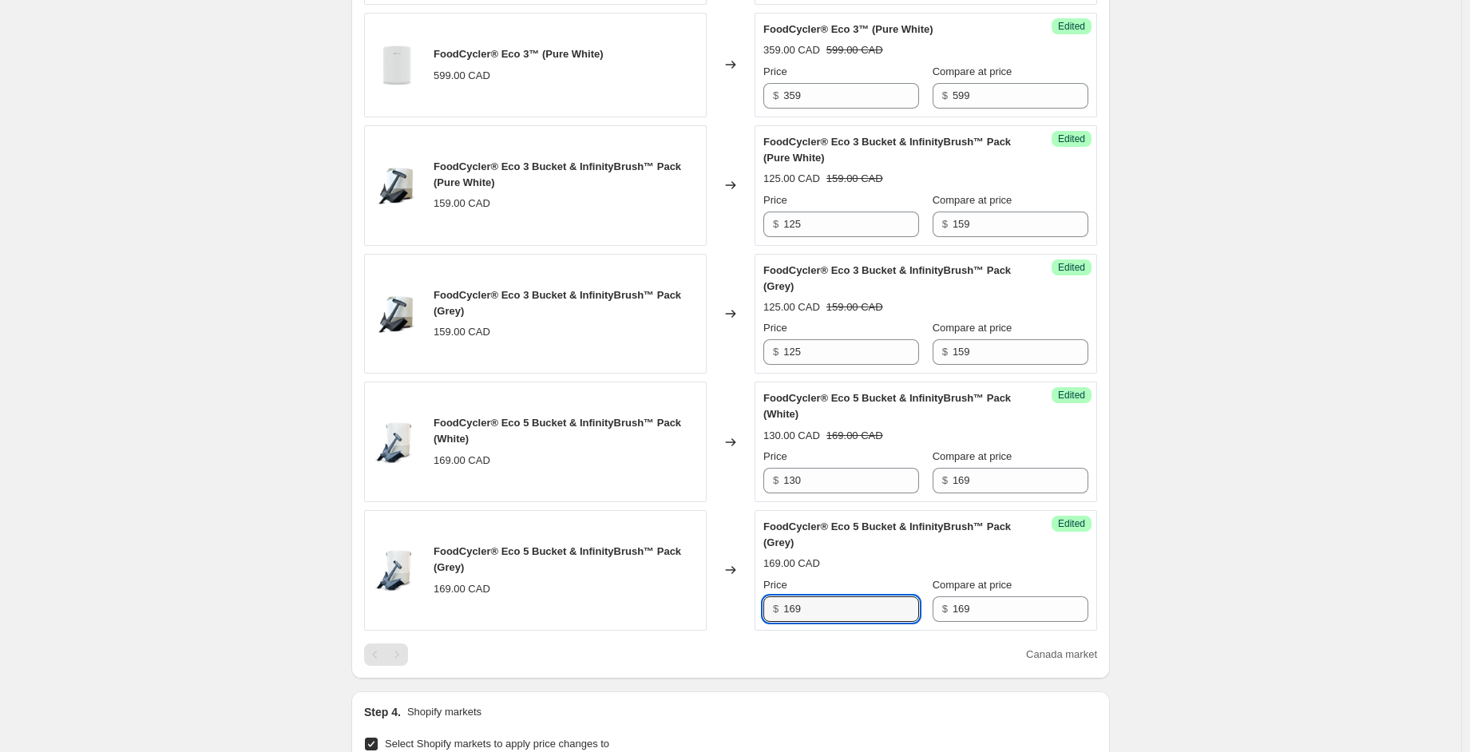
drag, startPoint x: 814, startPoint y: 608, endPoint x: 706, endPoint y: 612, distance: 107.9
click at [700, 610] on div "FoodCycler® Eco 5 Bucket & InfinityBrush™ Pack (Grey) 169.00 CAD Changed to Suc…" at bounding box center [730, 570] width 733 height 121
paste input "30"
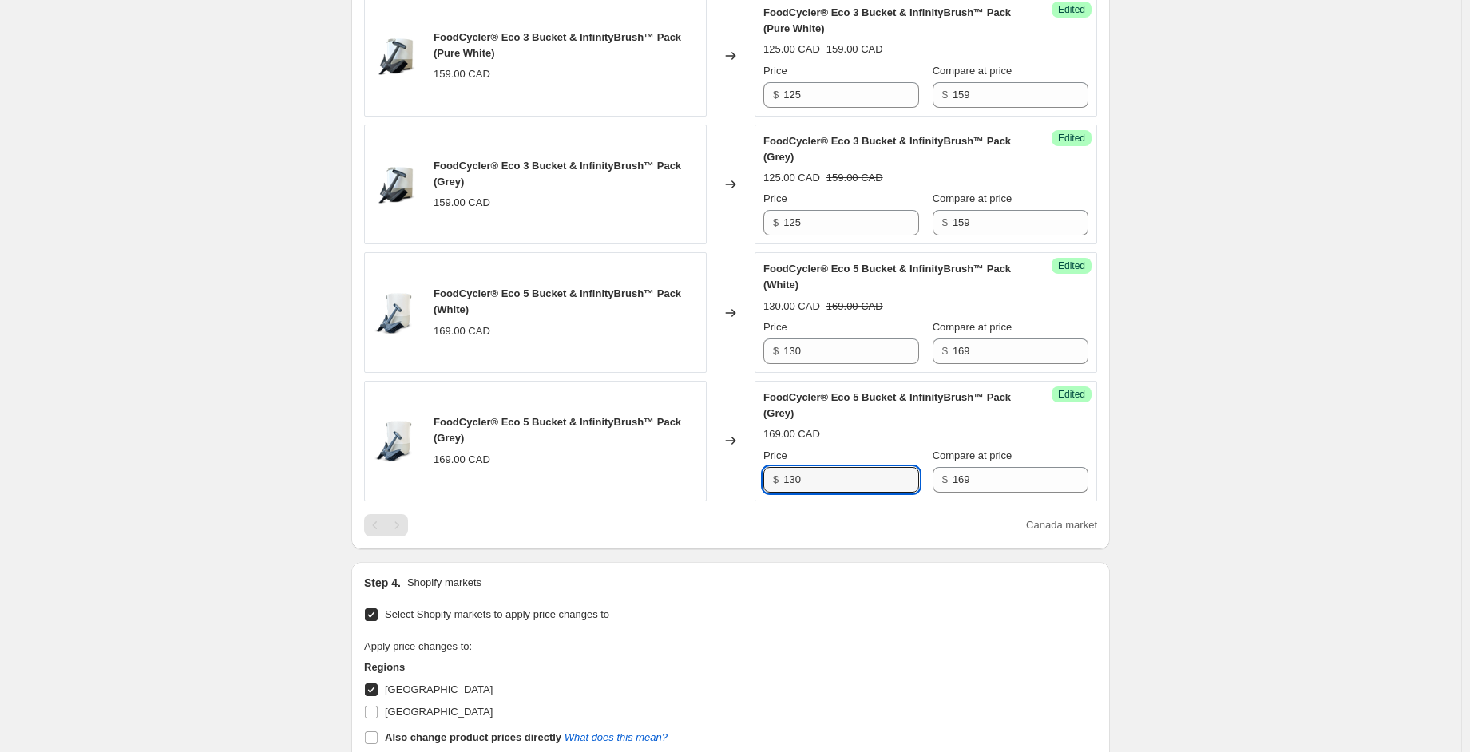
scroll to position [1210, 0]
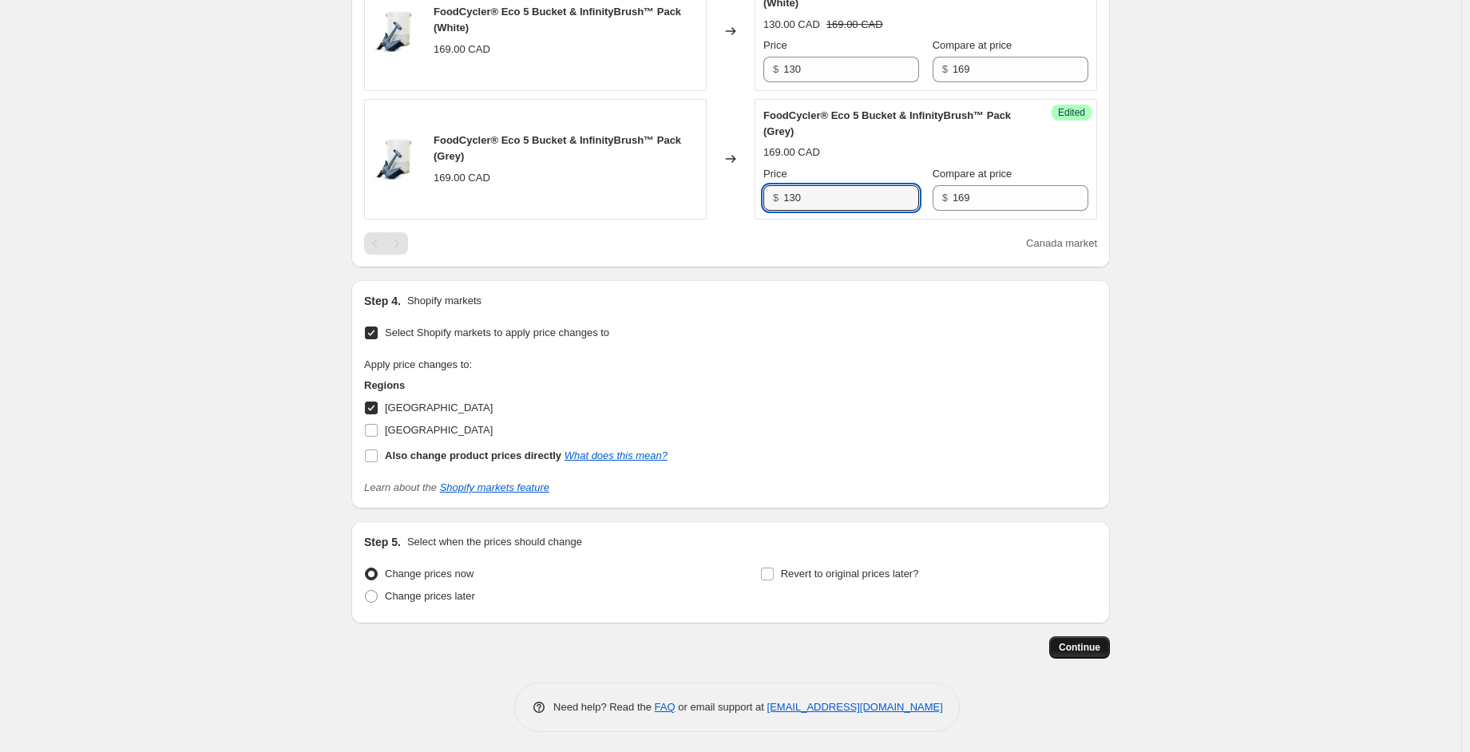
type input "130"
click at [1100, 649] on span "Continue" at bounding box center [1080, 647] width 42 height 13
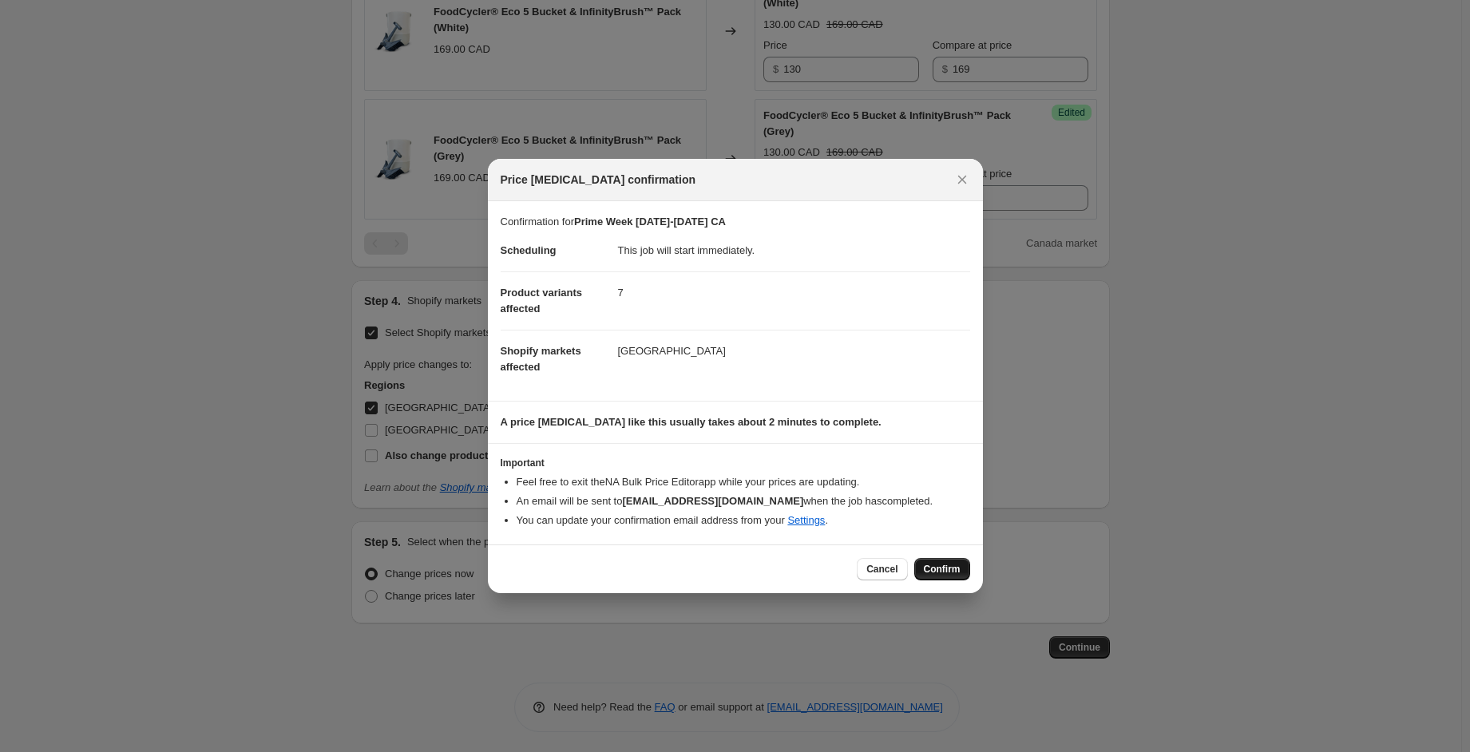
click at [951, 558] on button "Confirm" at bounding box center [942, 569] width 56 height 22
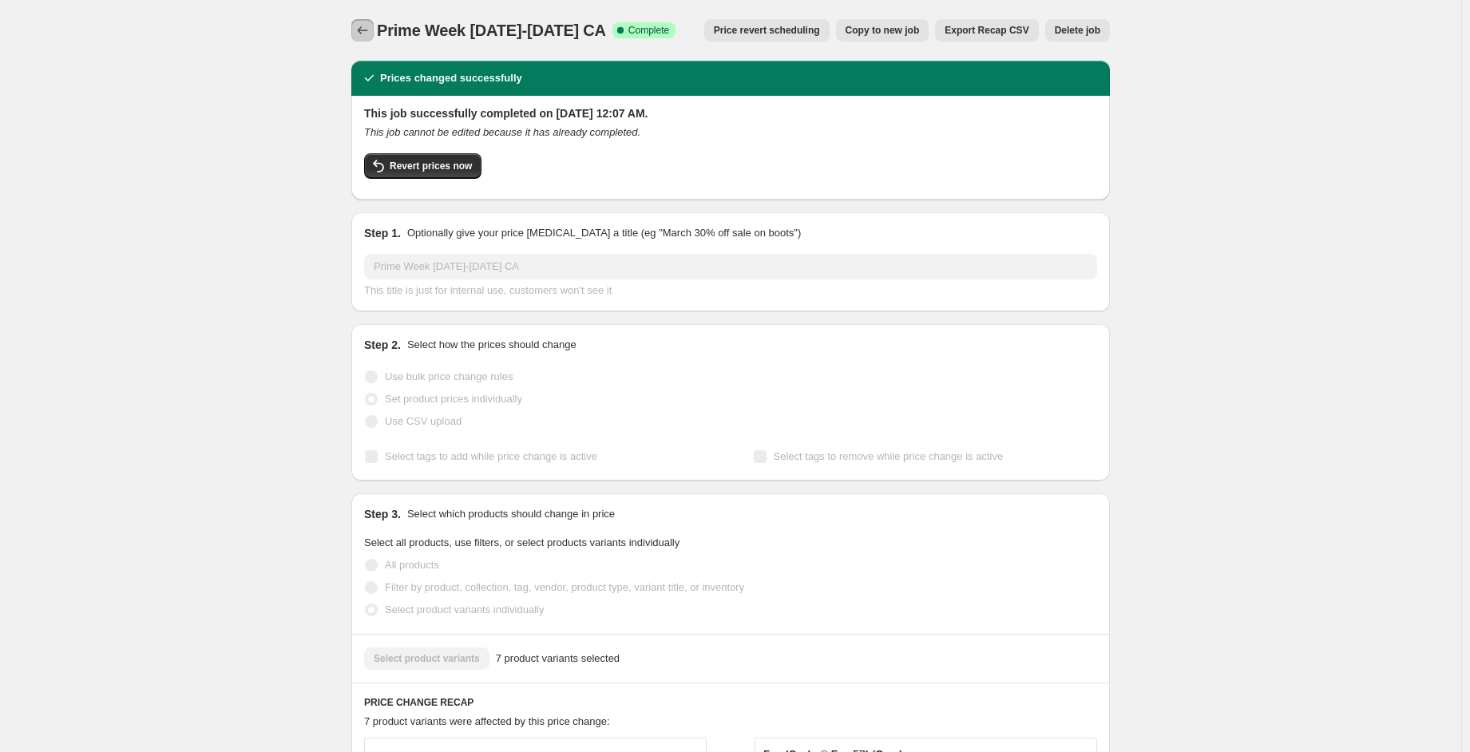
click at [370, 34] on icon "Price change jobs" at bounding box center [363, 30] width 16 height 16
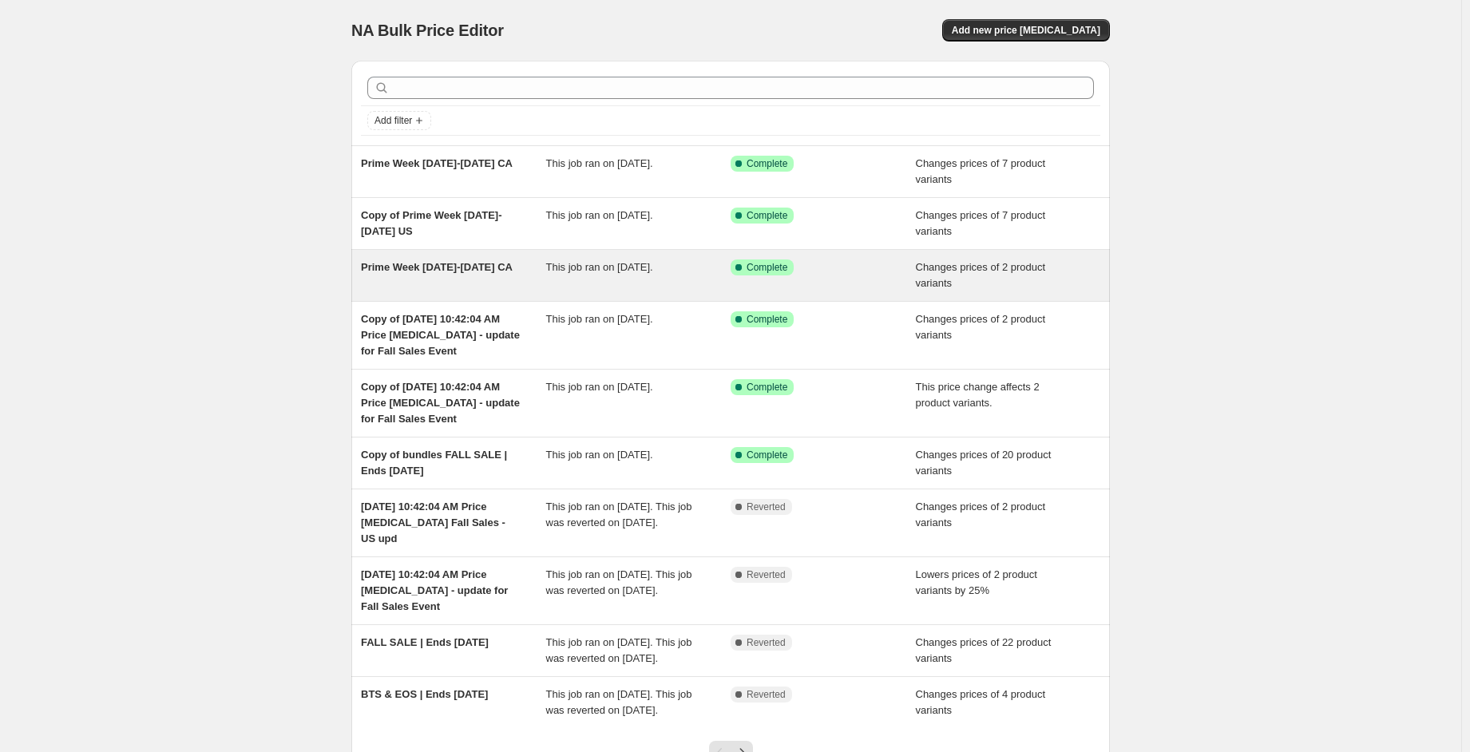
click at [653, 269] on span "This job ran on October 7, 2025." at bounding box center [599, 267] width 107 height 12
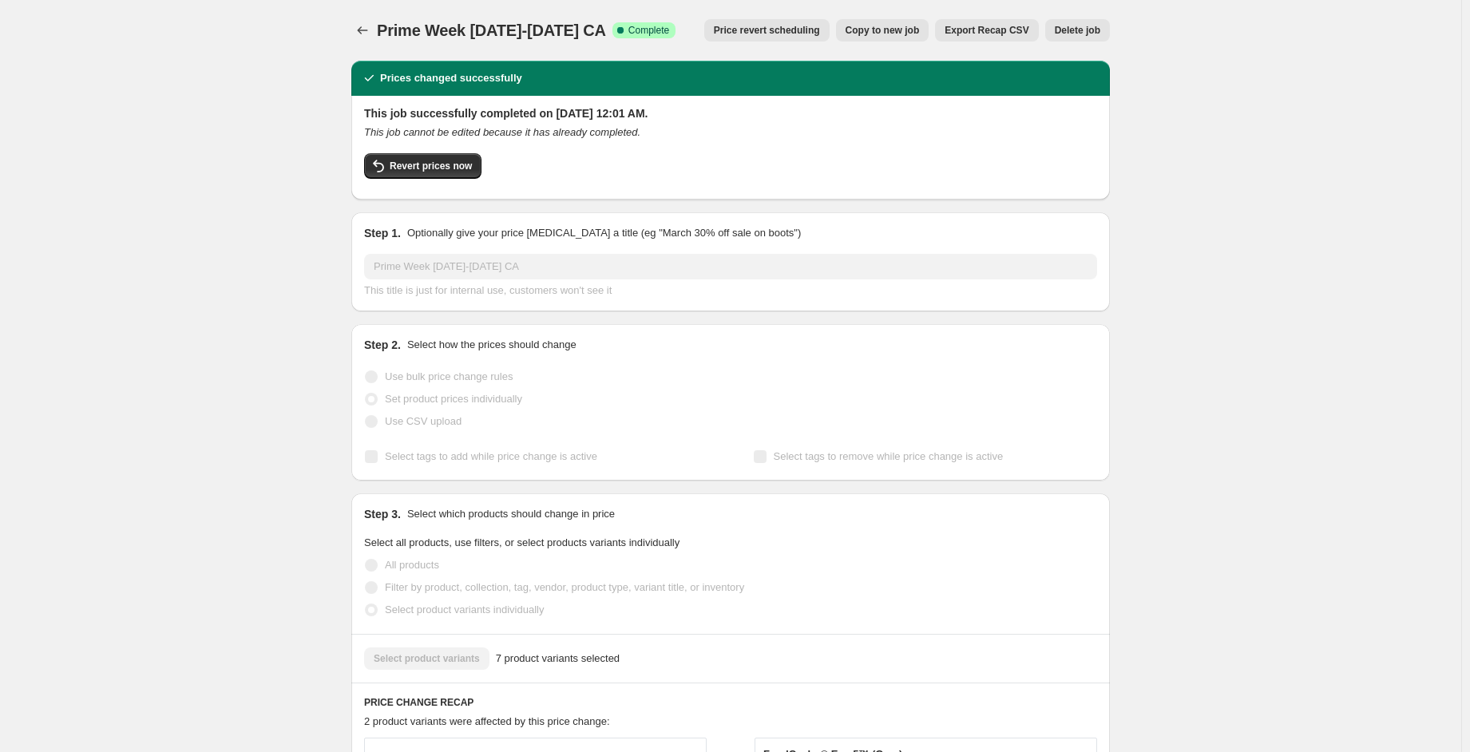
click at [1093, 32] on span "Delete job" at bounding box center [1078, 30] width 46 height 13
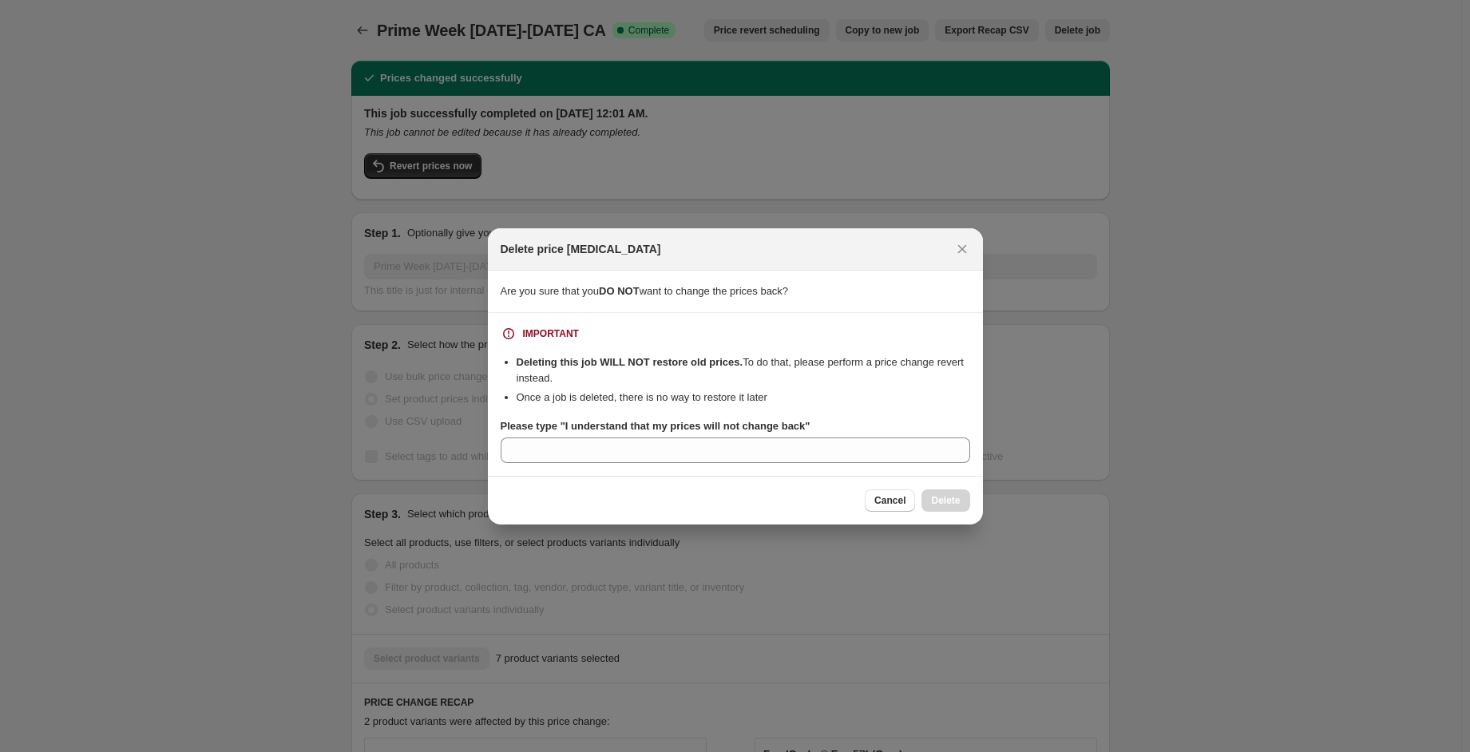
click at [805, 471] on section "IMPORTANT Deleting this job WILL NOT restore old prices. To do that, please per…" at bounding box center [735, 394] width 495 height 163
click at [790, 464] on section "IMPORTANT Deleting this job WILL NOT restore old prices. To do that, please per…" at bounding box center [735, 394] width 495 height 163
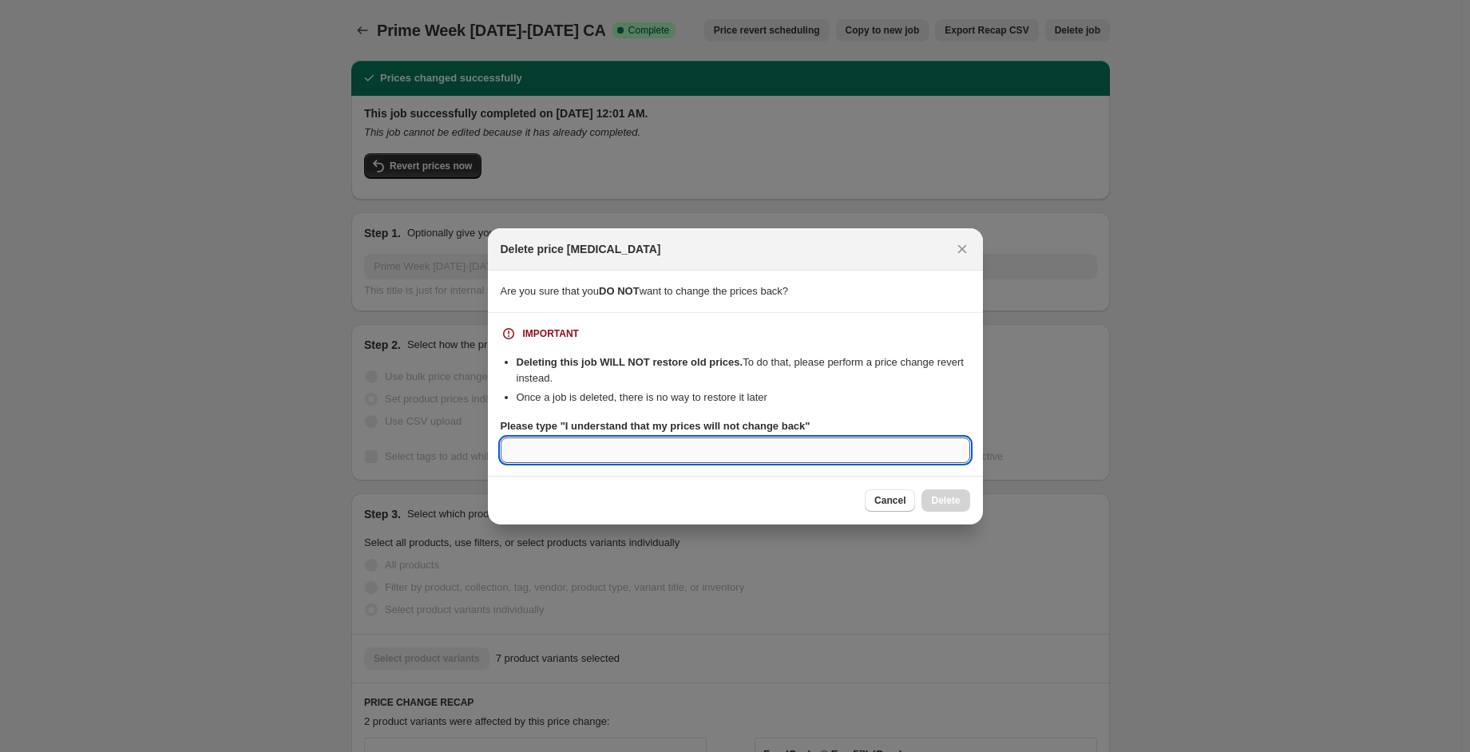
click at [783, 459] on input "Please type "I understand that my prices will not change back"" at bounding box center [735, 451] width 469 height 26
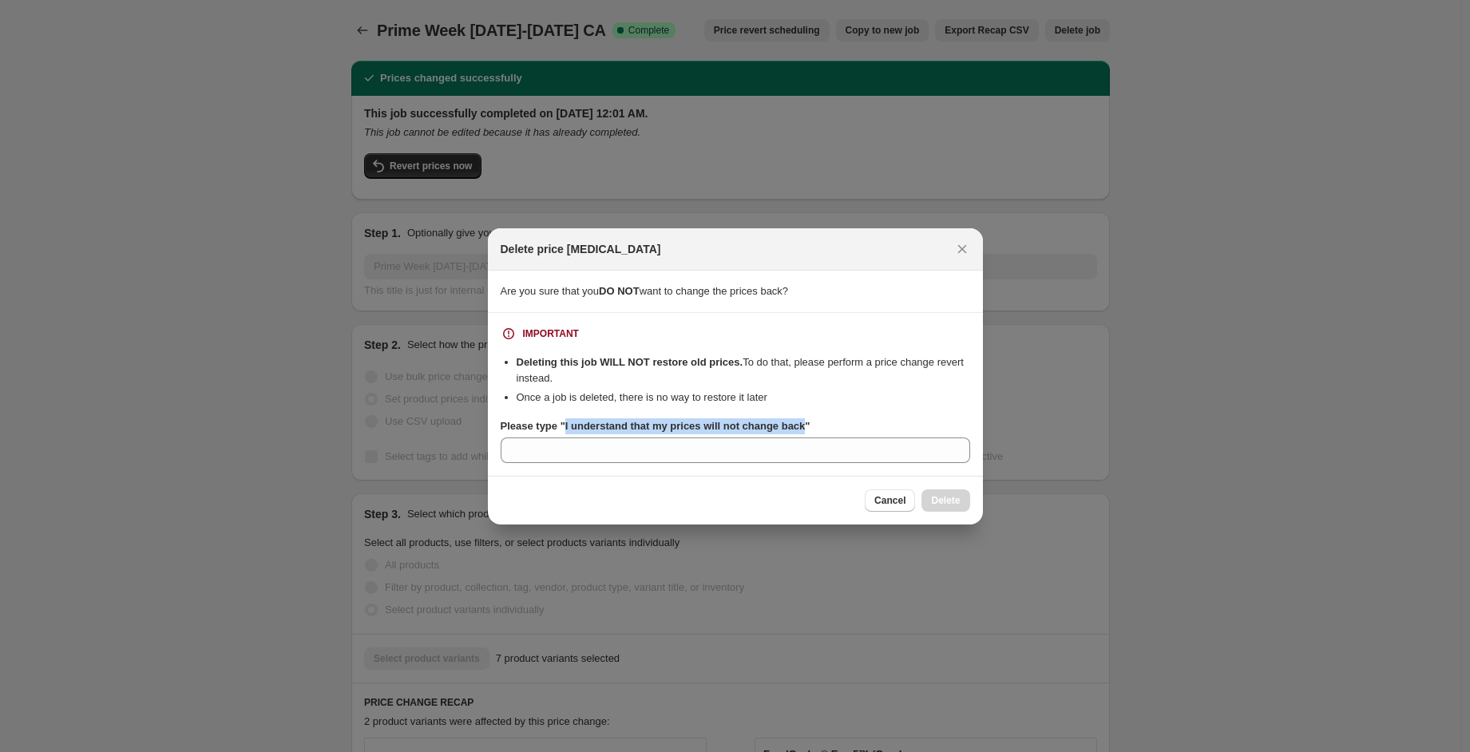
drag, startPoint x: 801, startPoint y: 426, endPoint x: 562, endPoint y: 410, distance: 239.3
click at [562, 410] on div "IMPORTANT Deleting this job WILL NOT restore old prices. To do that, please per…" at bounding box center [735, 394] width 469 height 137
copy b "I understand that my prices will not change back"
click at [591, 464] on section "IMPORTANT Deleting this job WILL NOT restore old prices. To do that, please per…" at bounding box center [735, 394] width 495 height 163
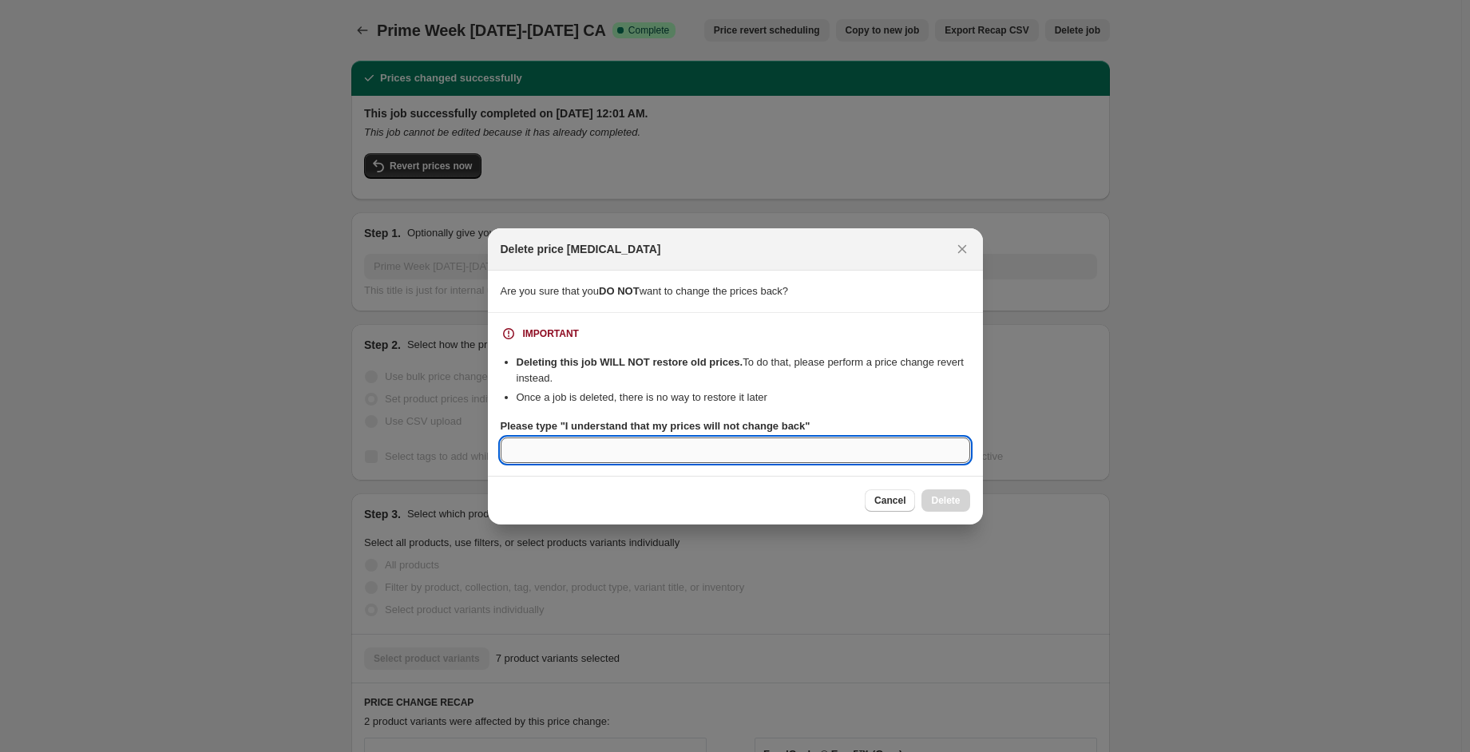
click at [588, 462] on input "Please type "I understand that my prices will not change back"" at bounding box center [735, 451] width 469 height 26
paste input "I understand that my prices will not change back"
type input "I understand that my prices will not change back"
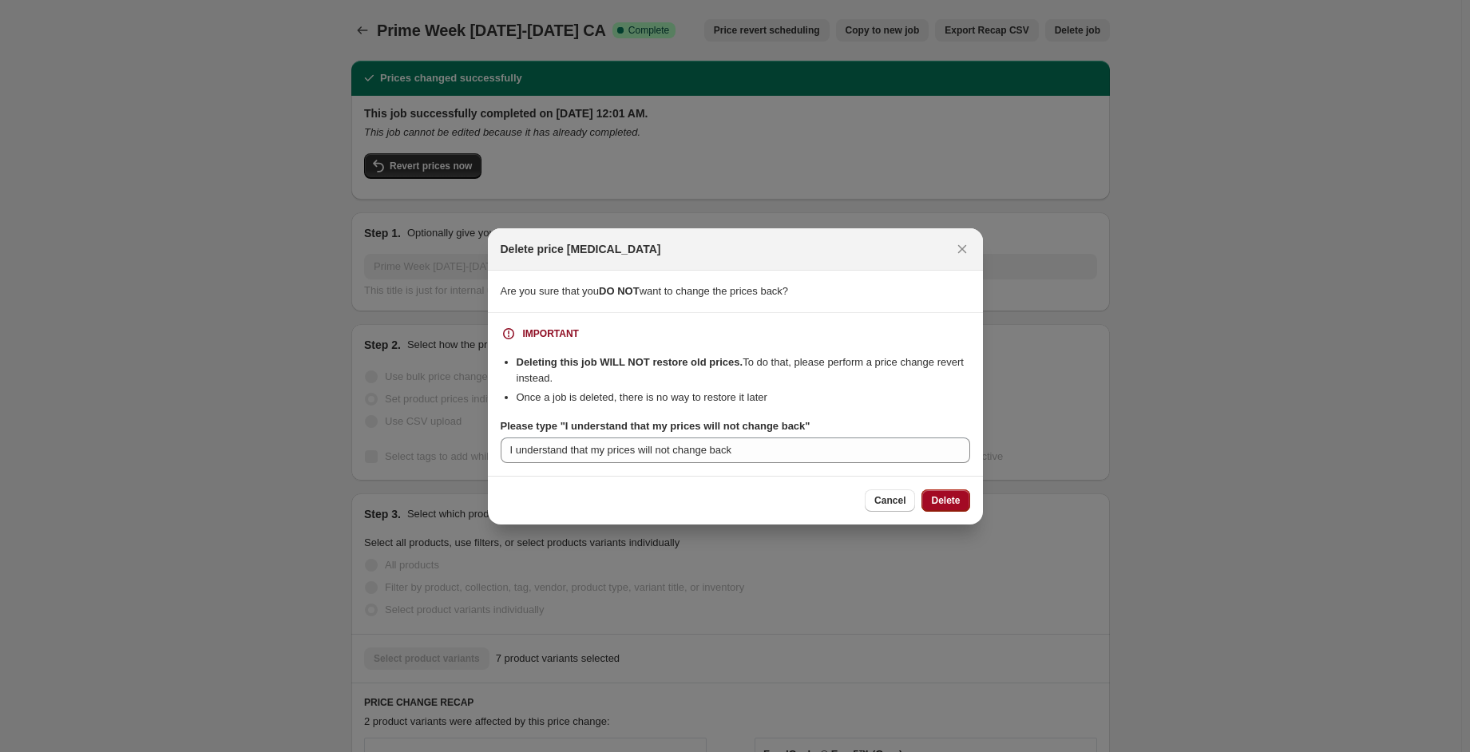
click at [939, 504] on span "Delete" at bounding box center [945, 500] width 29 height 13
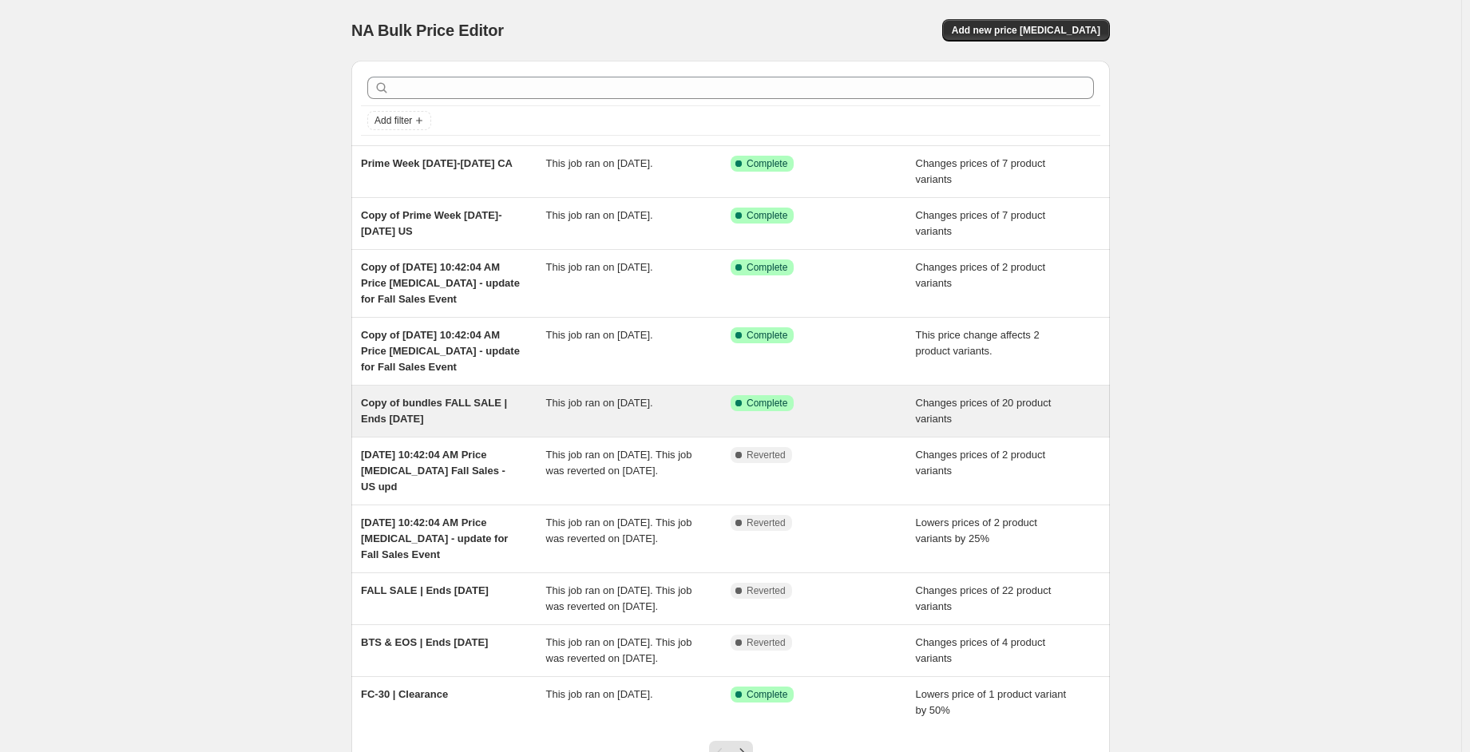
click at [719, 404] on div "This job ran on [DATE]." at bounding box center [638, 411] width 185 height 32
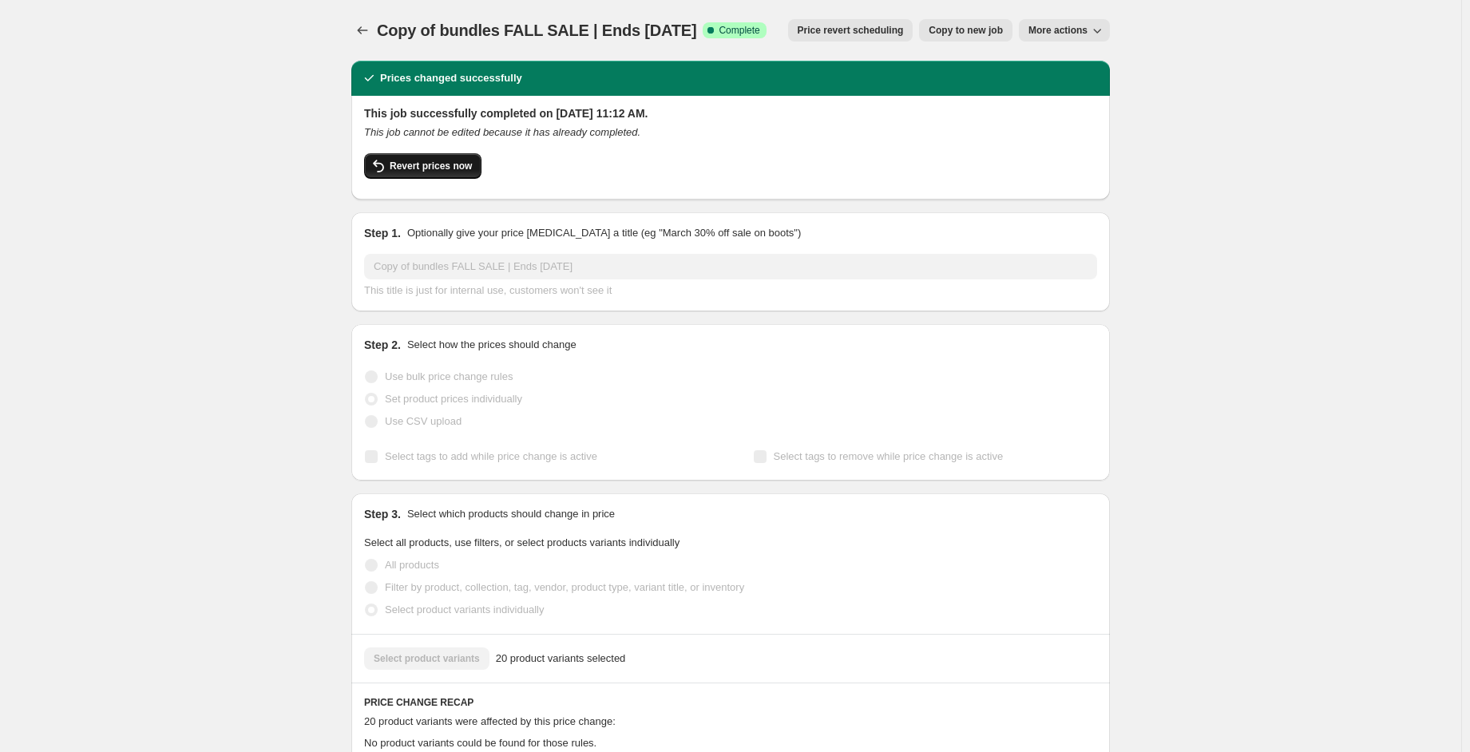
click at [464, 169] on span "Revert prices now" at bounding box center [431, 166] width 82 height 13
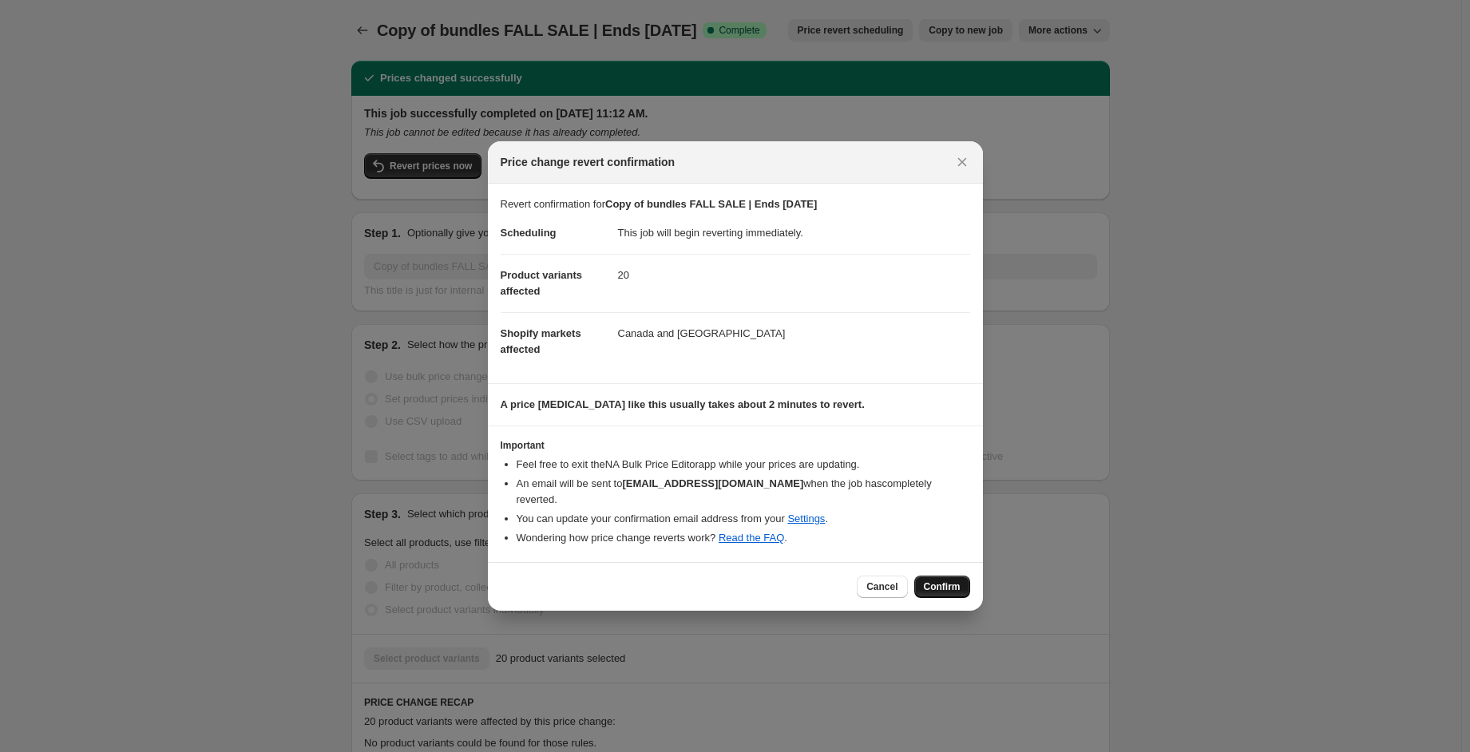
click at [945, 580] on span "Confirm" at bounding box center [942, 586] width 37 height 13
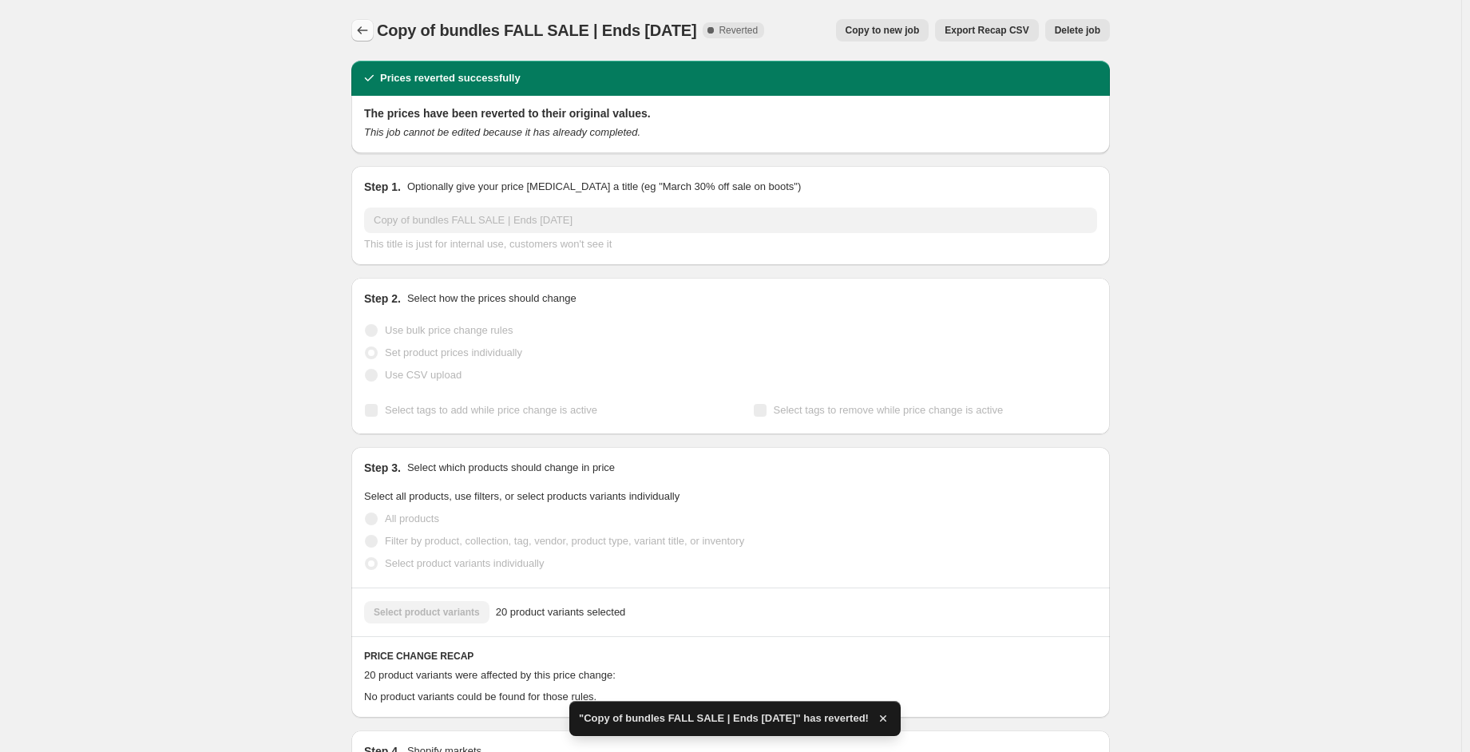
click at [369, 28] on icon "Price change jobs" at bounding box center [363, 30] width 16 height 16
